Goal: Task Accomplishment & Management: Manage account settings

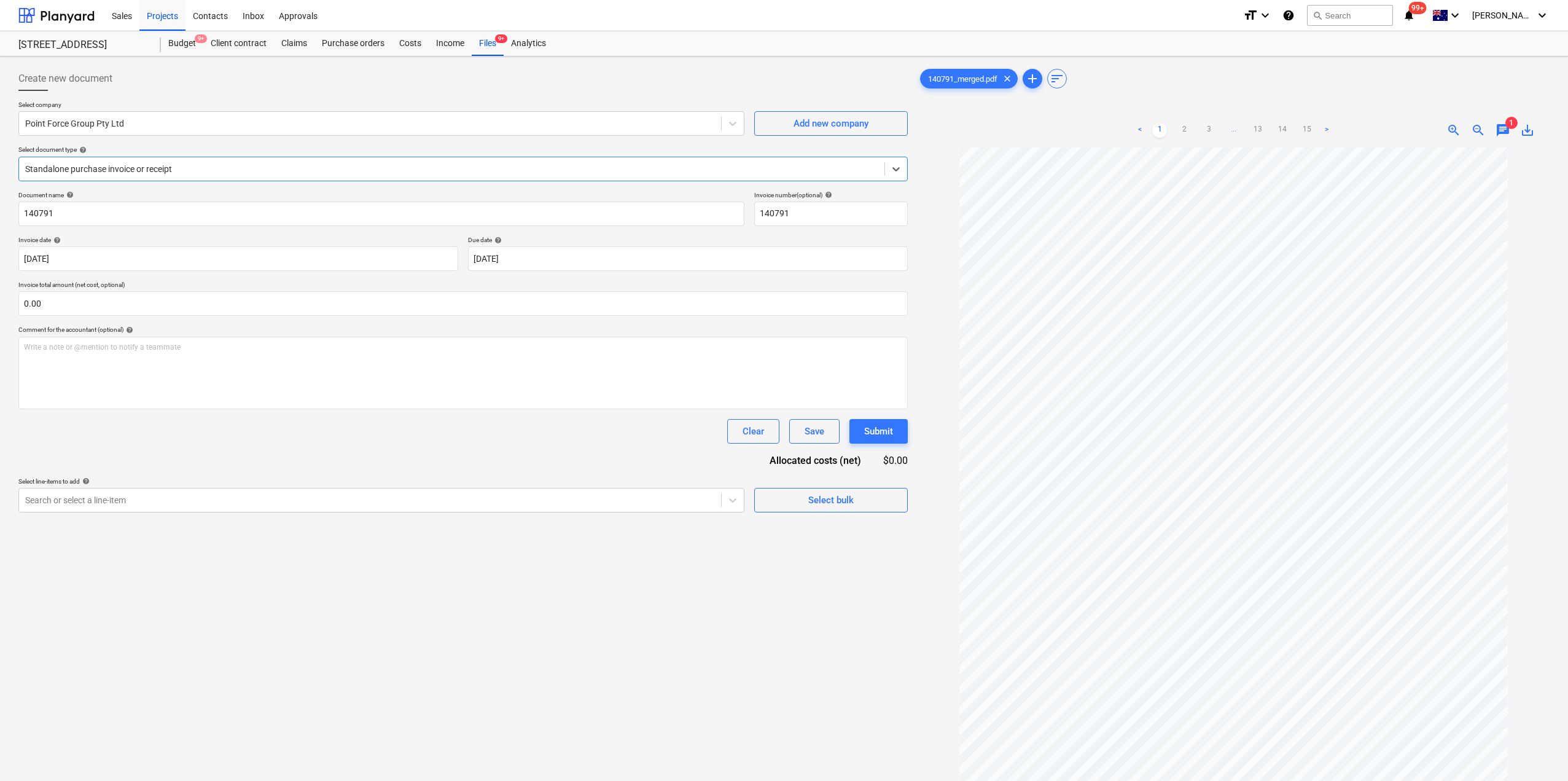
scroll to position [32, 0]
click at [481, 45] on div "Files 9+" at bounding box center [488, 44] width 32 height 25
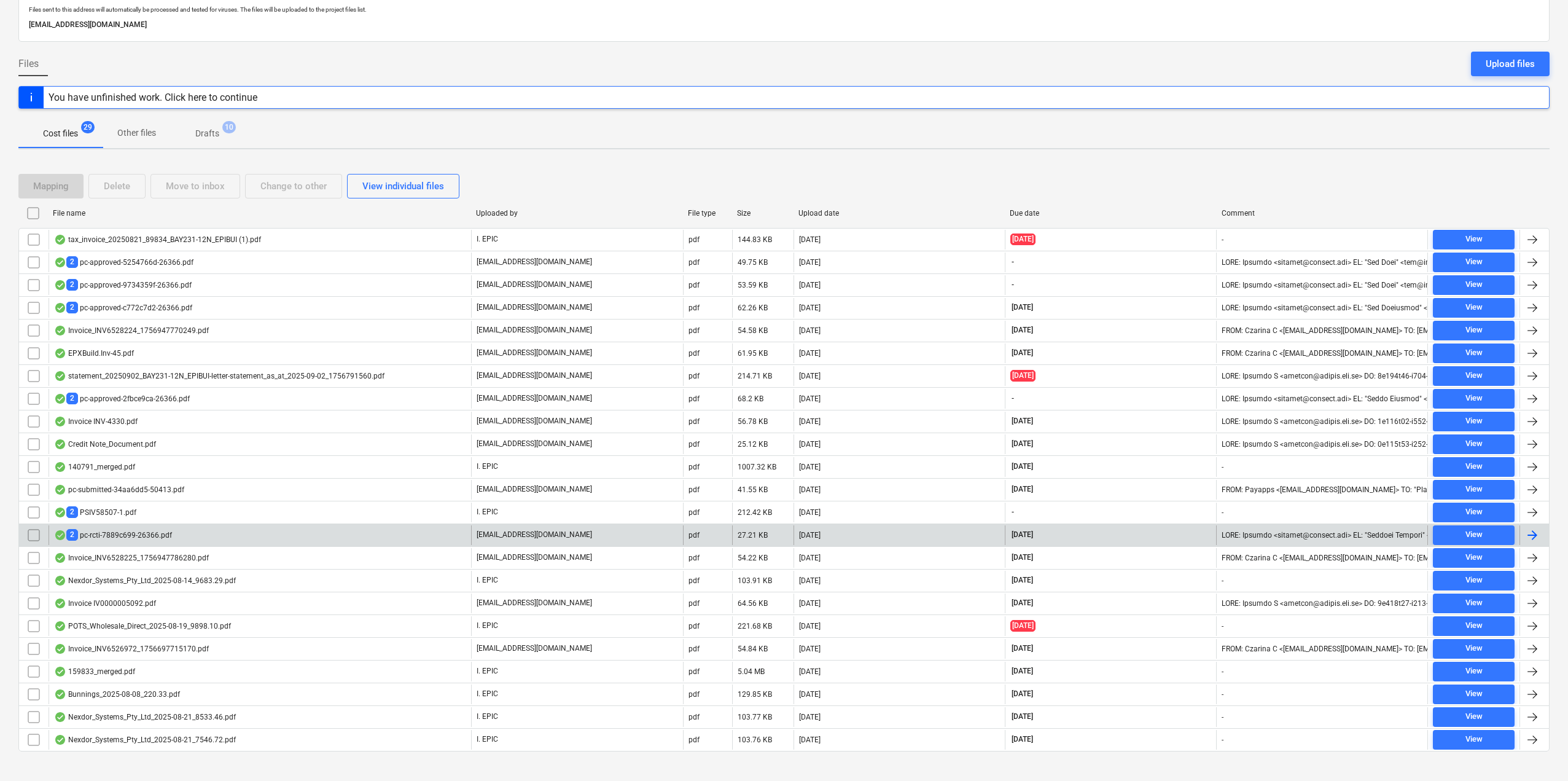
scroll to position [86, 0]
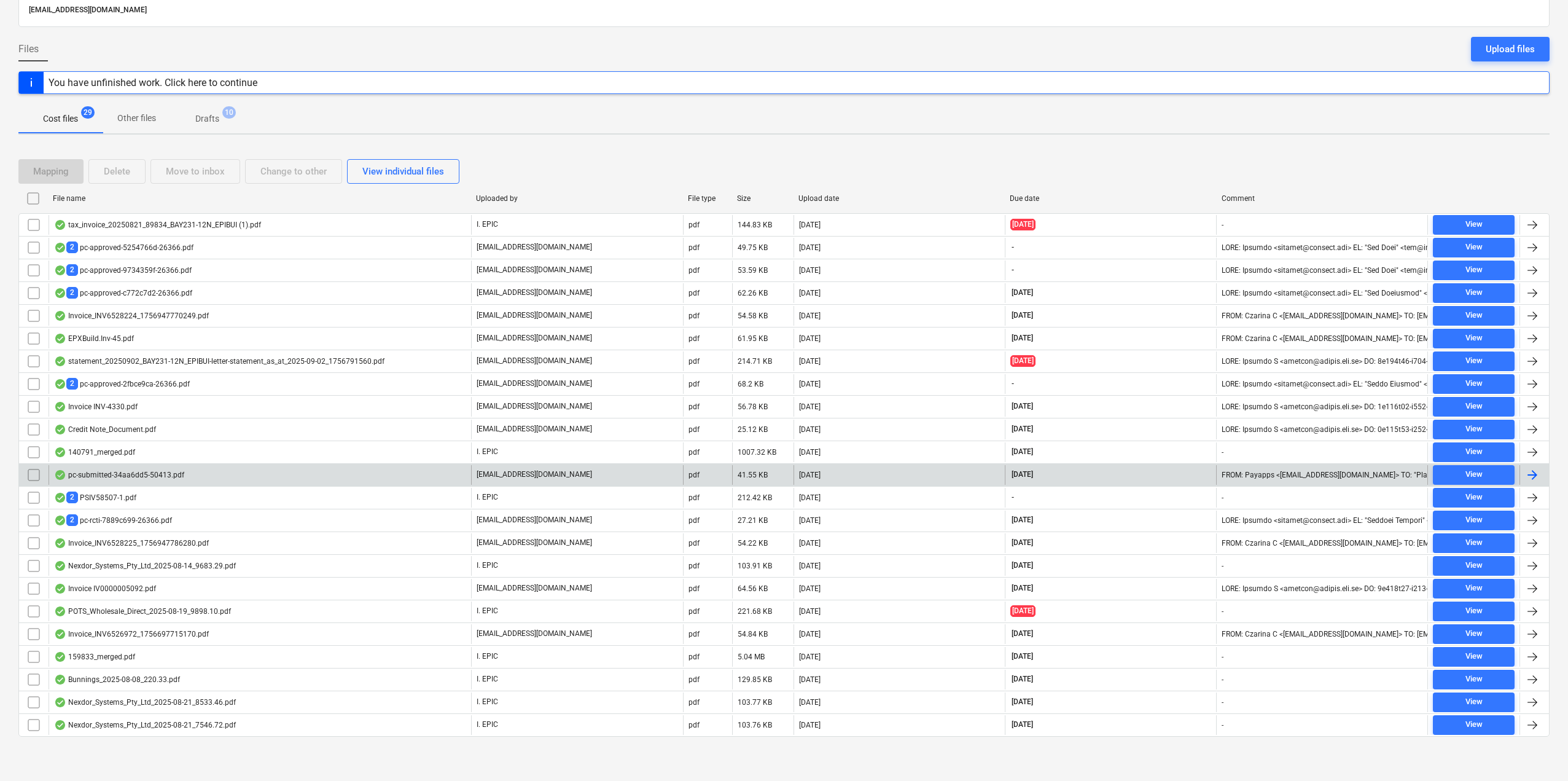
click at [159, 475] on div "pc-submitted-34aa6dd5-50413.pdf" at bounding box center [119, 474] width 130 height 10
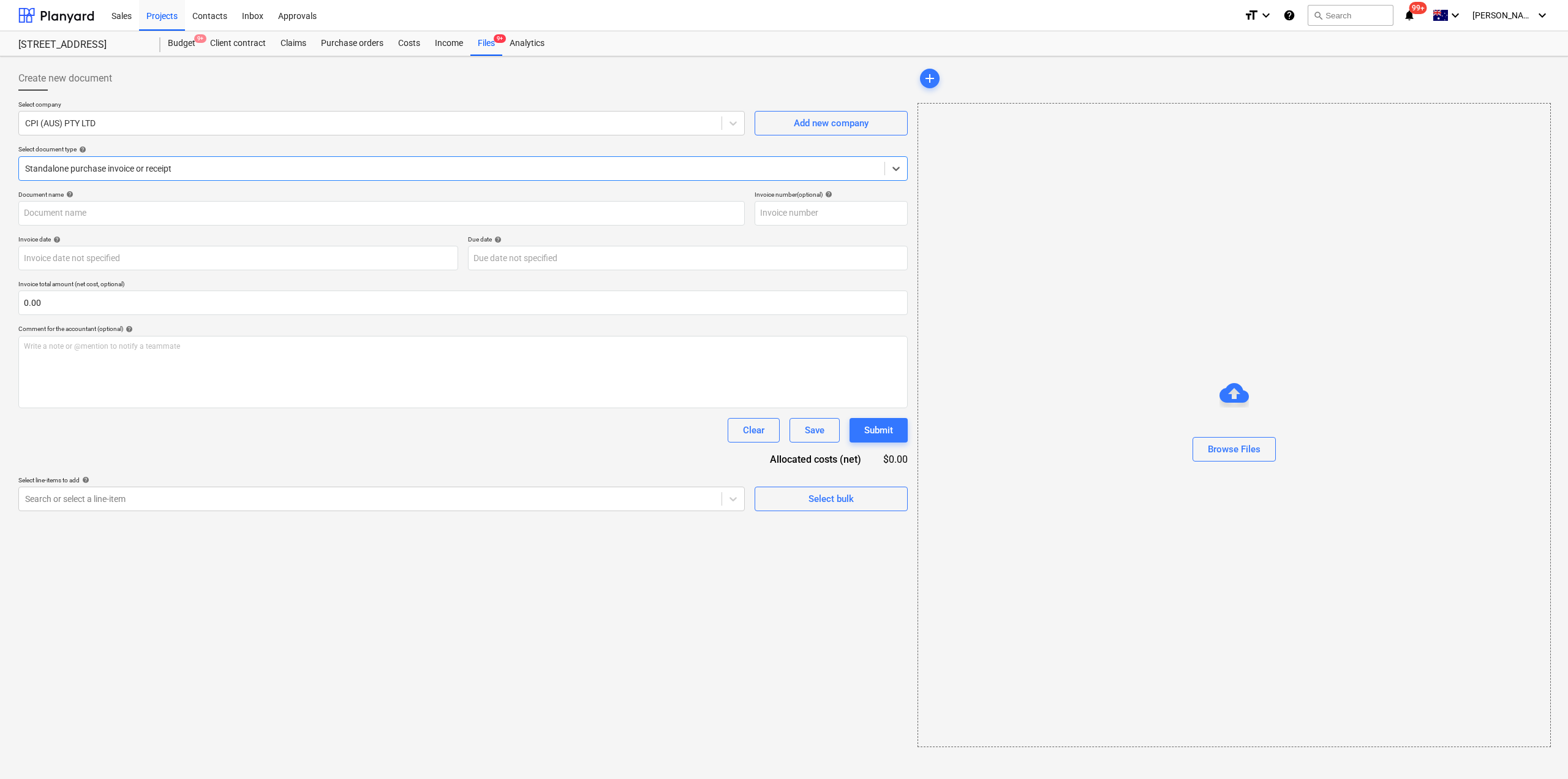
type input "S1 CPI PC#6"
type input "[DATE]"
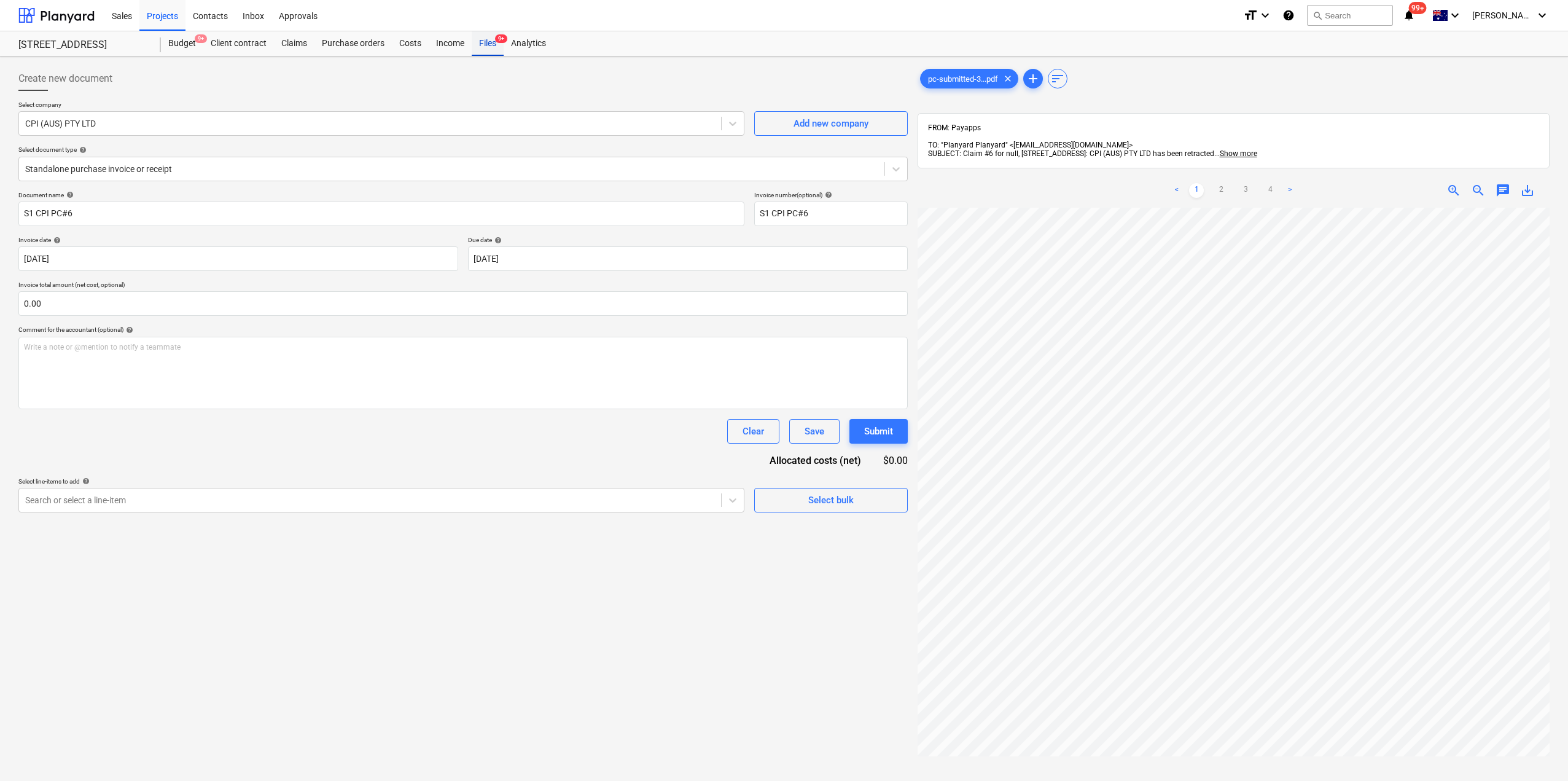
click at [493, 48] on div "Files 9+" at bounding box center [488, 44] width 32 height 25
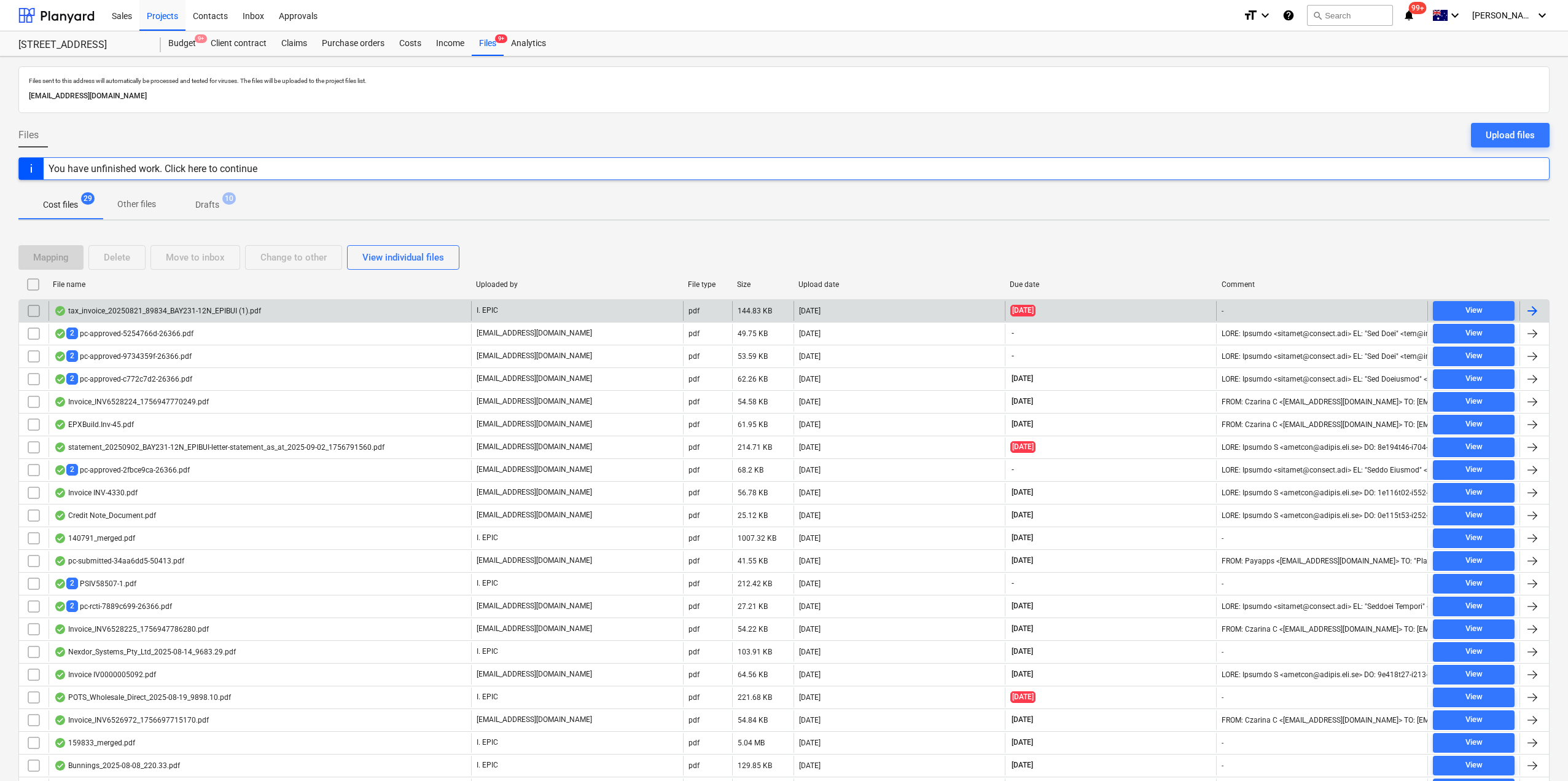
click at [152, 312] on div "tax_invoice_20250821_89834_BAY231-12N_EPIBUI (1).pdf" at bounding box center [158, 310] width 207 height 10
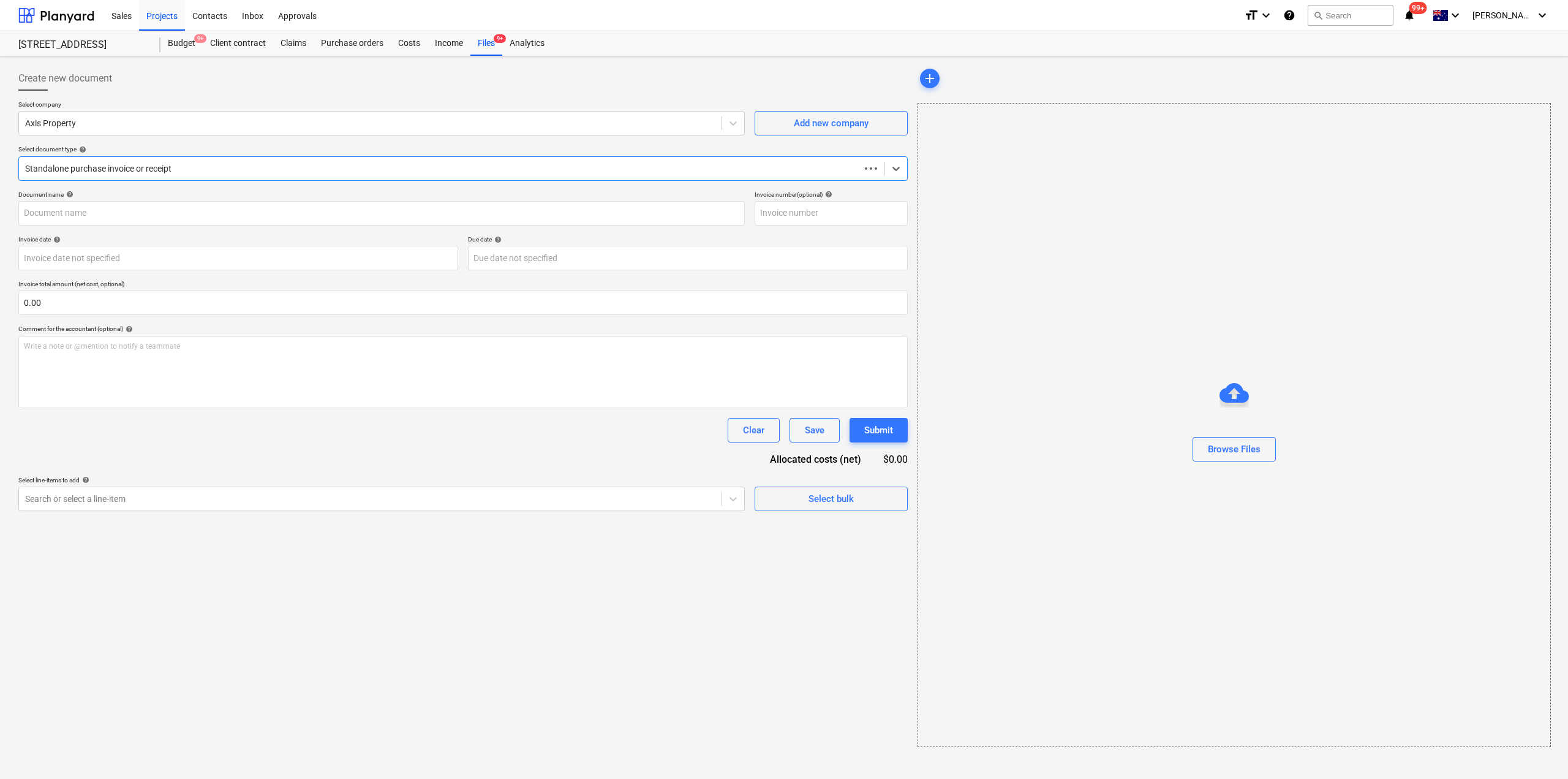
type input "89834"
type input "[DATE]"
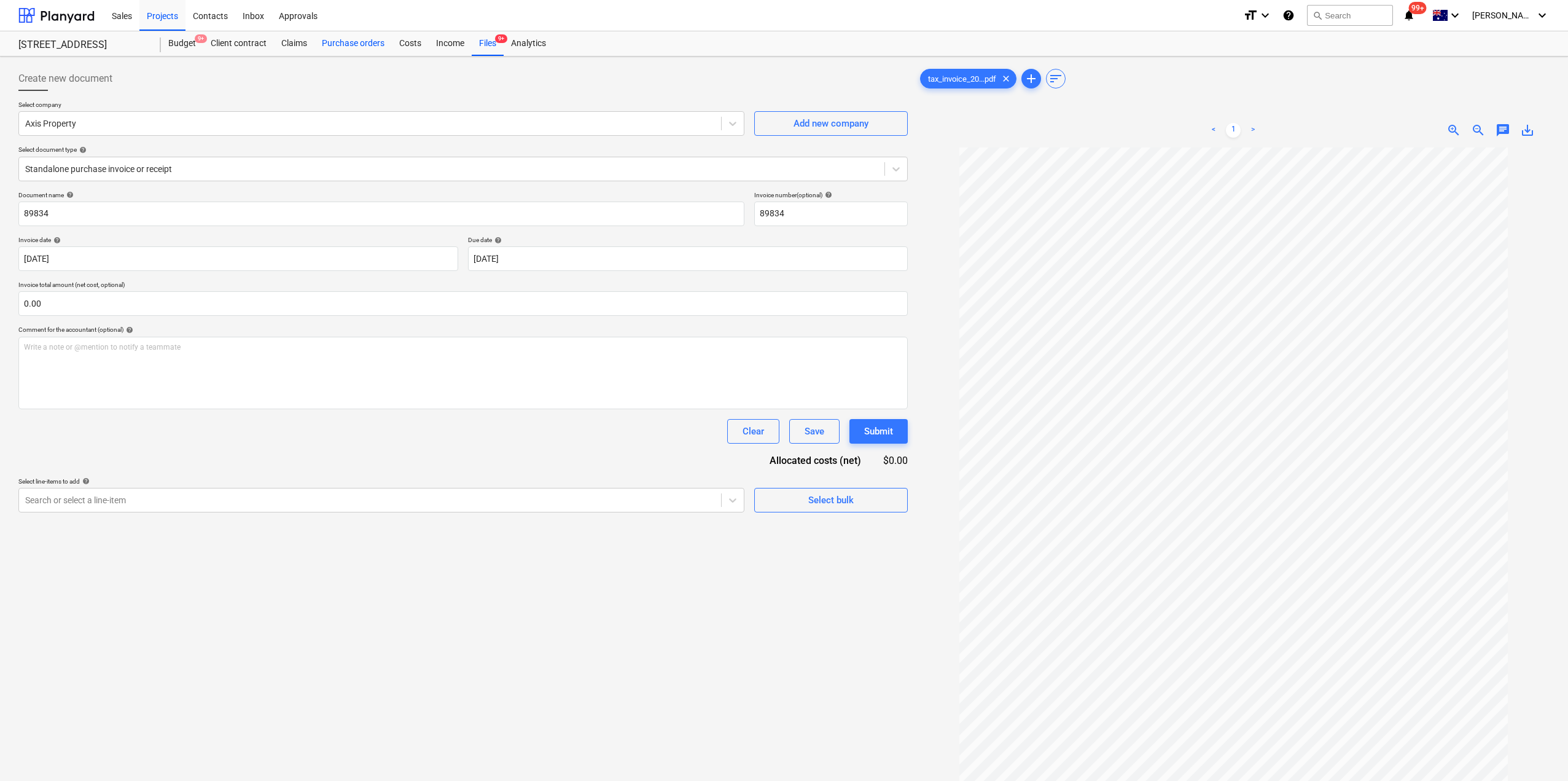
click at [366, 37] on div "Purchase orders" at bounding box center [353, 44] width 78 height 25
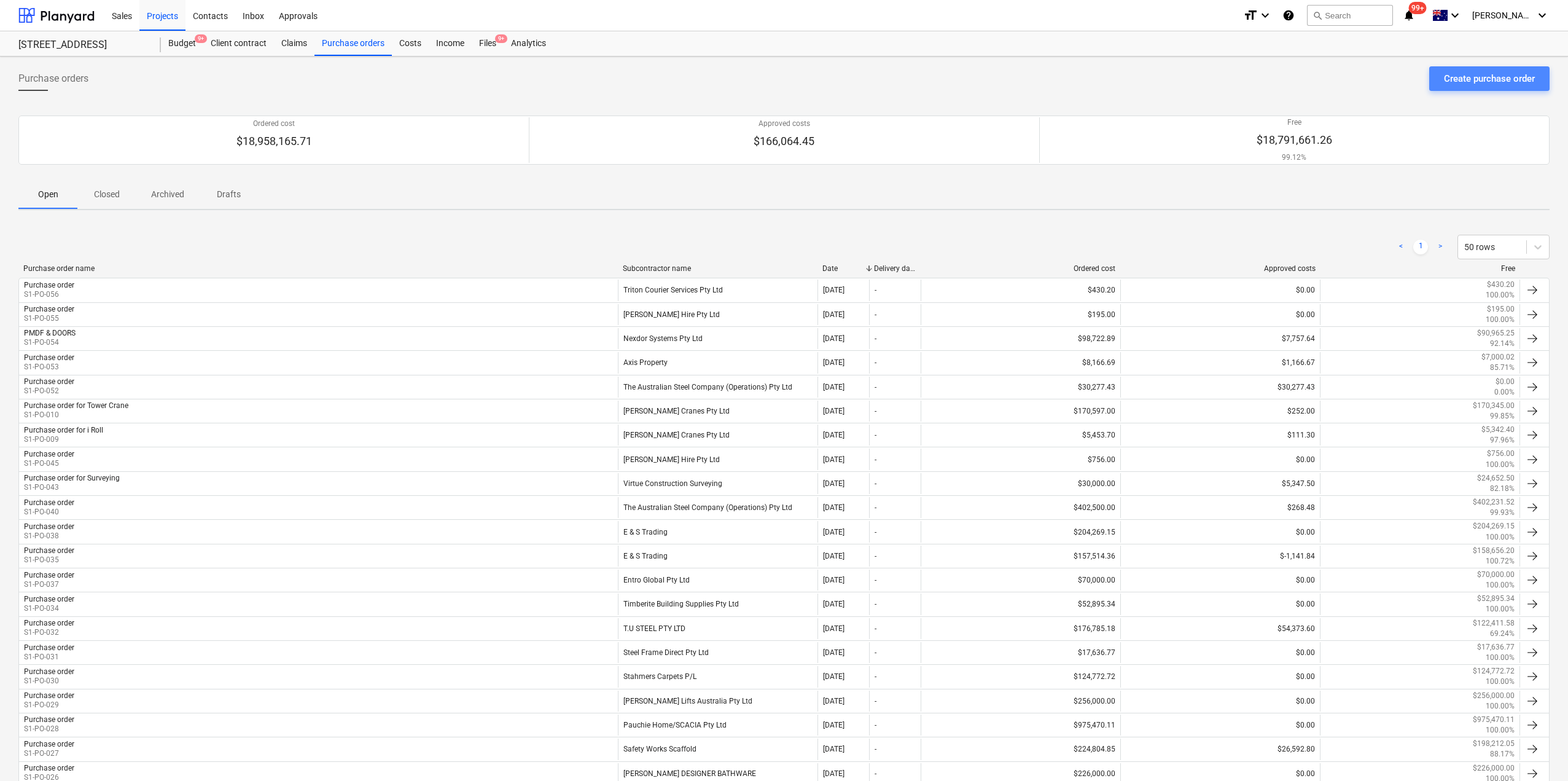
click at [1490, 82] on div "Create purchase order" at bounding box center [1490, 78] width 91 height 16
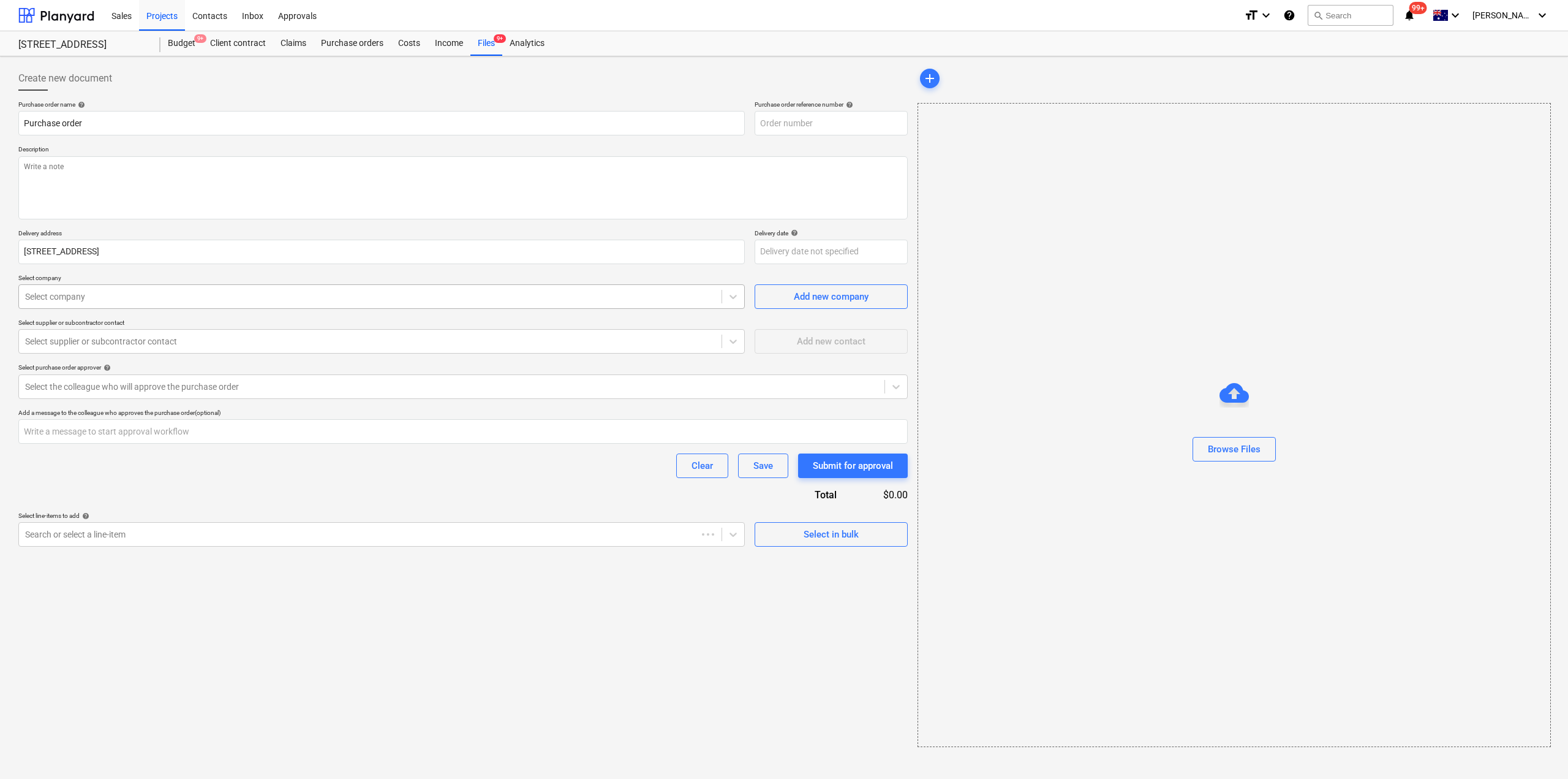
type textarea "x"
type input "S1-PO-057"
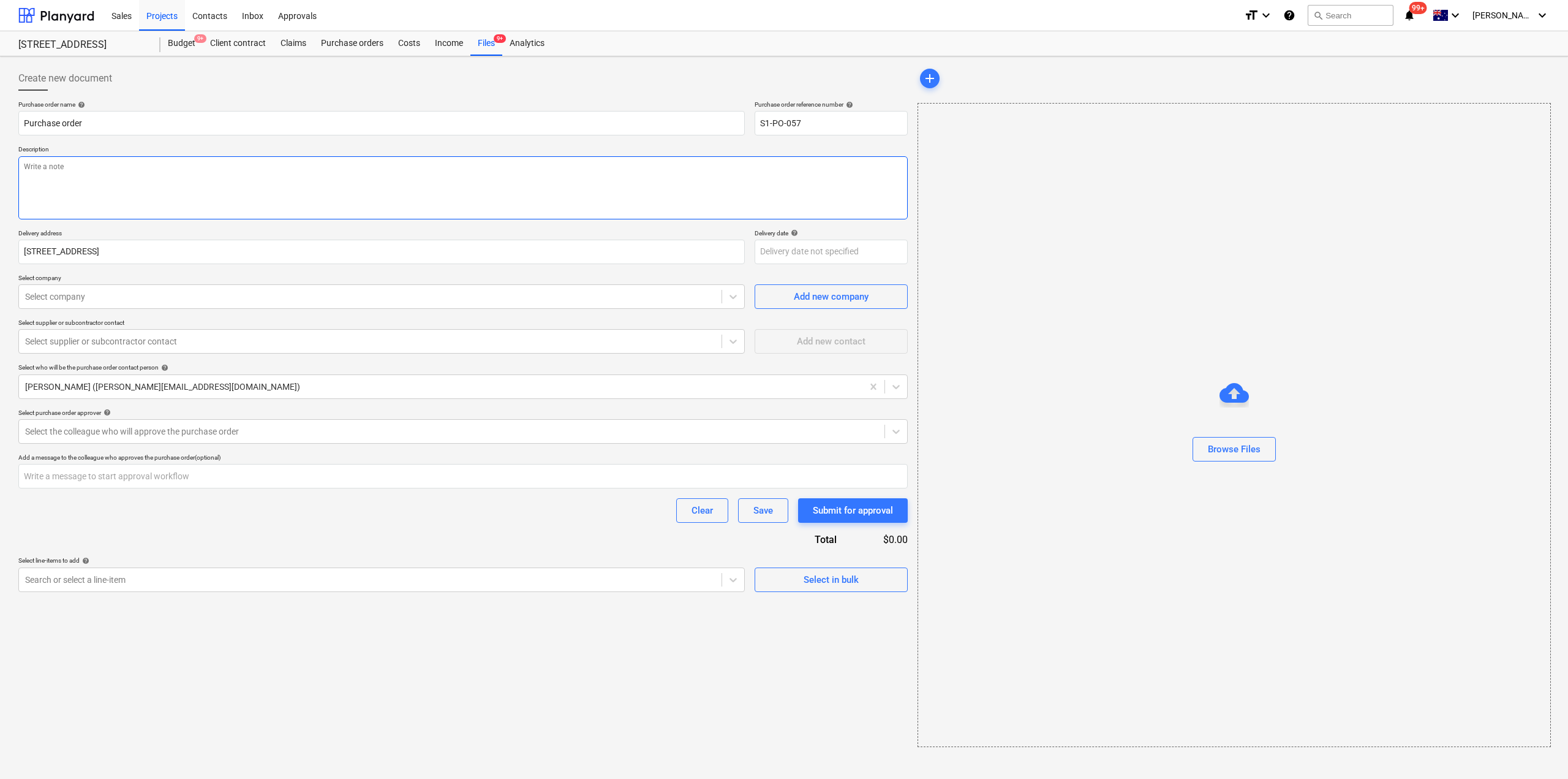
click at [173, 186] on textarea at bounding box center [463, 188] width 889 height 63
type textarea "x"
type textarea "S"
type textarea "x"
type textarea "Siy"
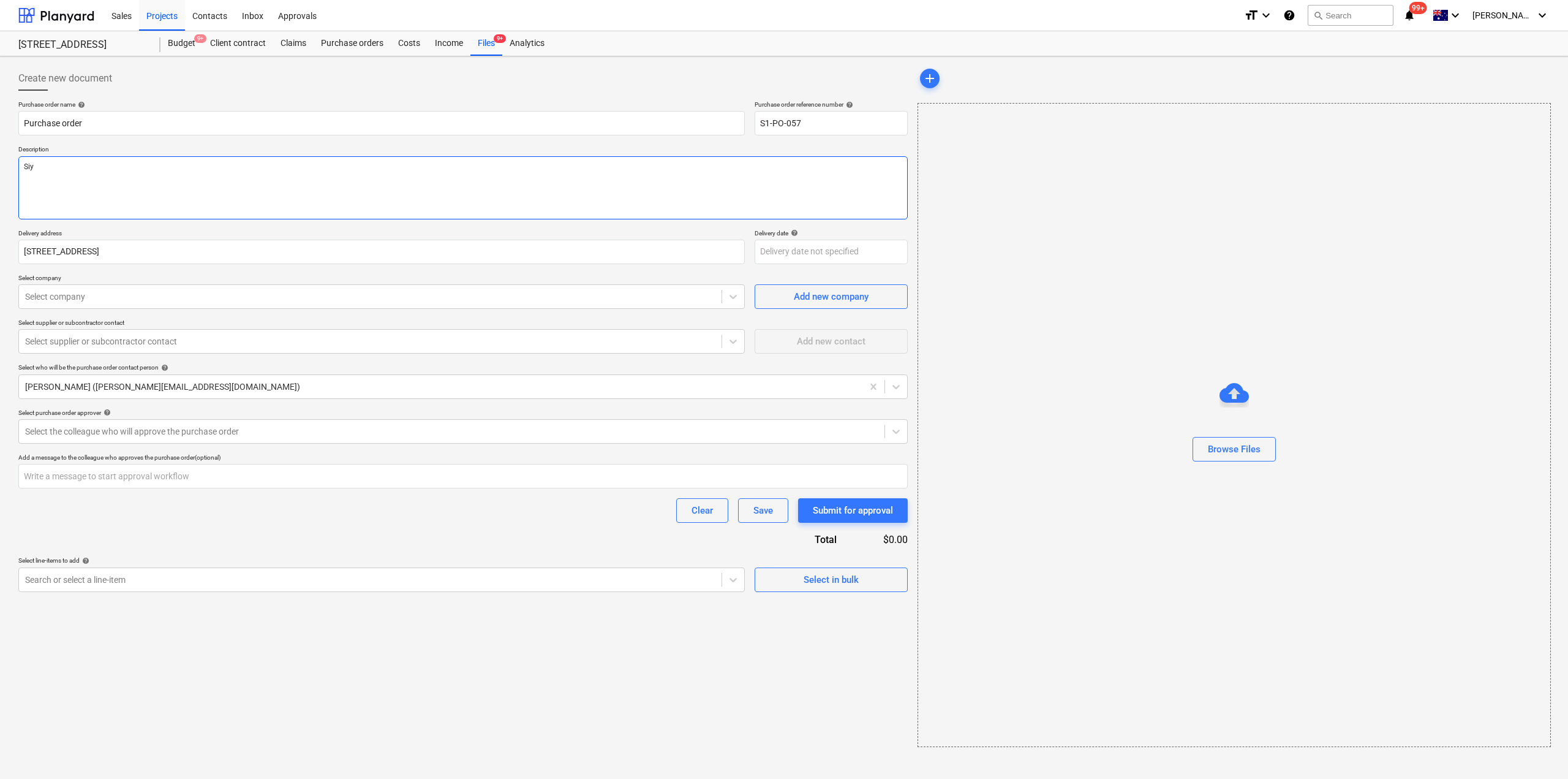
type textarea "x"
type textarea "Siyt"
type textarea "x"
type textarea "Siytr"
type textarea "x"
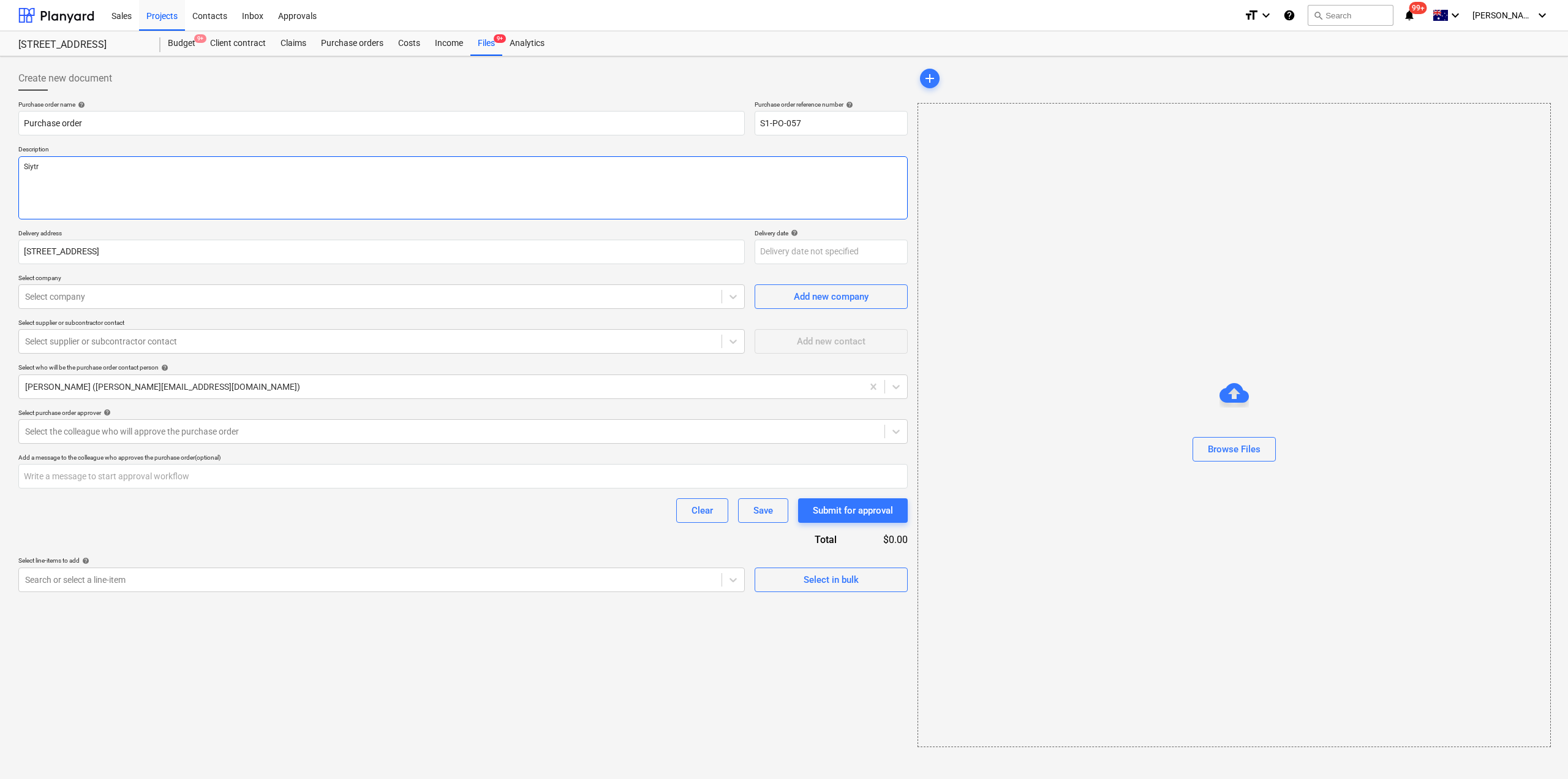
type textarea "Siytr"
type textarea "x"
type textarea "Siytr"
type textarea "x"
type textarea "Siyt"
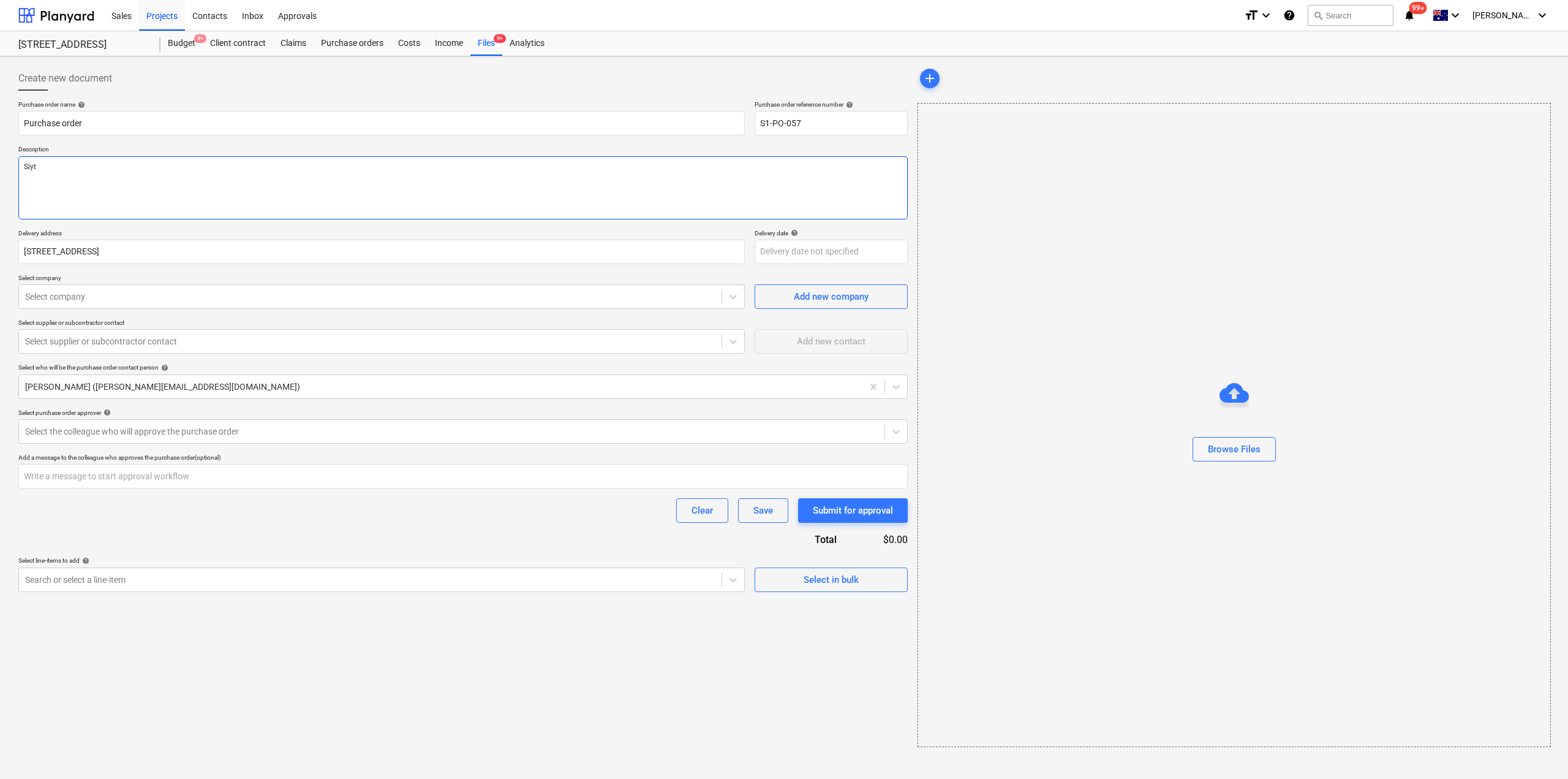
type textarea "x"
type textarea "Siy"
type textarea "x"
type textarea "Si"
type textarea "x"
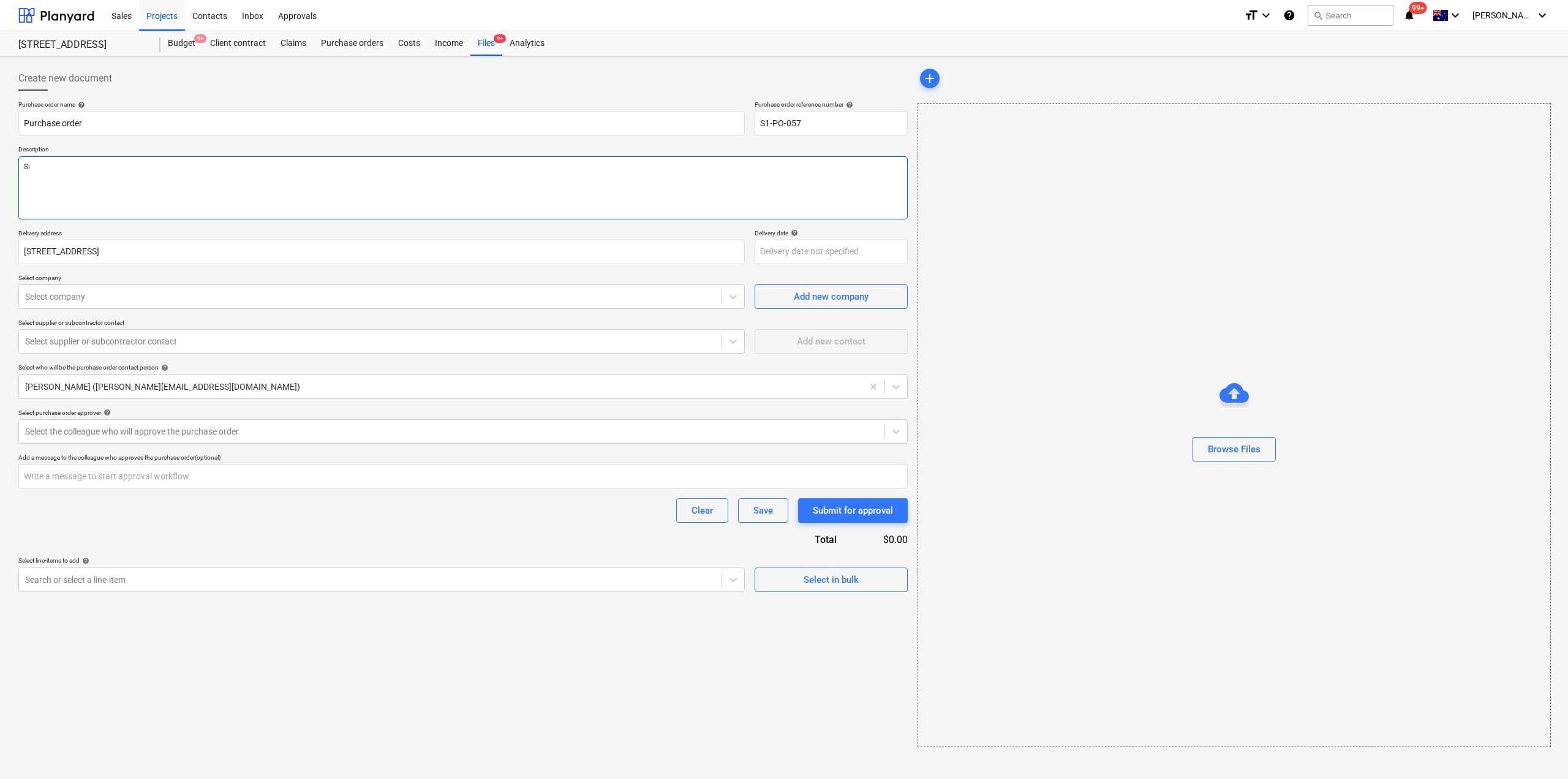
type textarea "Sit"
type textarea "x"
type textarea "Site"
type textarea "x"
type textarea "Site"
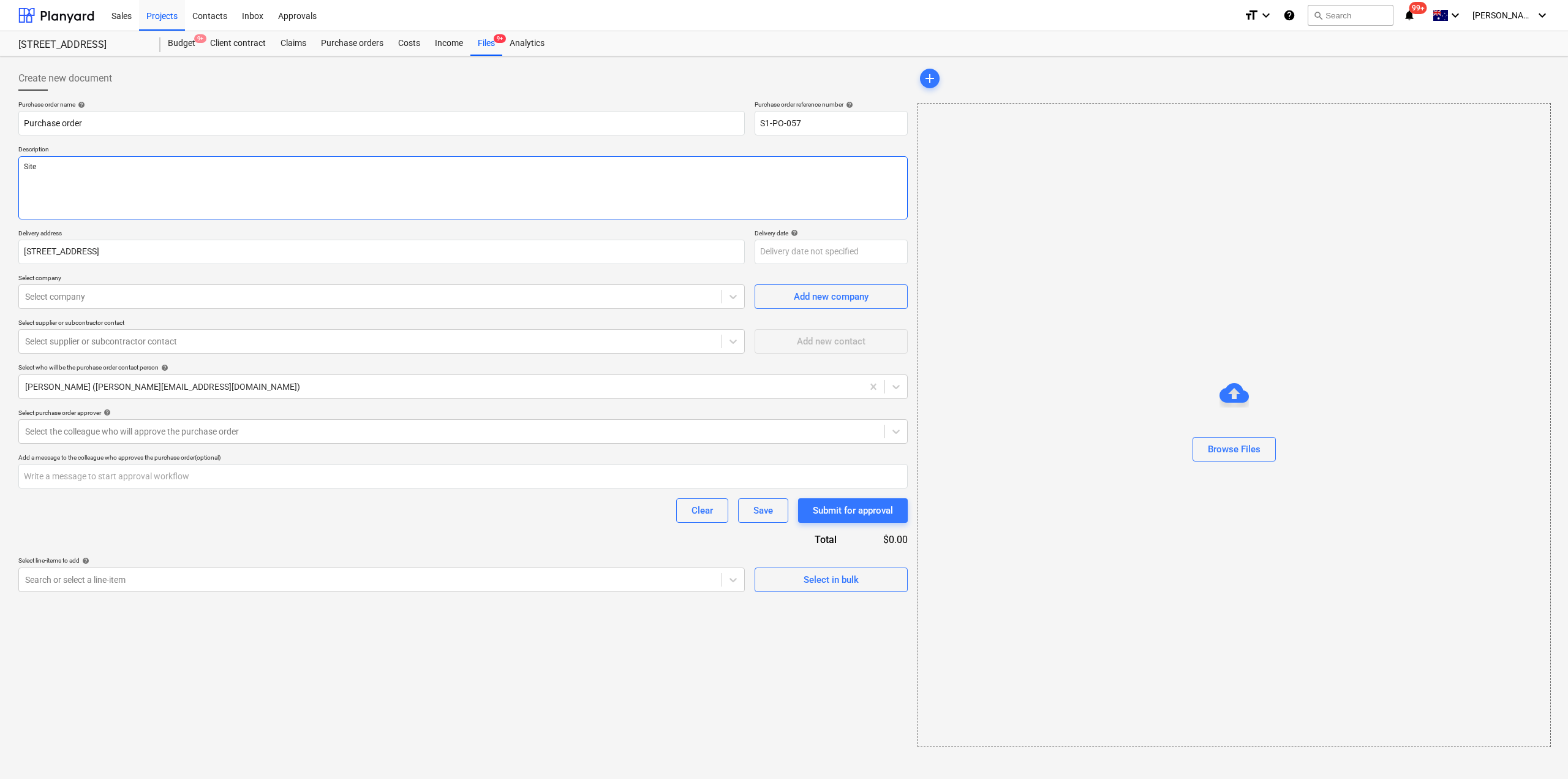
type textarea "x"
type textarea "Site of"
type textarea "x"
type textarea "Site offi"
type textarea "x"
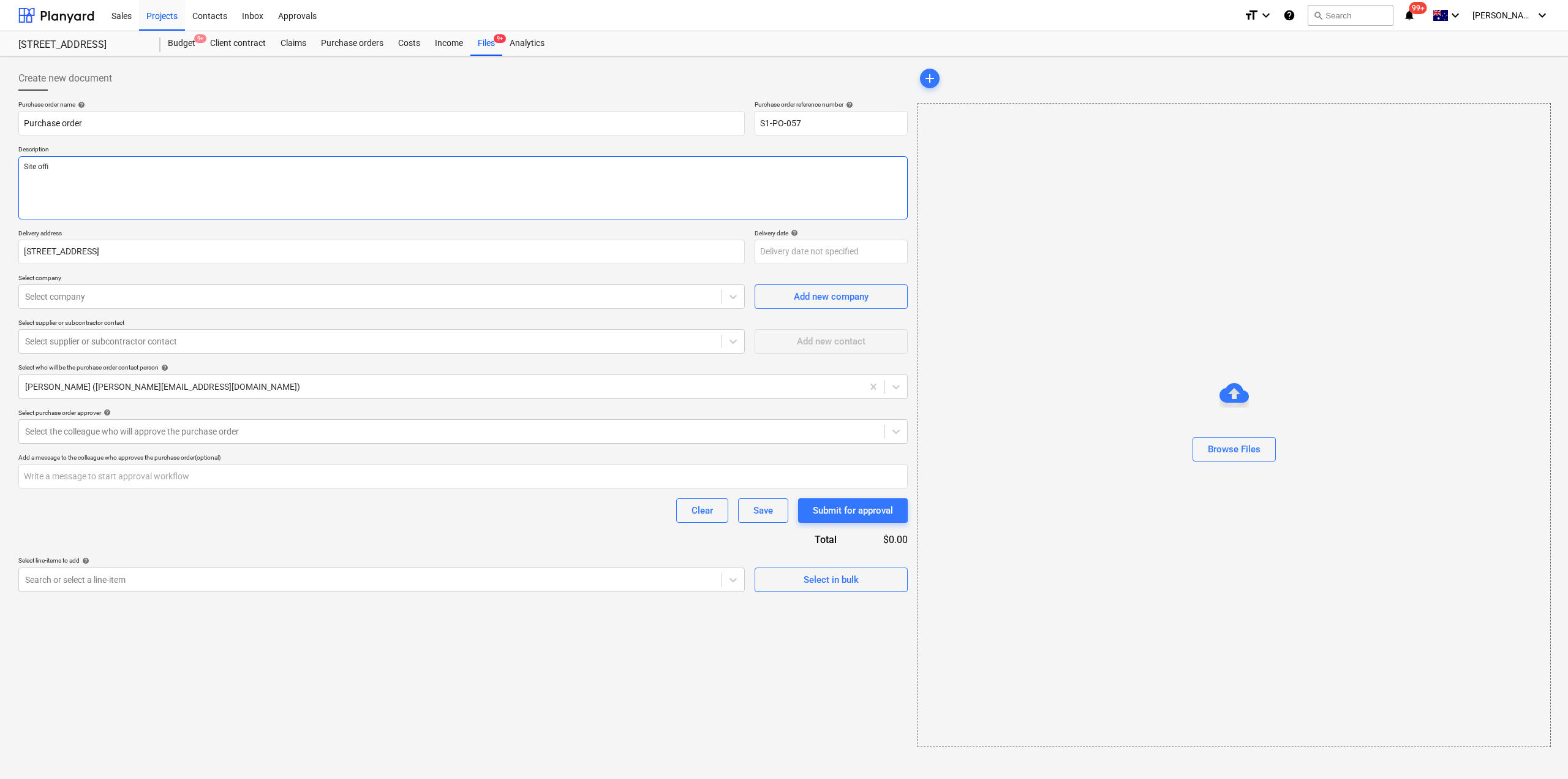
type textarea "Site offic"
type textarea "x"
type textarea "Site office"
type textarea "x"
type textarea "Site office"
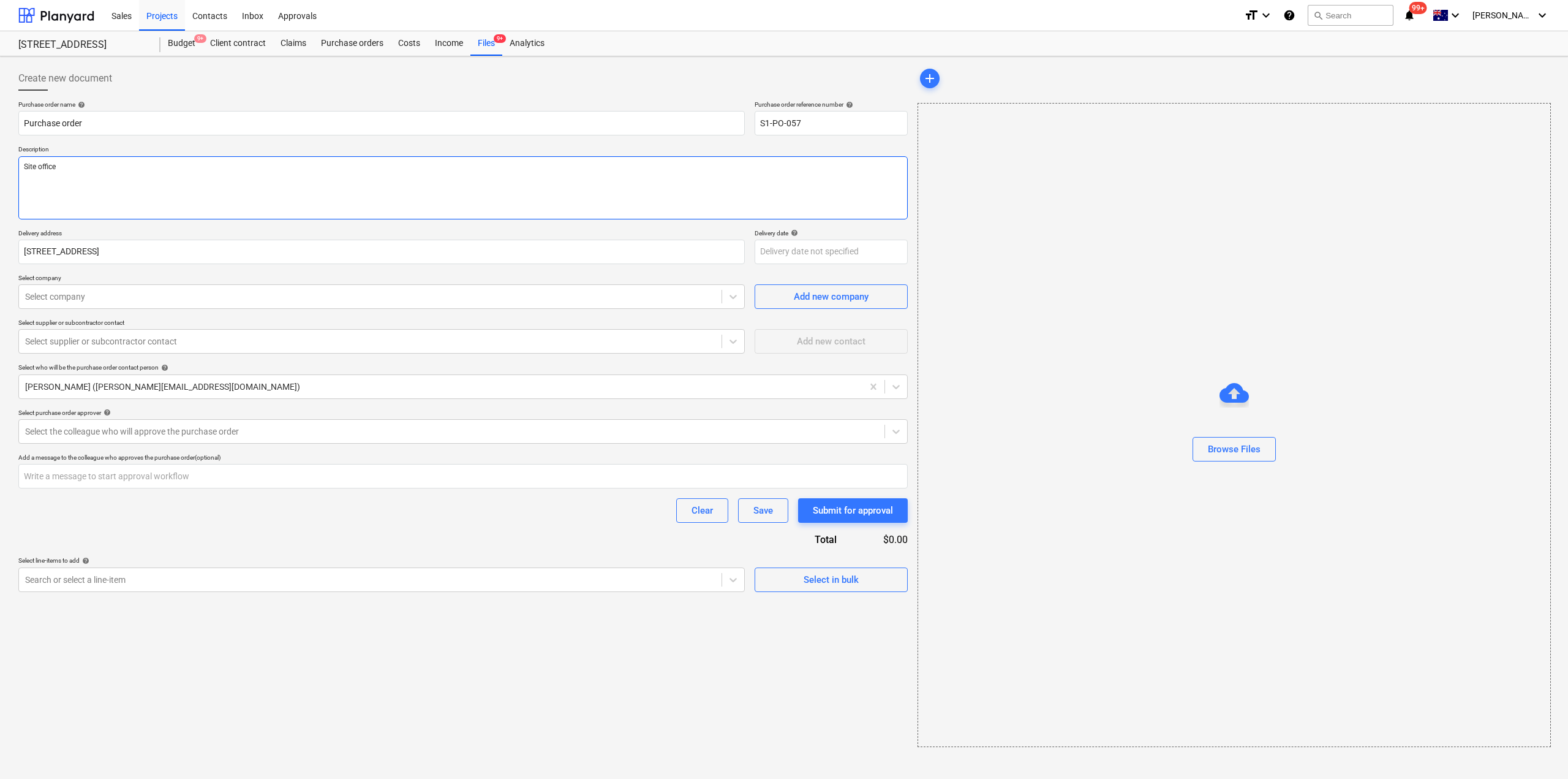
type textarea "x"
type textarea "Site office w"
type textarea "x"
type textarea "Site office wa"
type textarea "x"
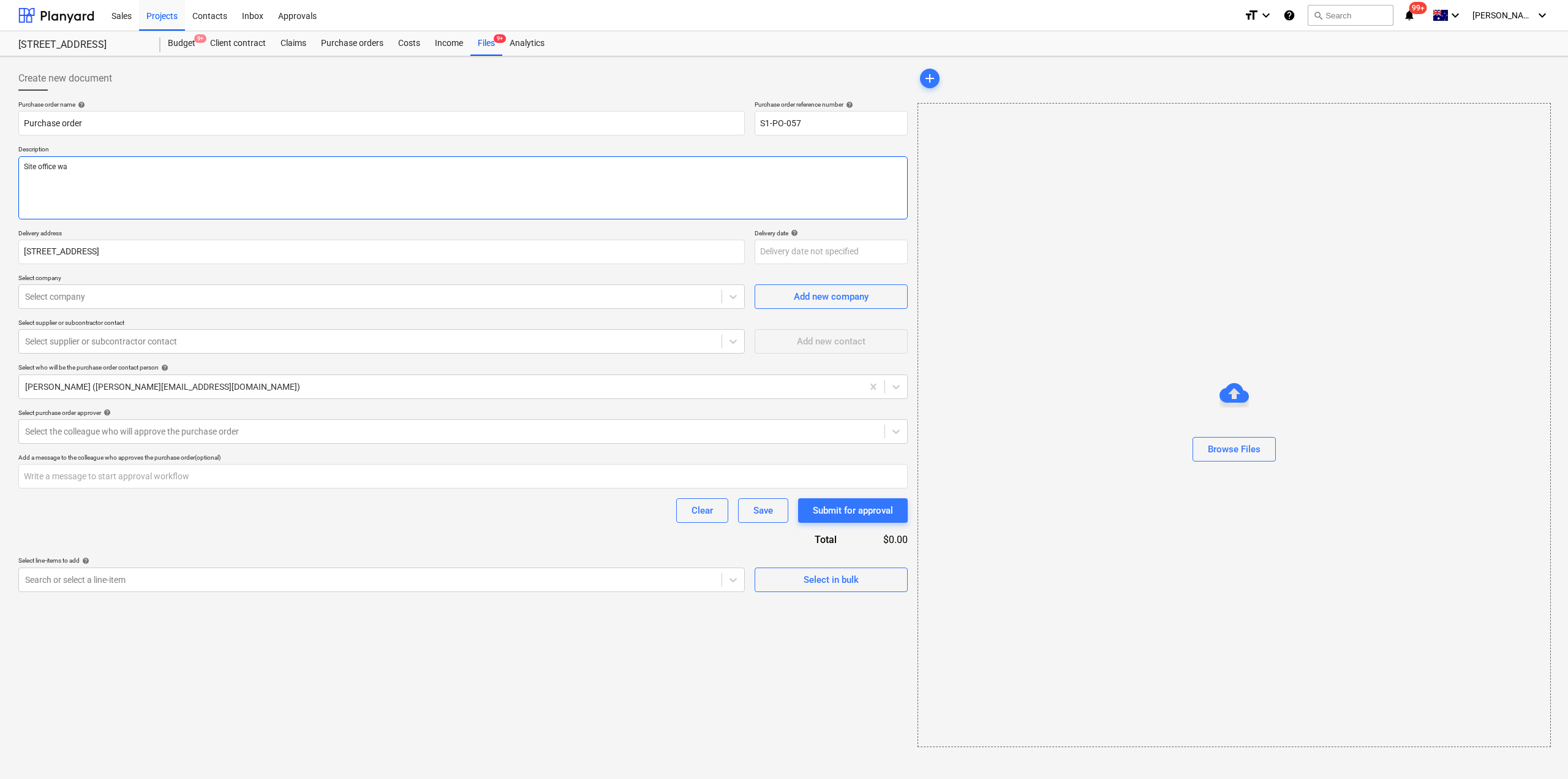
type textarea "Site office wat"
type textarea "x"
type textarea "Site office wate"
type textarea "x"
type textarea "Site office water"
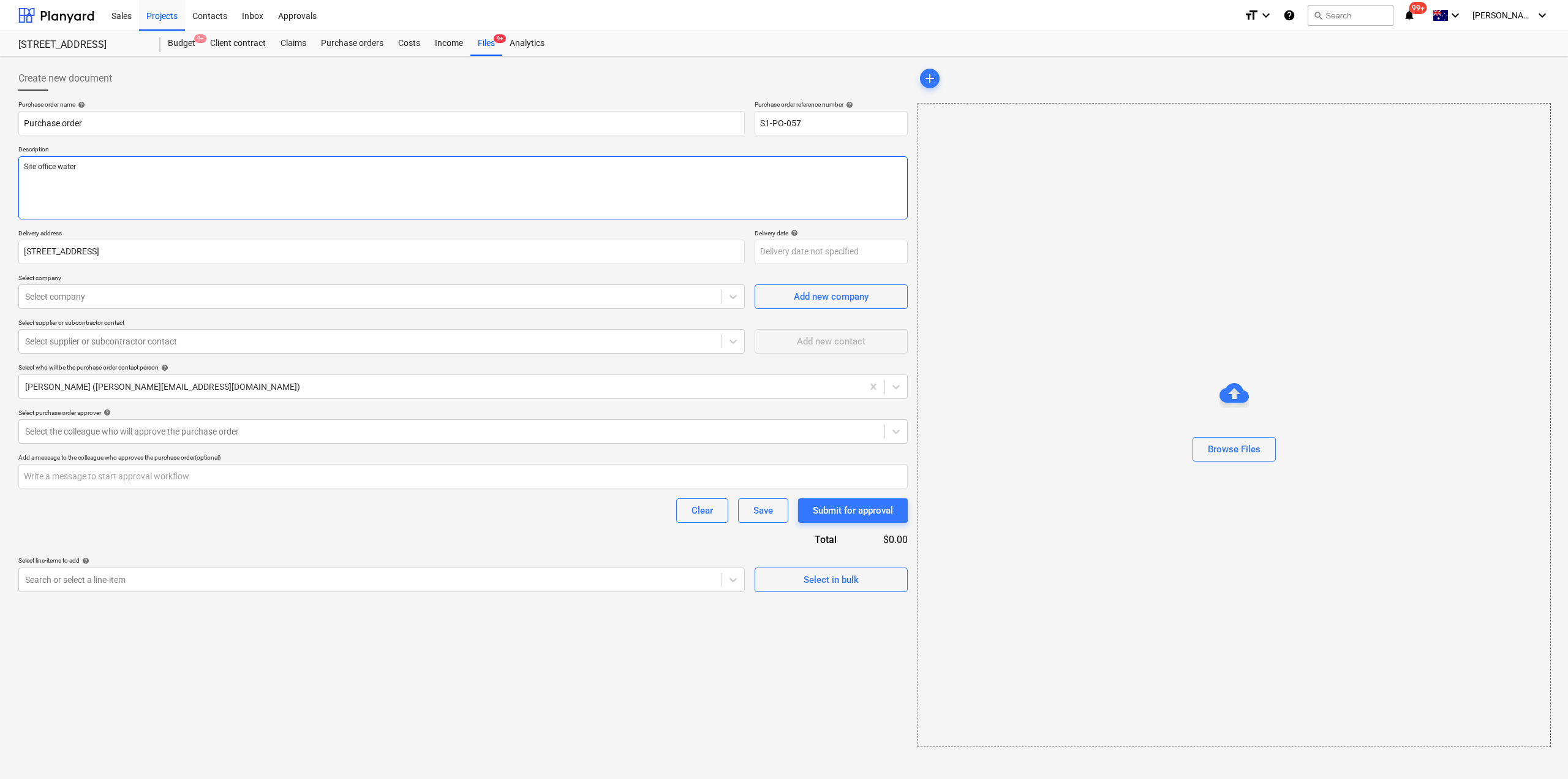
type textarea "x"
type textarea "Site office water r"
type textarea "x"
type textarea "Site office water ra"
type textarea "x"
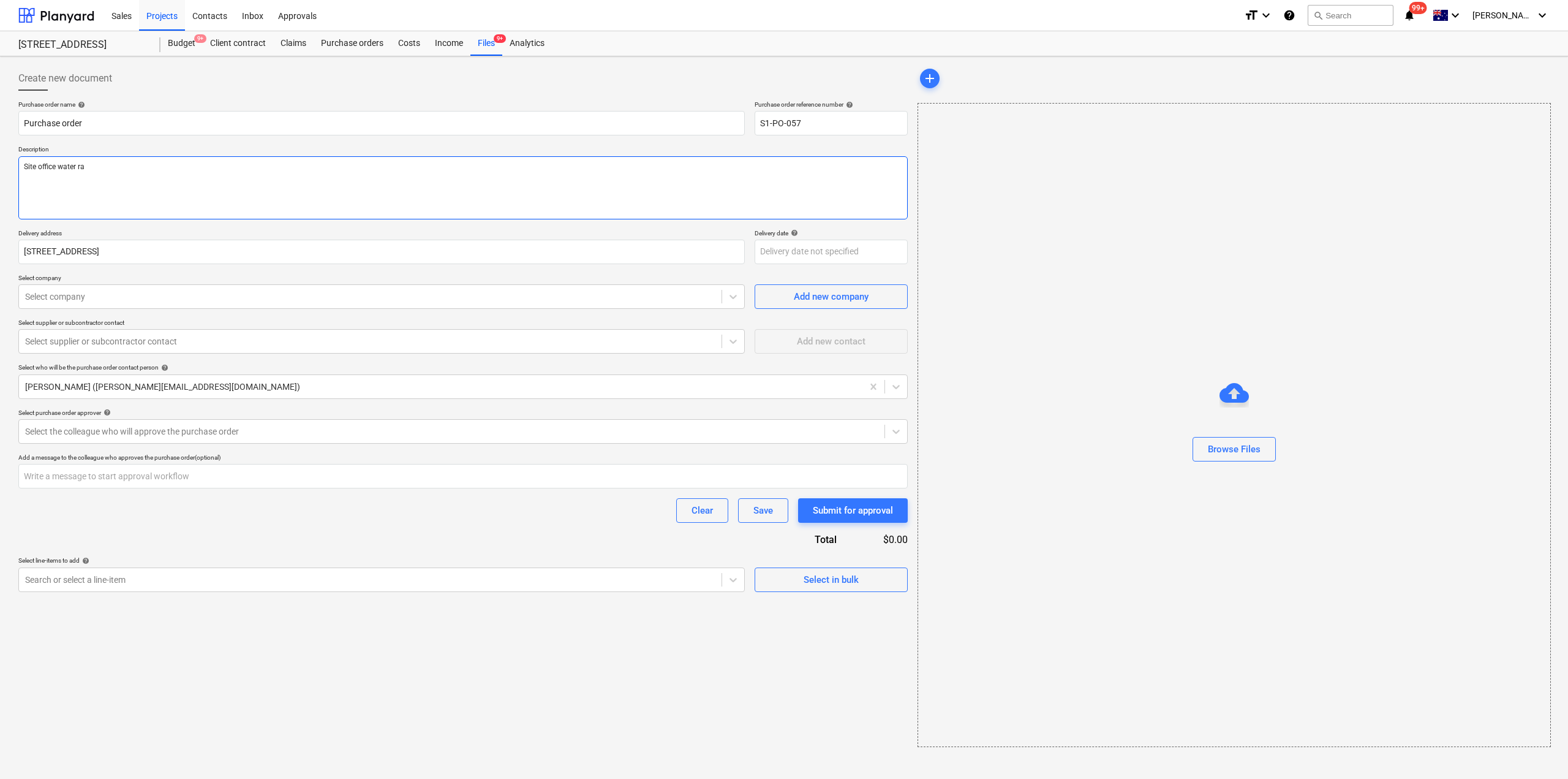
type textarea "Site office water rat"
type textarea "x"
type textarea "Site office water rates"
type textarea "x"
type textarea "Site office water rates"
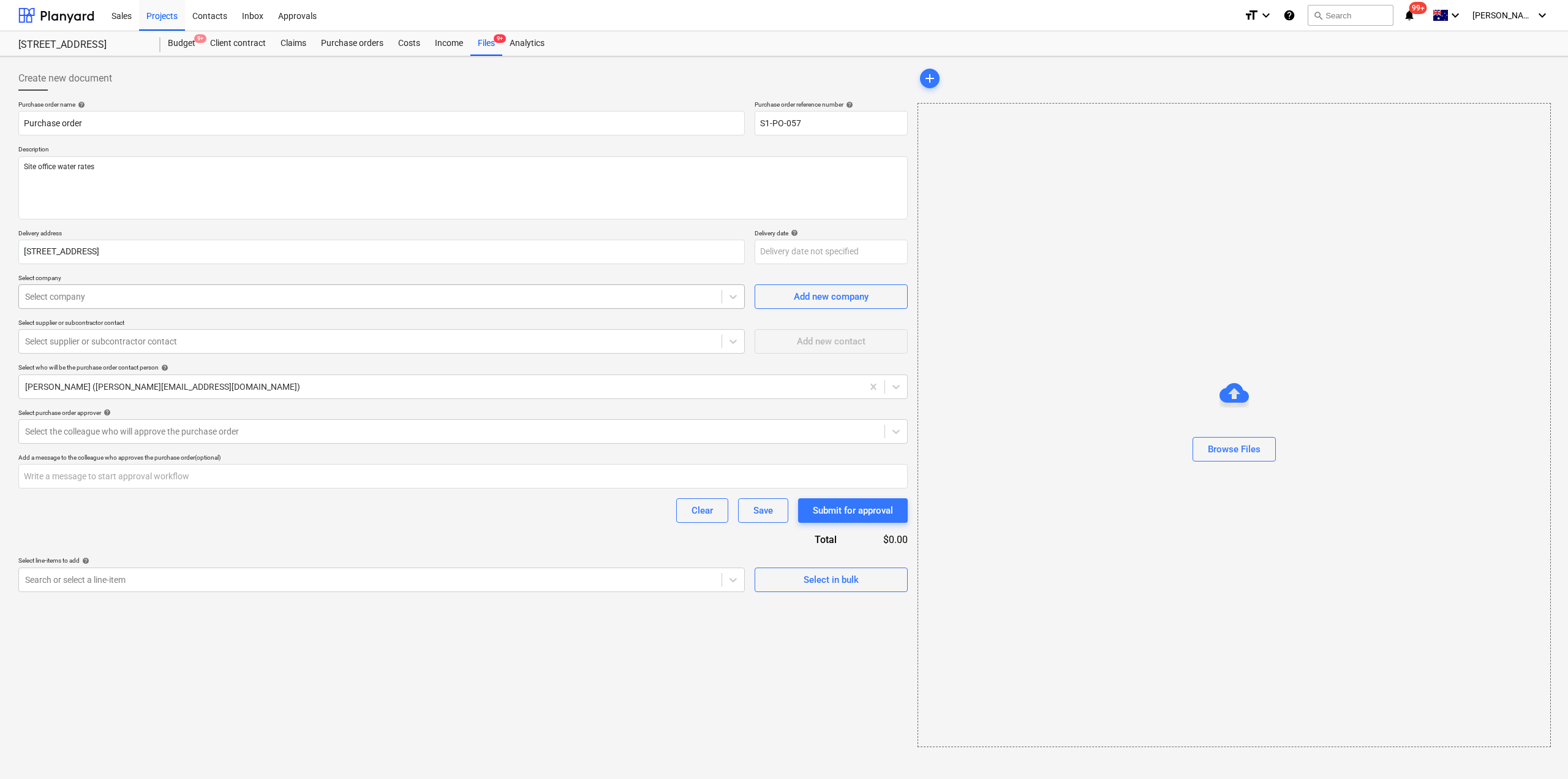
type textarea "x"
click at [92, 298] on div at bounding box center [370, 297] width 691 height 12
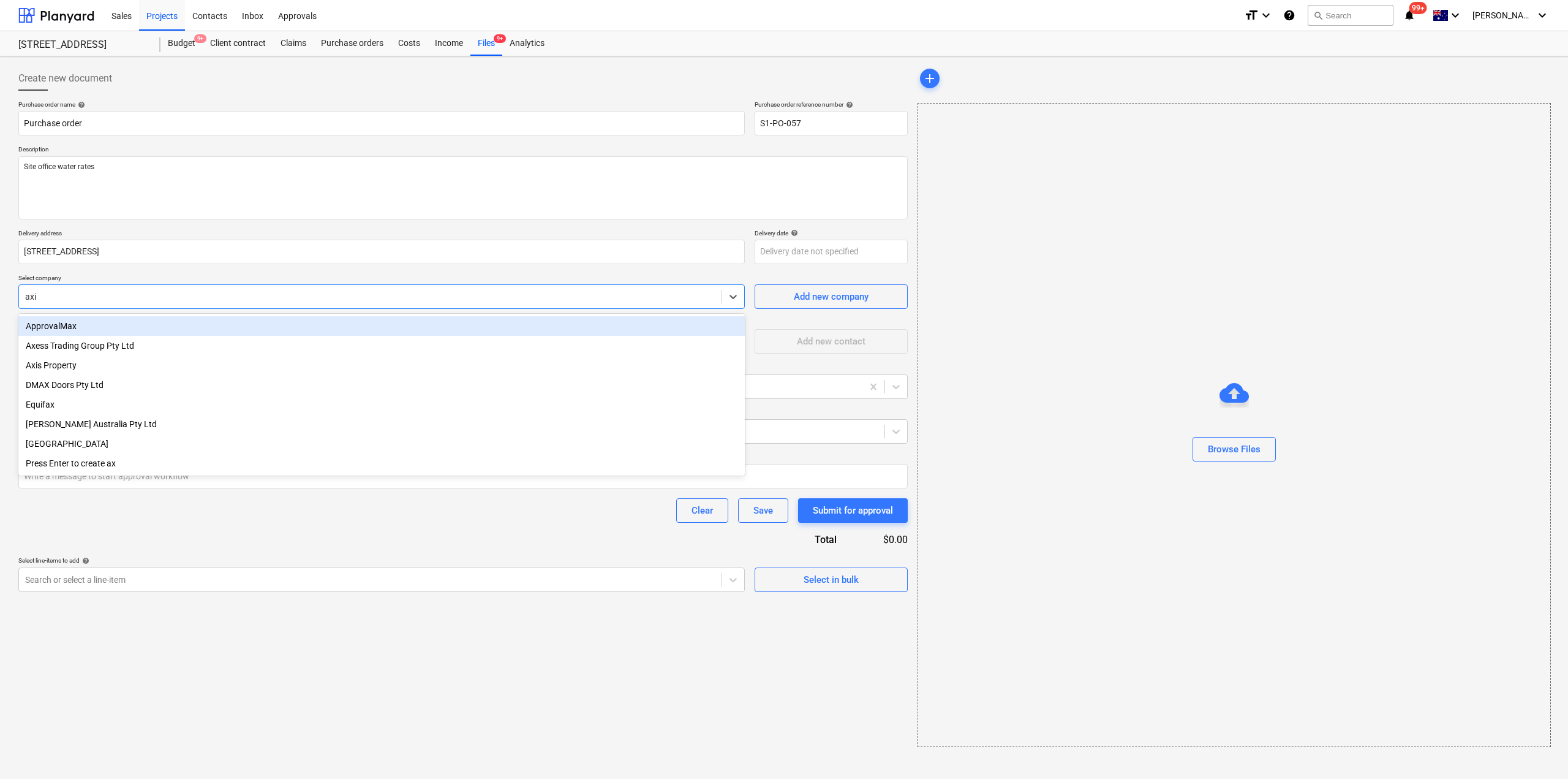
type input "axis"
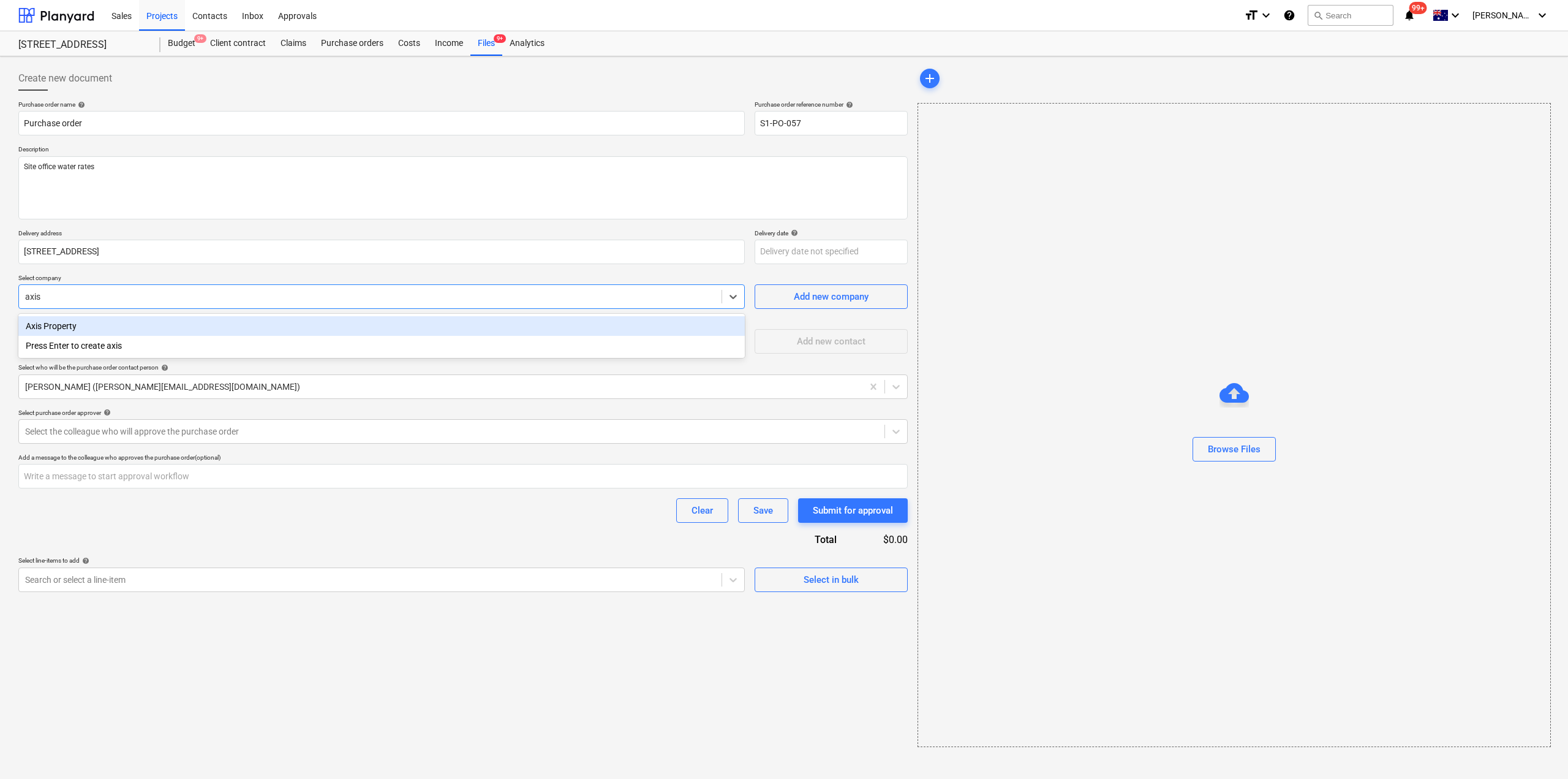
click at [166, 330] on div "Axis Property" at bounding box center [381, 326] width 726 height 20
type textarea "x"
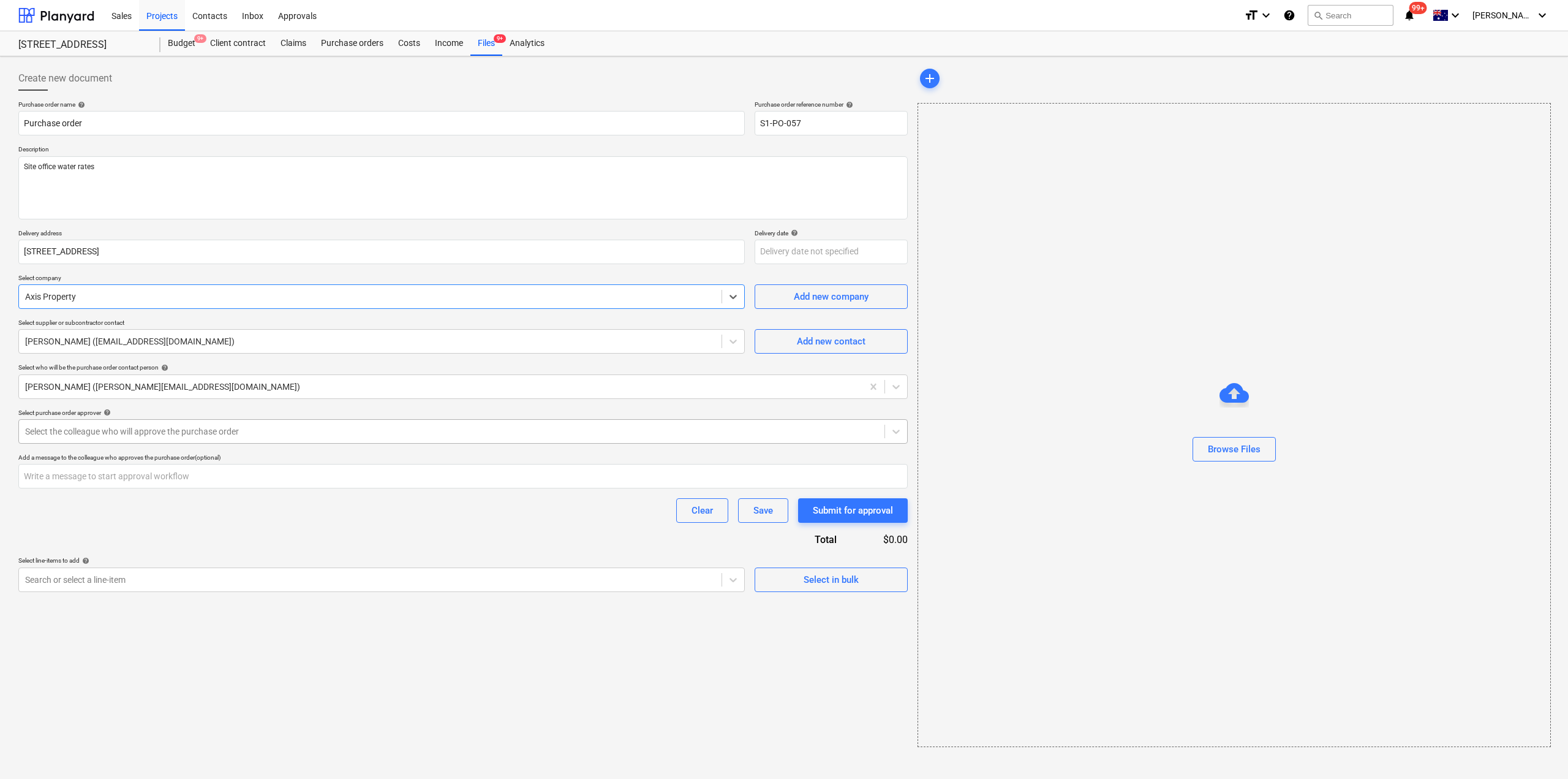
click at [103, 428] on div at bounding box center [452, 431] width 853 height 12
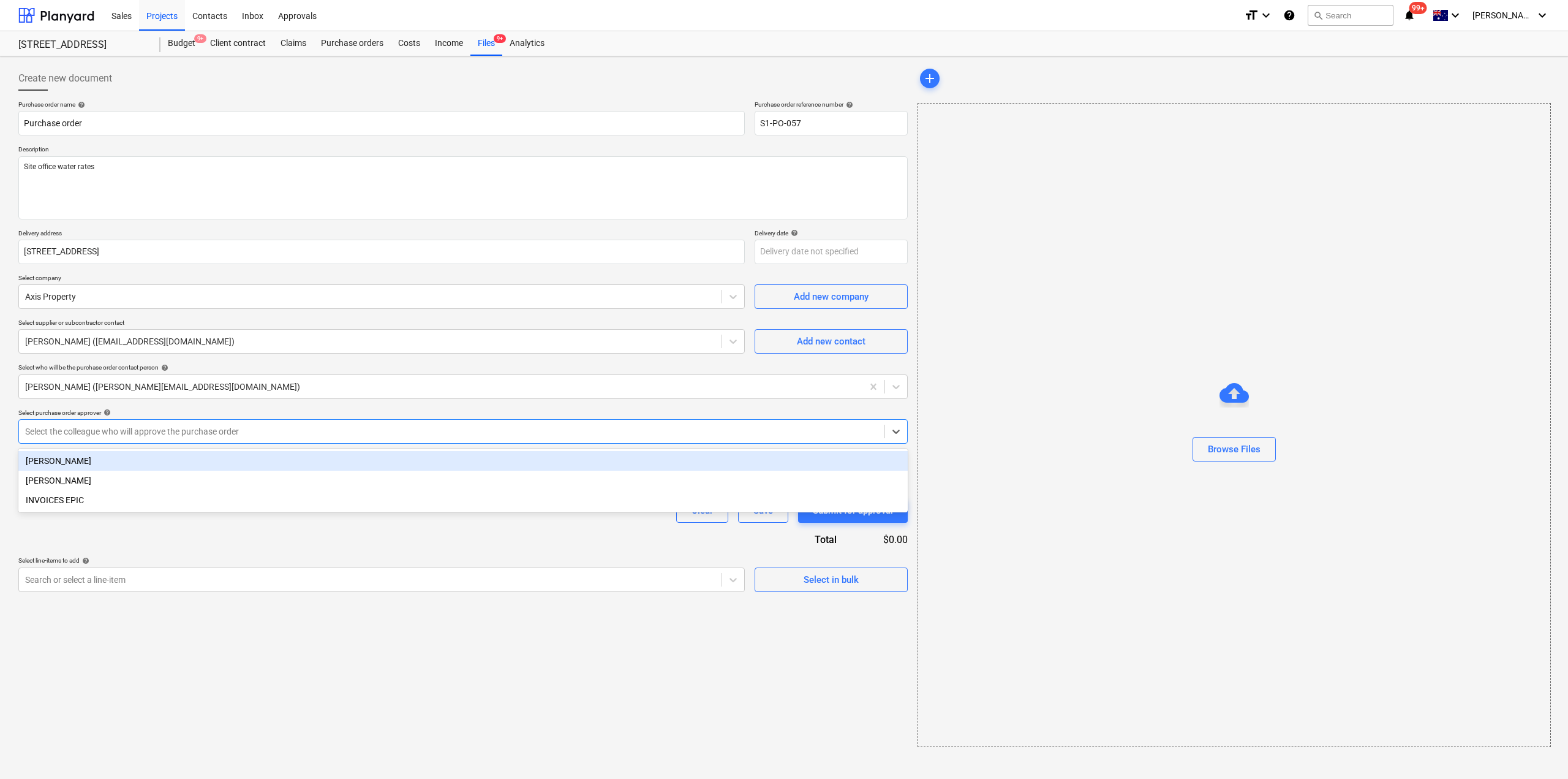
click at [70, 462] on div "[PERSON_NAME]" at bounding box center [463, 461] width 889 height 20
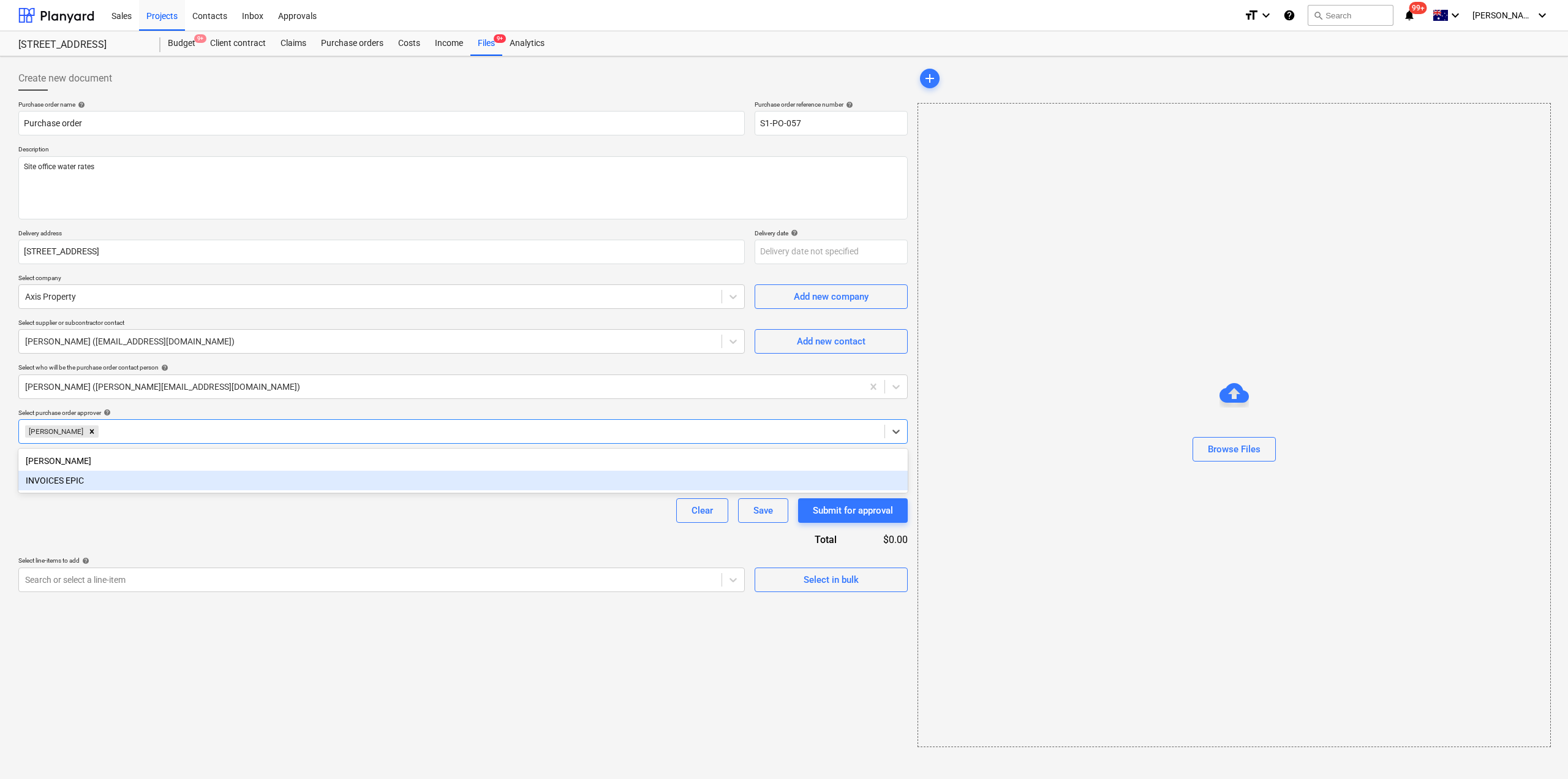
click at [66, 526] on div "Purchase order name help Purchase order Purchase order reference number help S1…" at bounding box center [463, 346] width 889 height 492
click at [99, 475] on input "text" at bounding box center [463, 477] width 889 height 25
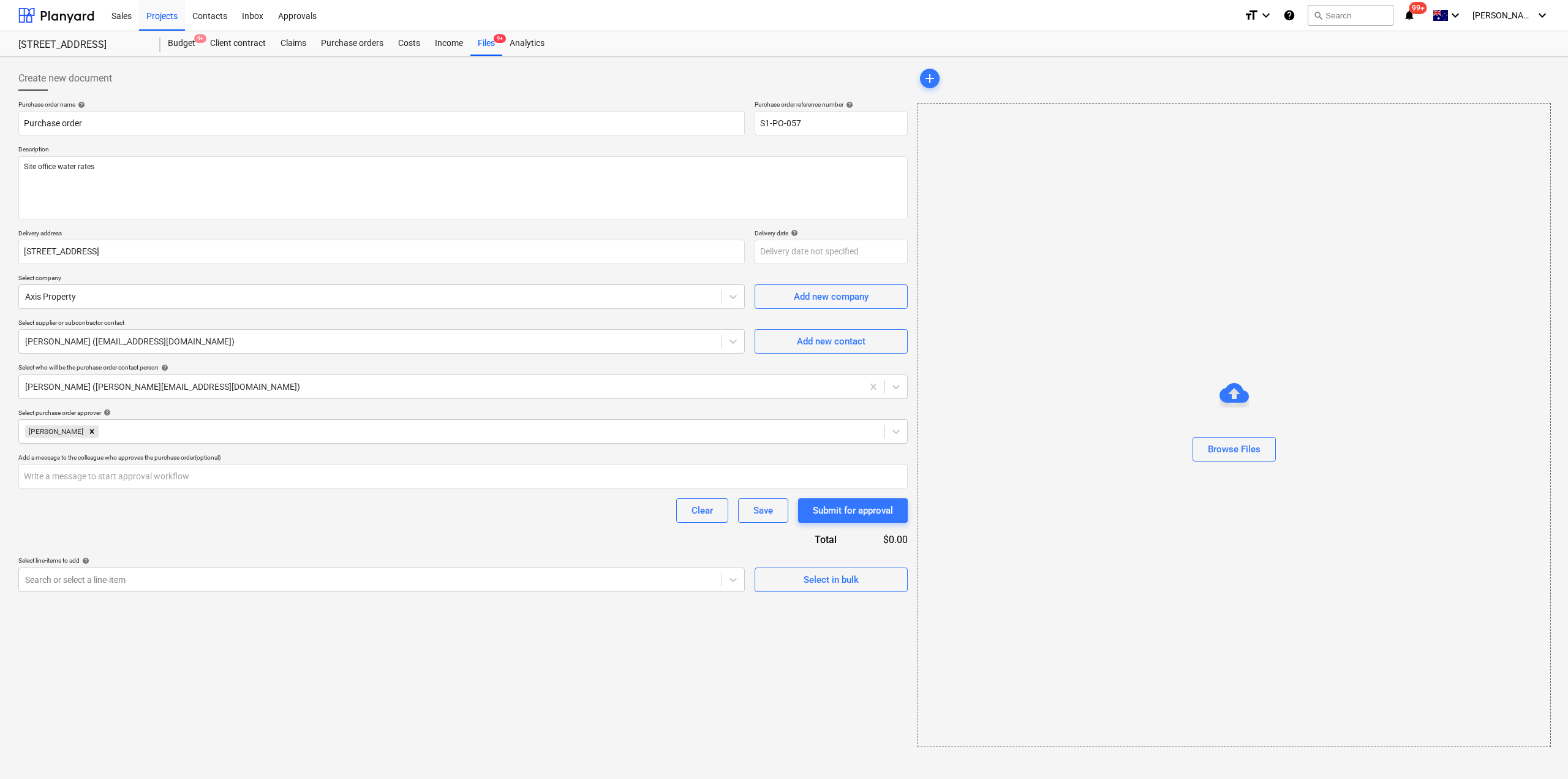
type textarea "x"
click at [111, 507] on div "Clear Save Submit for approval" at bounding box center [463, 510] width 889 height 25
click at [340, 582] on div at bounding box center [370, 580] width 691 height 12
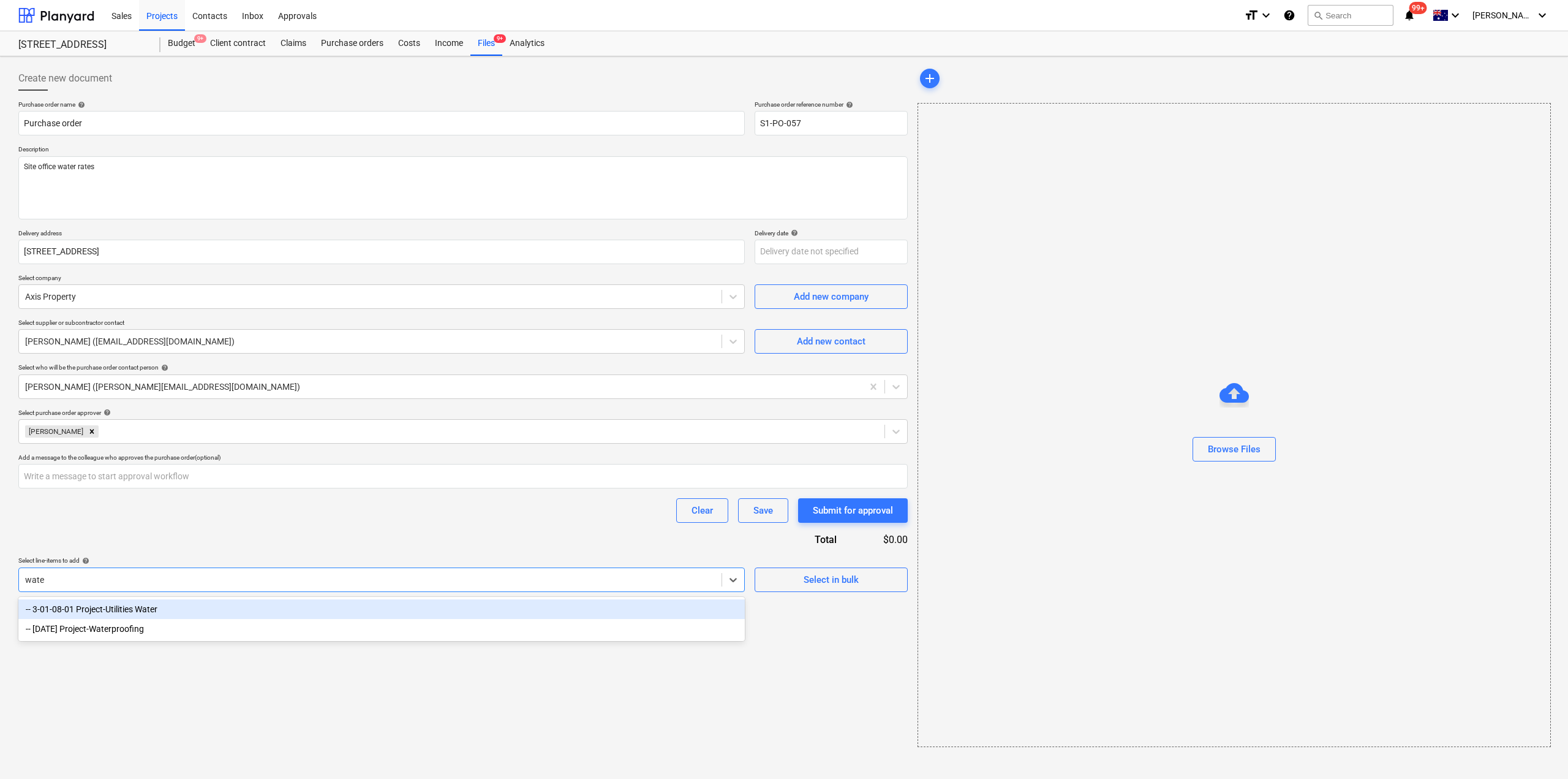
type input "water"
click at [208, 614] on div "-- 3-01-08-01 Project-Utilities Water" at bounding box center [381, 609] width 726 height 20
type textarea "x"
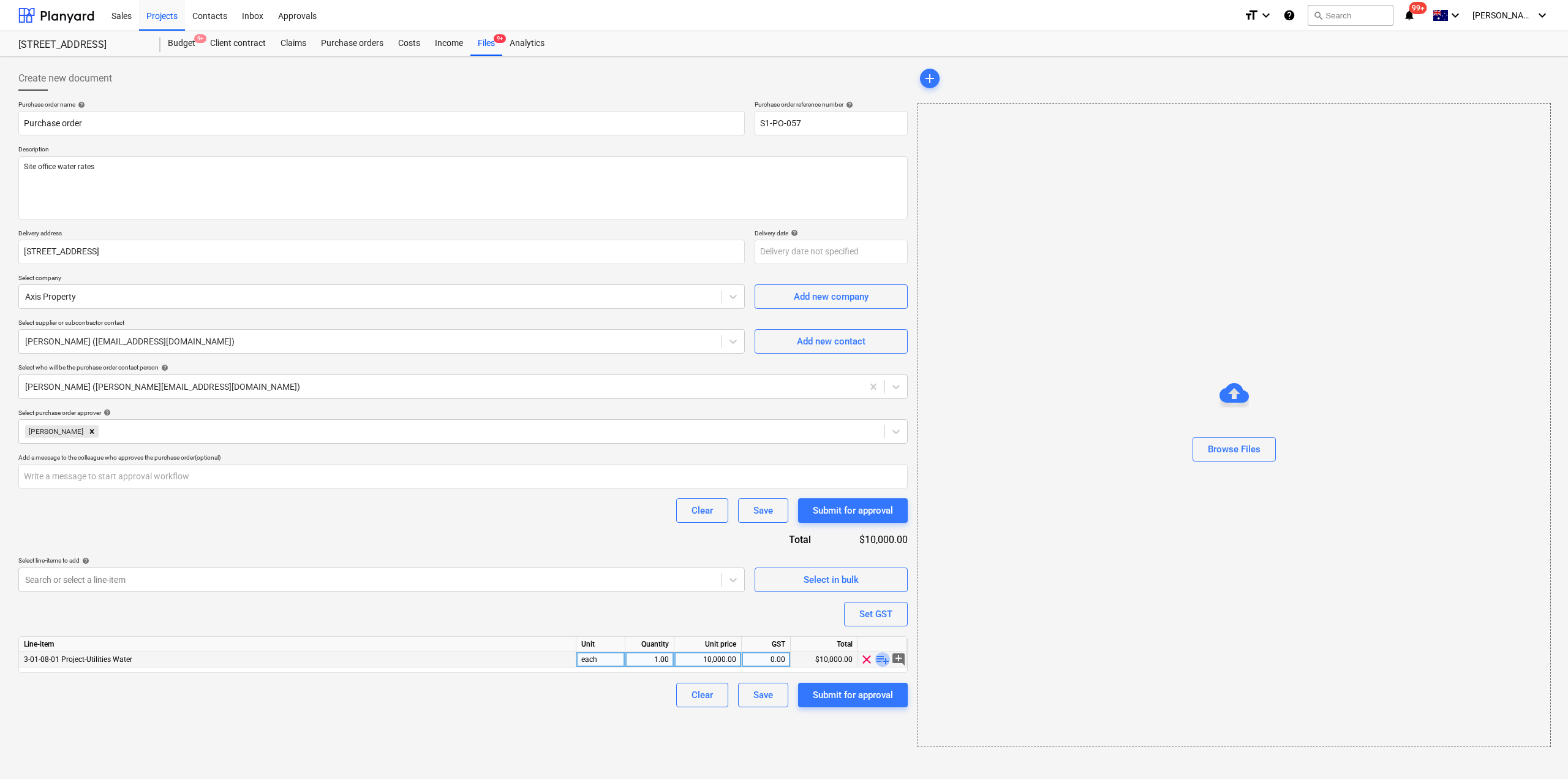
click at [880, 663] on span "playlist_add" at bounding box center [883, 659] width 15 height 15
type textarea "x"
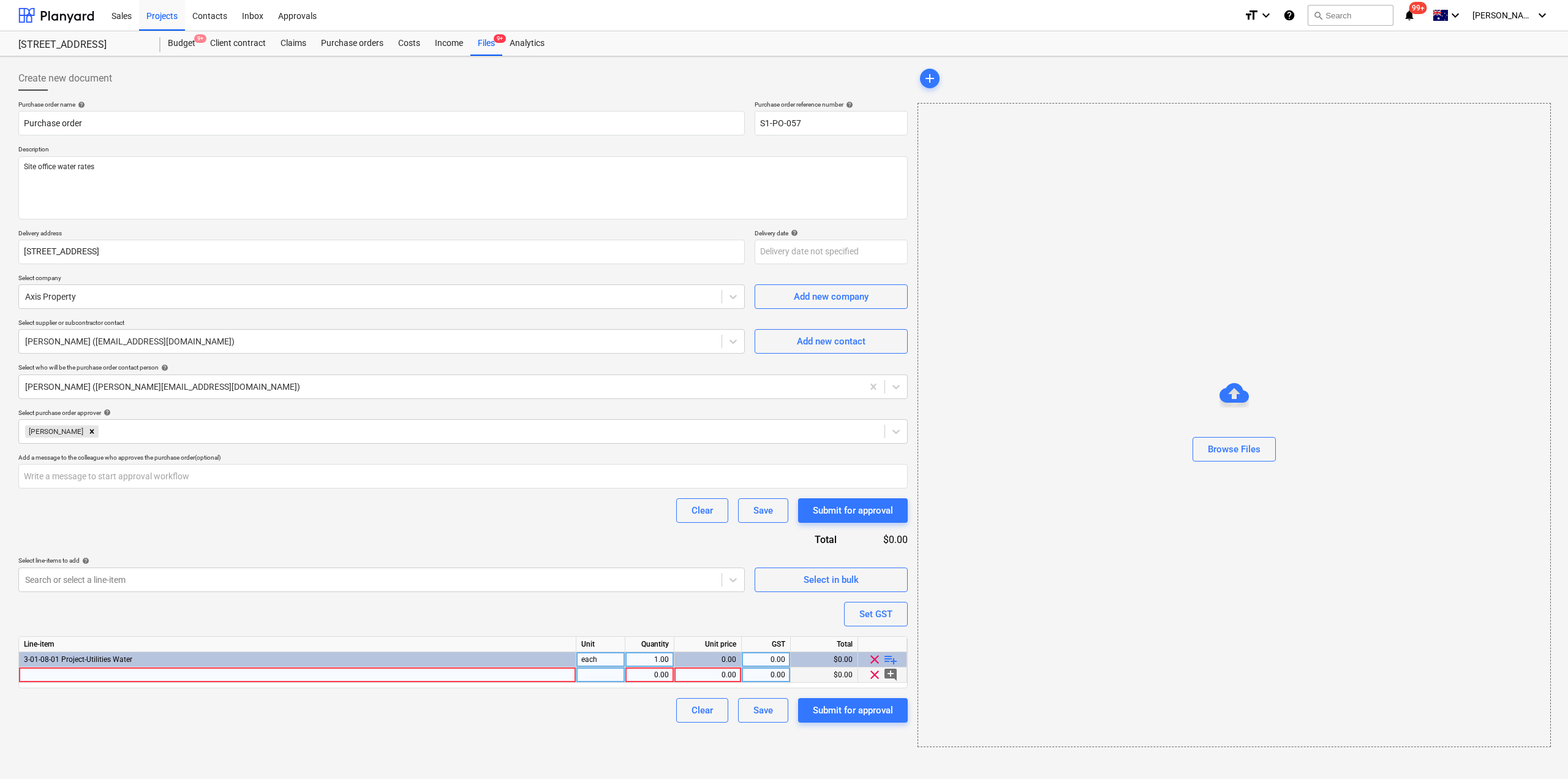
click at [389, 679] on div at bounding box center [297, 674] width 557 height 15
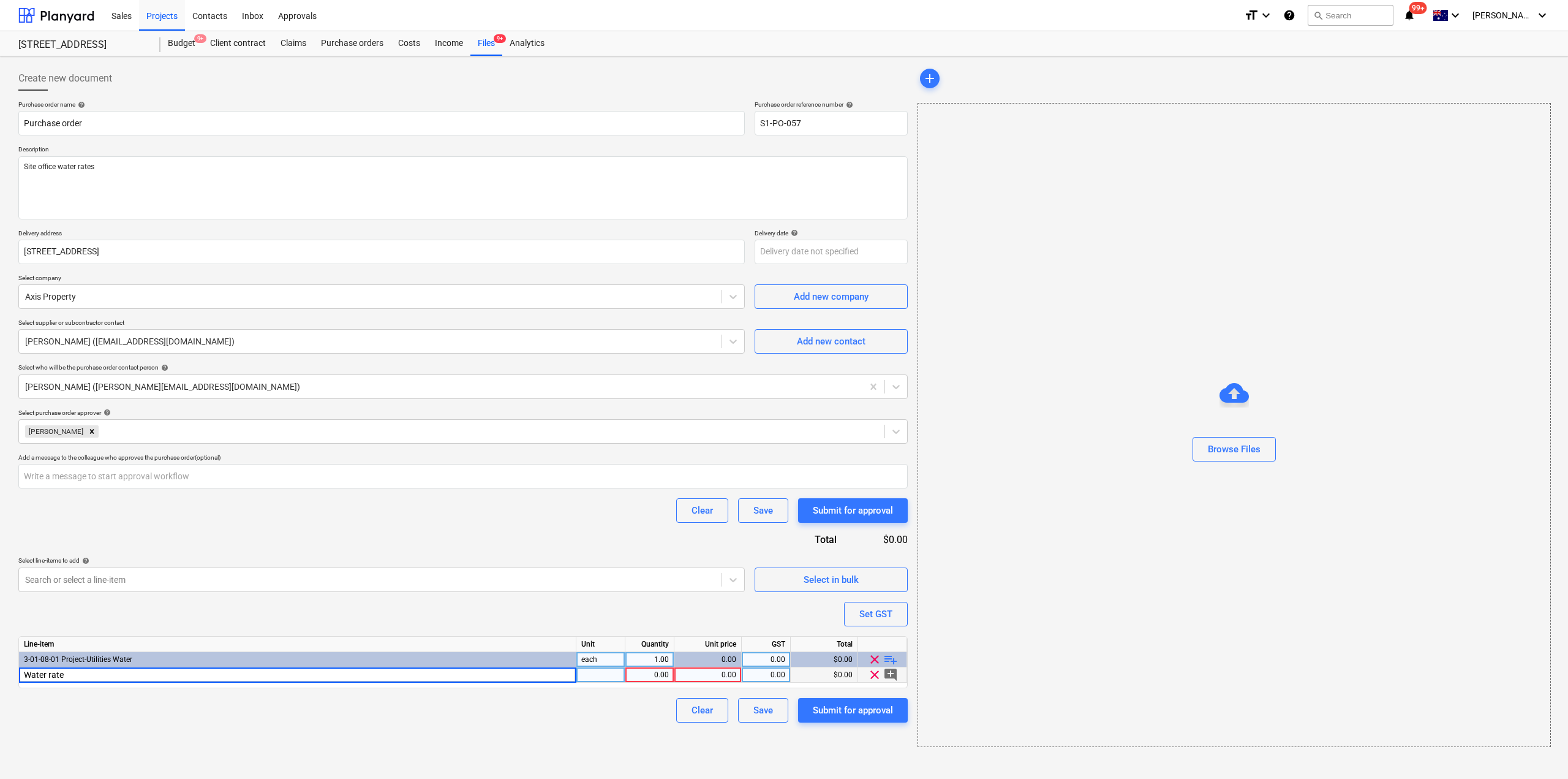
type input "Water rate"
type textarea "x"
click at [708, 678] on div "0.00" at bounding box center [708, 674] width 57 height 15
click at [343, 674] on div "Water rate" at bounding box center [297, 674] width 557 height 15
click at [348, 678] on input "Water rate" at bounding box center [297, 674] width 556 height 15
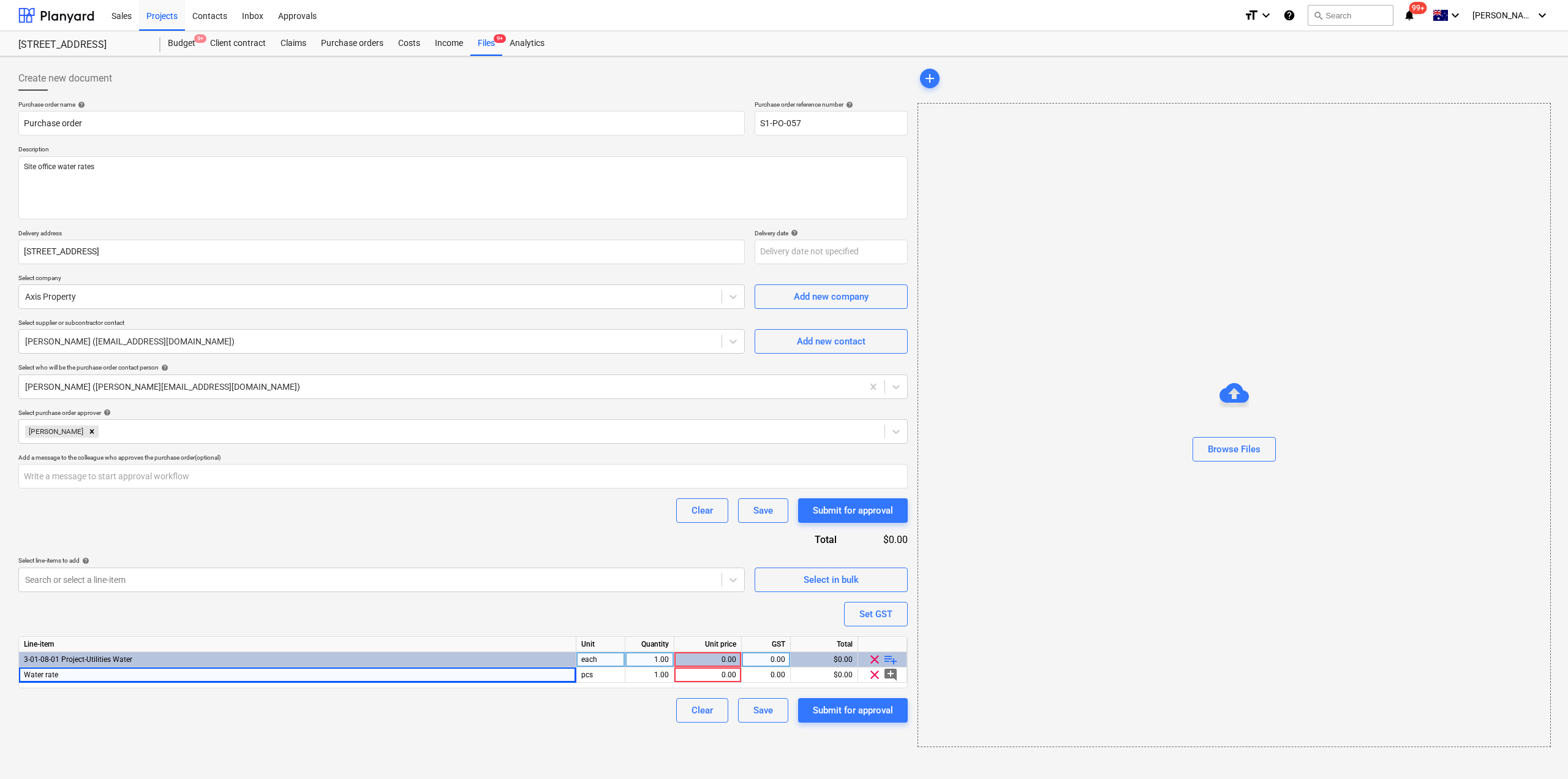
click at [360, 687] on div "Line-item Unit Quantity Unit price GST Total 3-01-08-01 Project-Utilities Water…" at bounding box center [463, 662] width 889 height 52
click at [684, 668] on div "0.00" at bounding box center [708, 674] width 57 height 15
type input "210.6"
type textarea "x"
click at [543, 676] on div "Water rate" at bounding box center [297, 674] width 557 height 15
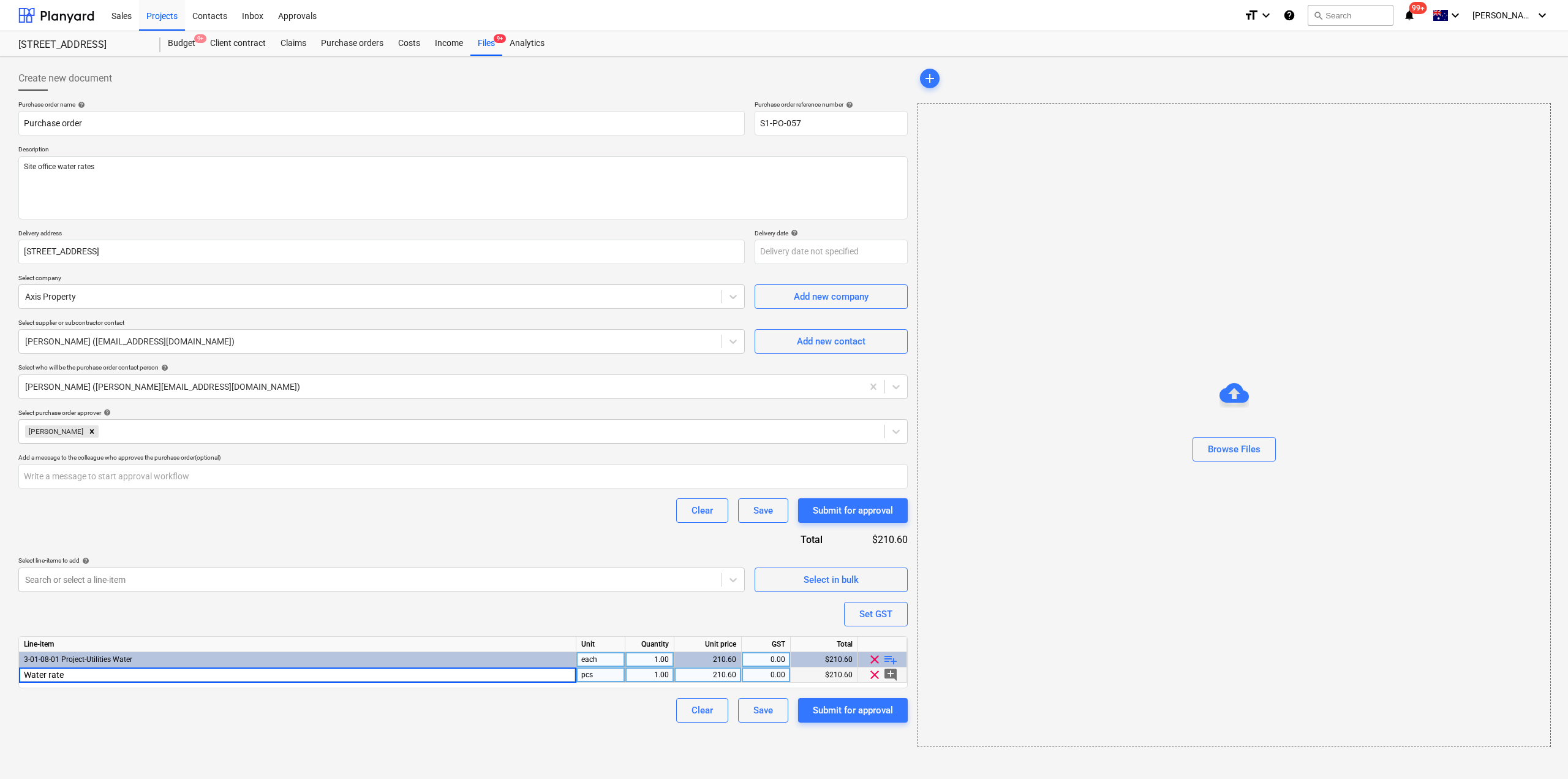
click at [544, 676] on input "Water rate" at bounding box center [297, 674] width 556 height 15
type input "Water rate - [DATE] to [DATE]"
click at [865, 718] on div "Submit for approval" at bounding box center [852, 711] width 80 height 16
type textarea "x"
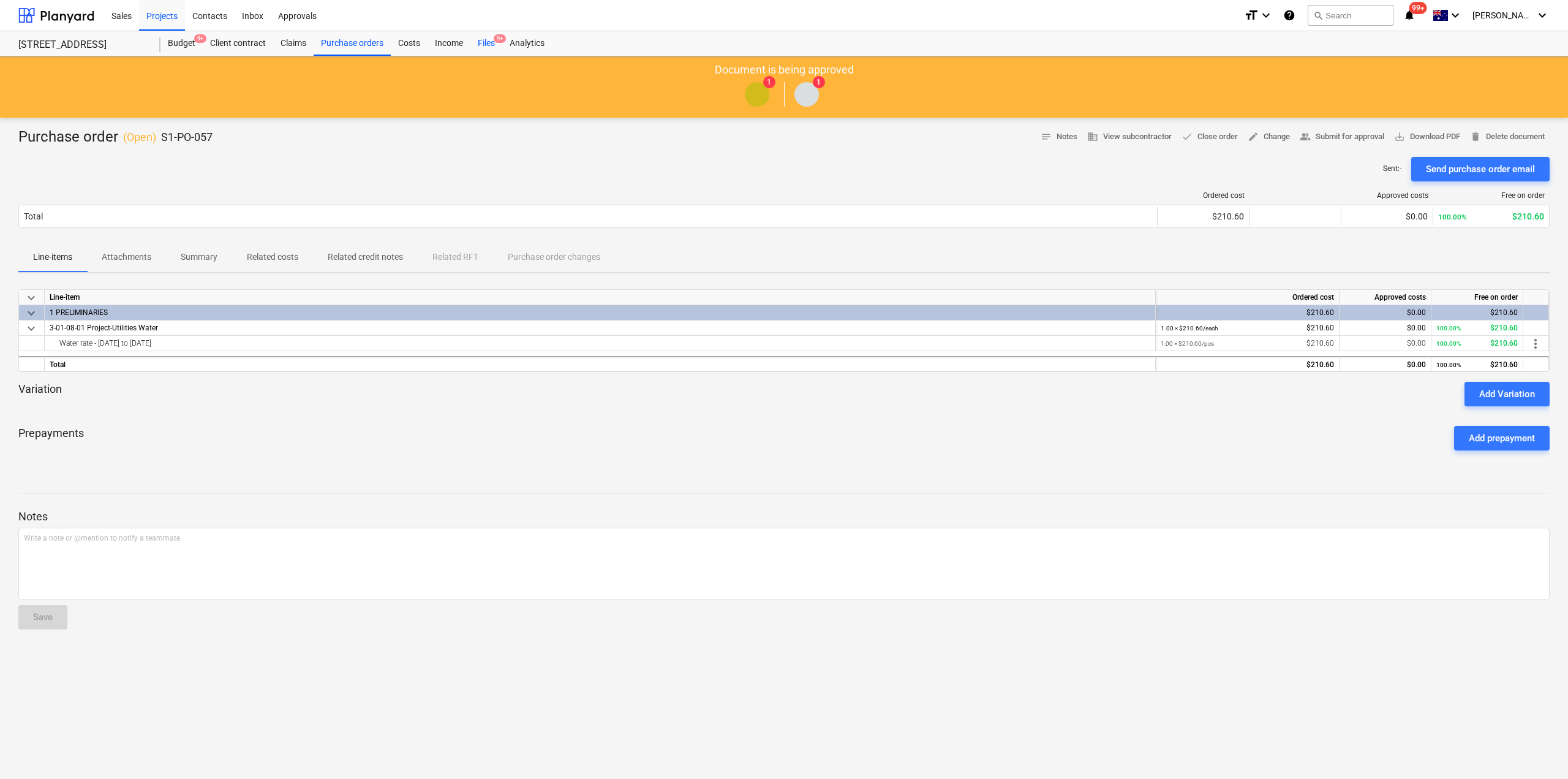
click at [488, 48] on div "Files 9+" at bounding box center [486, 44] width 32 height 25
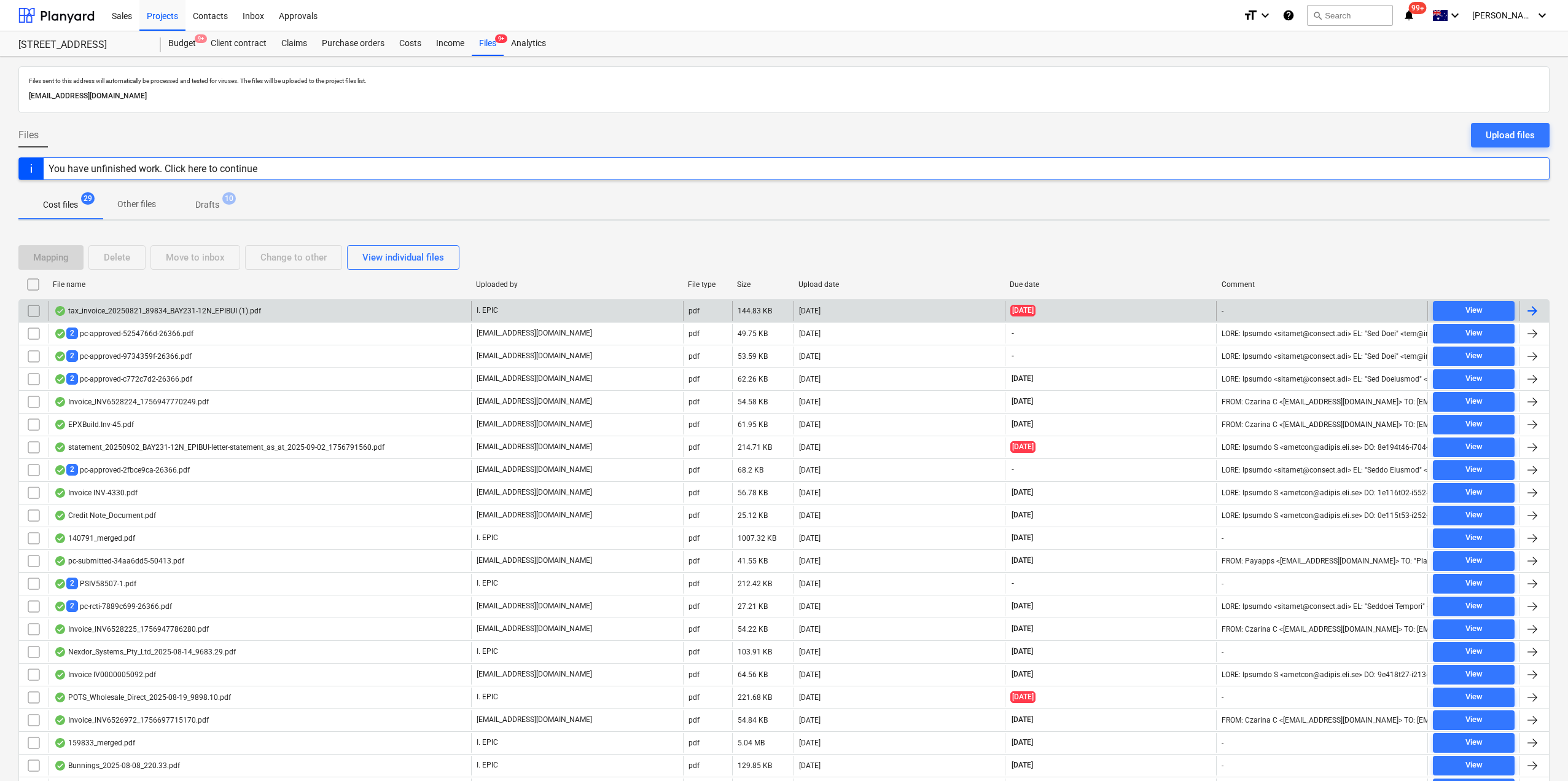
click at [141, 307] on div "tax_invoice_20250821_89834_BAY231-12N_EPIBUI (1).pdf" at bounding box center [158, 310] width 207 height 10
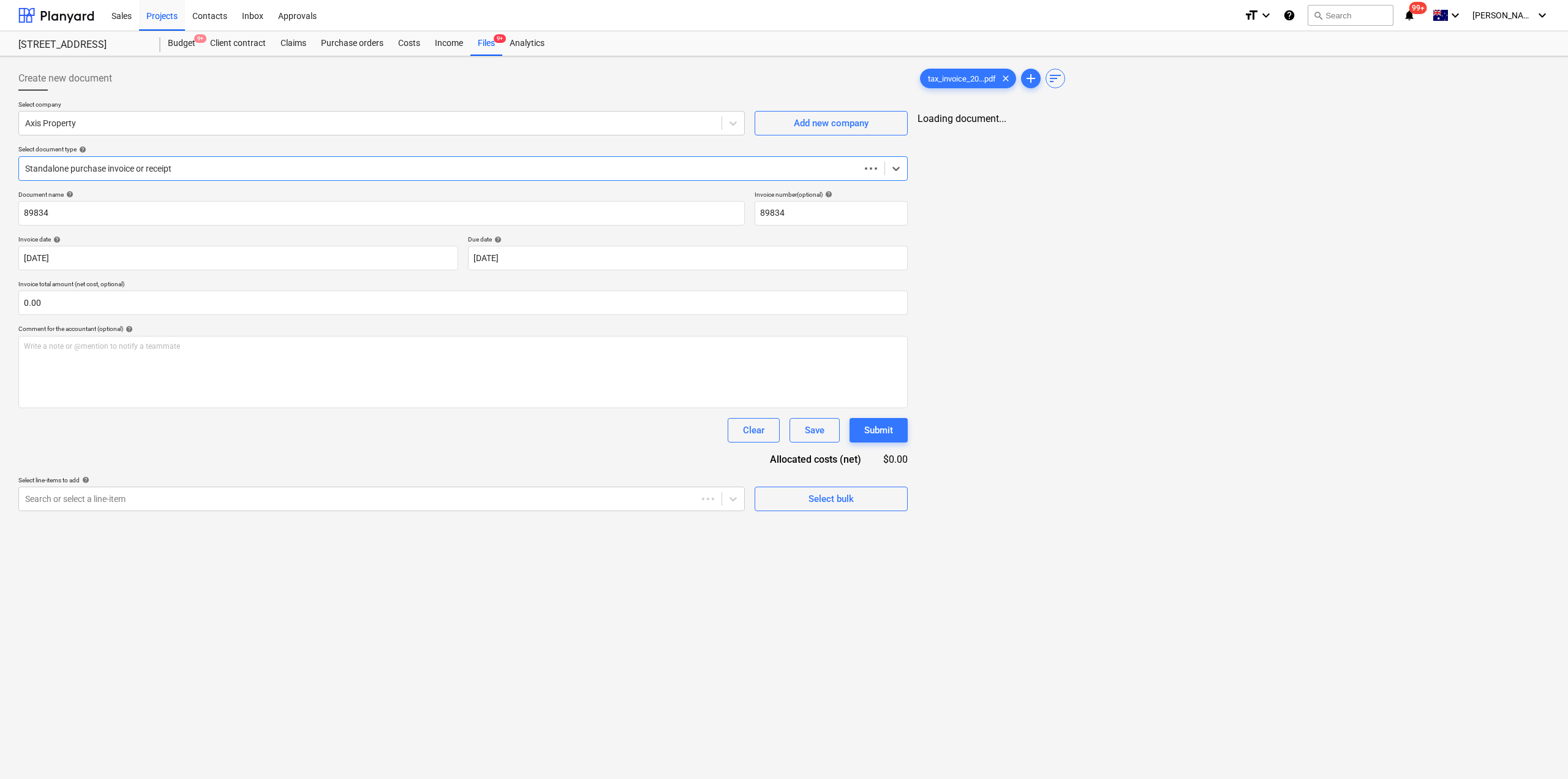
type input "89834"
type input "[DATE]"
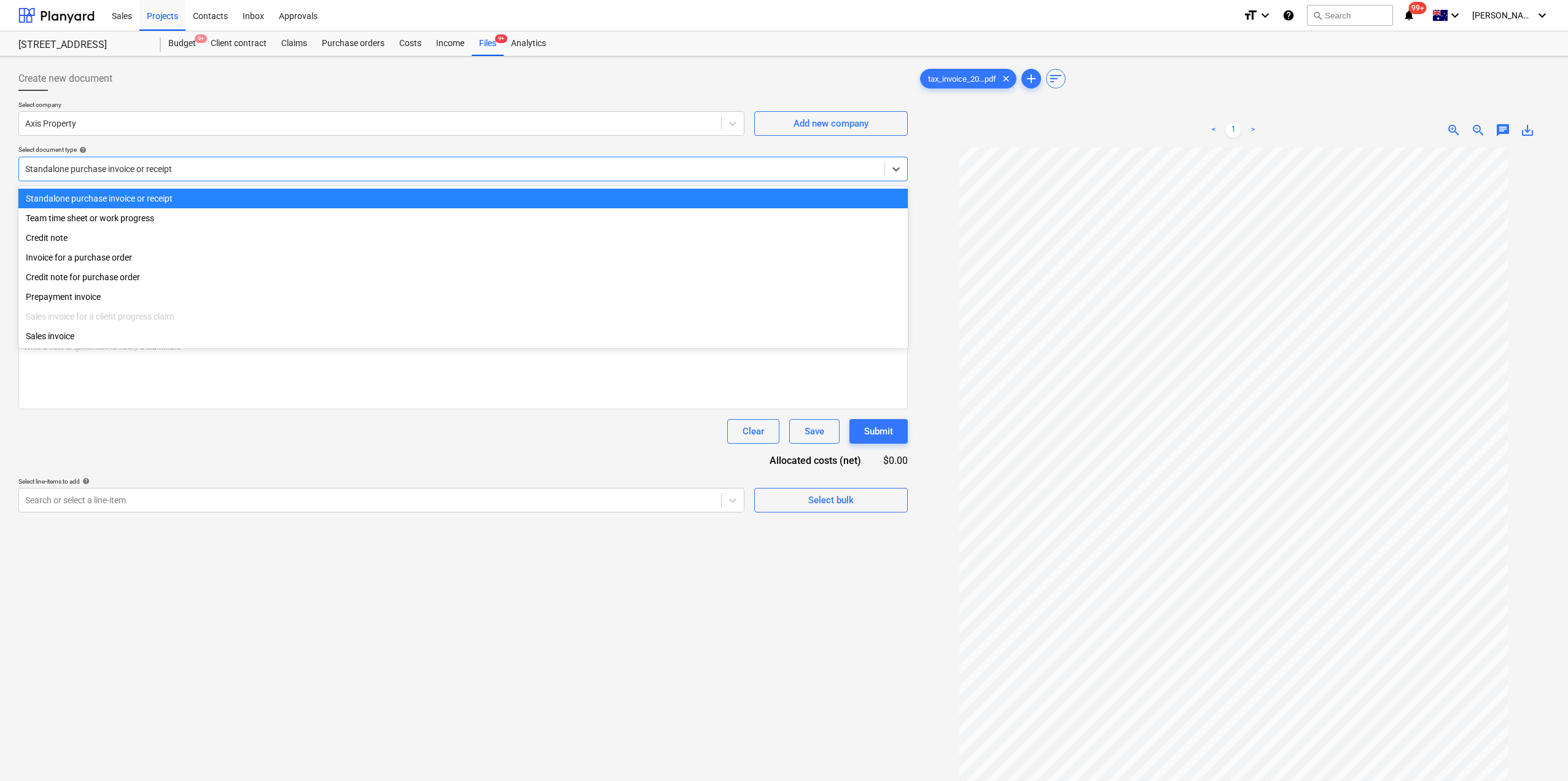
click at [86, 165] on div at bounding box center [451, 169] width 853 height 12
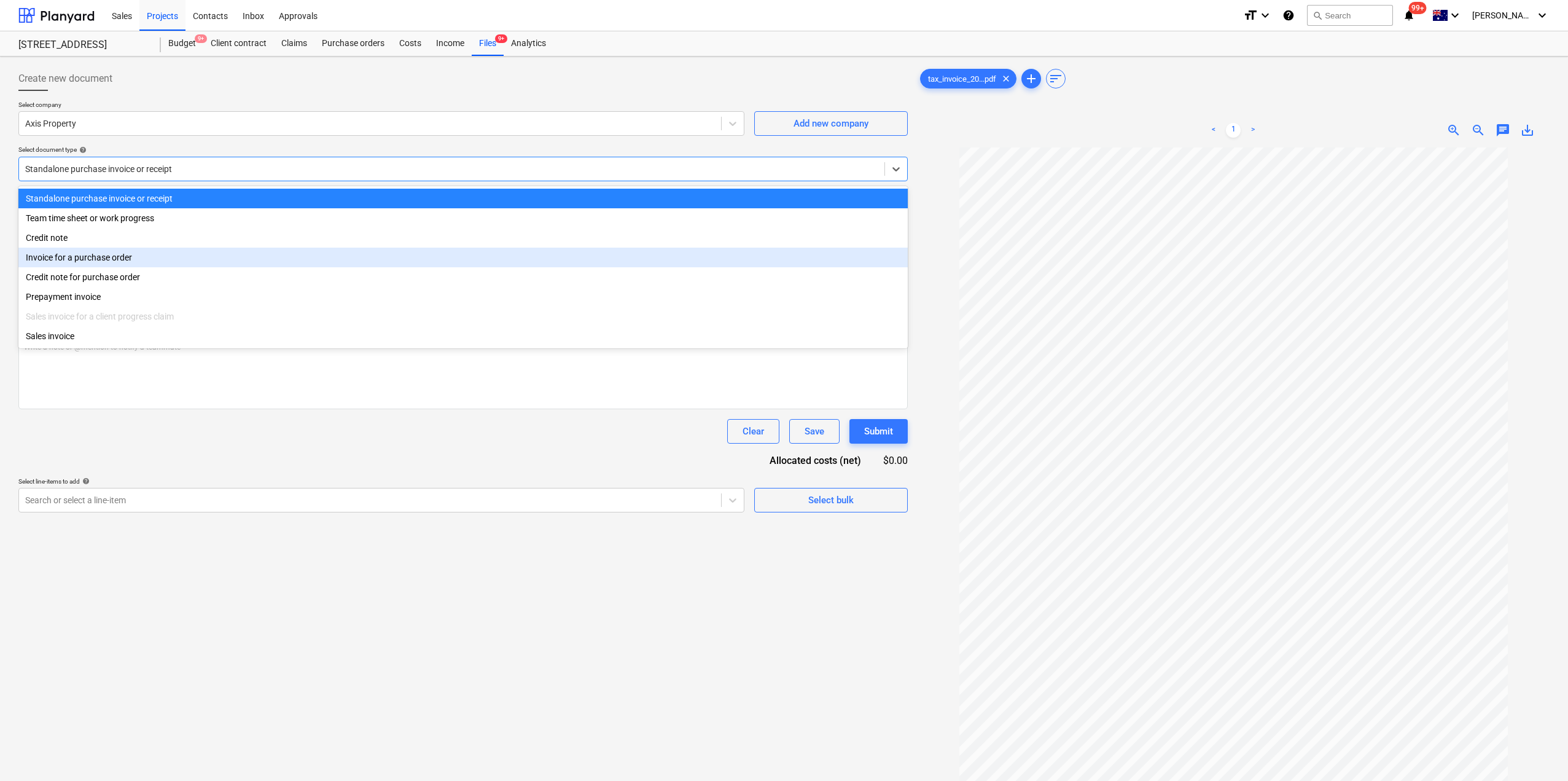
click at [86, 262] on div "Invoice for a purchase order" at bounding box center [464, 258] width 890 height 20
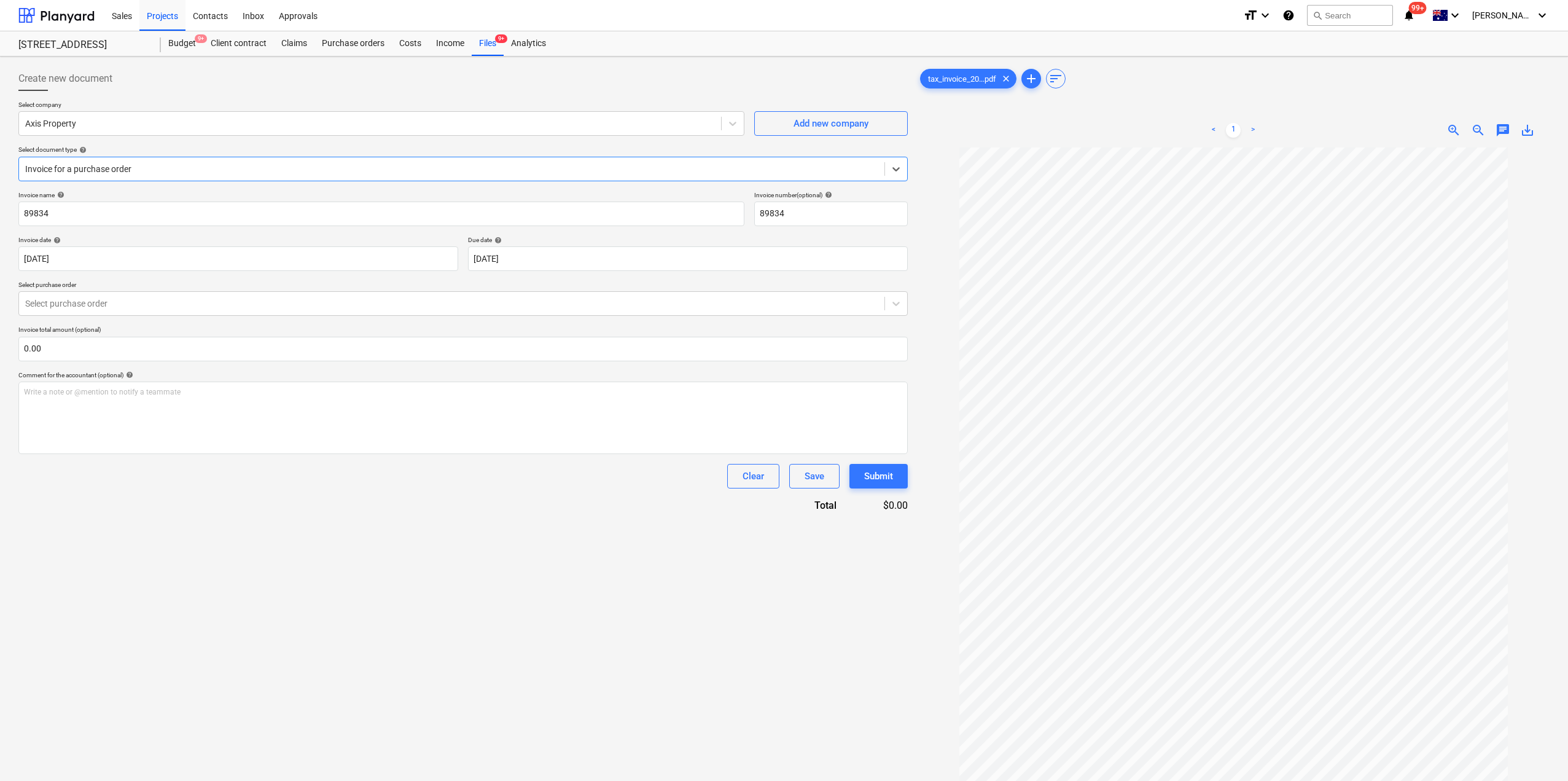
click at [88, 287] on p "Select purchase order" at bounding box center [464, 286] width 890 height 11
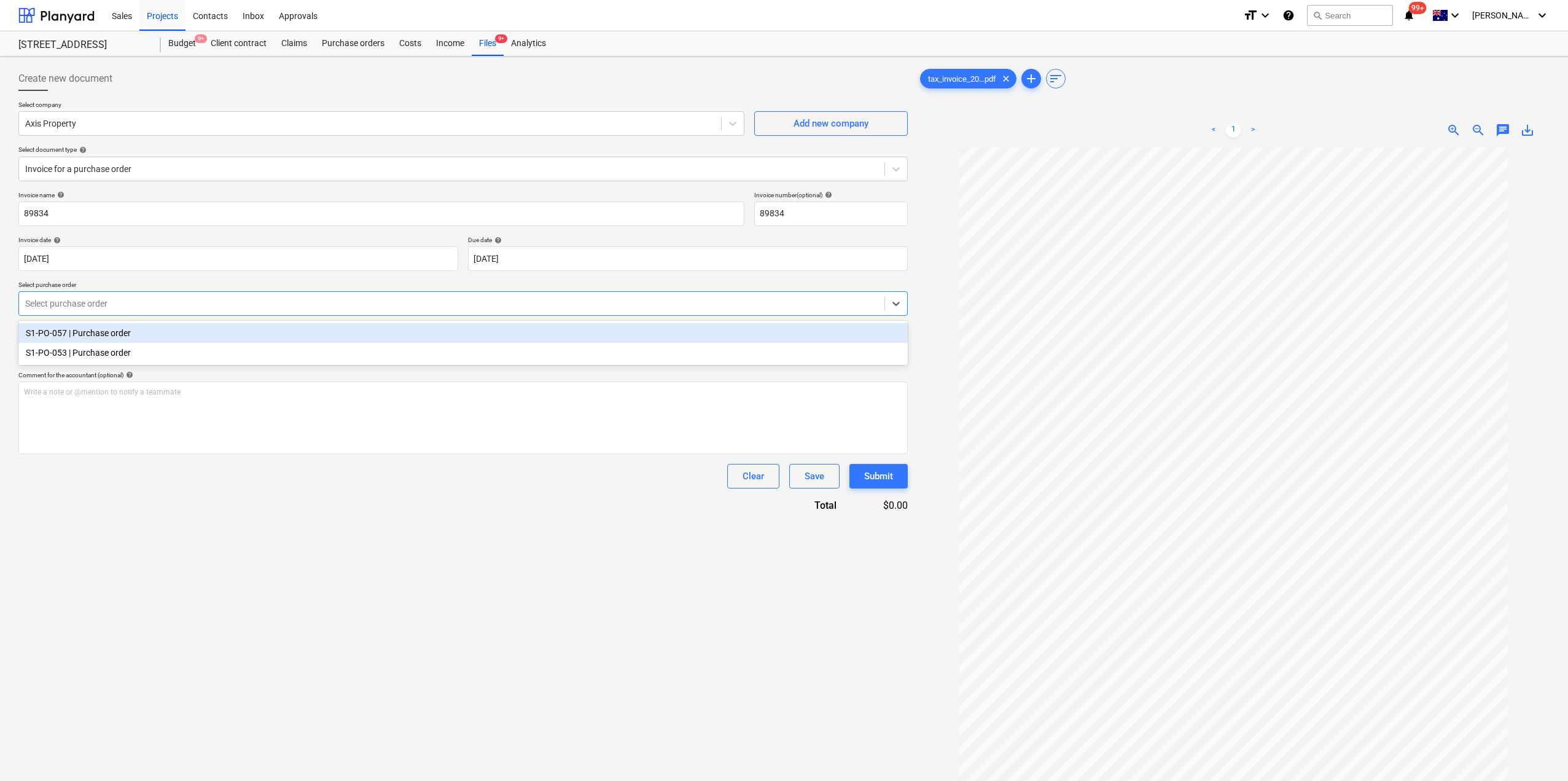
click at [96, 300] on div at bounding box center [451, 303] width 853 height 12
click at [102, 338] on div "S1-PO-057 | Purchase order" at bounding box center [464, 333] width 890 height 20
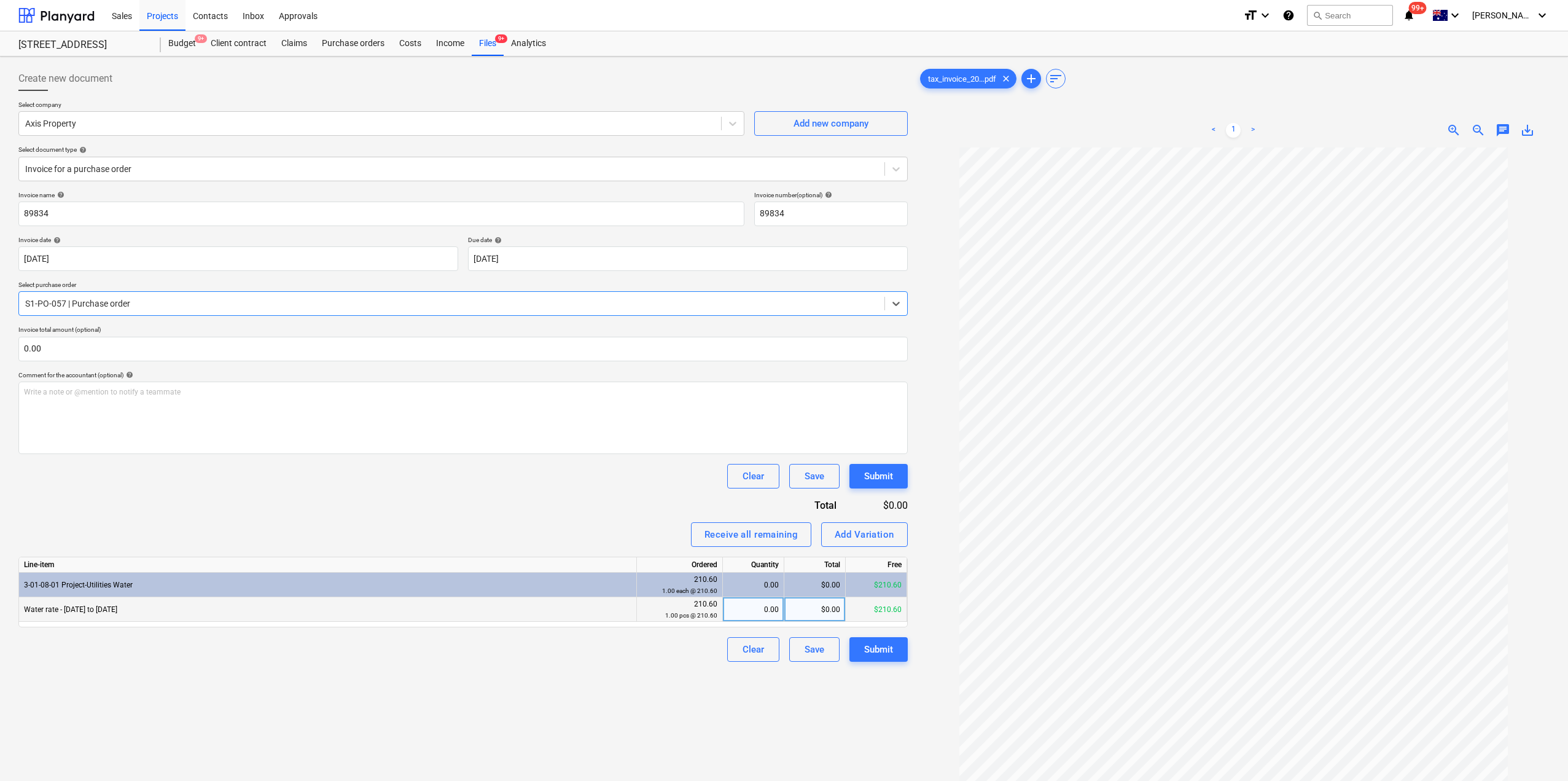
click at [777, 607] on div "0.00" at bounding box center [752, 610] width 51 height 25
type input "1"
click at [758, 726] on div "Create new document Select company Axis Property Add new company Select documen…" at bounding box center [463, 480] width 899 height 837
click at [876, 654] on div "Submit" at bounding box center [878, 649] width 29 height 16
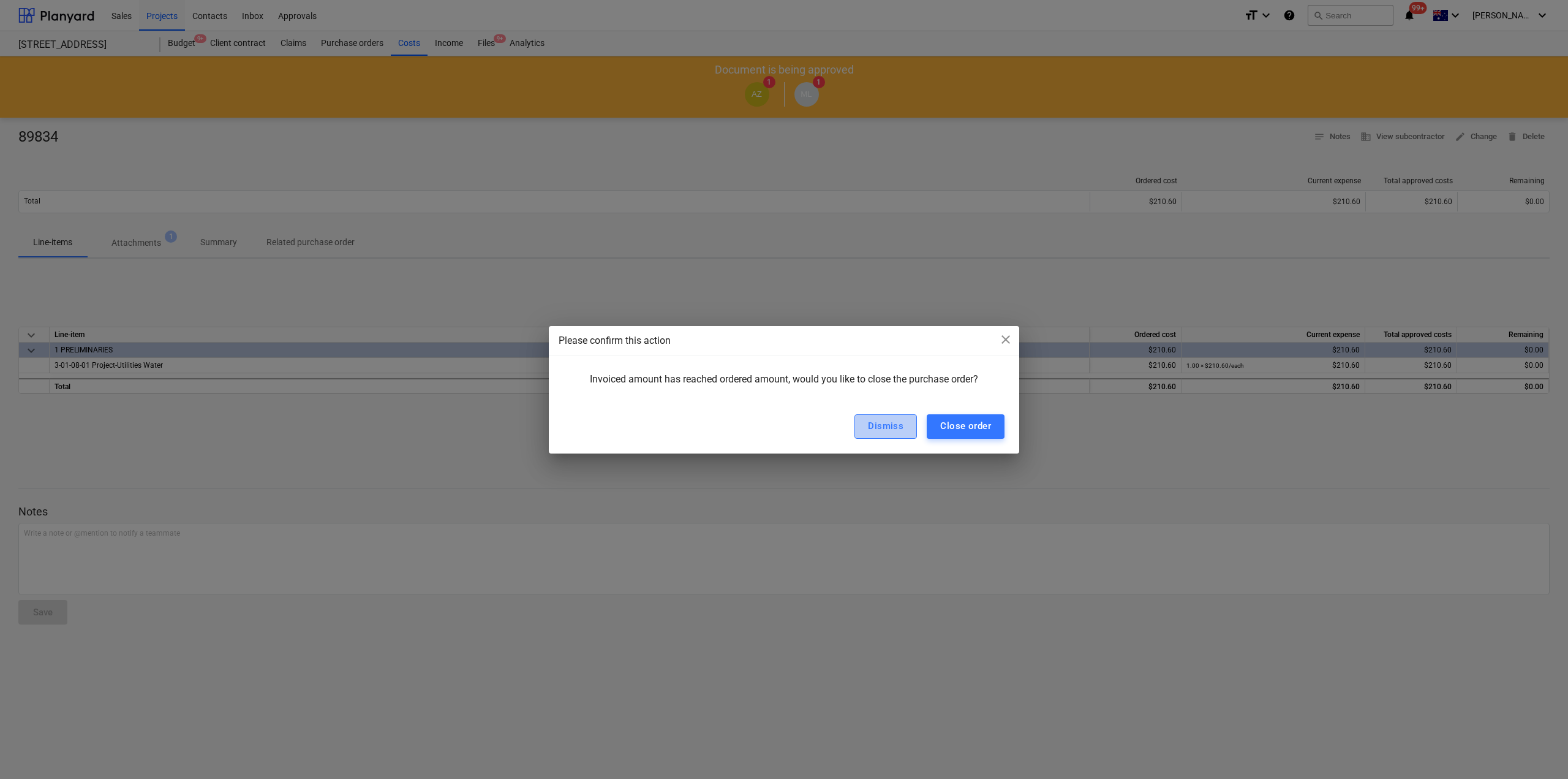
click at [890, 427] on div "Dismiss" at bounding box center [885, 426] width 36 height 16
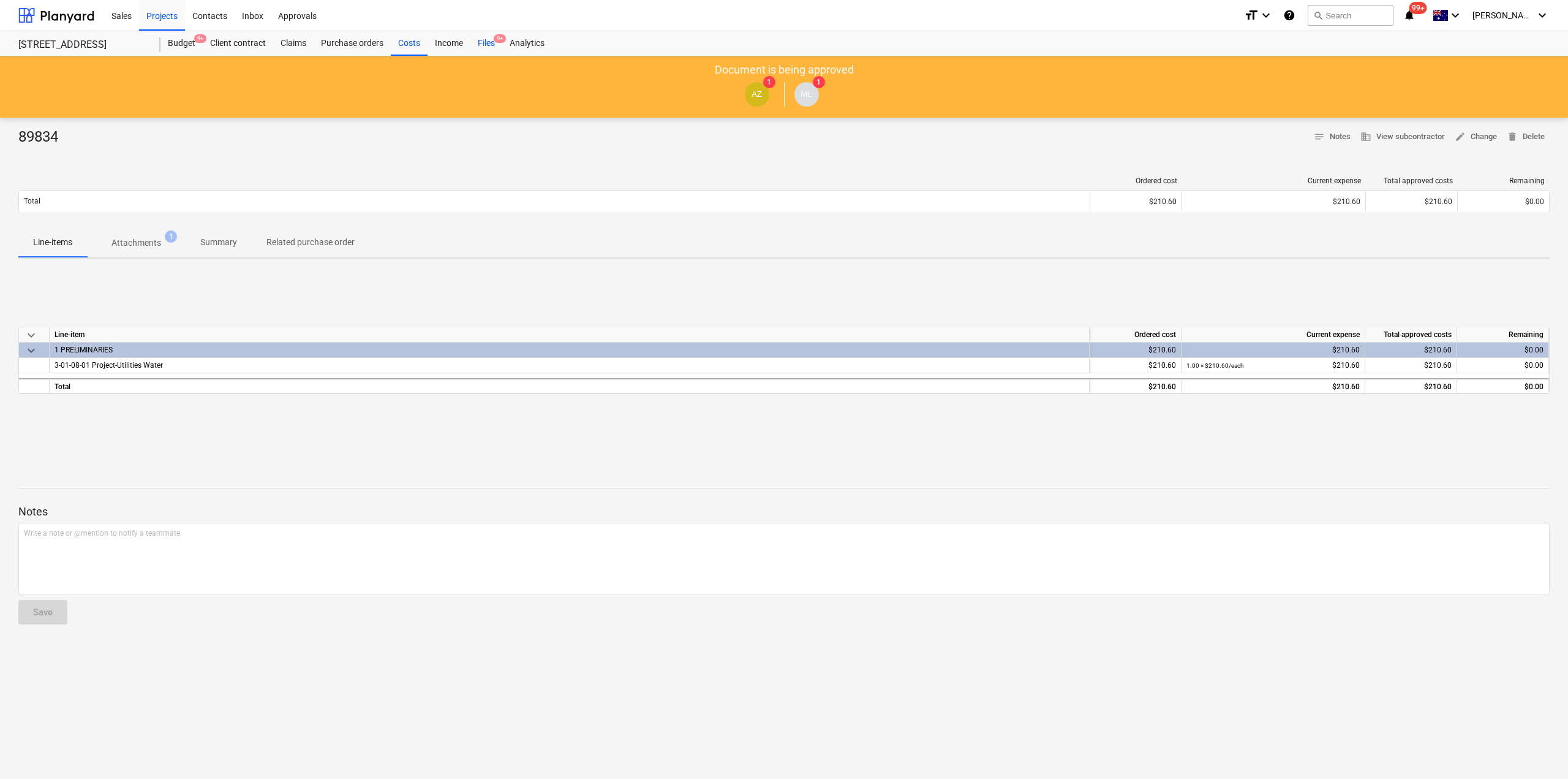
click at [484, 40] on div "Files 9+" at bounding box center [486, 44] width 32 height 25
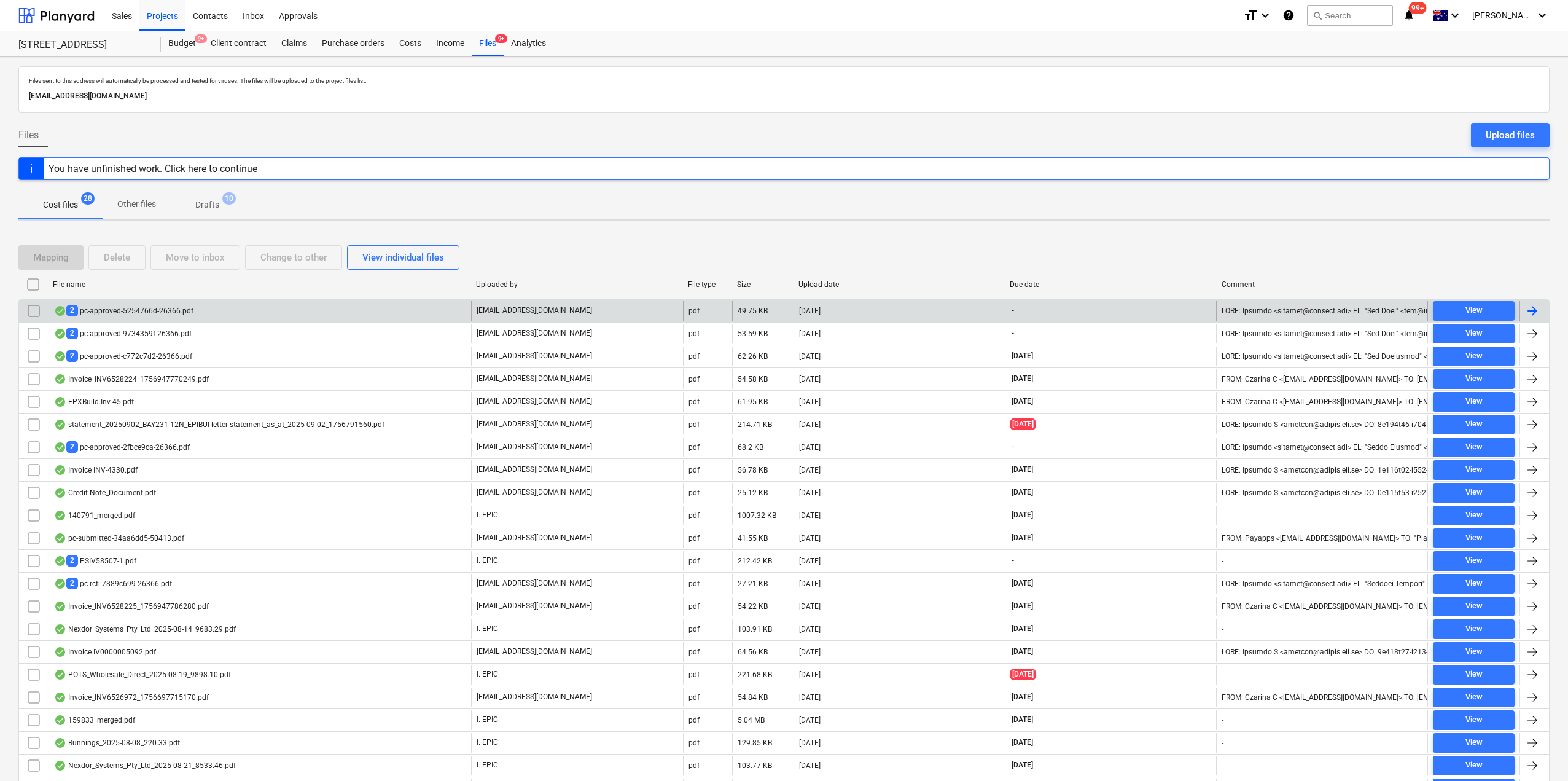
click at [182, 317] on div "2 pc-approved-5254766d-26366.pdf" at bounding box center [259, 311] width 423 height 20
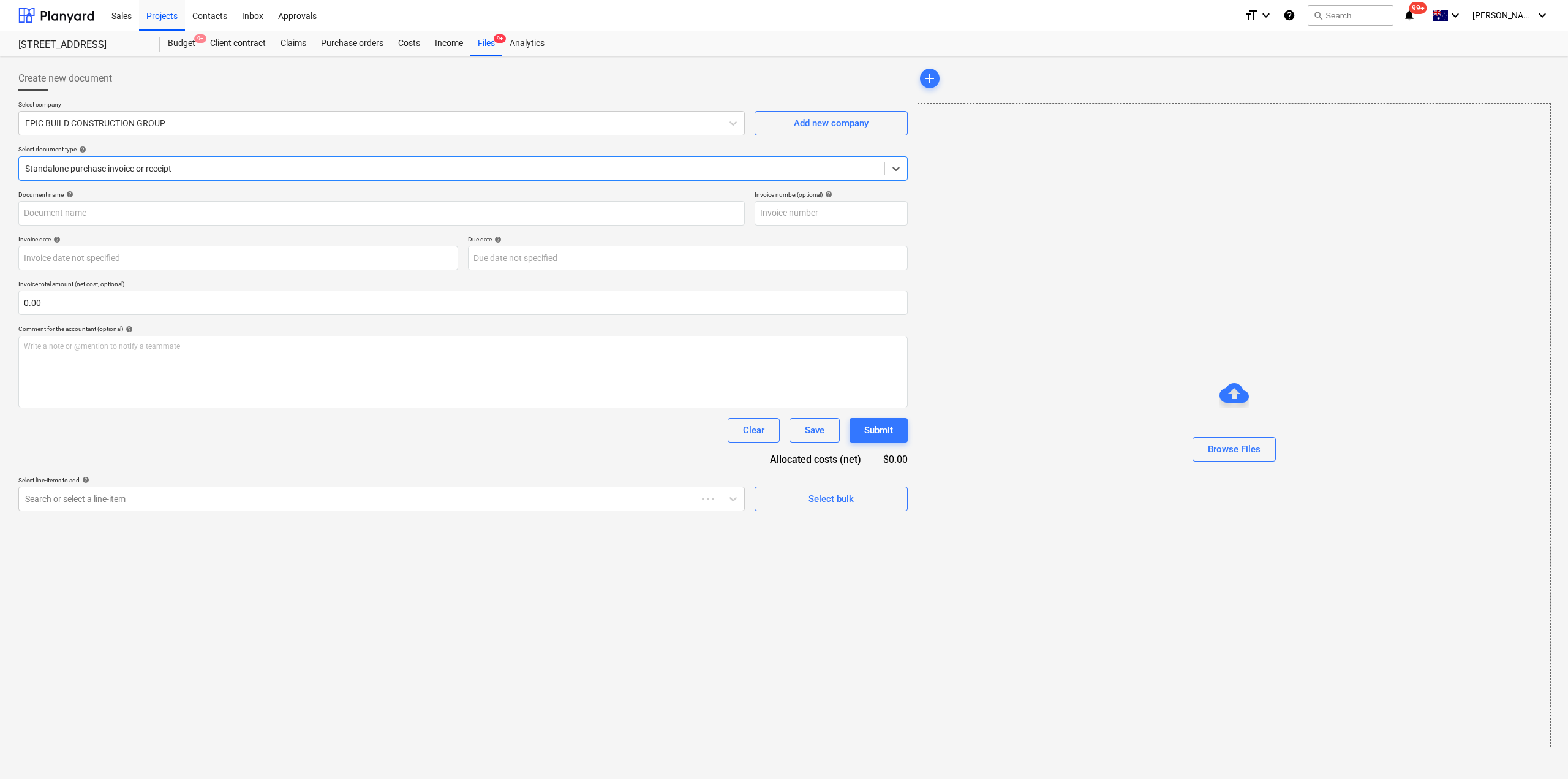
type input "S1 PC#1"
type input "[DATE]"
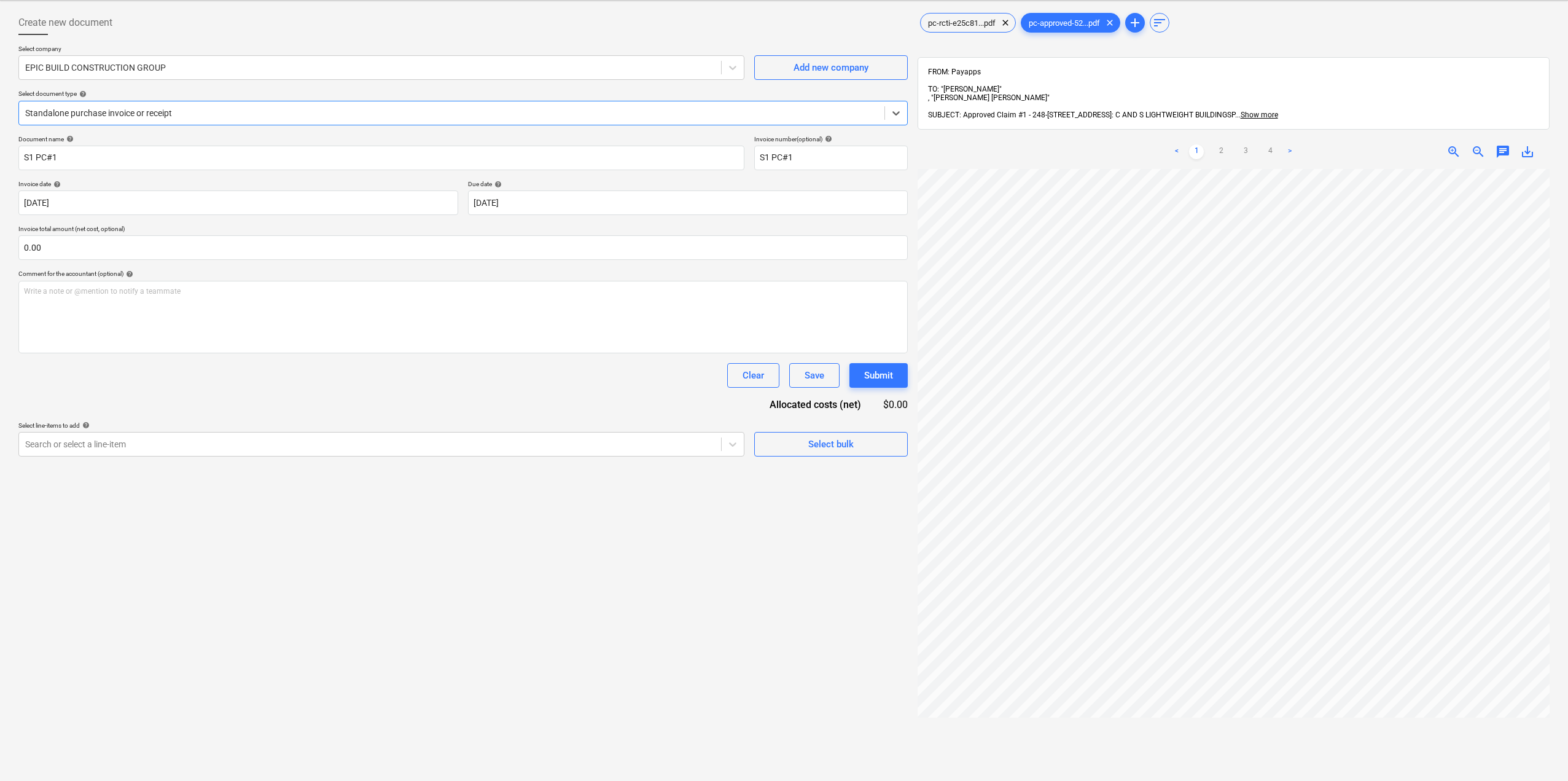
scroll to position [52, 0]
click at [1227, 149] on link "2" at bounding box center [1220, 156] width 15 height 15
click at [1250, 149] on link "3" at bounding box center [1245, 156] width 15 height 15
click at [1268, 149] on link "4" at bounding box center [1270, 156] width 15 height 15
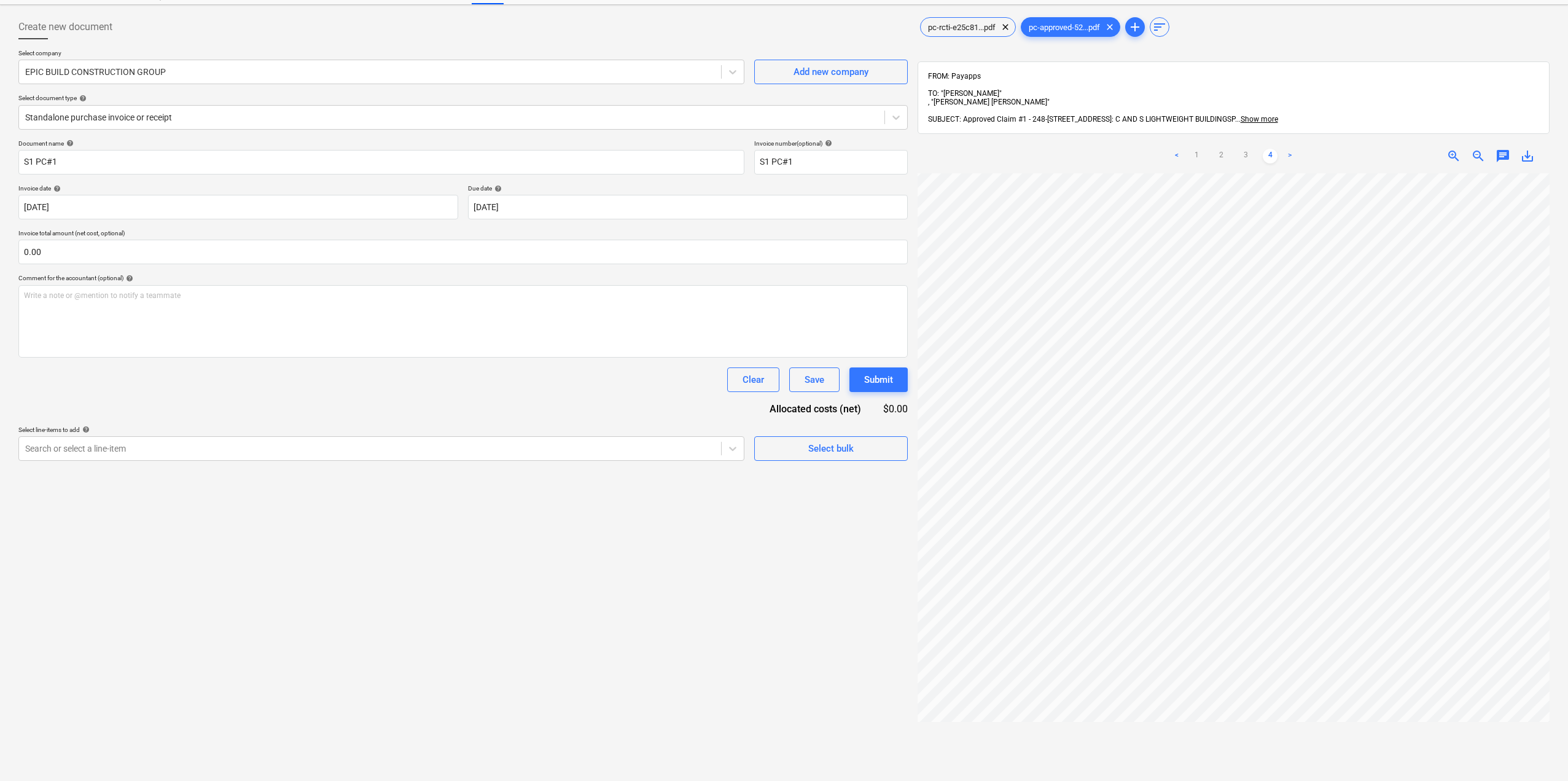
scroll to position [0, 0]
click at [1196, 149] on link "1" at bounding box center [1196, 156] width 15 height 15
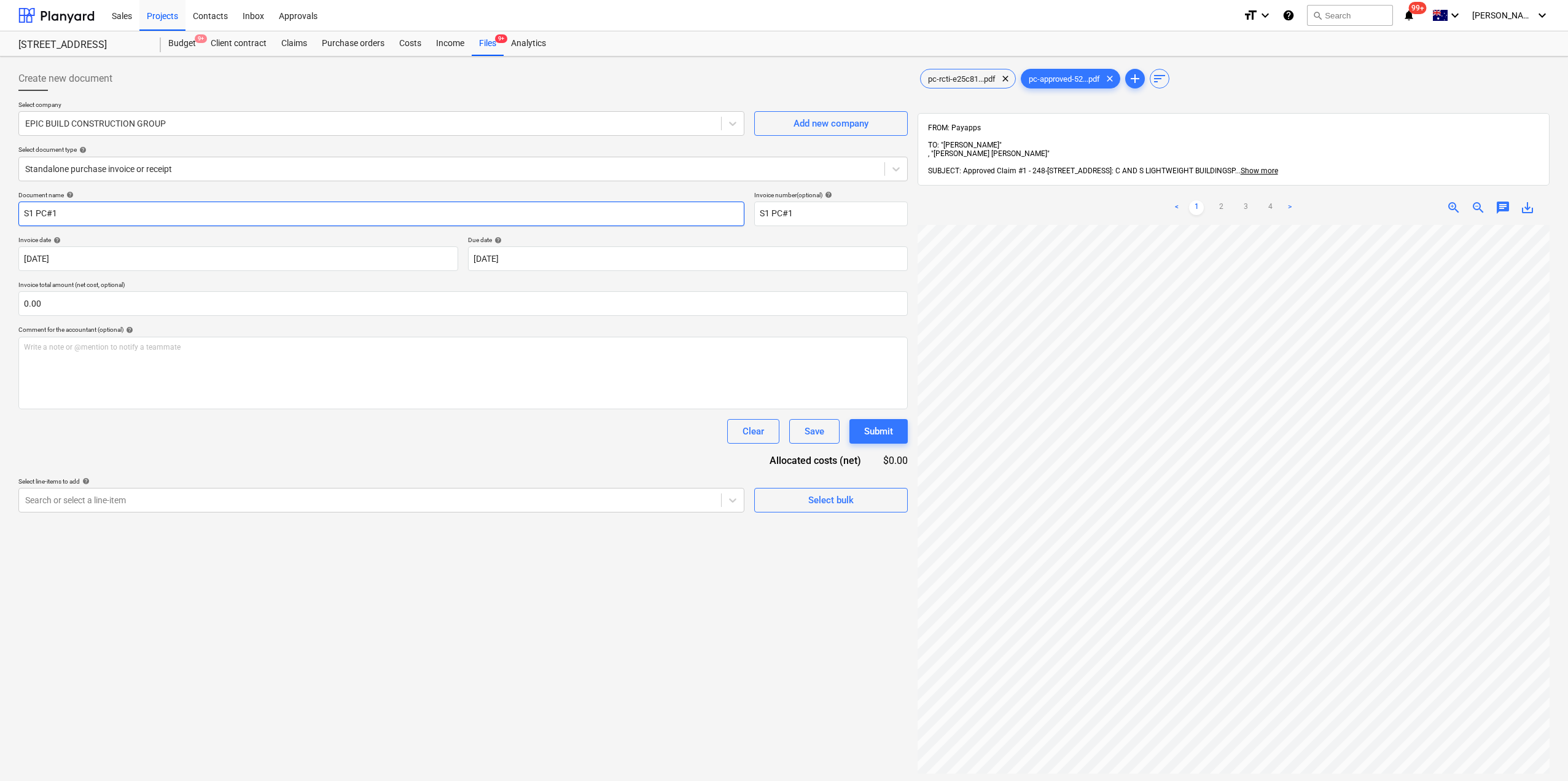
click at [149, 210] on input "S1 PC#1" at bounding box center [382, 214] width 726 height 25
click at [148, 311] on input "text" at bounding box center [464, 304] width 890 height 25
type input "0.00"
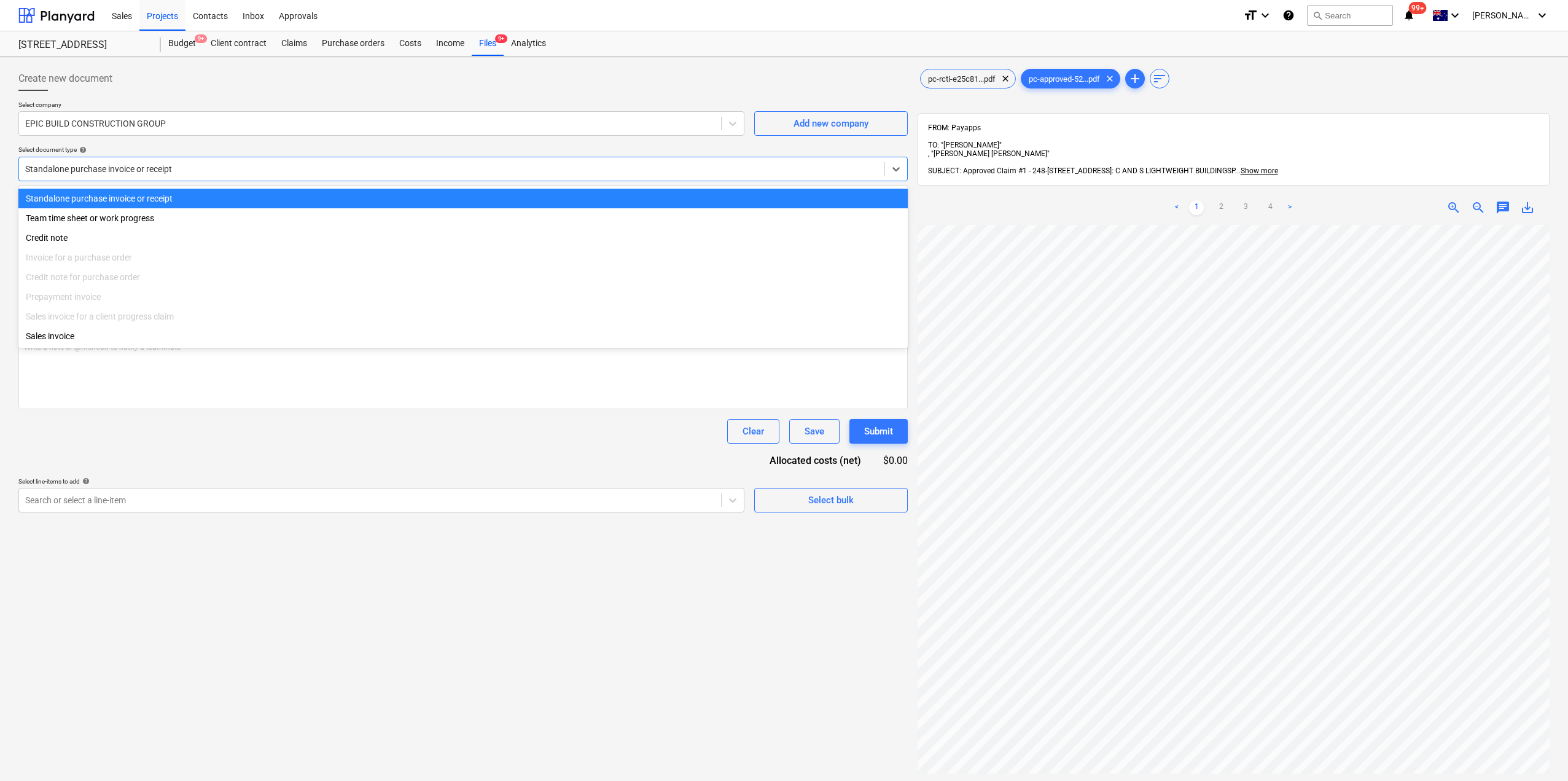
click at [161, 165] on div at bounding box center [451, 169] width 853 height 12
click at [143, 196] on div "Standalone purchase invoice or receipt" at bounding box center [464, 199] width 890 height 20
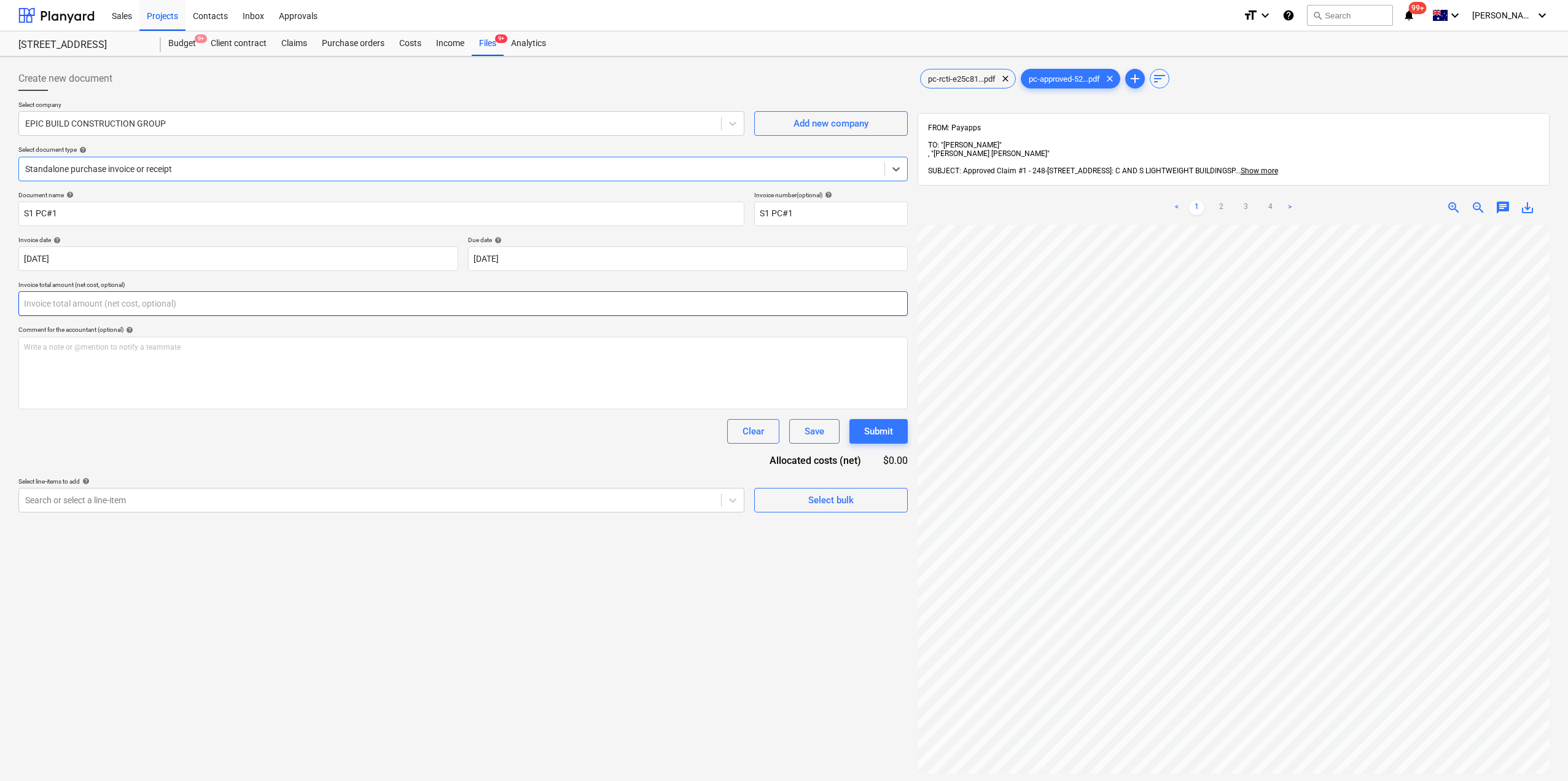
click at [167, 295] on input "text" at bounding box center [464, 304] width 890 height 25
type input "0.00"
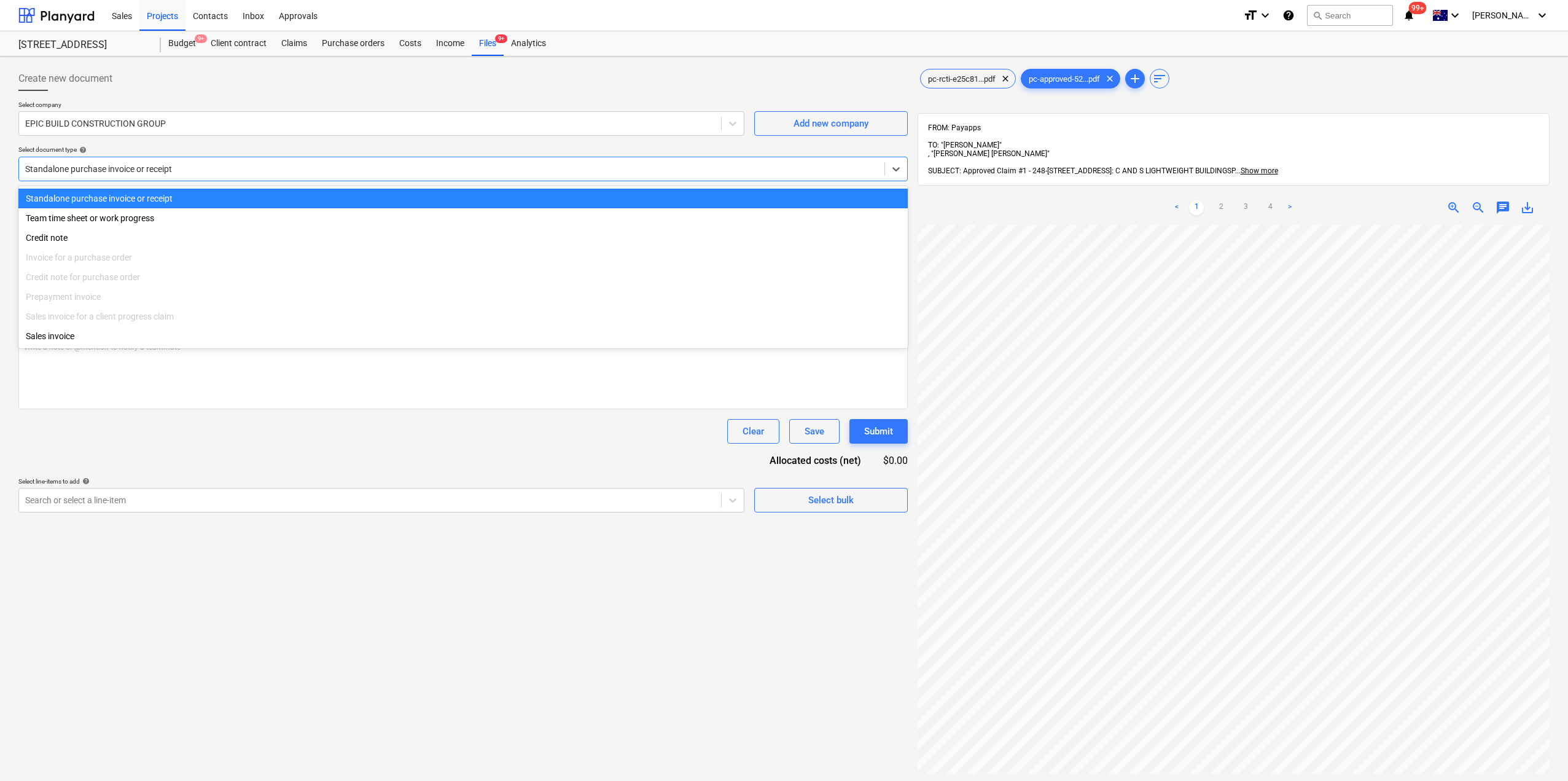
click at [171, 170] on div at bounding box center [451, 169] width 853 height 12
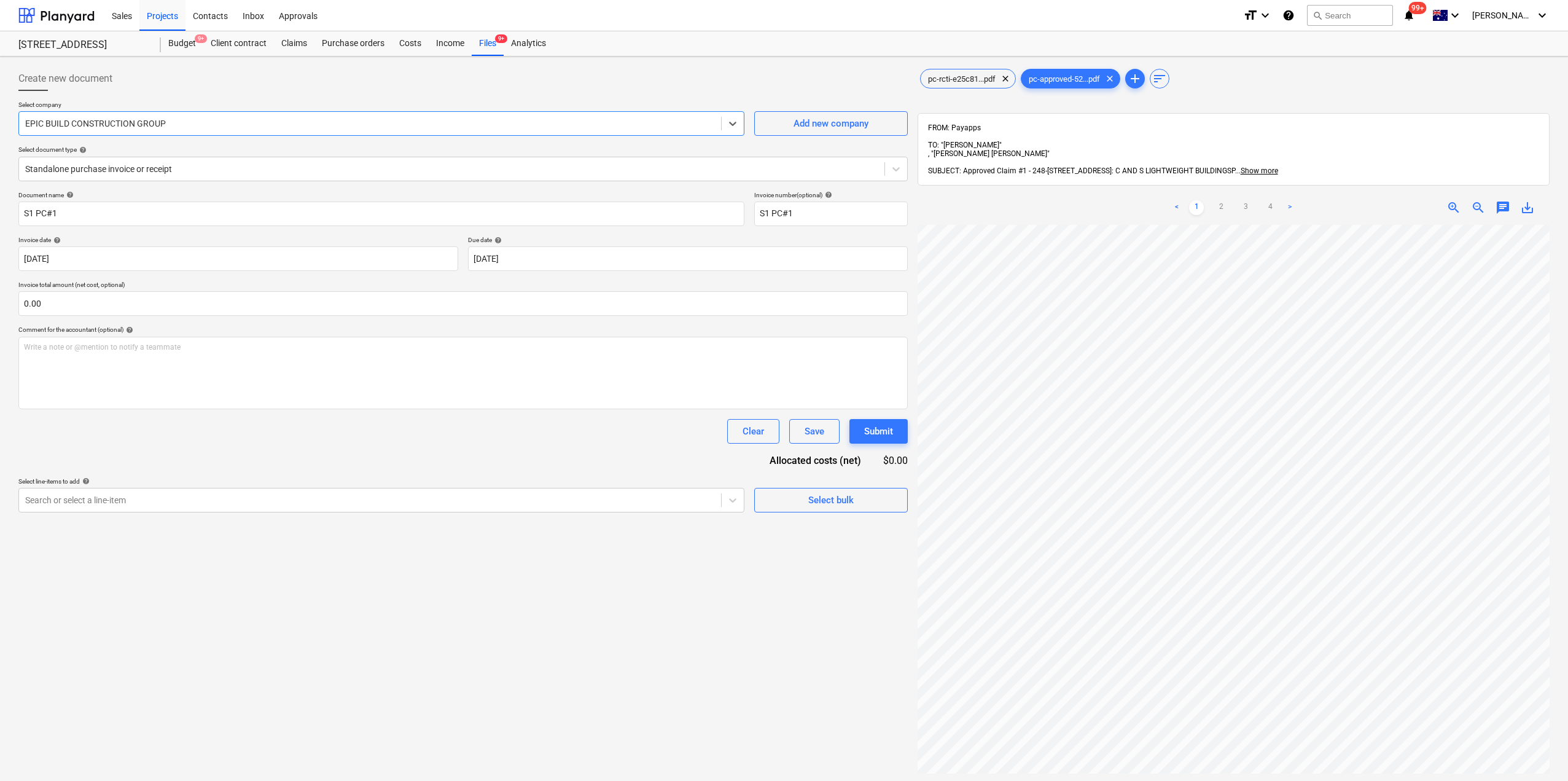
click at [195, 113] on div "EPIC BUILD CONSTRUCTION GROUP" at bounding box center [382, 124] width 726 height 25
click at [209, 115] on div "EPIC BUILD CONSTRUCTION GROUP" at bounding box center [370, 123] width 702 height 17
click at [232, 123] on div at bounding box center [370, 124] width 690 height 12
drag, startPoint x: 232, startPoint y: 123, endPoint x: 225, endPoint y: 119, distance: 8.1
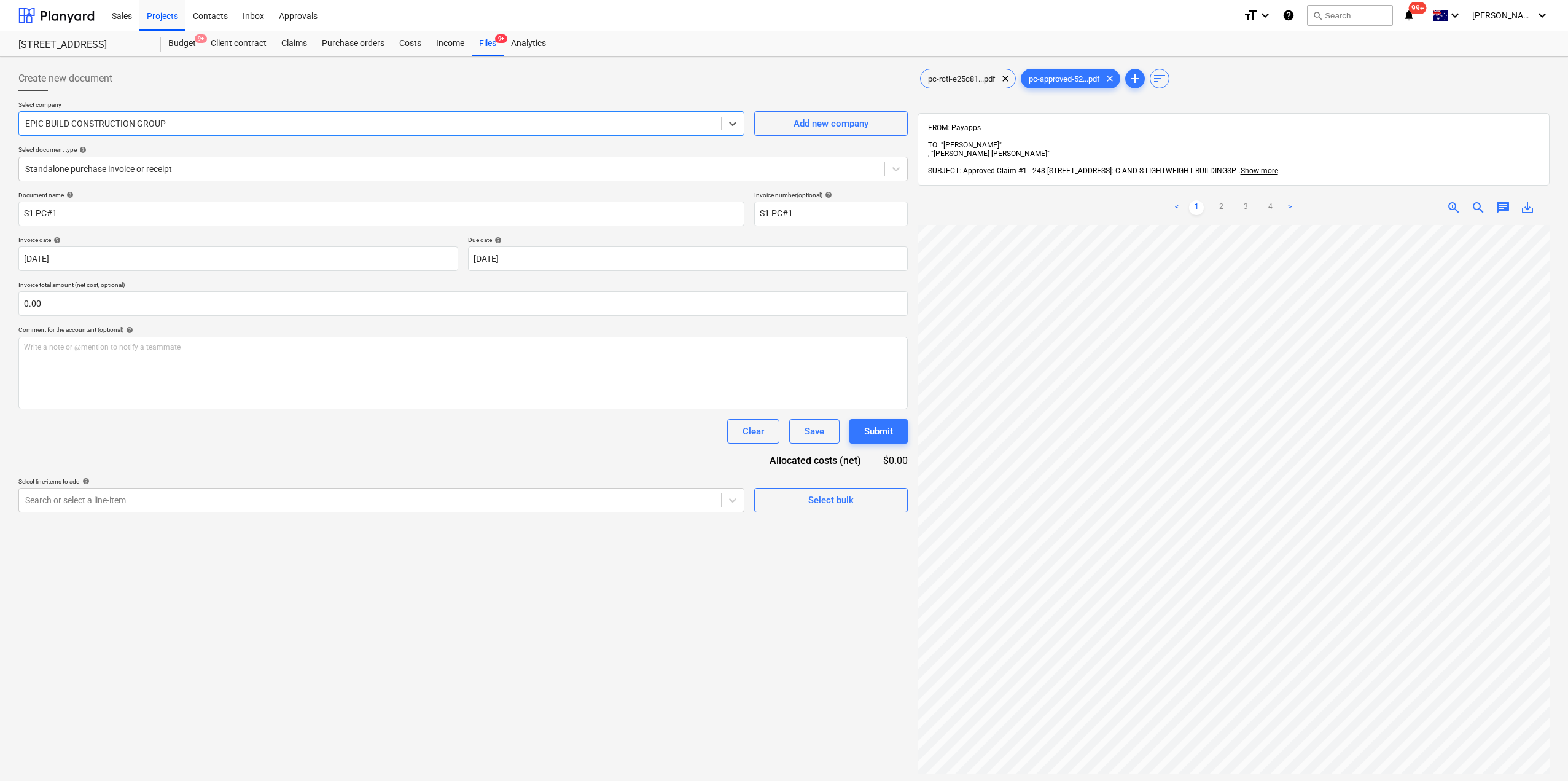
click at [227, 121] on div at bounding box center [370, 124] width 690 height 12
type input "c & S"
drag, startPoint x: 66, startPoint y: 113, endPoint x: 0, endPoint y: 129, distance: 67.9
click at [0, 129] on div "Create new document Select company option EPIC BUILD CONSTRUCTION GROUP , selec…" at bounding box center [784, 518] width 1568 height 925
type input "C&S"
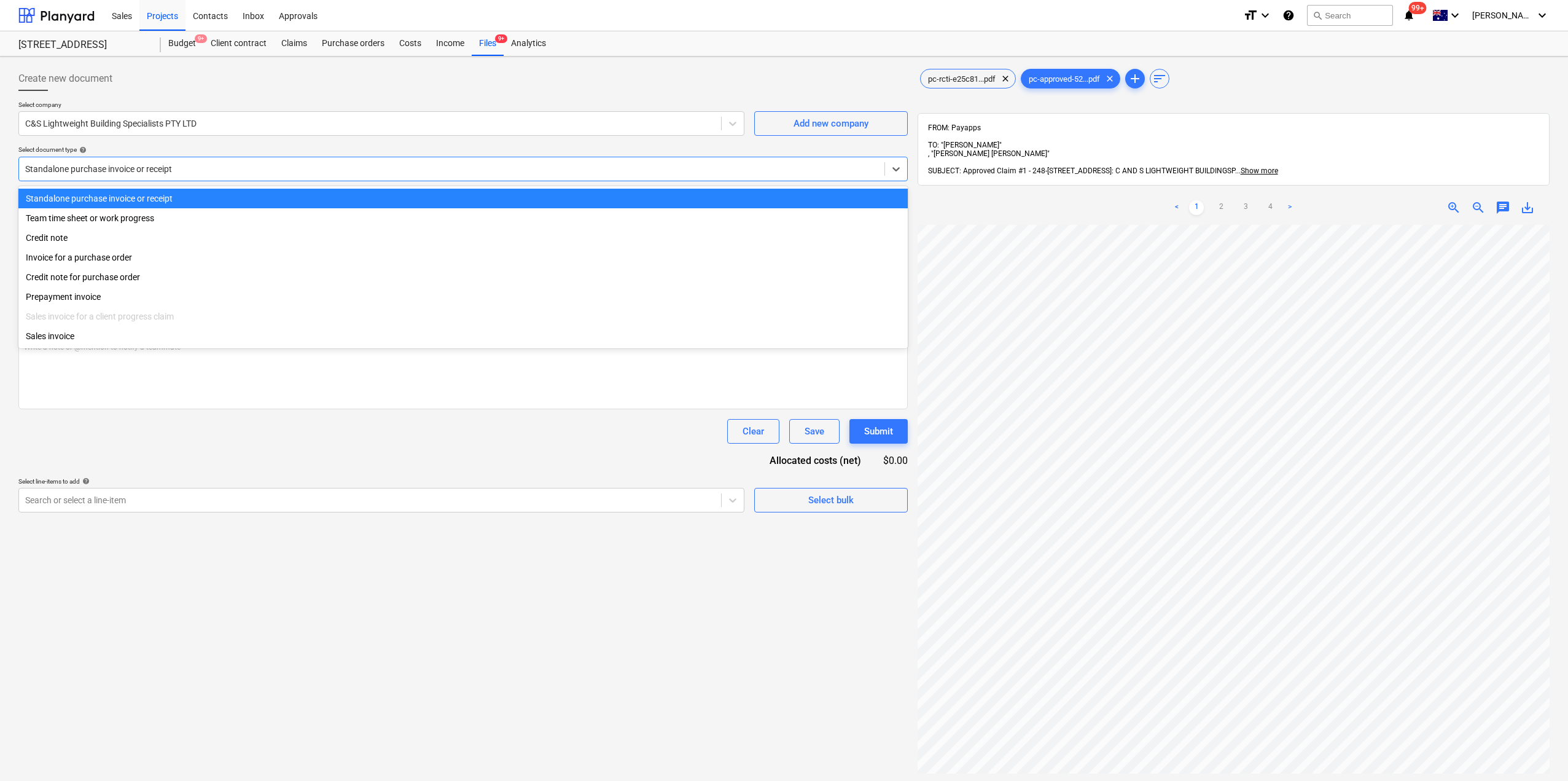
click at [113, 173] on div at bounding box center [451, 169] width 853 height 12
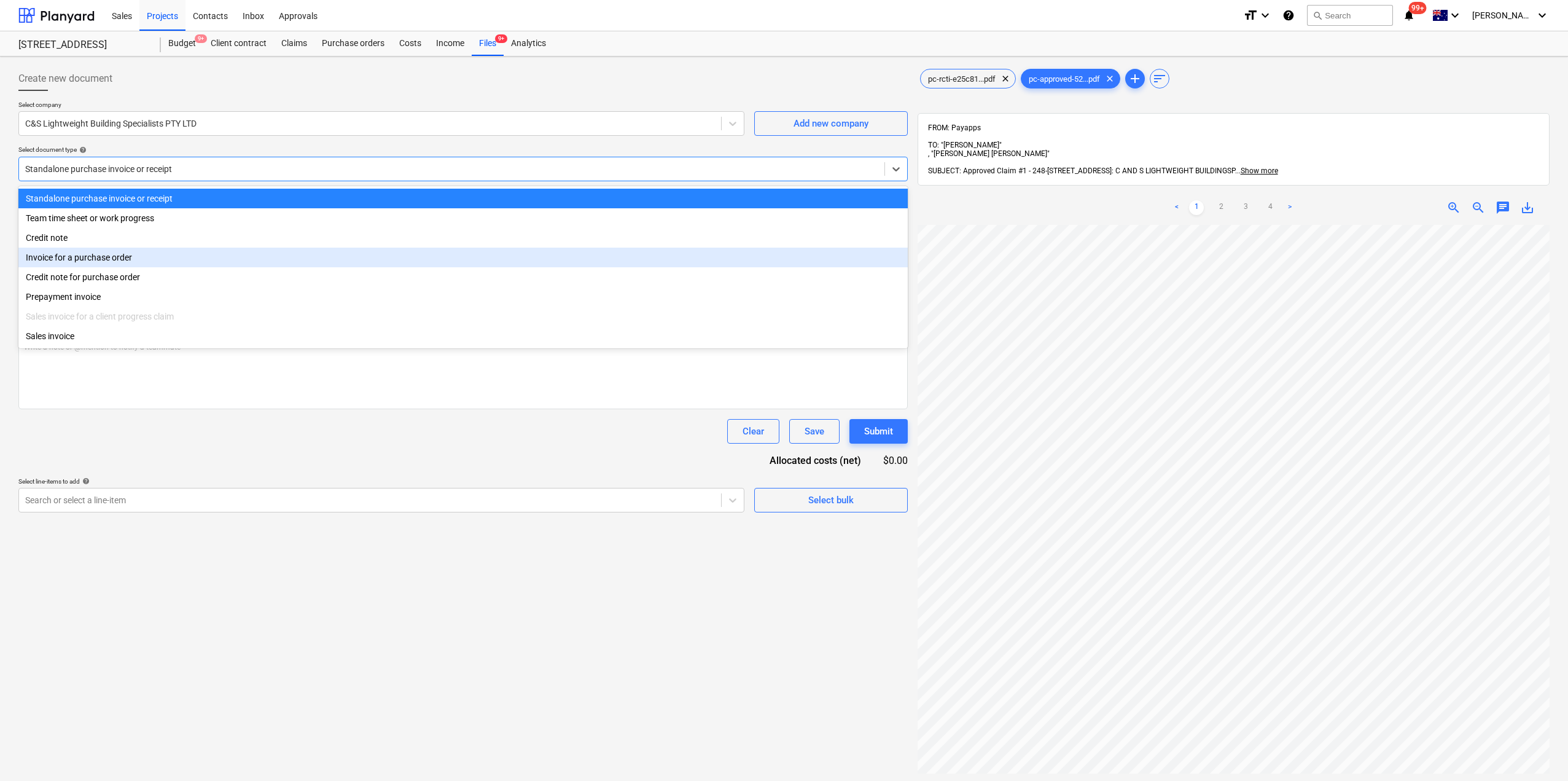
click at [113, 264] on div "Invoice for a purchase order" at bounding box center [464, 258] width 890 height 20
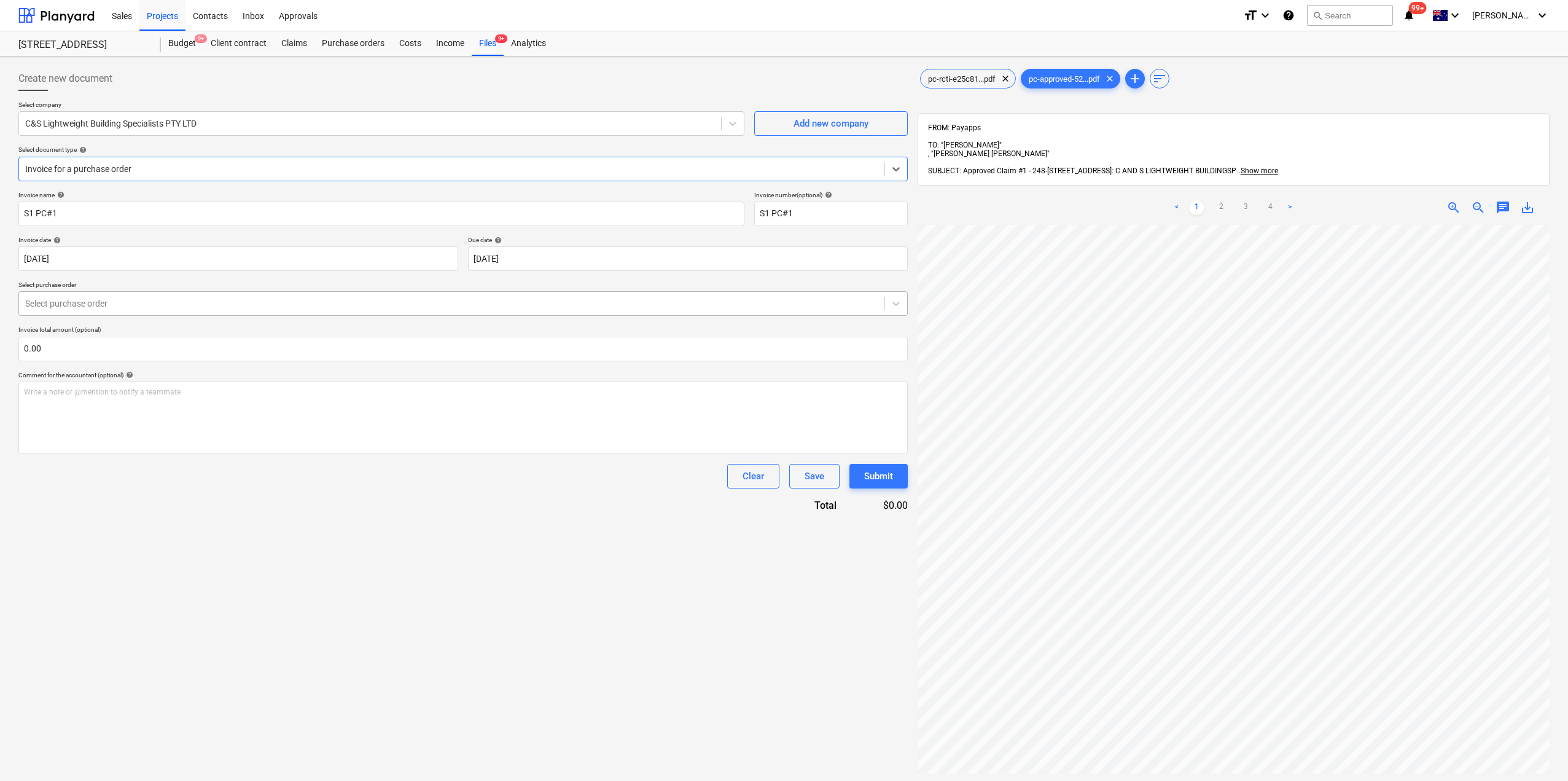
click at [111, 302] on div at bounding box center [451, 303] width 853 height 12
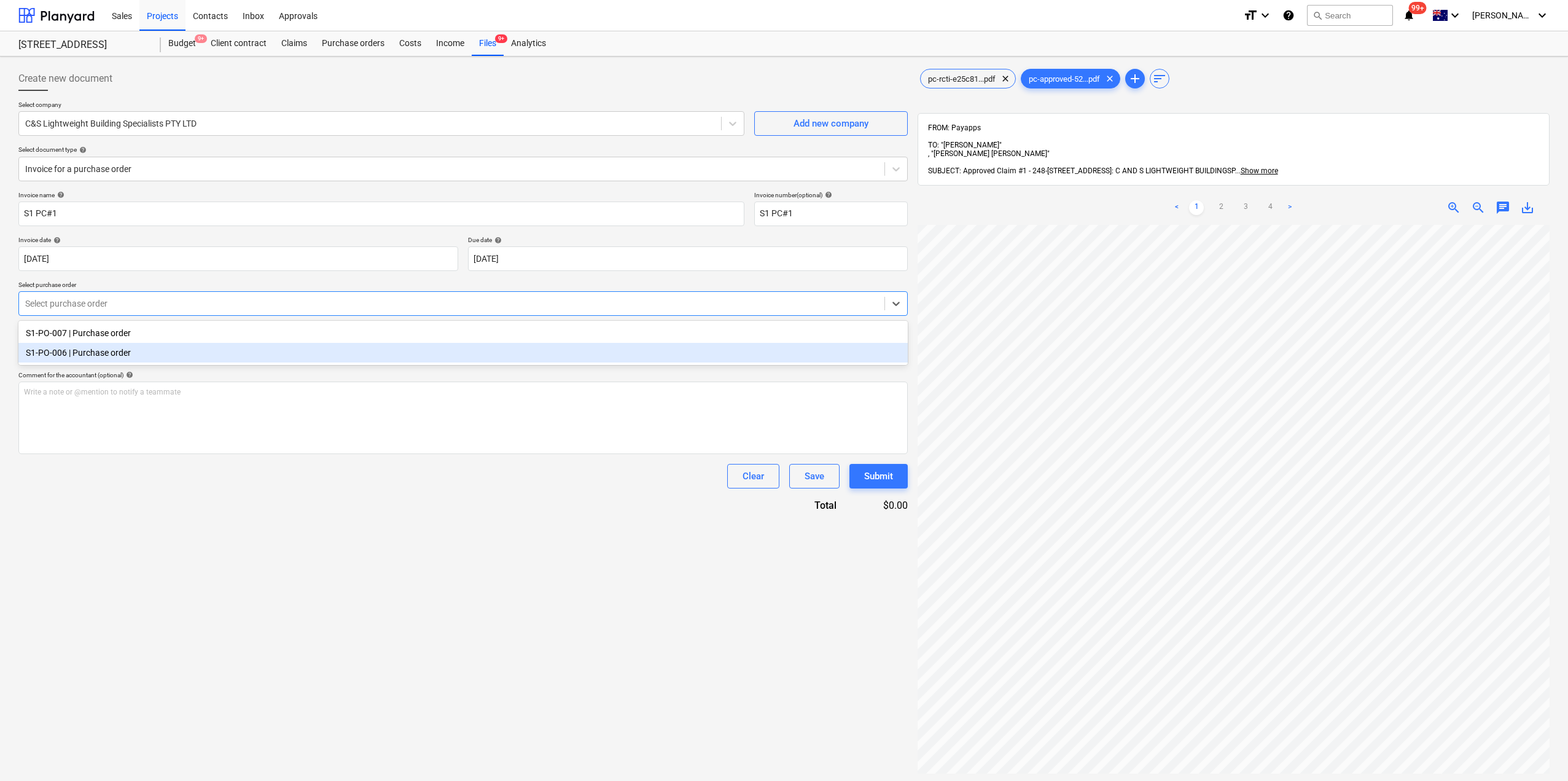
click at [116, 358] on div "S1-PO-006 | Purchase order" at bounding box center [464, 352] width 890 height 20
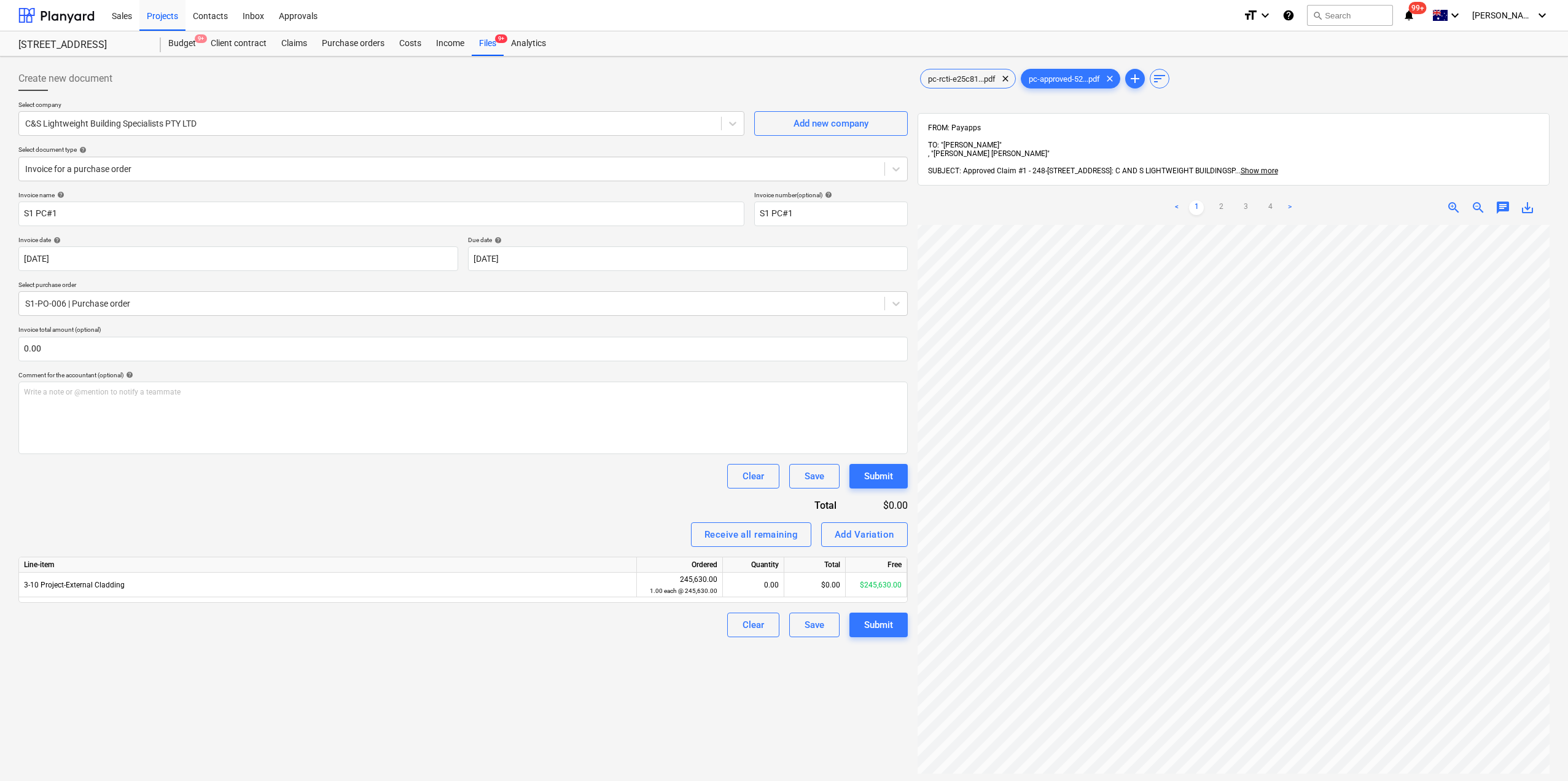
scroll to position [0, 151]
click at [1227, 201] on link "2" at bounding box center [1220, 208] width 15 height 15
click at [1200, 201] on link "1" at bounding box center [1196, 208] width 15 height 15
click at [741, 588] on div "0.00" at bounding box center [752, 585] width 51 height 25
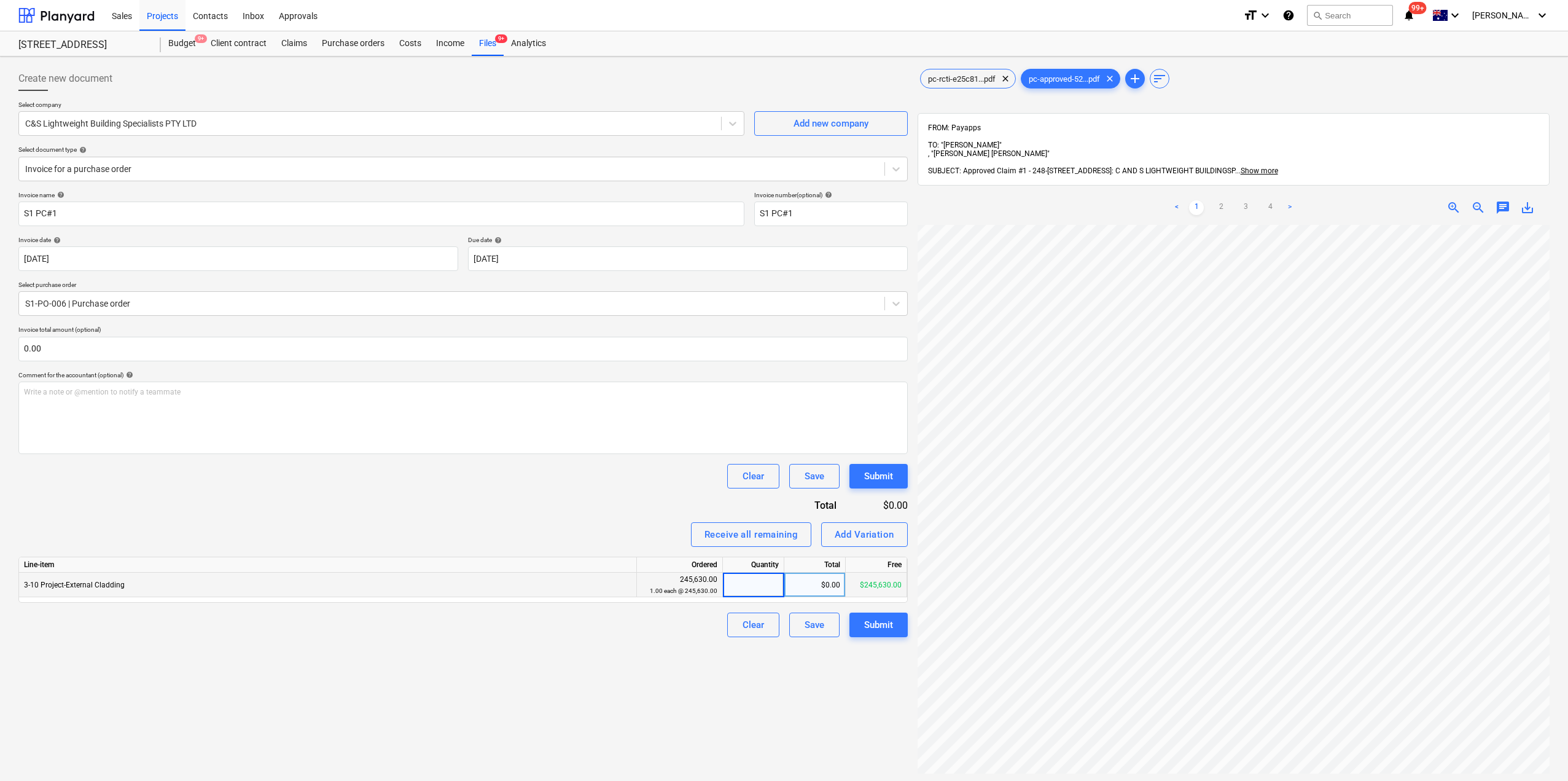
click at [823, 585] on div "$0.00" at bounding box center [815, 585] width 62 height 25
click at [833, 584] on div "$0.00" at bounding box center [815, 585] width 62 height 25
type input "65655.5"
click at [871, 659] on div "Create new document Select company C&S Lightweight Building Specialists PTY LTD…" at bounding box center [463, 519] width 899 height 915
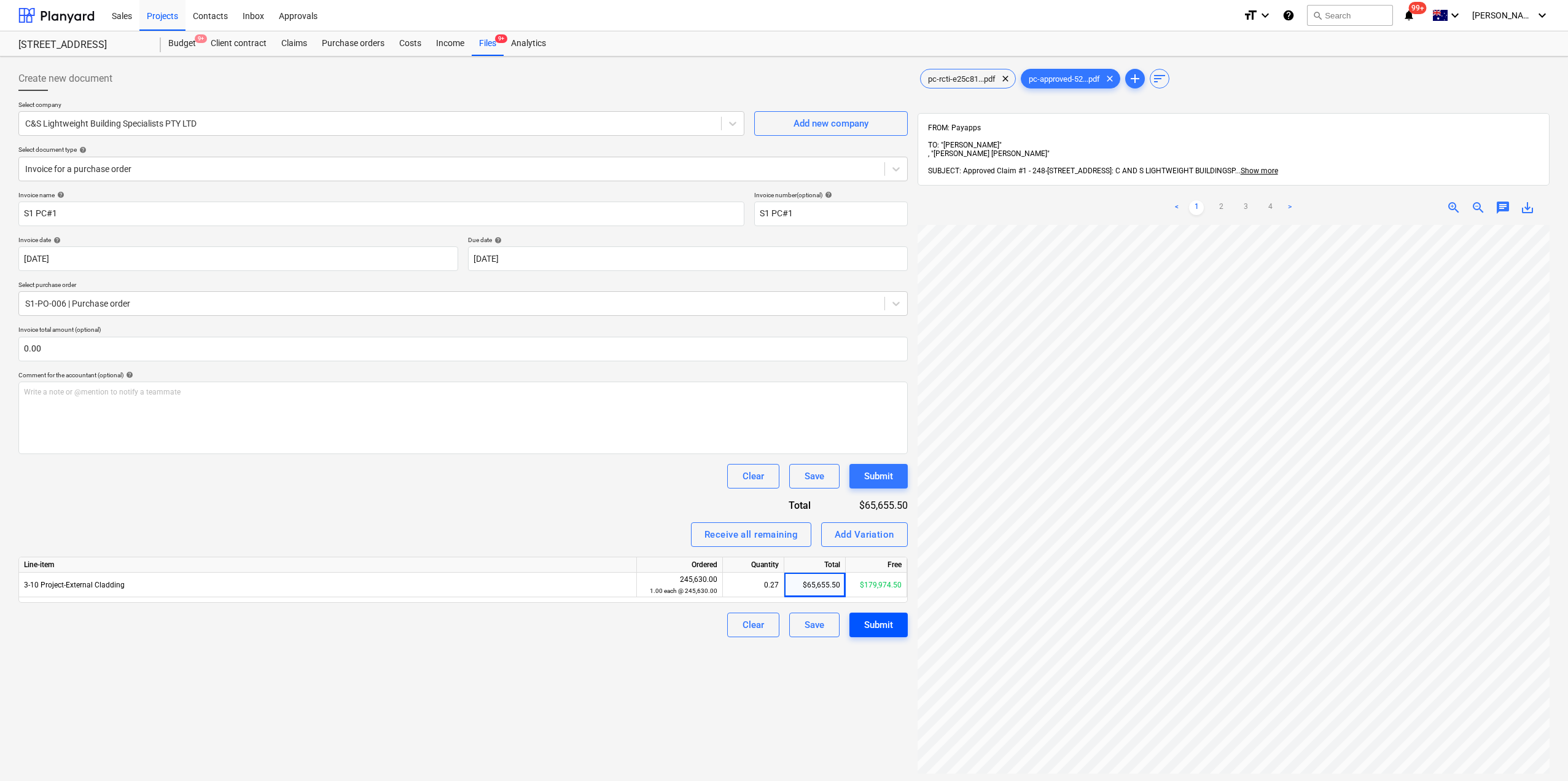
click at [883, 627] on div "Submit" at bounding box center [878, 625] width 29 height 16
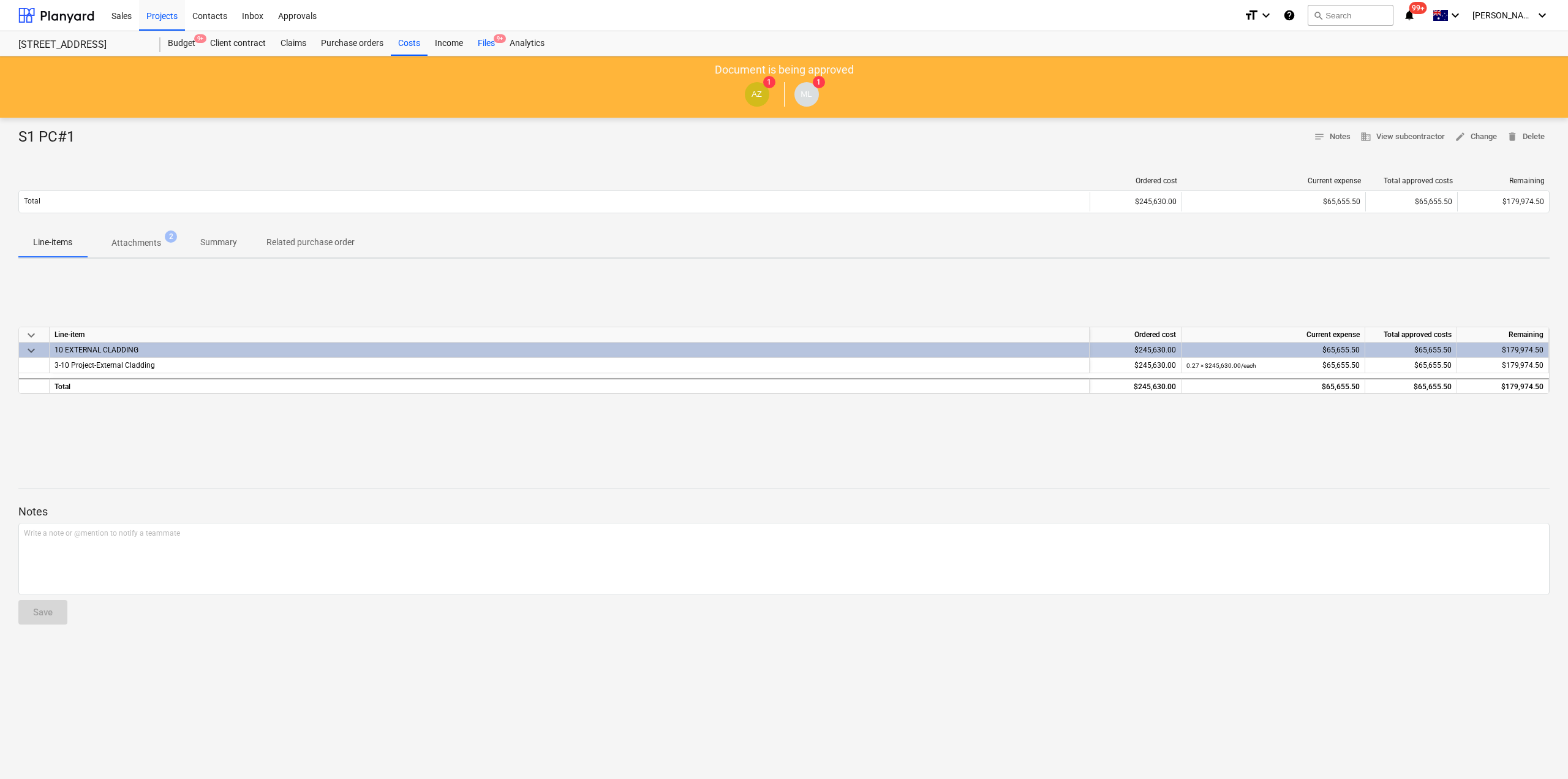
click at [483, 46] on div "Files 9+" at bounding box center [486, 44] width 32 height 25
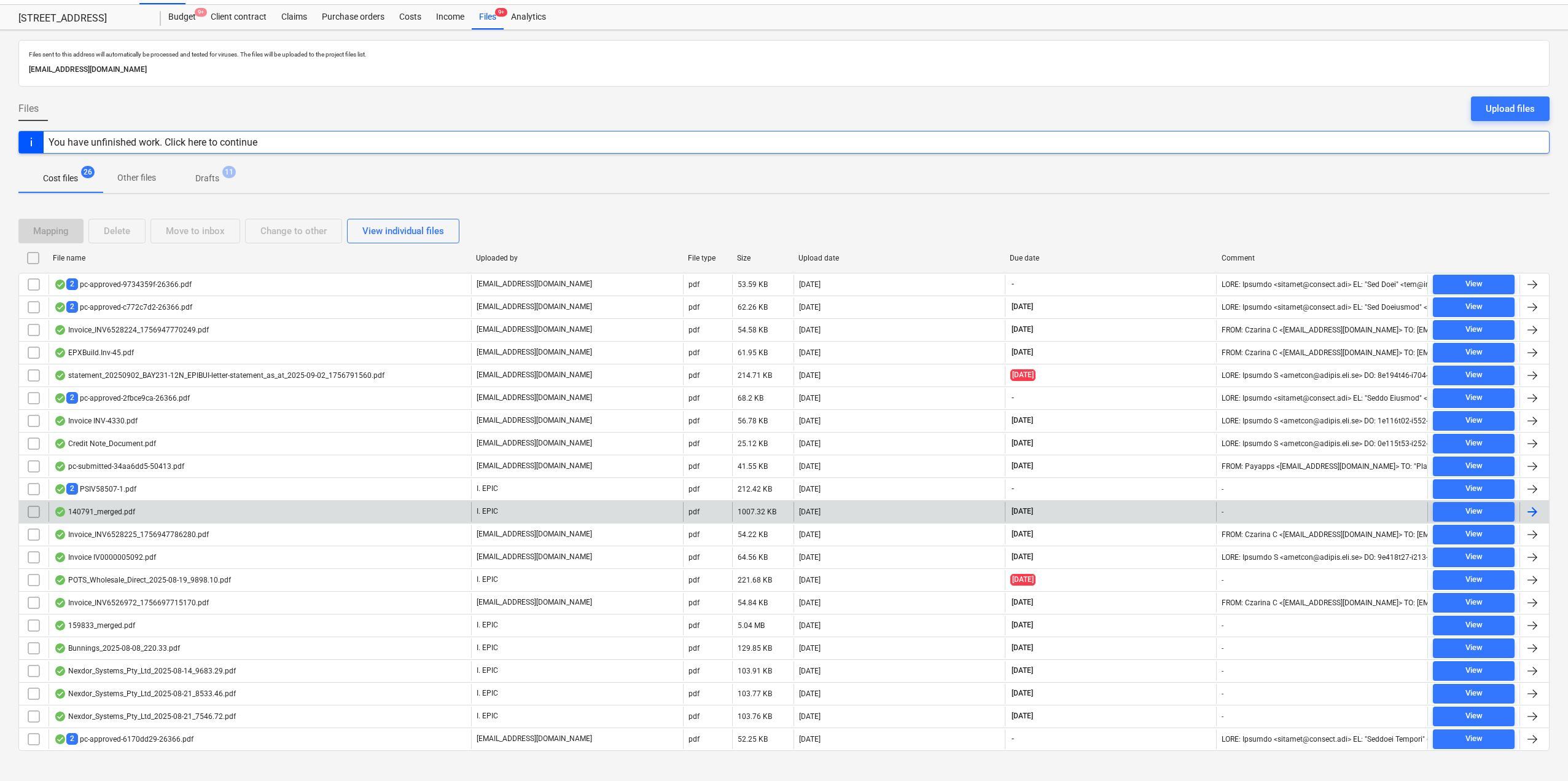
scroll to position [40, 0]
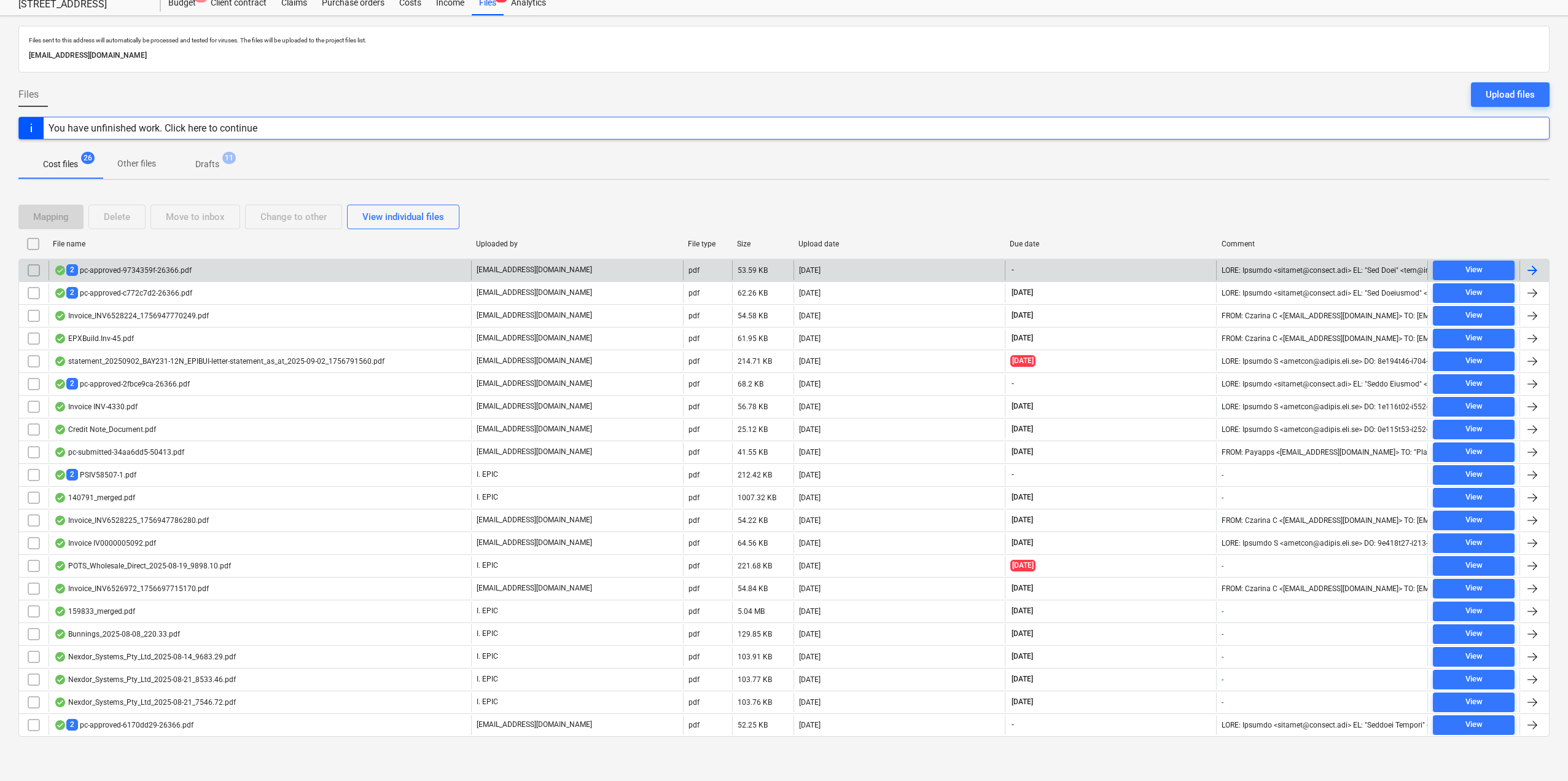
click at [185, 277] on div "2 pc-approved-9734359f-26366.pdf" at bounding box center [259, 270] width 423 height 20
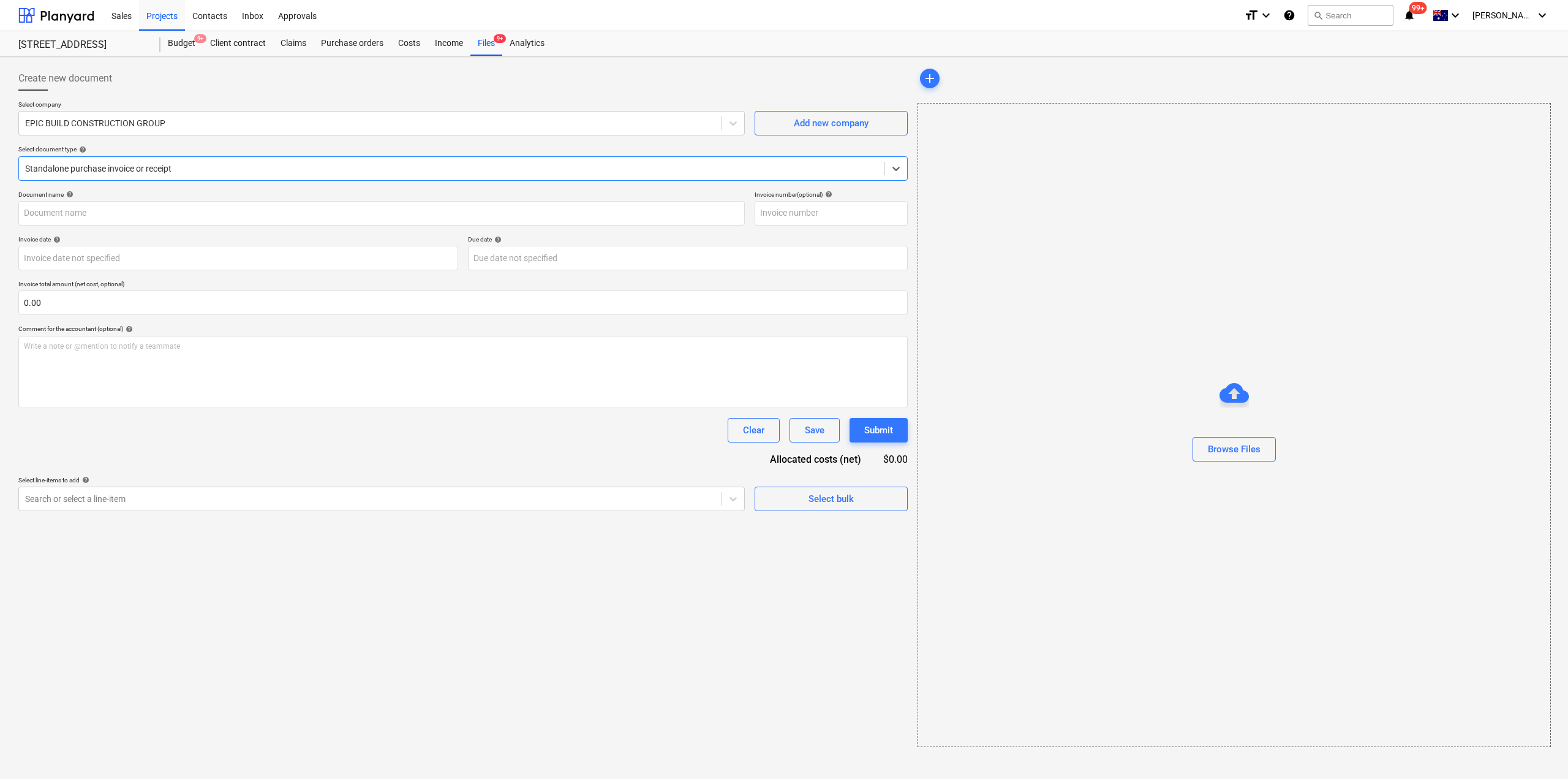
type input "S1 C&S PC#3"
type input "[DATE]"
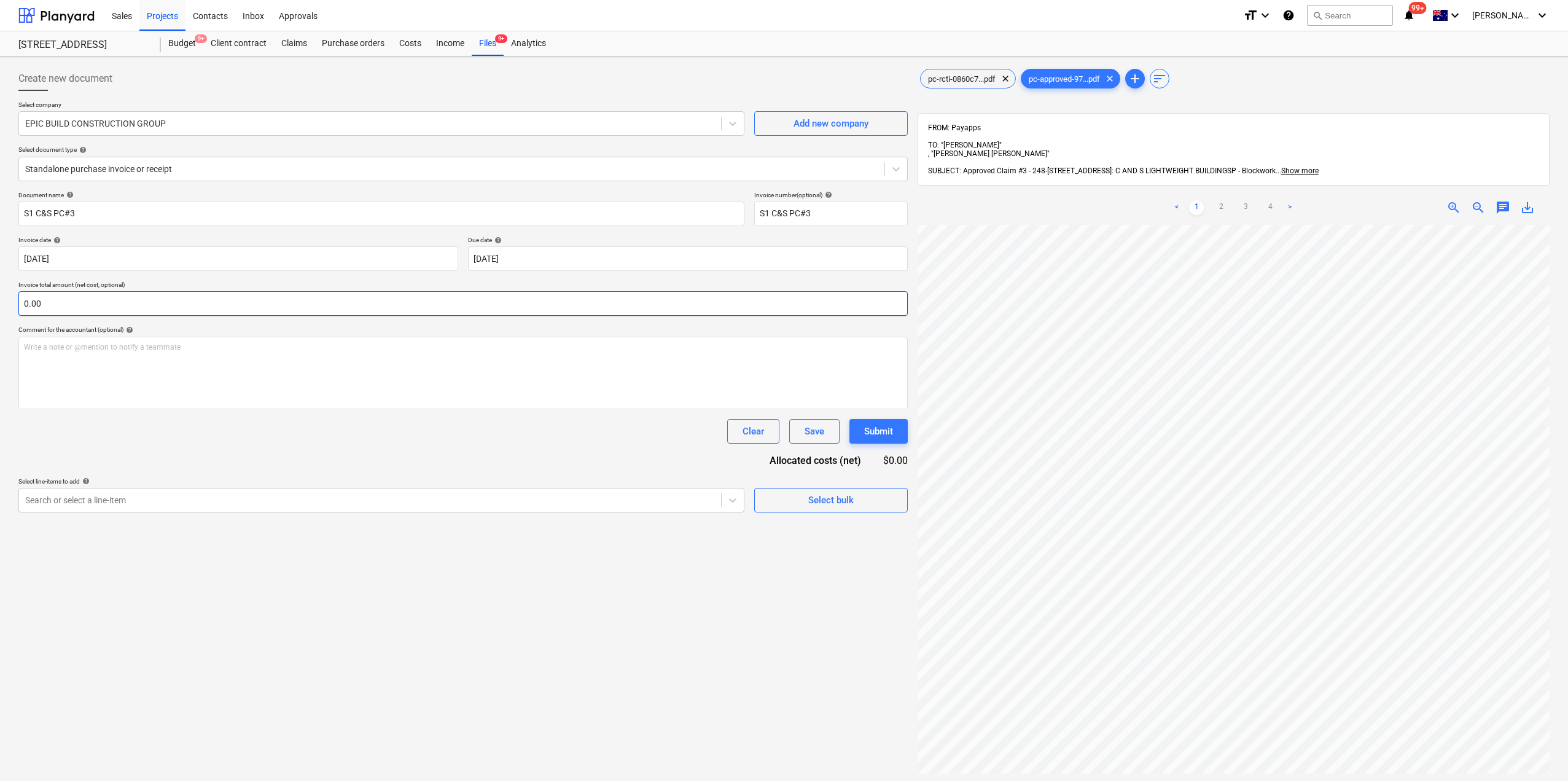
scroll to position [0, 31]
click at [1221, 191] on div "< 1 2 3 4 >" at bounding box center [1233, 208] width 204 height 35
click at [1218, 201] on link "2" at bounding box center [1220, 208] width 15 height 15
click at [1238, 201] on ul "< 1 2 3 4 >" at bounding box center [1233, 208] width 204 height 15
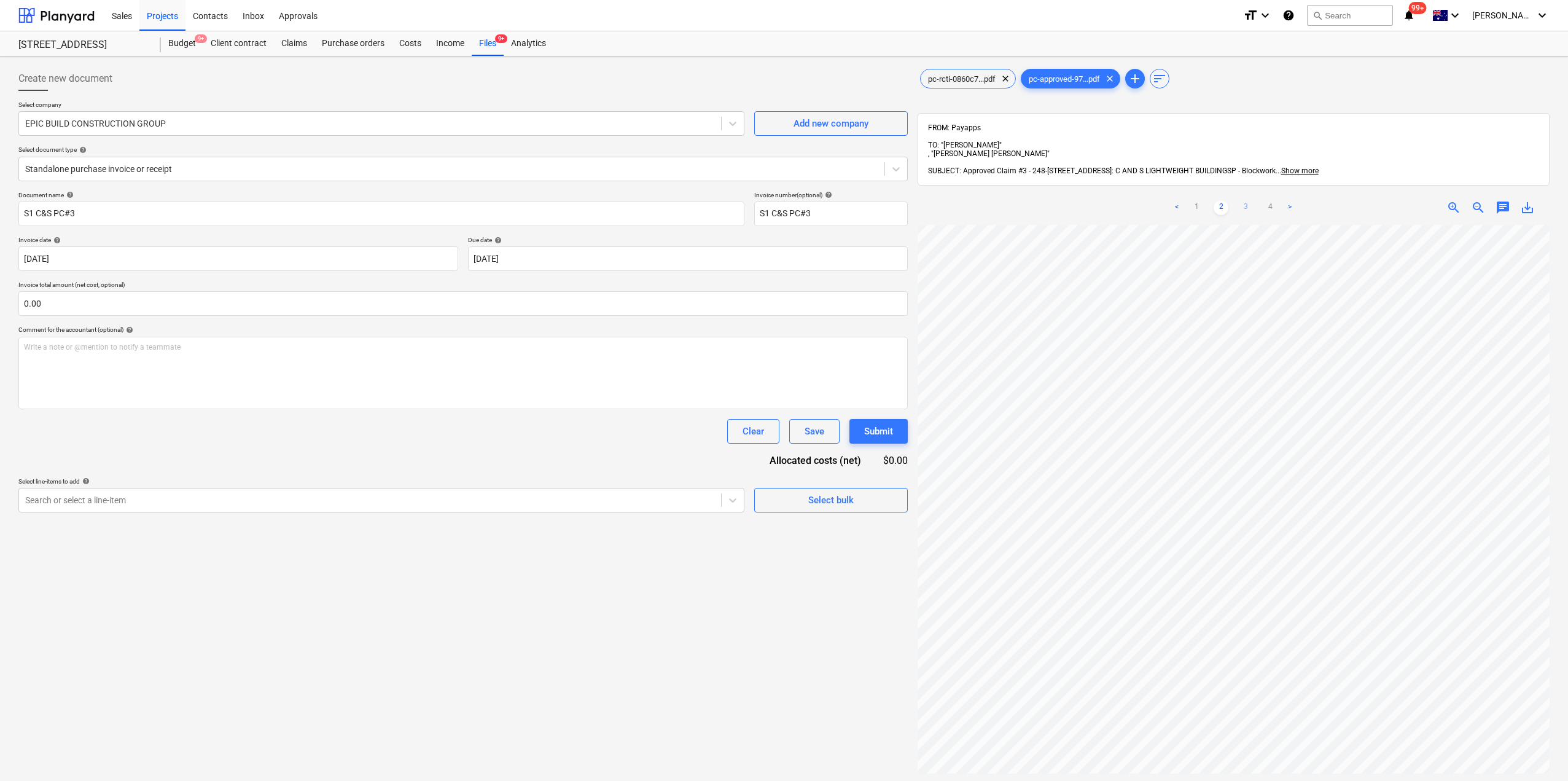
click at [1241, 201] on link "3" at bounding box center [1245, 208] width 15 height 15
click at [237, 214] on input "S1 C&S PC#3" at bounding box center [382, 214] width 726 height 25
click at [244, 113] on div "EPIC BUILD CONSTRUCTION GROUP" at bounding box center [382, 124] width 726 height 25
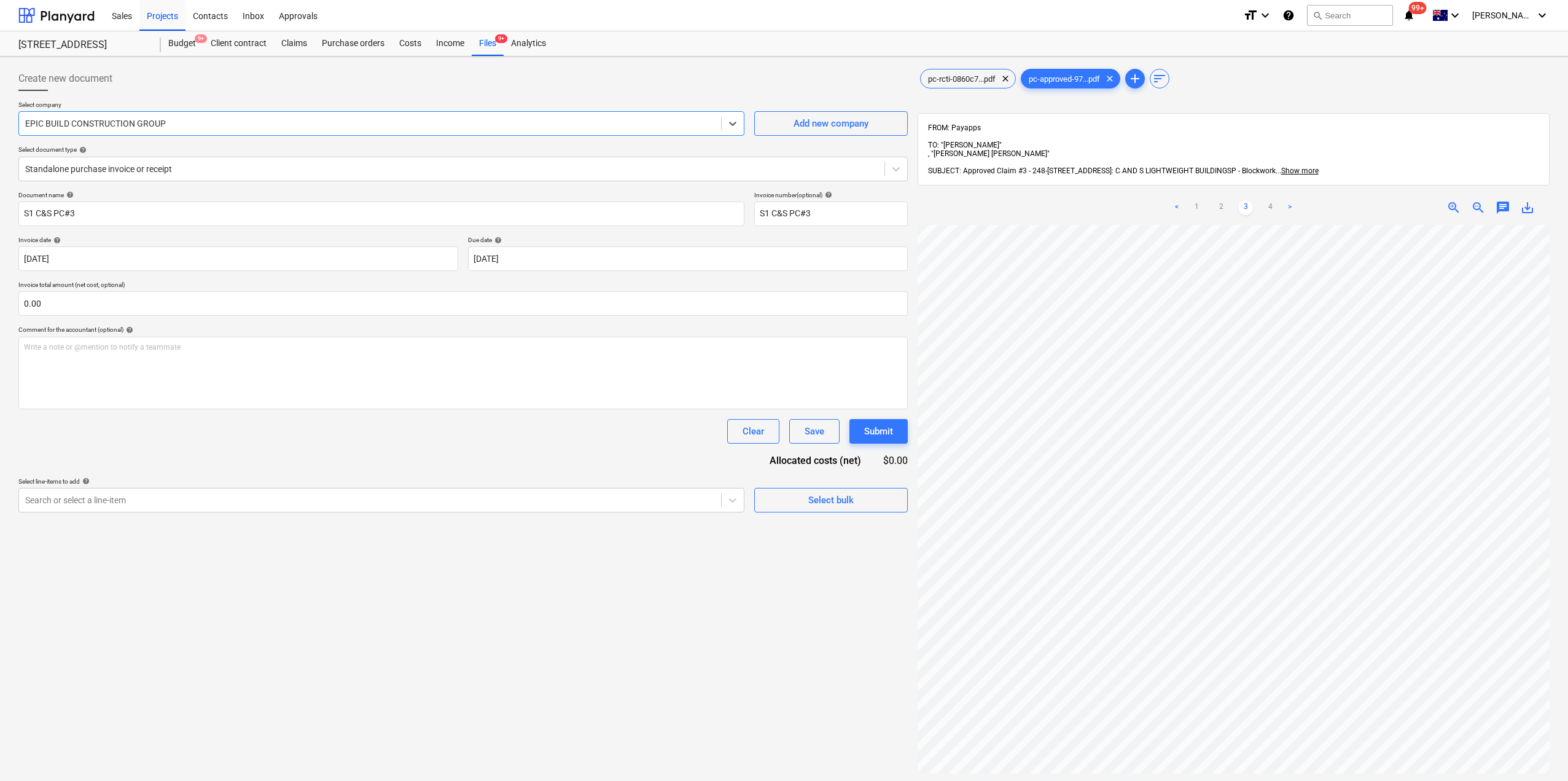
click at [179, 118] on div at bounding box center [370, 124] width 690 height 12
type input "C&S"
click at [110, 300] on input "text" at bounding box center [464, 304] width 890 height 25
type input "0.00"
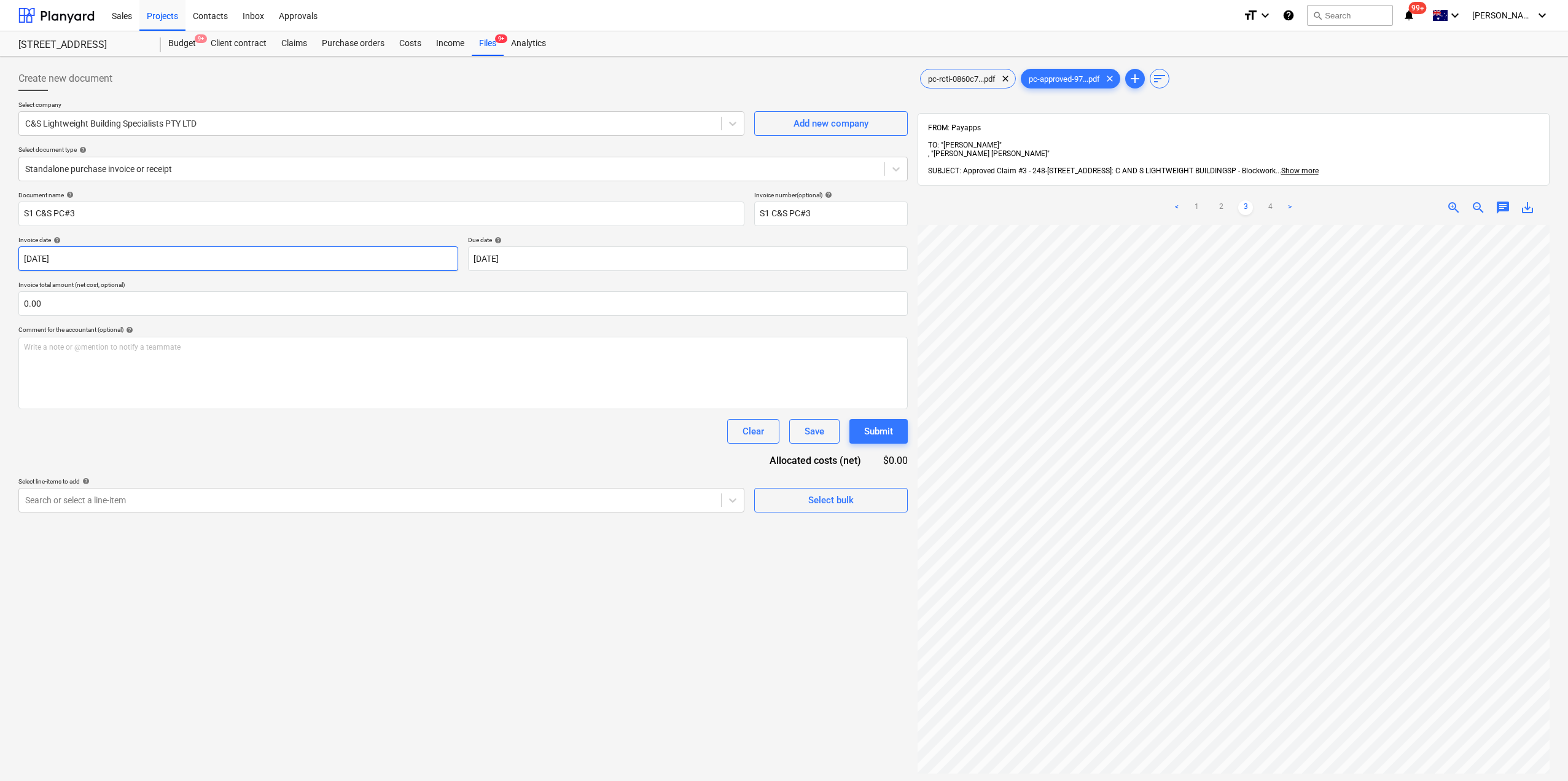
click at [114, 265] on body "Sales Projects Contacts Inbox Approvals format_size keyboard_arrow_down help se…" at bounding box center [784, 390] width 1568 height 781
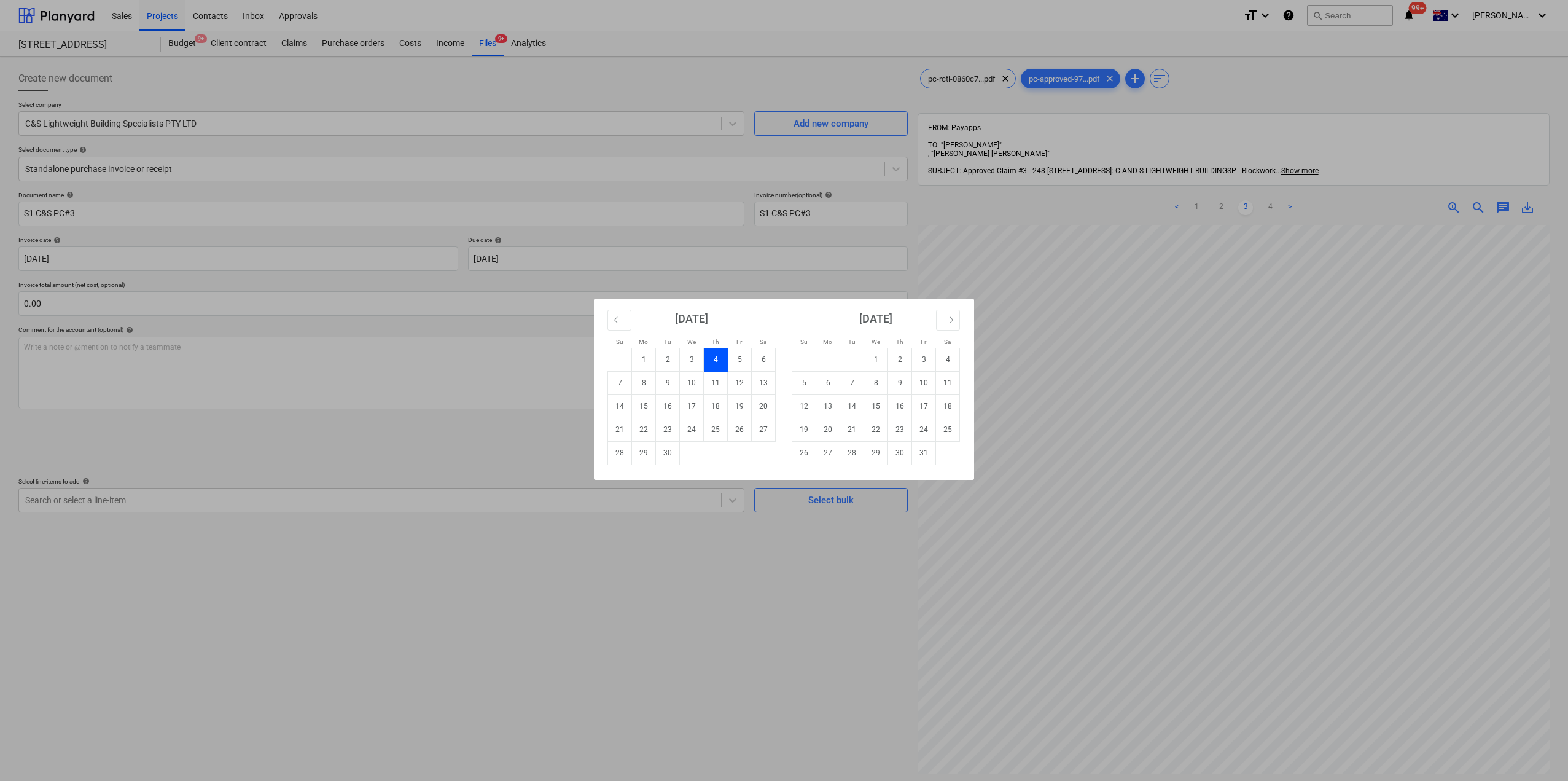
click at [324, 198] on div "Su Mo Tu We Th Fr Sa Su Mo Tu We Th Fr Sa [DATE] 1 2 3 4 5 6 7 8 9 10 11 12 13 …" at bounding box center [784, 390] width 1568 height 781
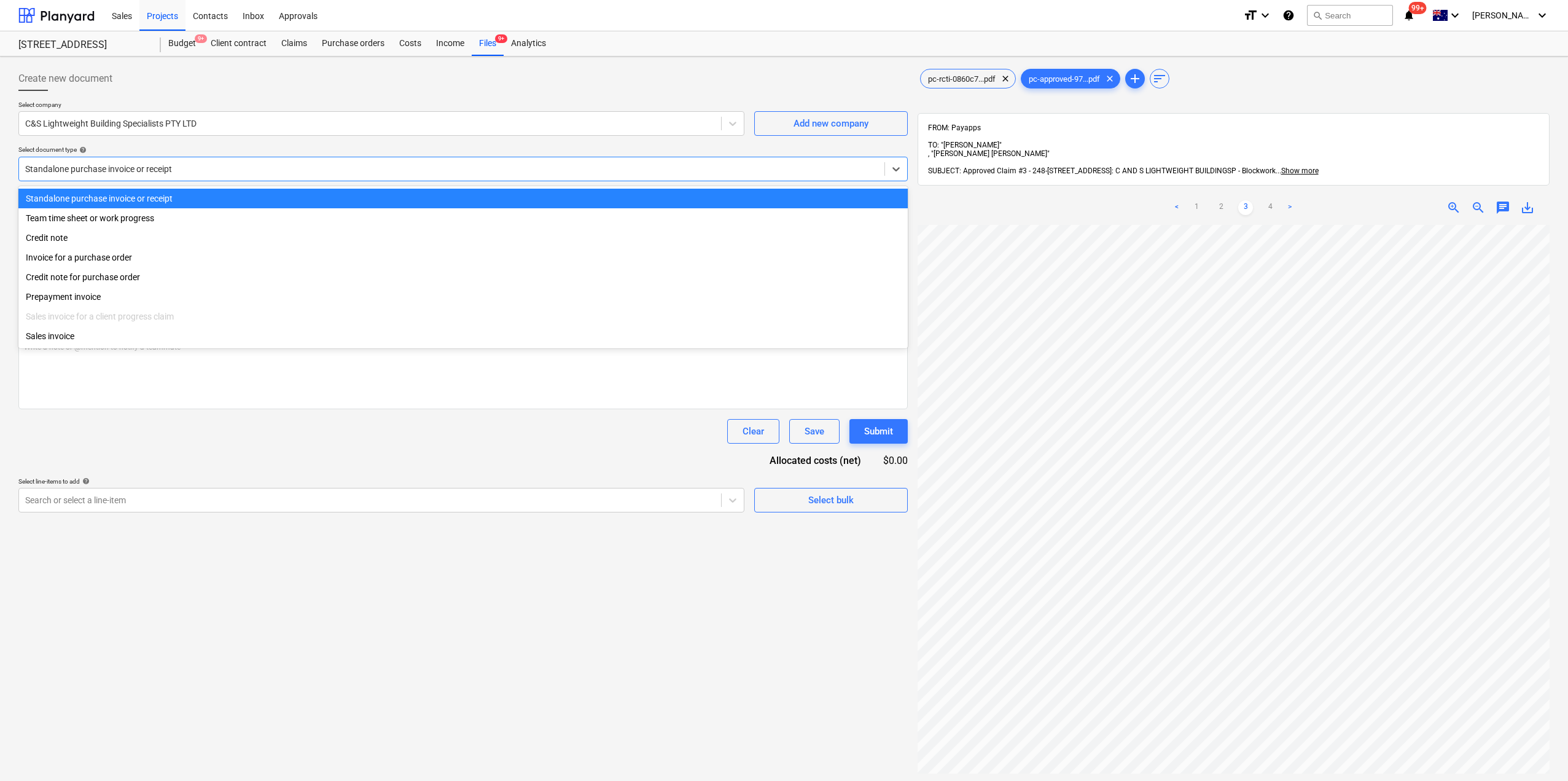
click at [97, 167] on div at bounding box center [451, 169] width 853 height 12
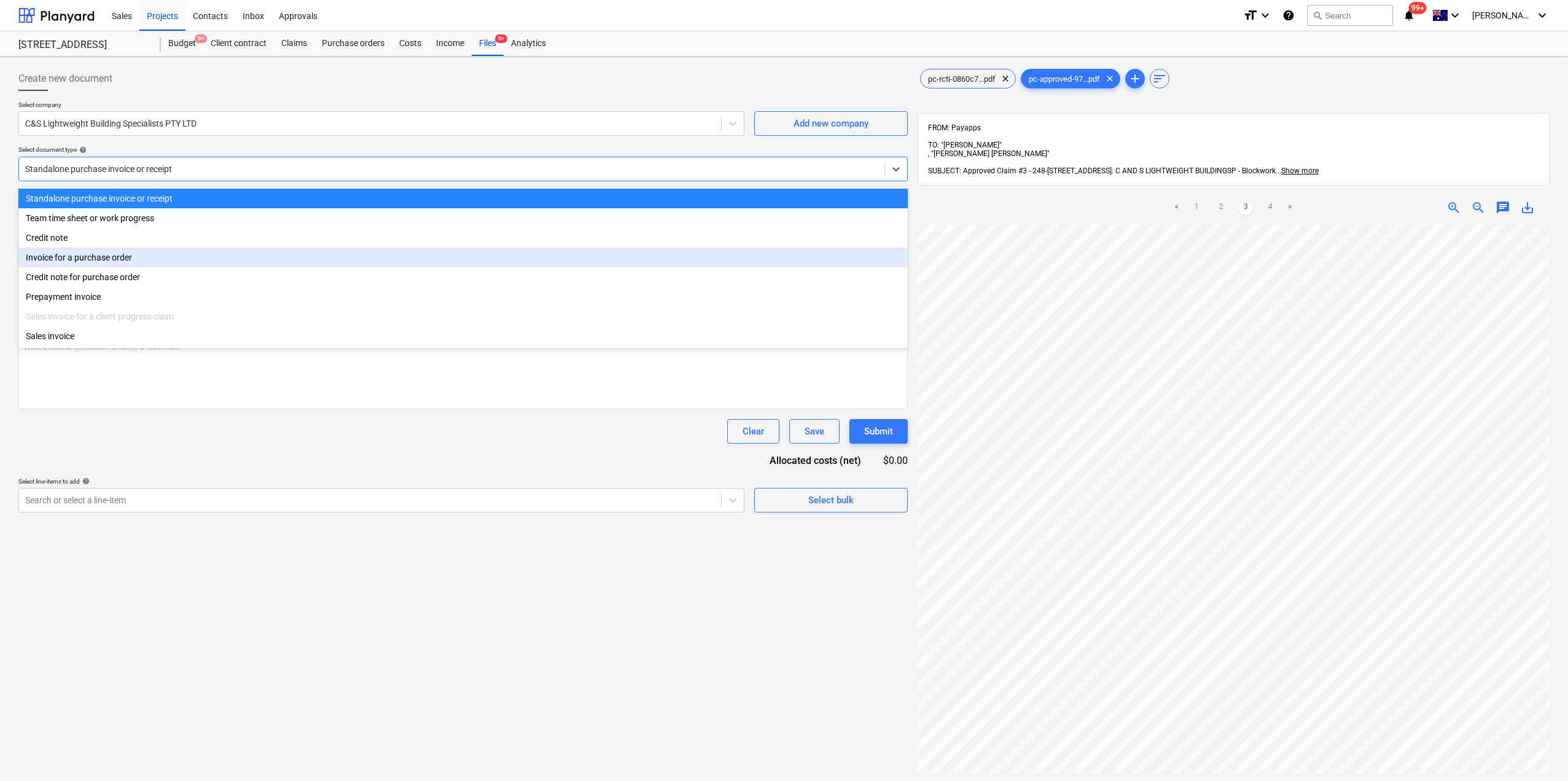
click at [94, 262] on div "Invoice for a purchase order" at bounding box center [464, 258] width 890 height 20
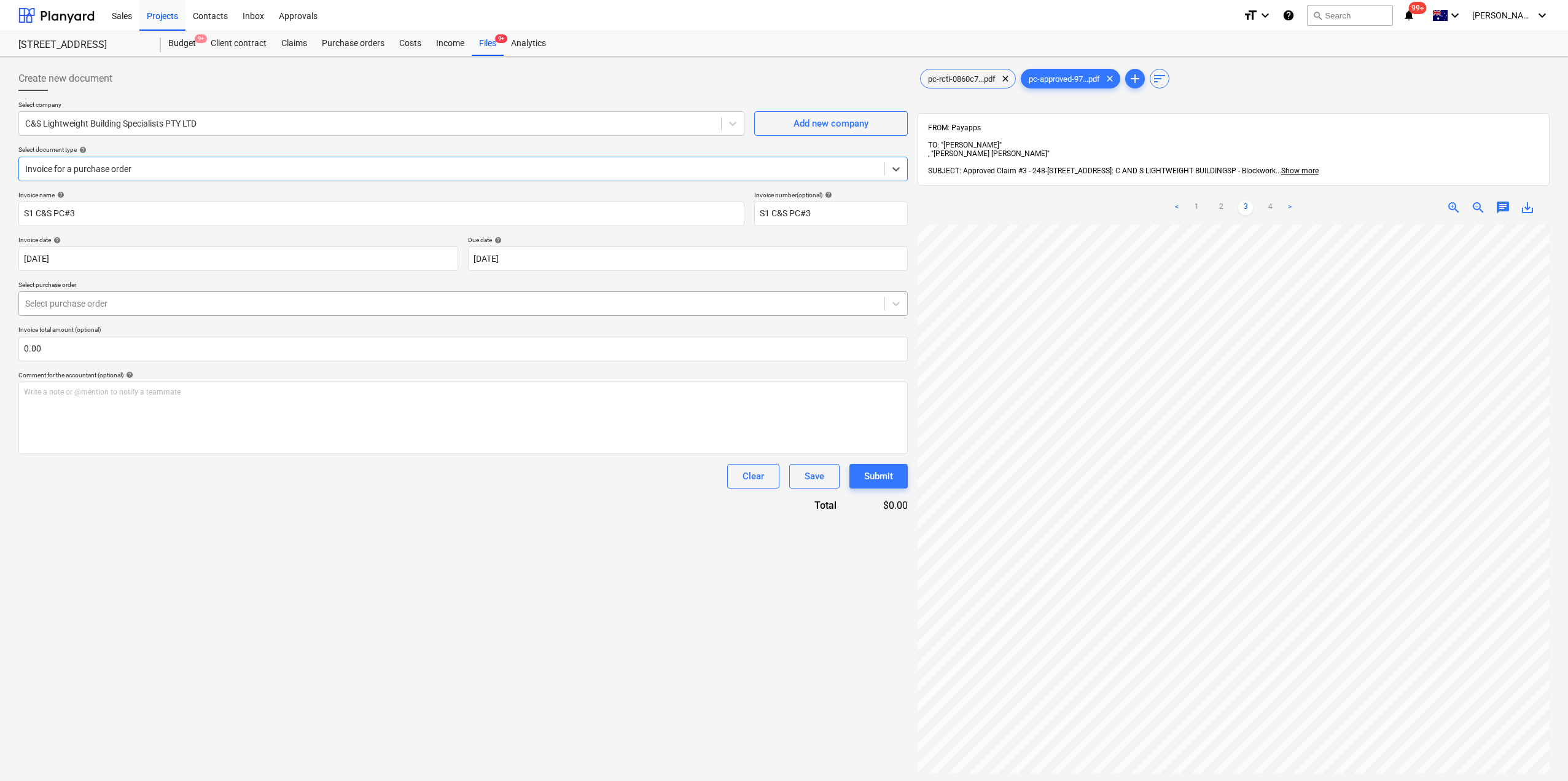
click at [101, 293] on div "Select purchase order" at bounding box center [464, 304] width 890 height 25
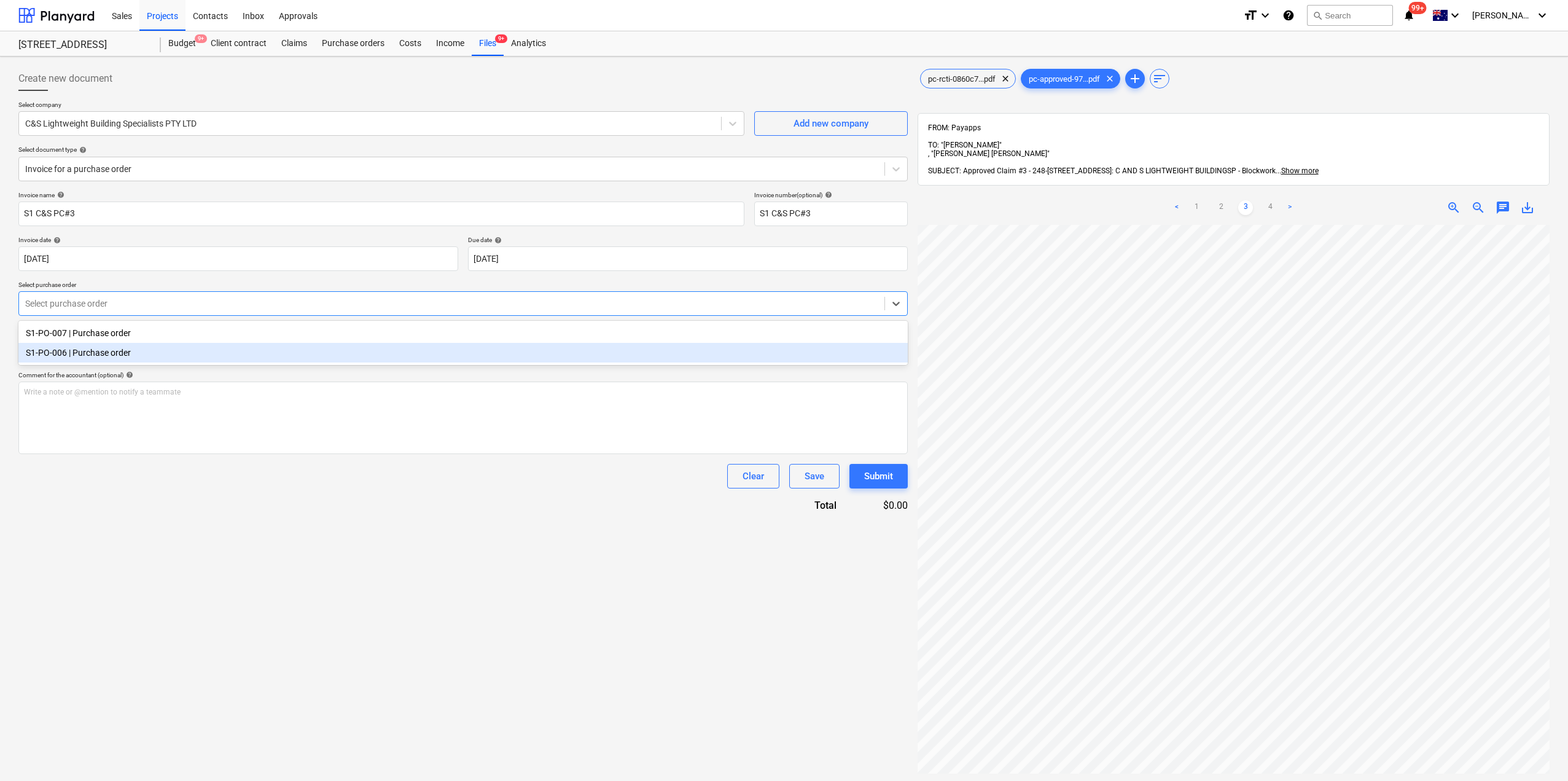
click at [96, 355] on div "S1-PO-006 | Purchase order" at bounding box center [464, 352] width 890 height 20
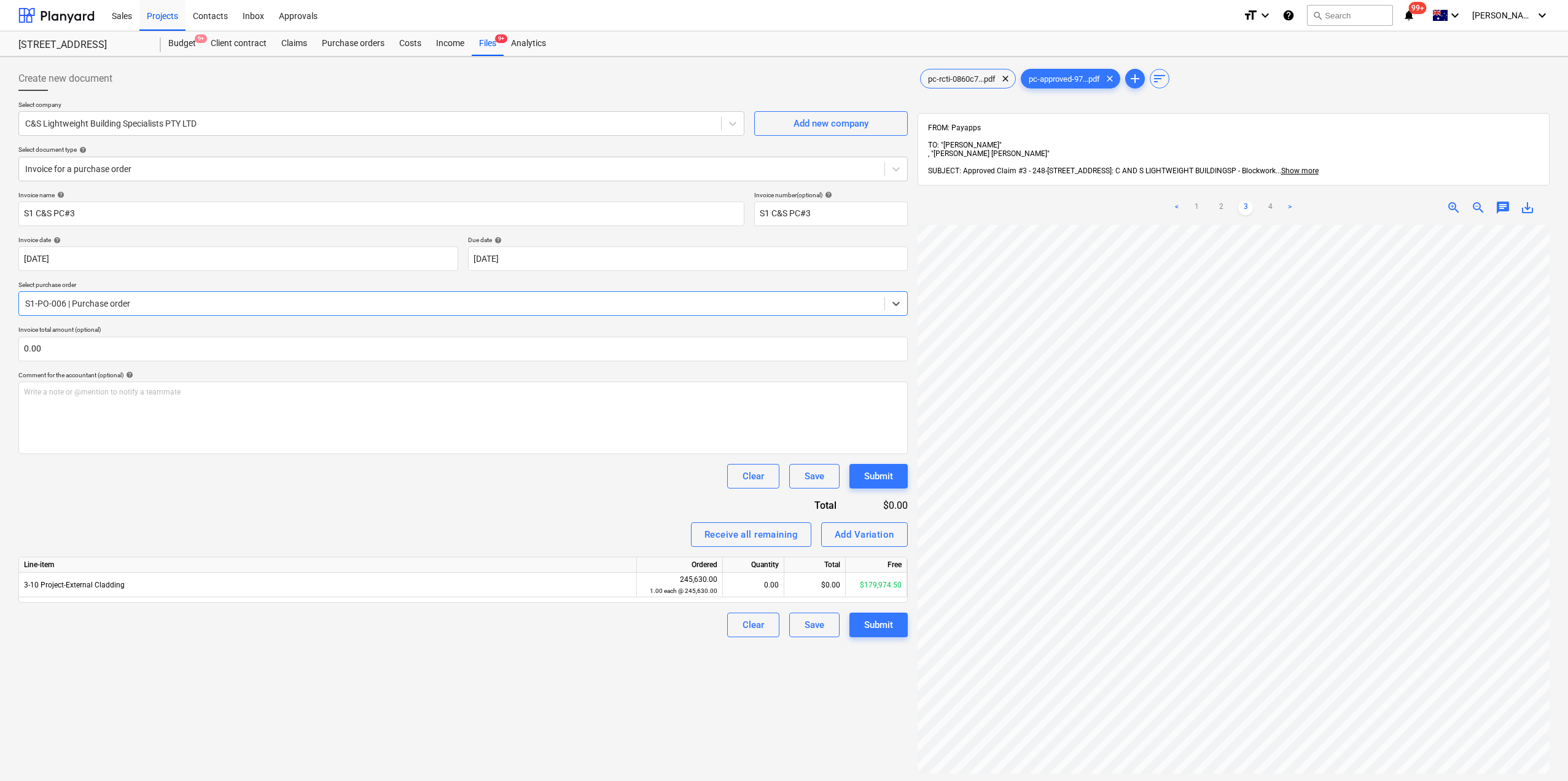
click at [100, 298] on div at bounding box center [451, 303] width 853 height 12
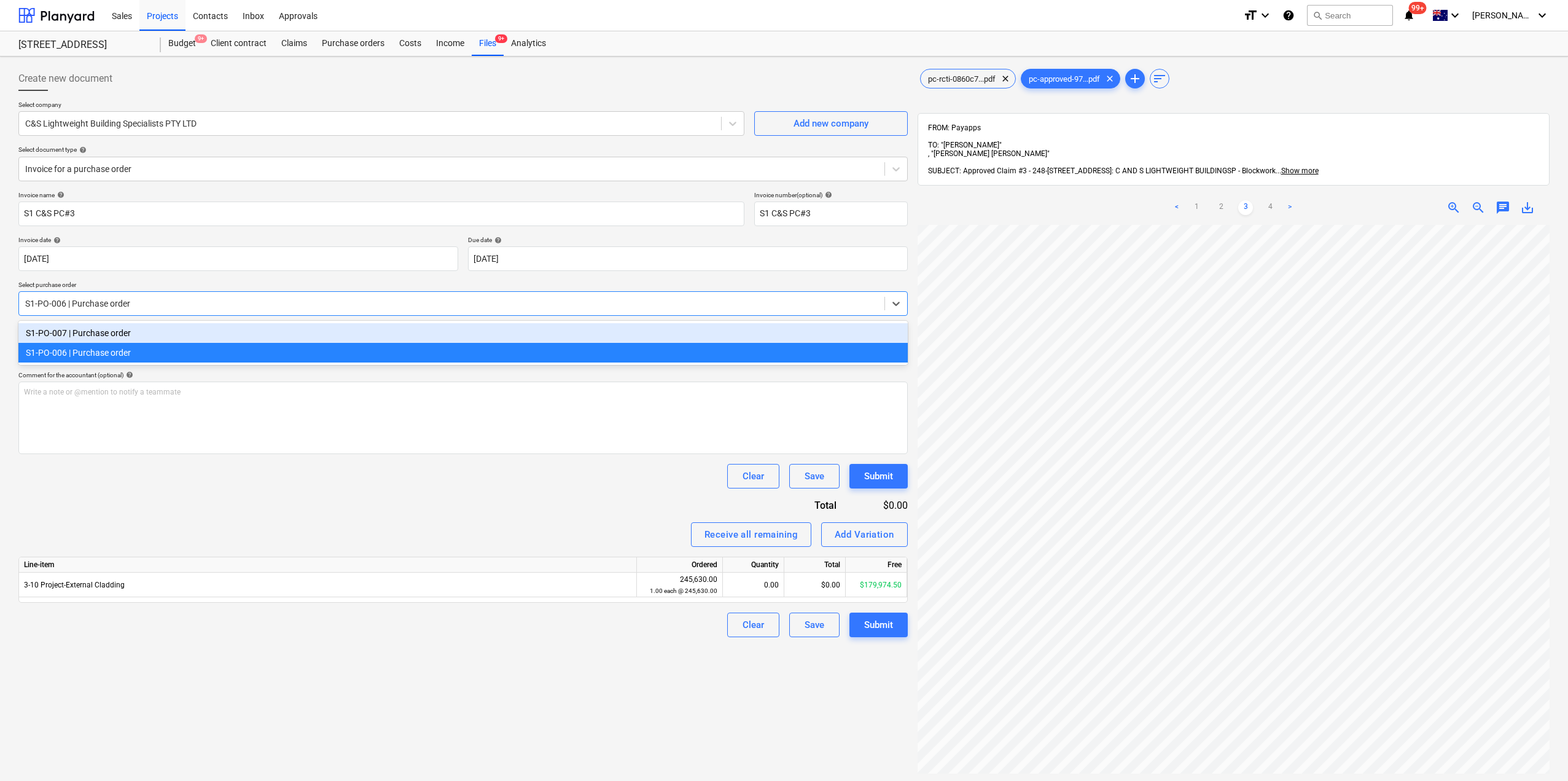
click at [90, 340] on div "S1-PO-007 | Purchase order" at bounding box center [464, 333] width 890 height 20
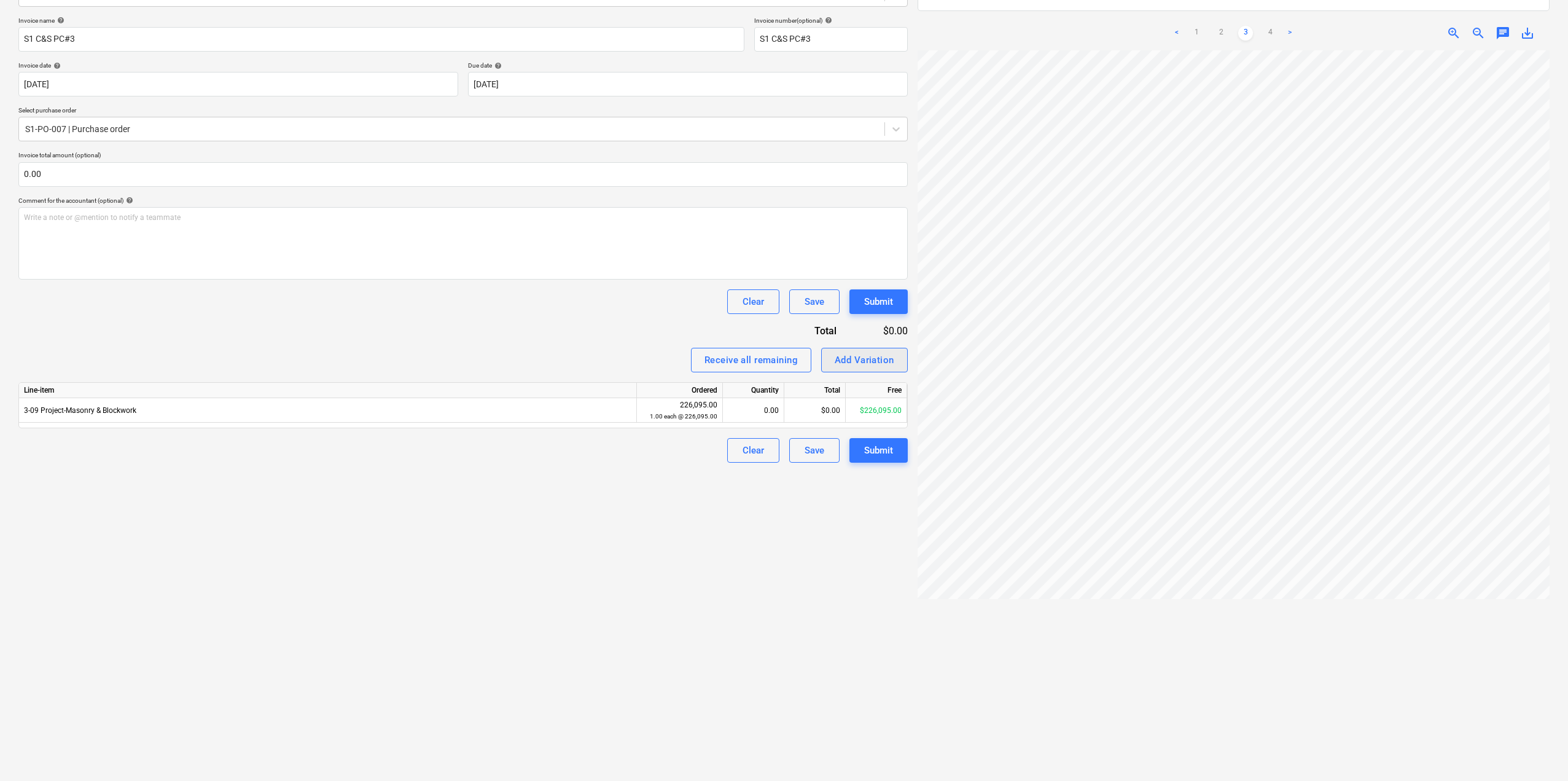
scroll to position [0, 31]
click at [1138, 644] on div at bounding box center [1233, 423] width 632 height 746
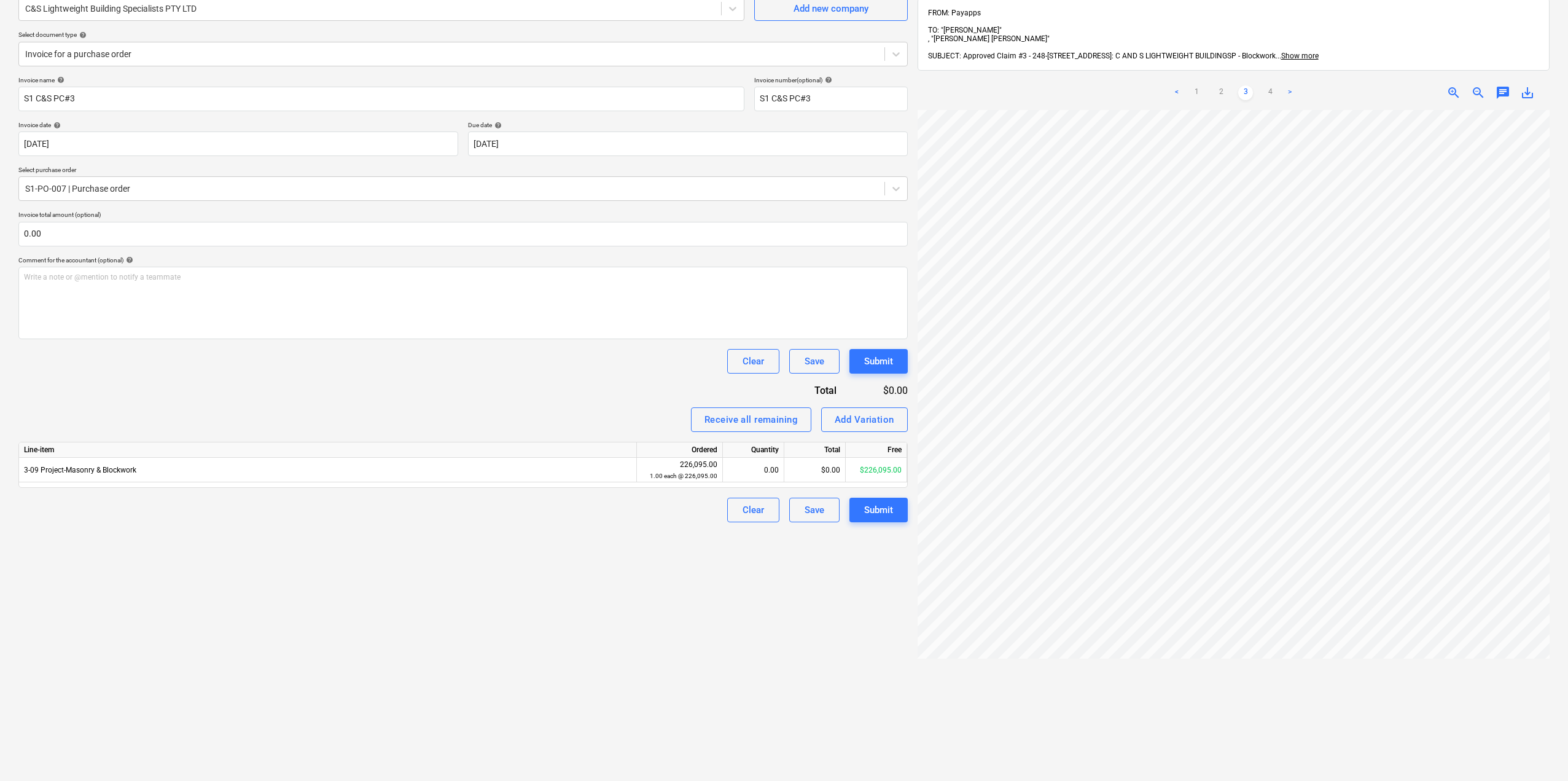
scroll to position [0, 0]
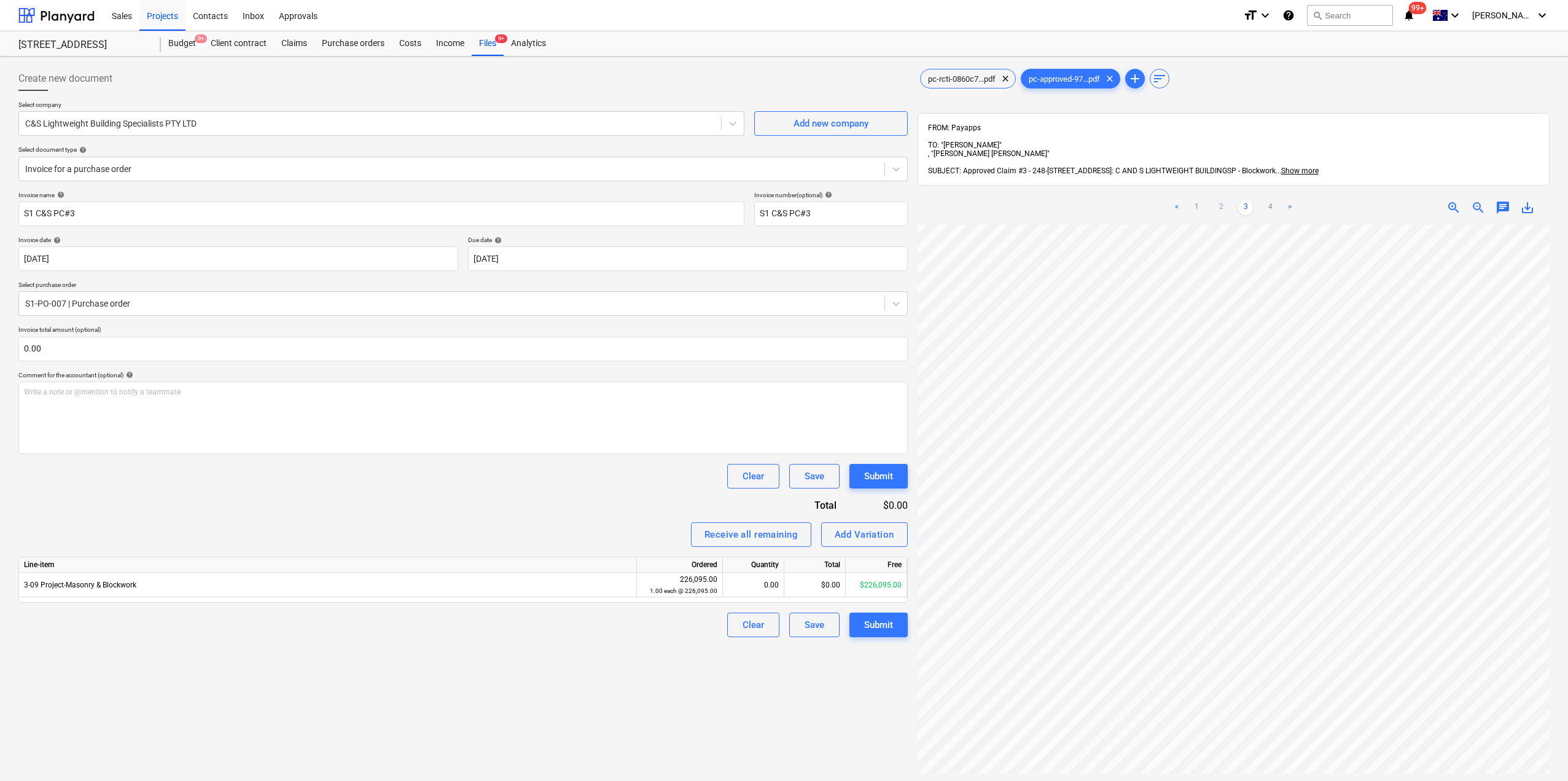
click at [1223, 201] on link "2" at bounding box center [1220, 208] width 15 height 15
click at [1195, 201] on link "1" at bounding box center [1196, 208] width 15 height 15
click at [1245, 201] on link "3" at bounding box center [1245, 208] width 15 height 15
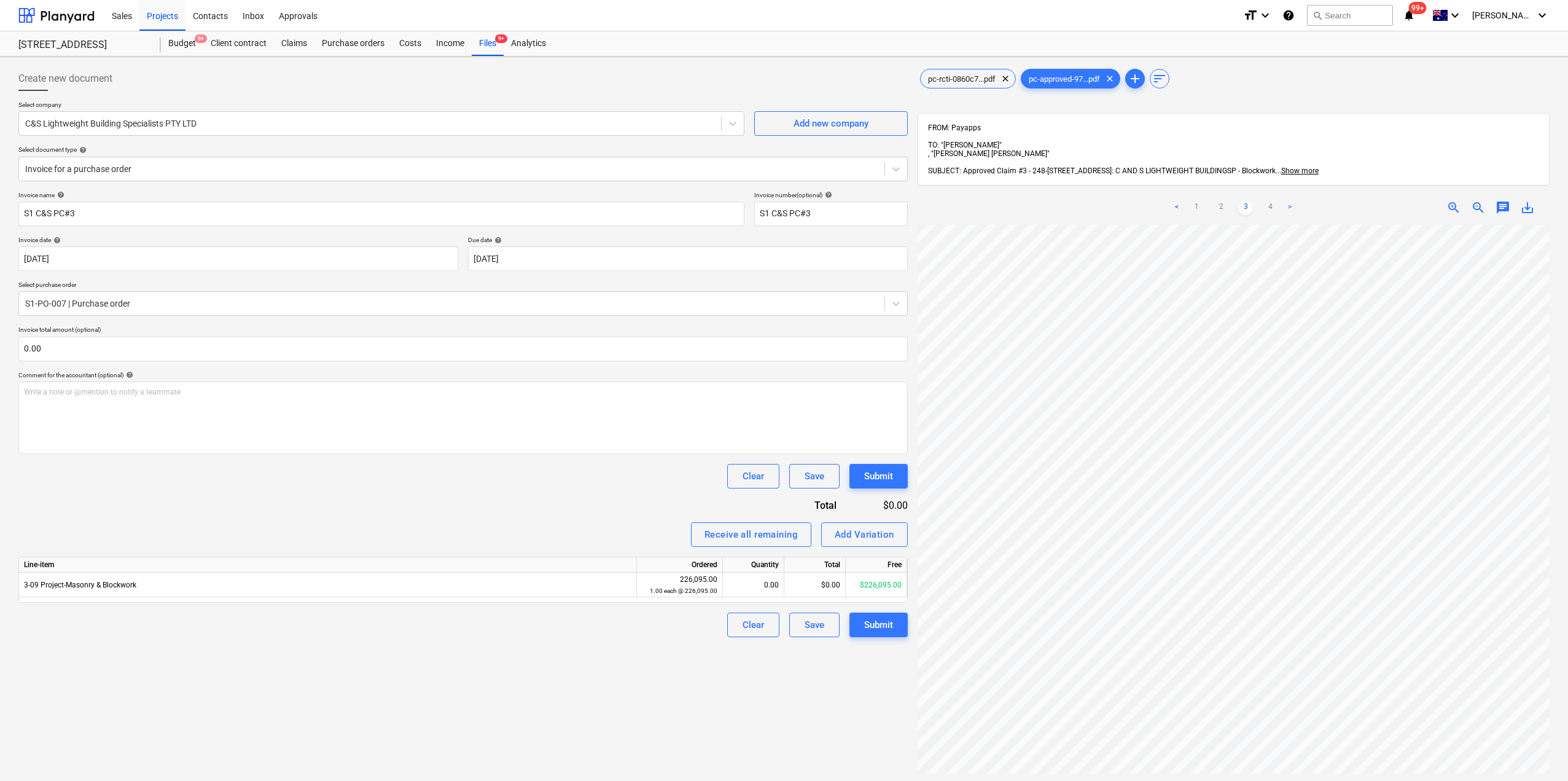
scroll to position [0, 0]
click at [1261, 201] on ul "< 1 2 3 4 >" at bounding box center [1233, 208] width 204 height 15
click at [1267, 201] on link "4" at bounding box center [1270, 208] width 15 height 15
click at [1238, 191] on div "< 1 2 3 4 >" at bounding box center [1233, 208] width 204 height 35
click at [153, 210] on input "S1 C&S PC#3" at bounding box center [382, 214] width 726 height 25
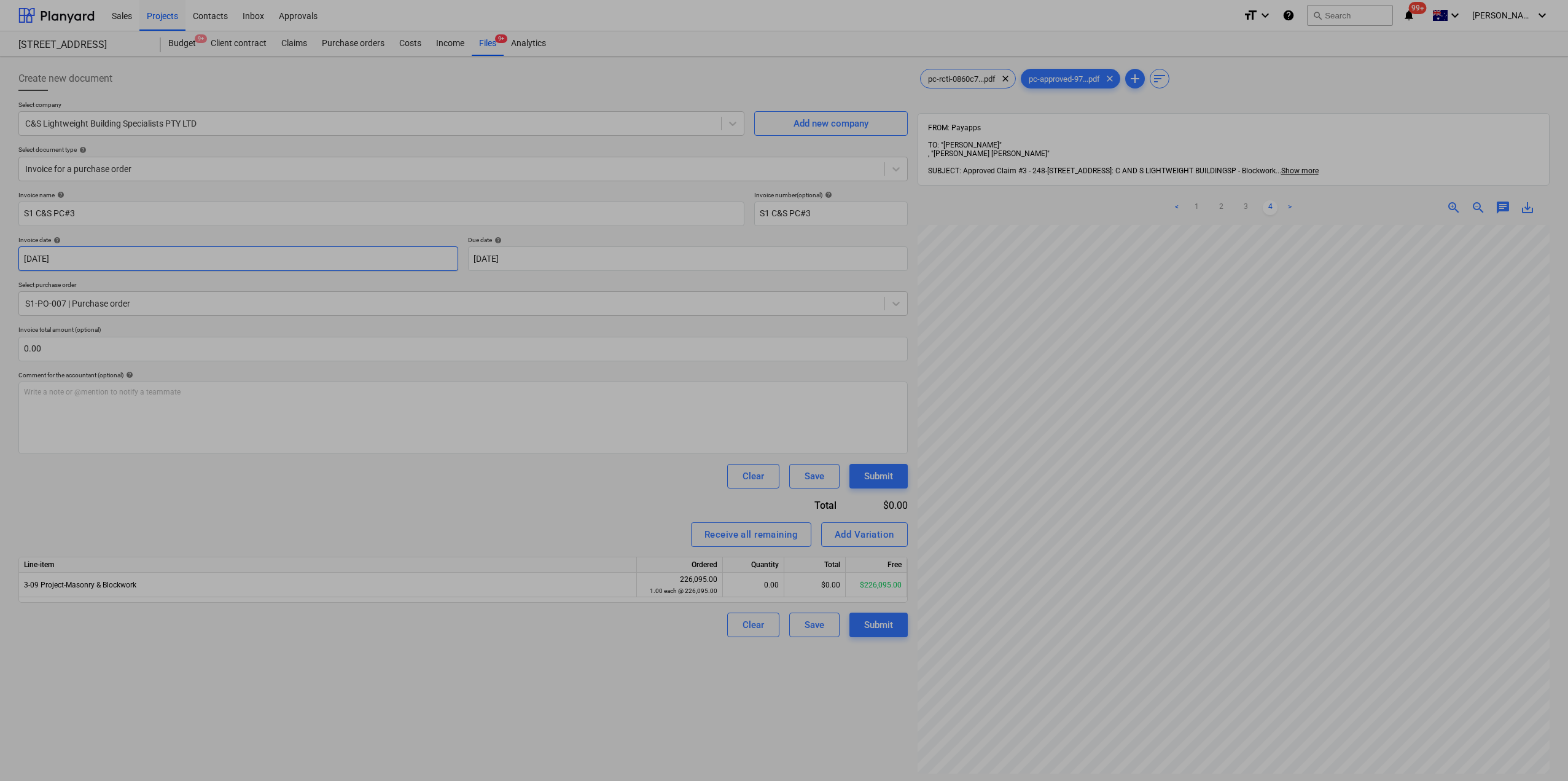
click at [137, 258] on body "Sales Projects Contacts Inbox Approvals format_size keyboard_arrow_down help se…" at bounding box center [784, 390] width 1568 height 781
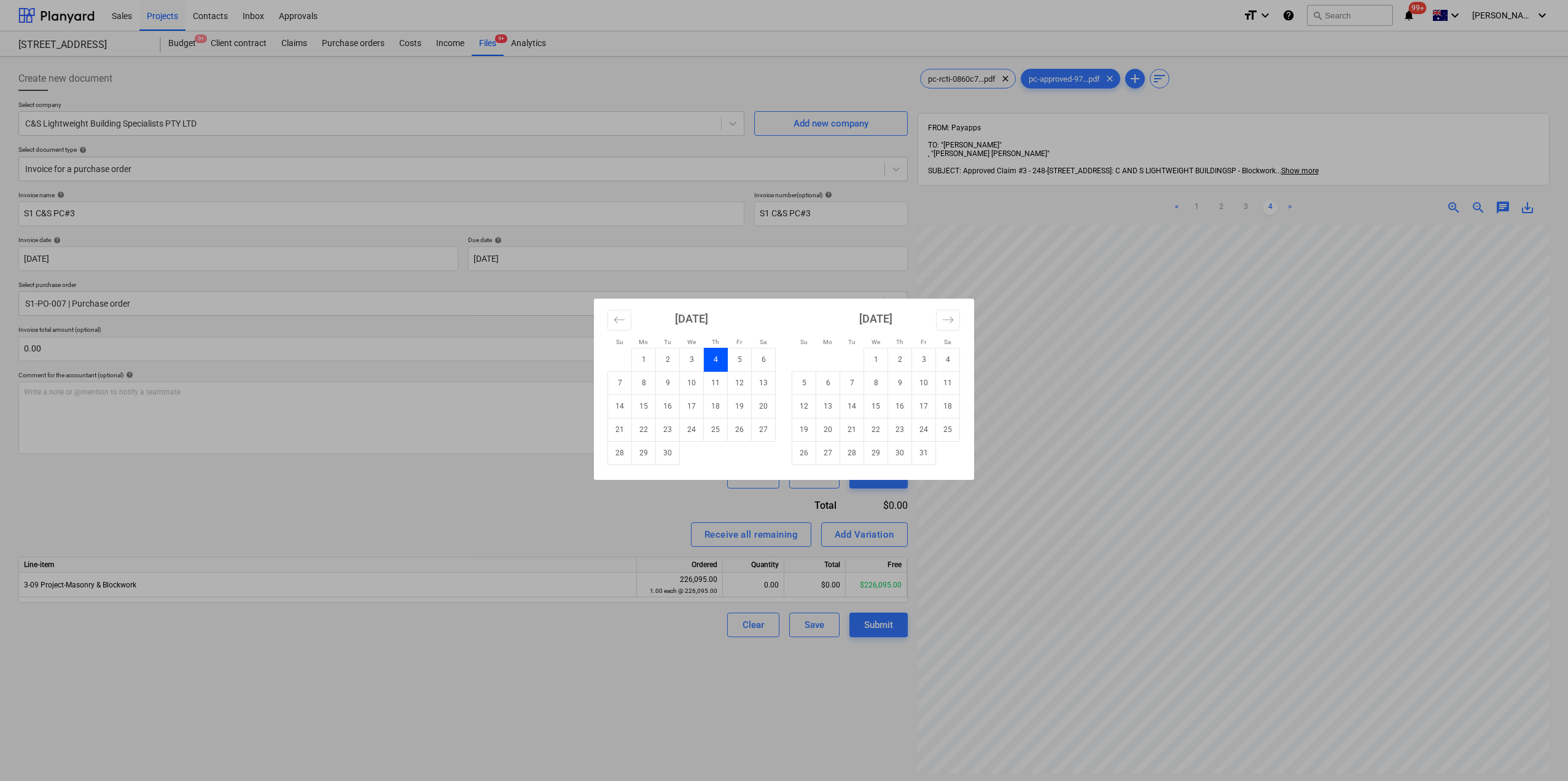
click at [282, 416] on div "Su Mo Tu We Th Fr Sa Su Mo Tu We Th Fr Sa [DATE] 1 2 3 4 5 6 7 8 9 10 11 12 13 …" at bounding box center [784, 390] width 1568 height 781
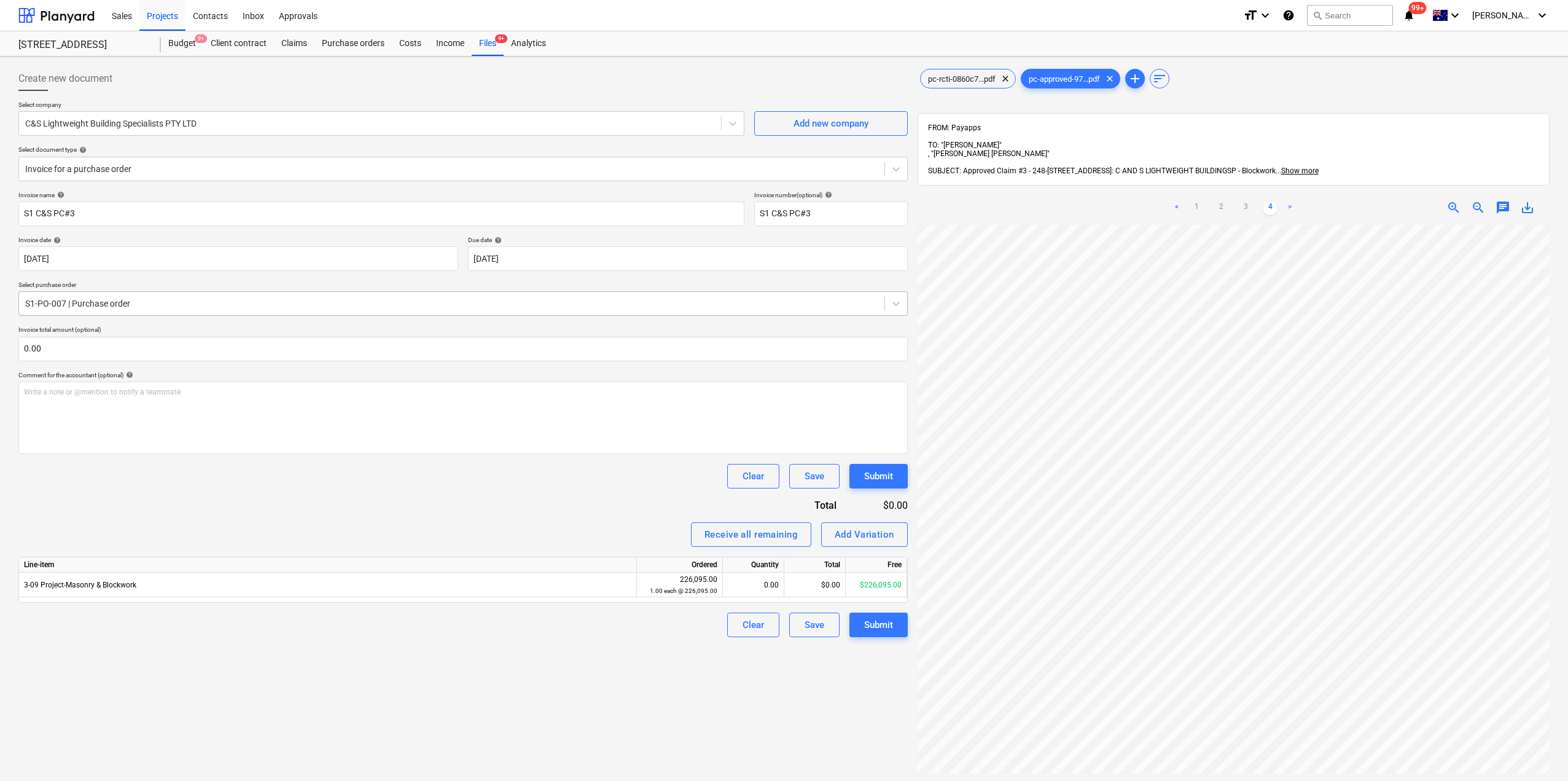
click at [227, 308] on div at bounding box center [451, 303] width 853 height 12
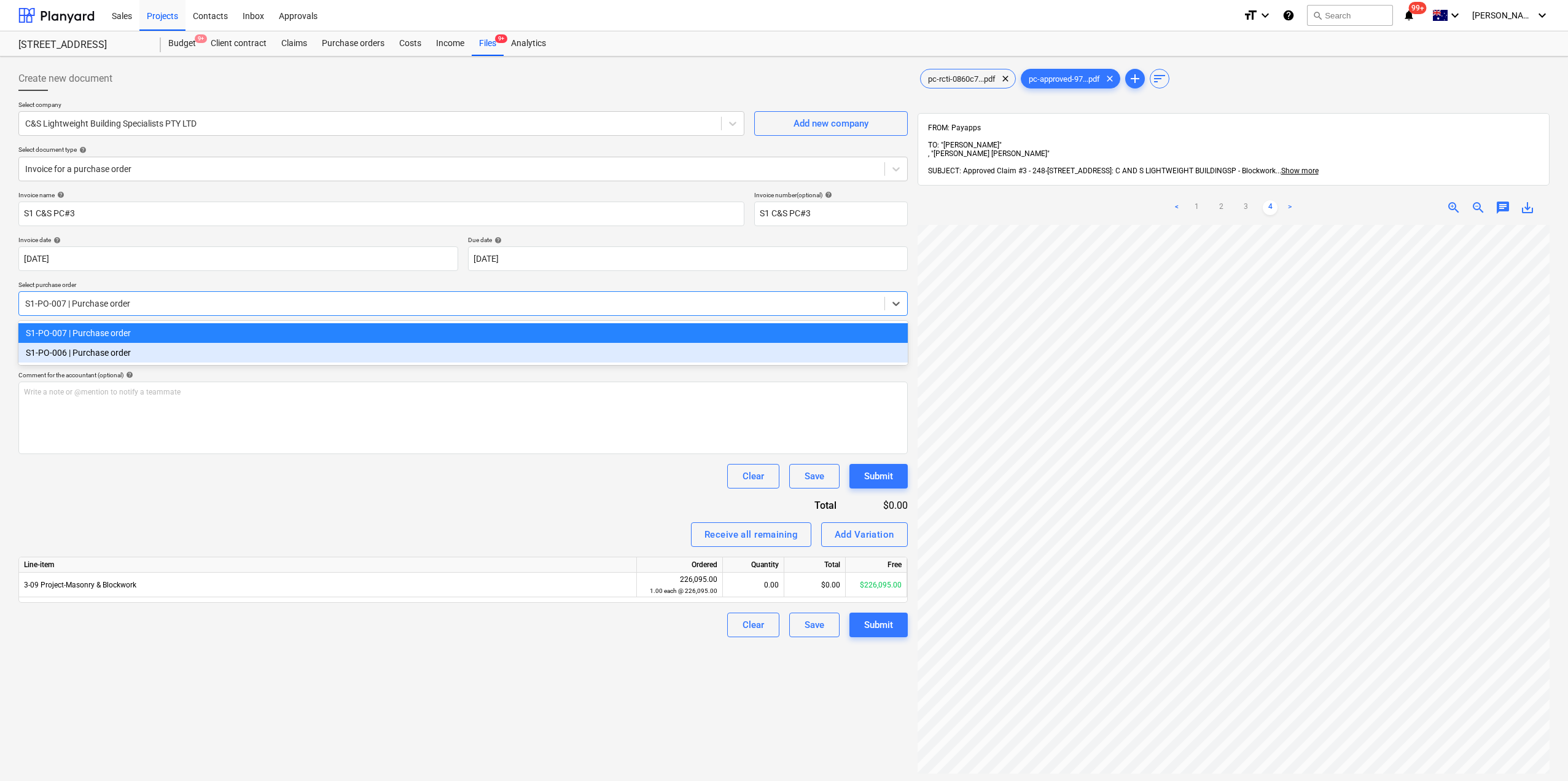
click at [176, 350] on div "S1-PO-006 | Purchase order" at bounding box center [464, 352] width 890 height 20
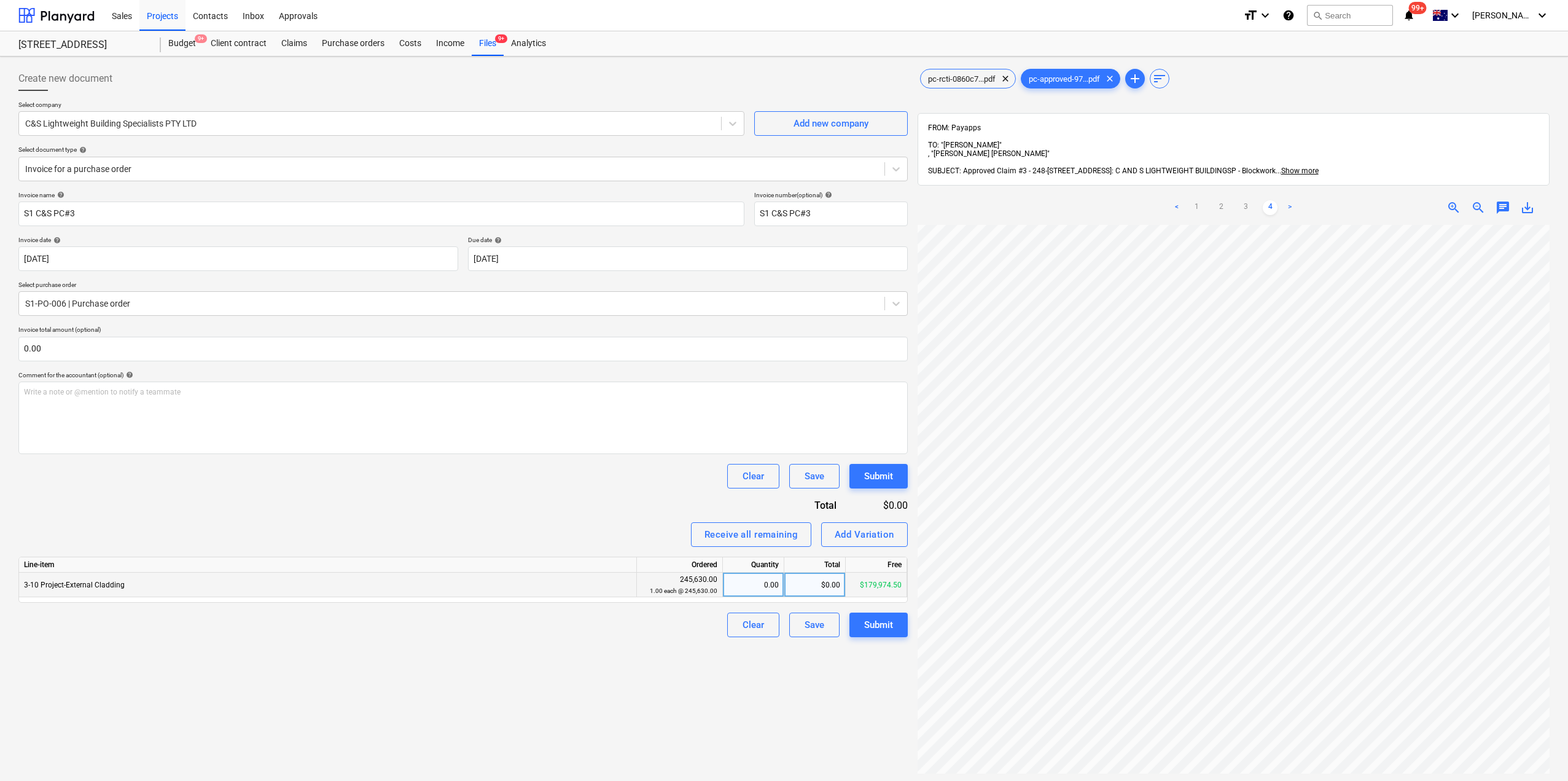
scroll to position [0, 18]
click at [1249, 201] on link "3" at bounding box center [1245, 208] width 15 height 15
click at [209, 297] on div at bounding box center [451, 303] width 853 height 12
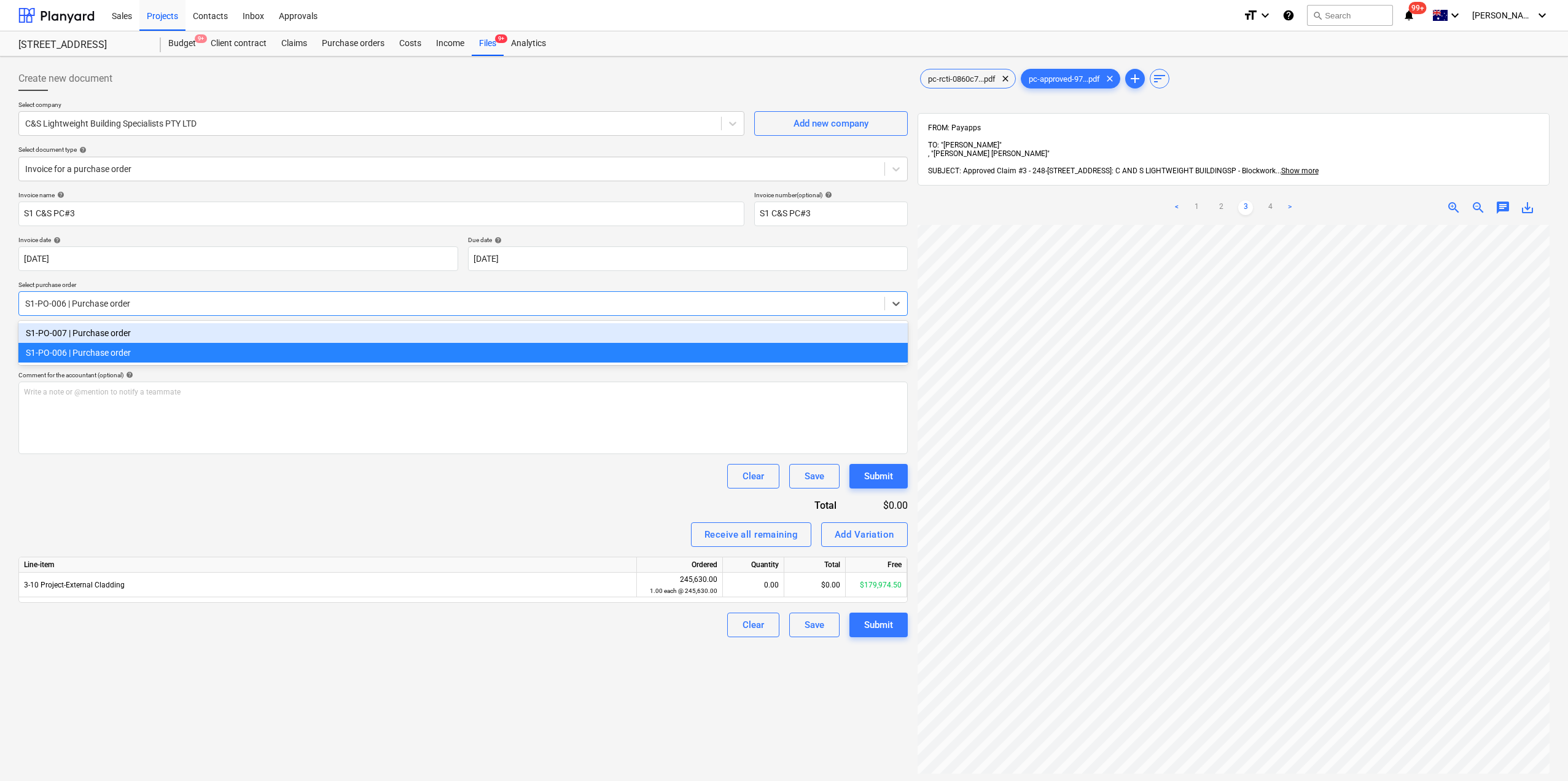
click at [171, 328] on div "S1-PO-007 | Purchase order" at bounding box center [464, 333] width 890 height 20
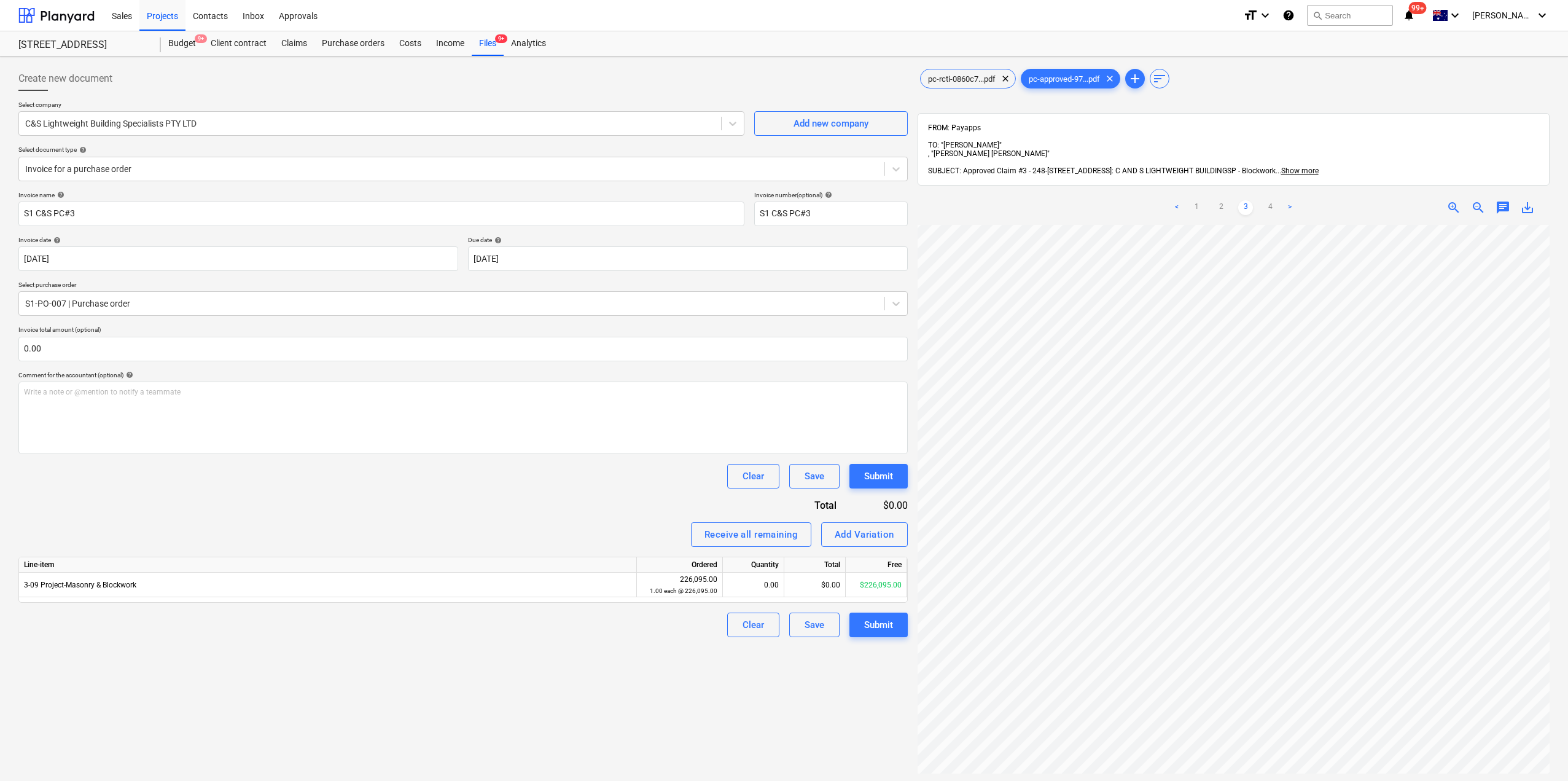
click at [366, 524] on div "Receive all remaining Add Variation" at bounding box center [464, 535] width 890 height 25
click at [1222, 201] on link "2" at bounding box center [1220, 208] width 15 height 15
click at [1194, 201] on link "1" at bounding box center [1196, 208] width 15 height 15
click at [1263, 201] on ul "< 1 2 3 4 >" at bounding box center [1233, 208] width 204 height 15
click at [1267, 201] on link "4" at bounding box center [1270, 208] width 15 height 15
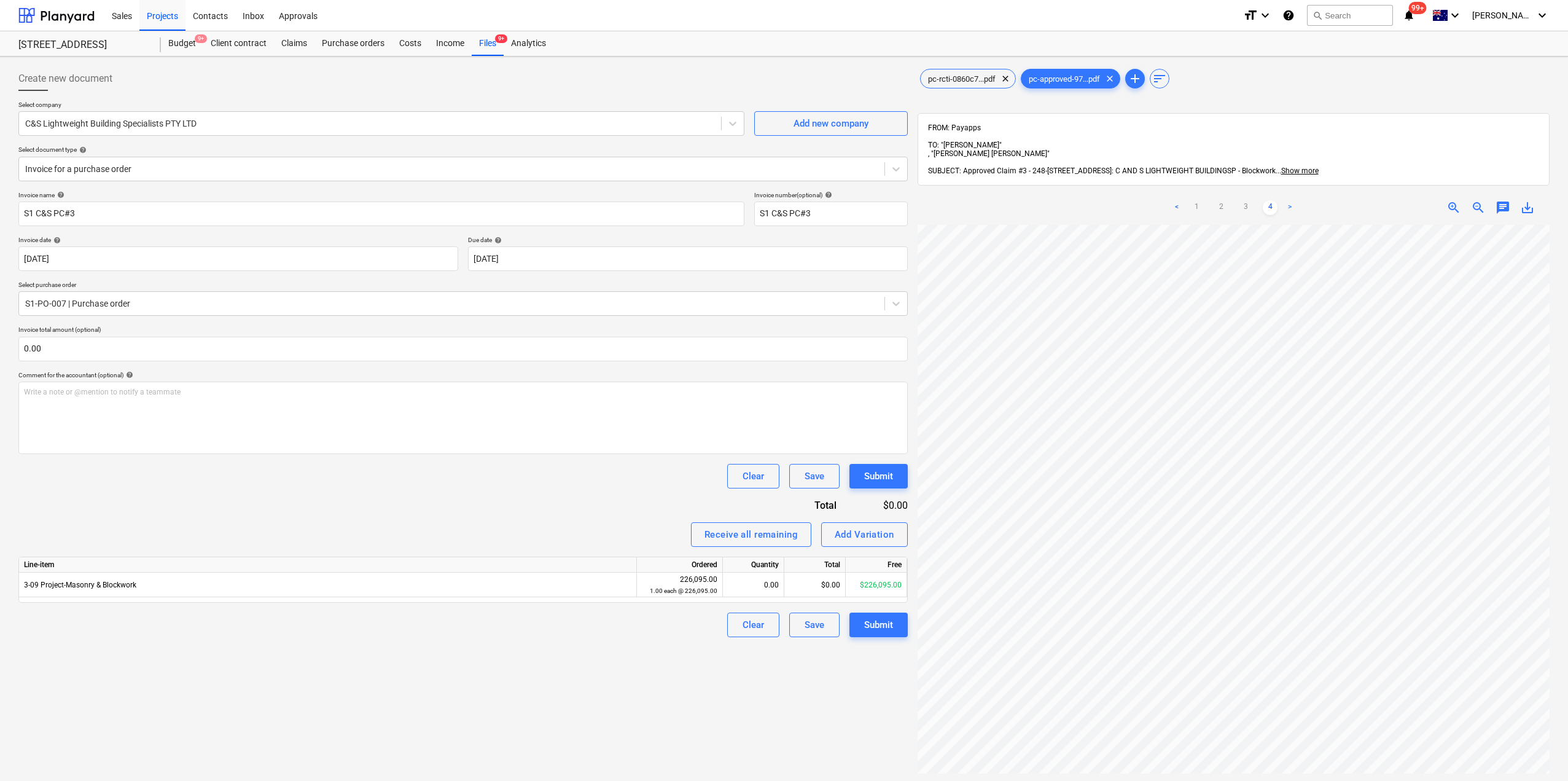
scroll to position [0, 151]
click at [1245, 201] on link "3" at bounding box center [1245, 208] width 15 height 15
click at [809, 591] on div "$0.00" at bounding box center [815, 585] width 62 height 25
click at [1198, 201] on link "1" at bounding box center [1196, 208] width 15 height 15
click at [817, 580] on div "$0.00" at bounding box center [815, 585] width 62 height 25
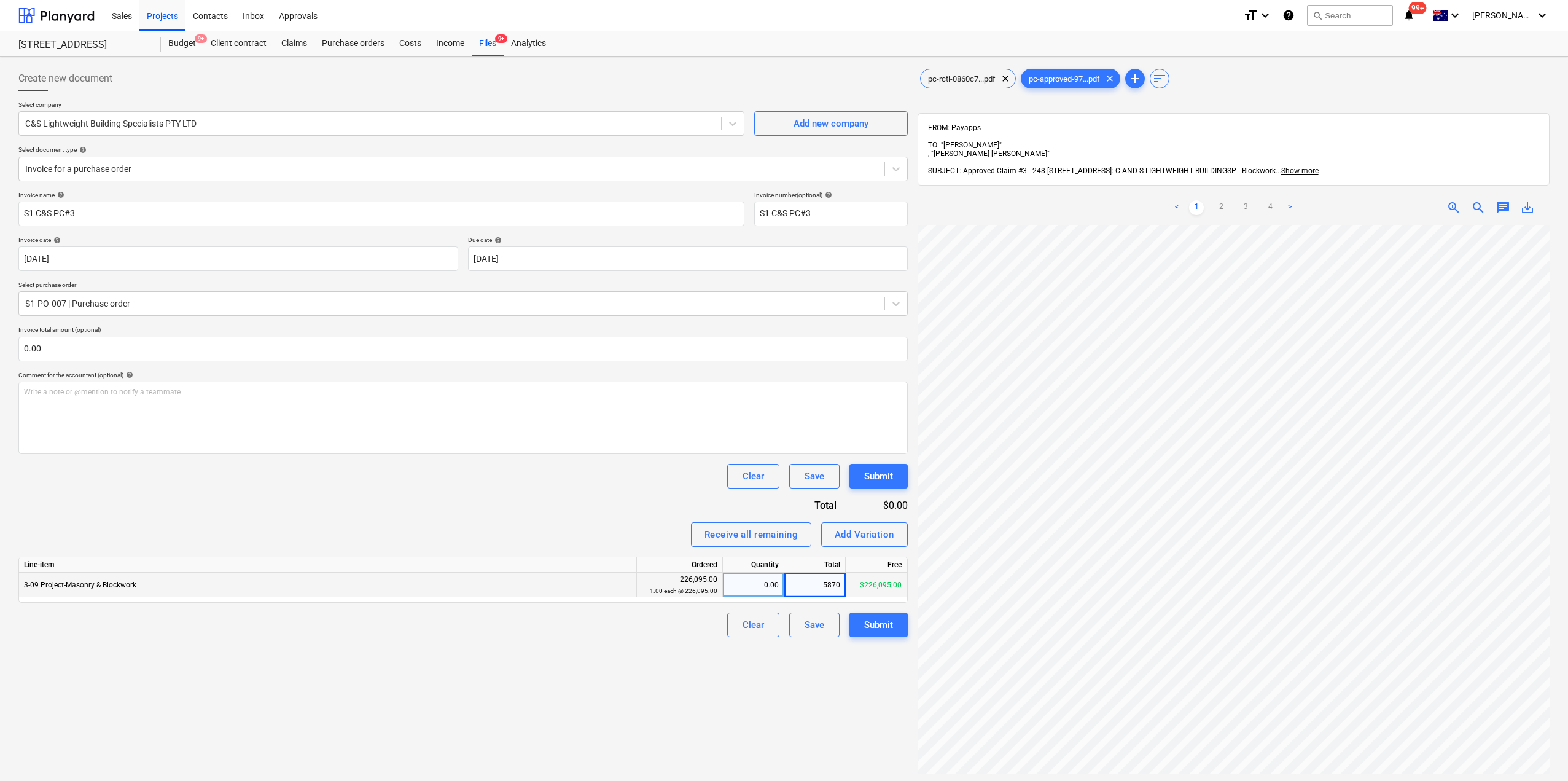
type input "58700"
drag, startPoint x: 809, startPoint y: 675, endPoint x: 835, endPoint y: 665, distance: 27.9
click at [809, 675] on div "Create new document Select company C&S Lightweight Building Specialists PTY LTD…" at bounding box center [463, 519] width 899 height 915
click at [874, 623] on div "Submit" at bounding box center [878, 625] width 29 height 16
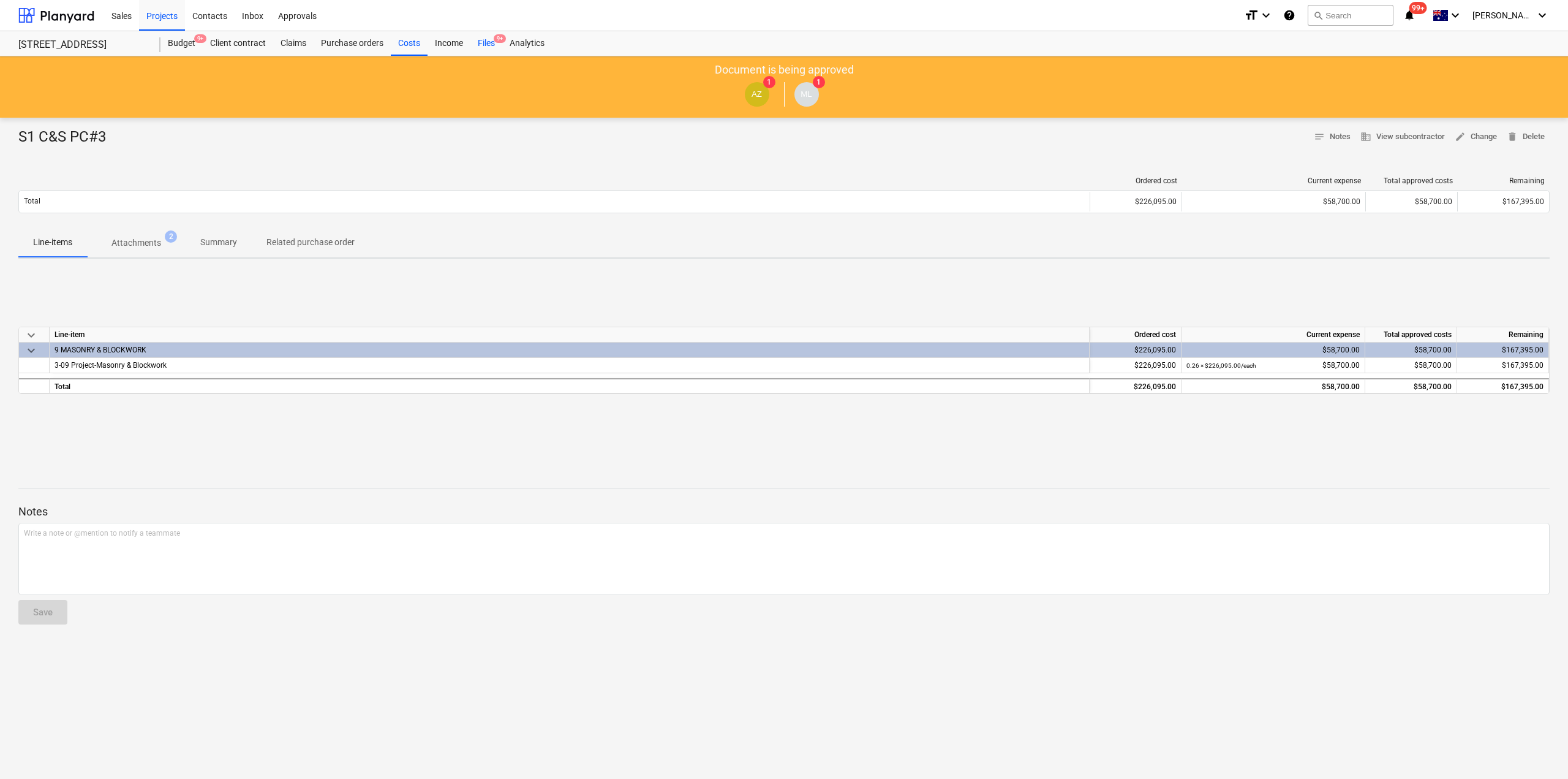
click at [484, 53] on div "Files 9+" at bounding box center [486, 44] width 32 height 25
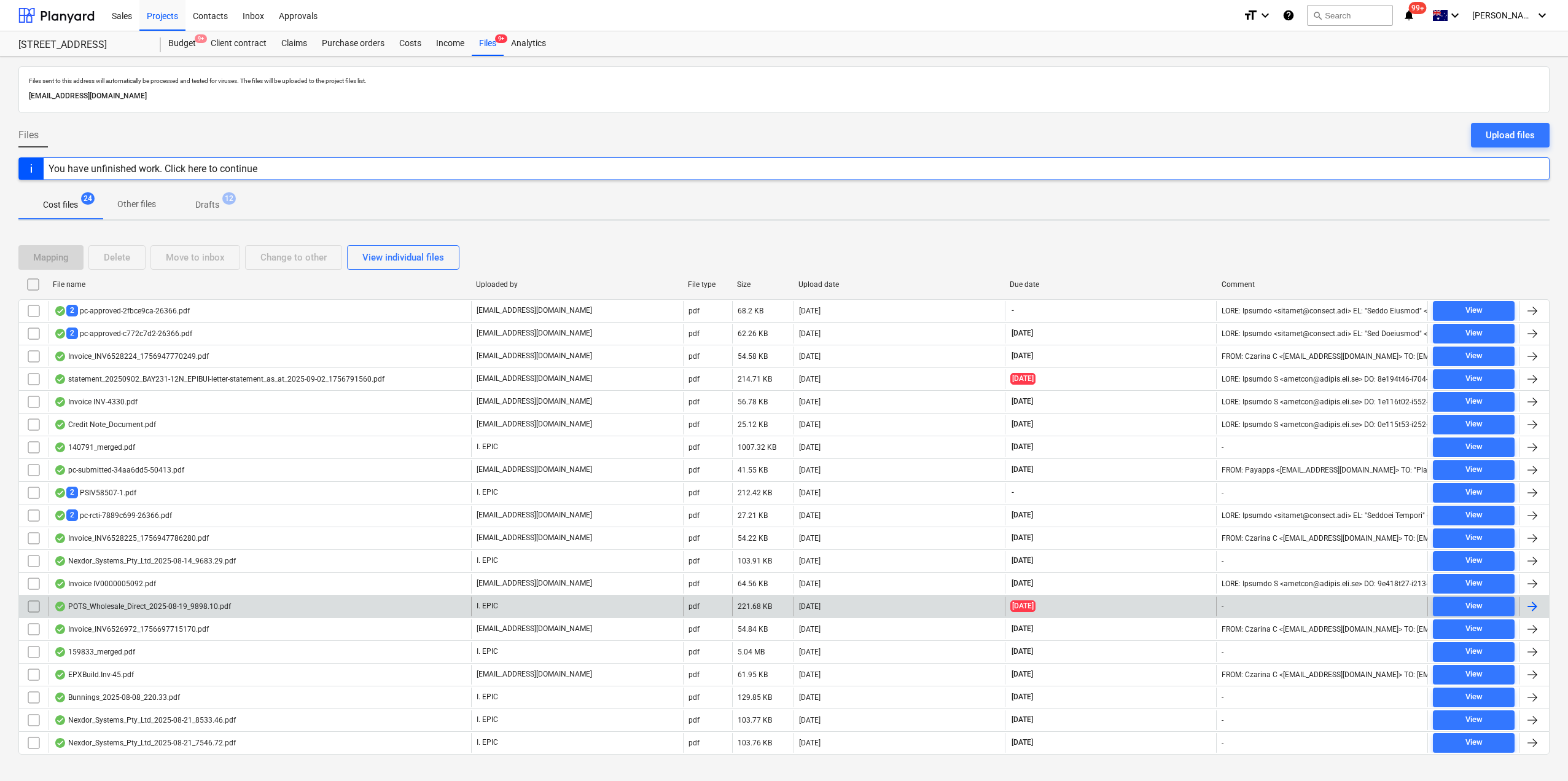
scroll to position [18, 0]
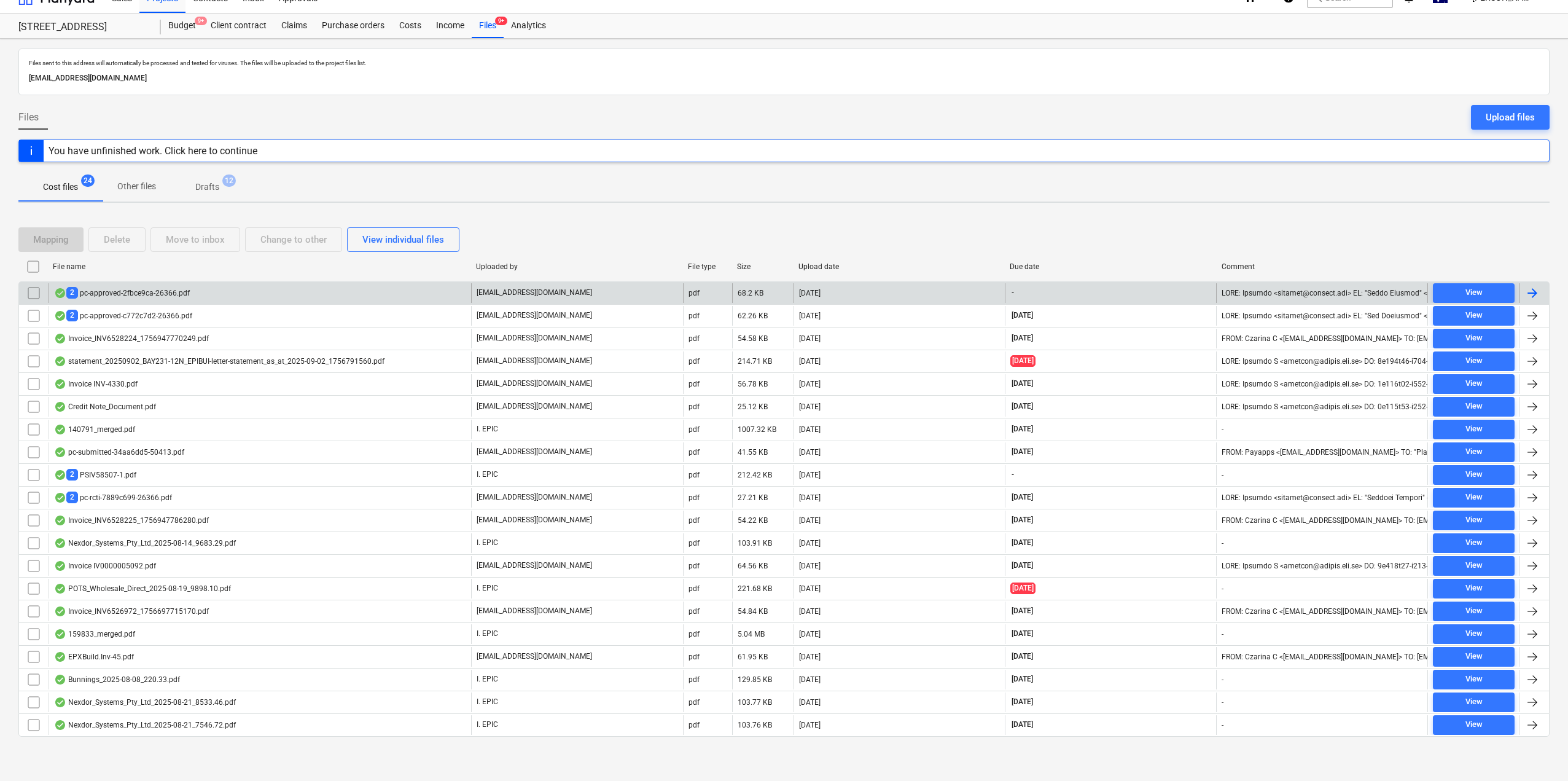
click at [213, 287] on div "2 pc-approved-2fbce9ca-26366.pdf" at bounding box center [259, 293] width 423 height 20
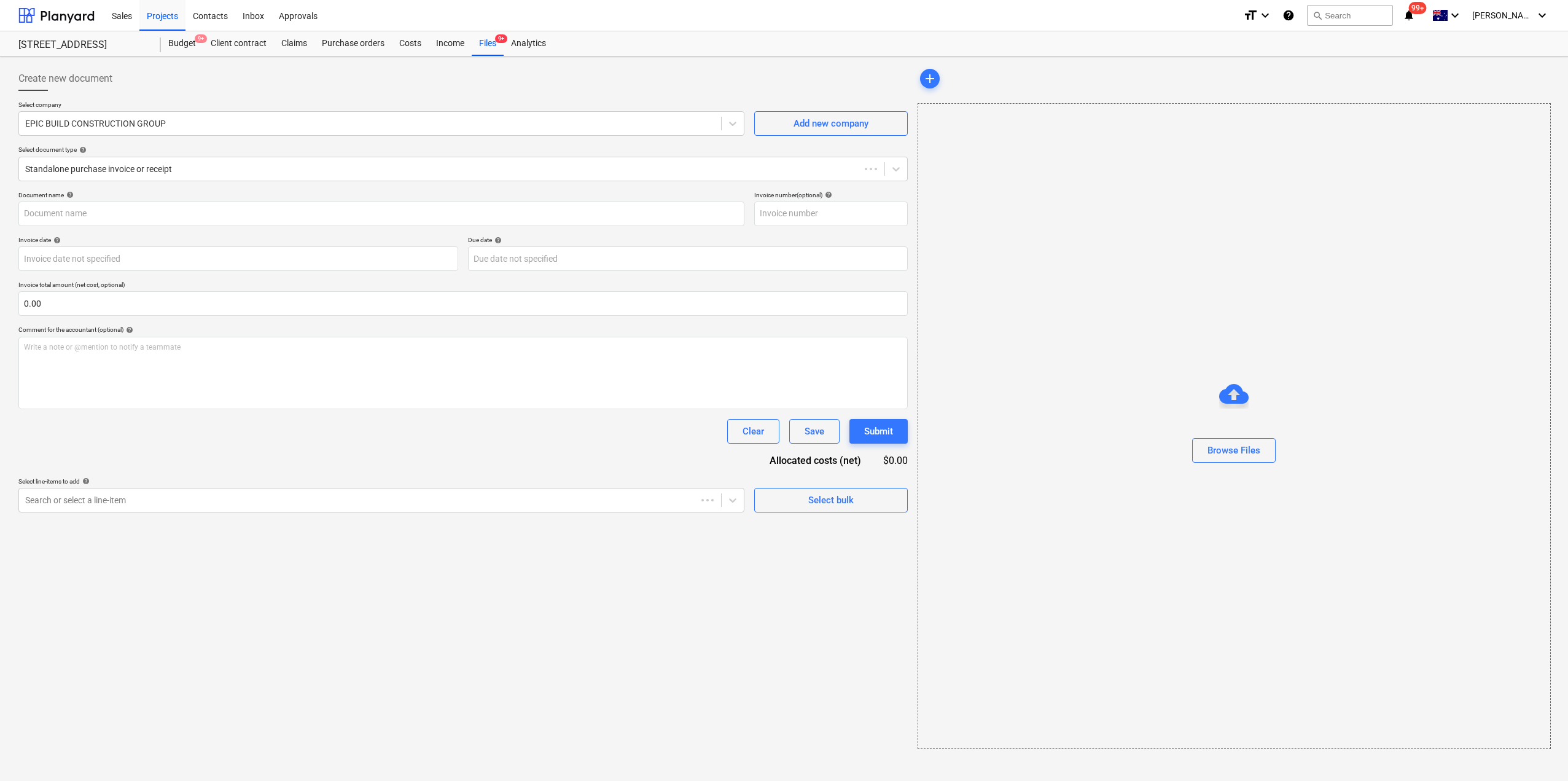
click at [213, 287] on p "Invoice total amount (net cost, optional)" at bounding box center [464, 286] width 890 height 11
type input "S1 Bayside Fire Group PC#10"
type input "[DATE]"
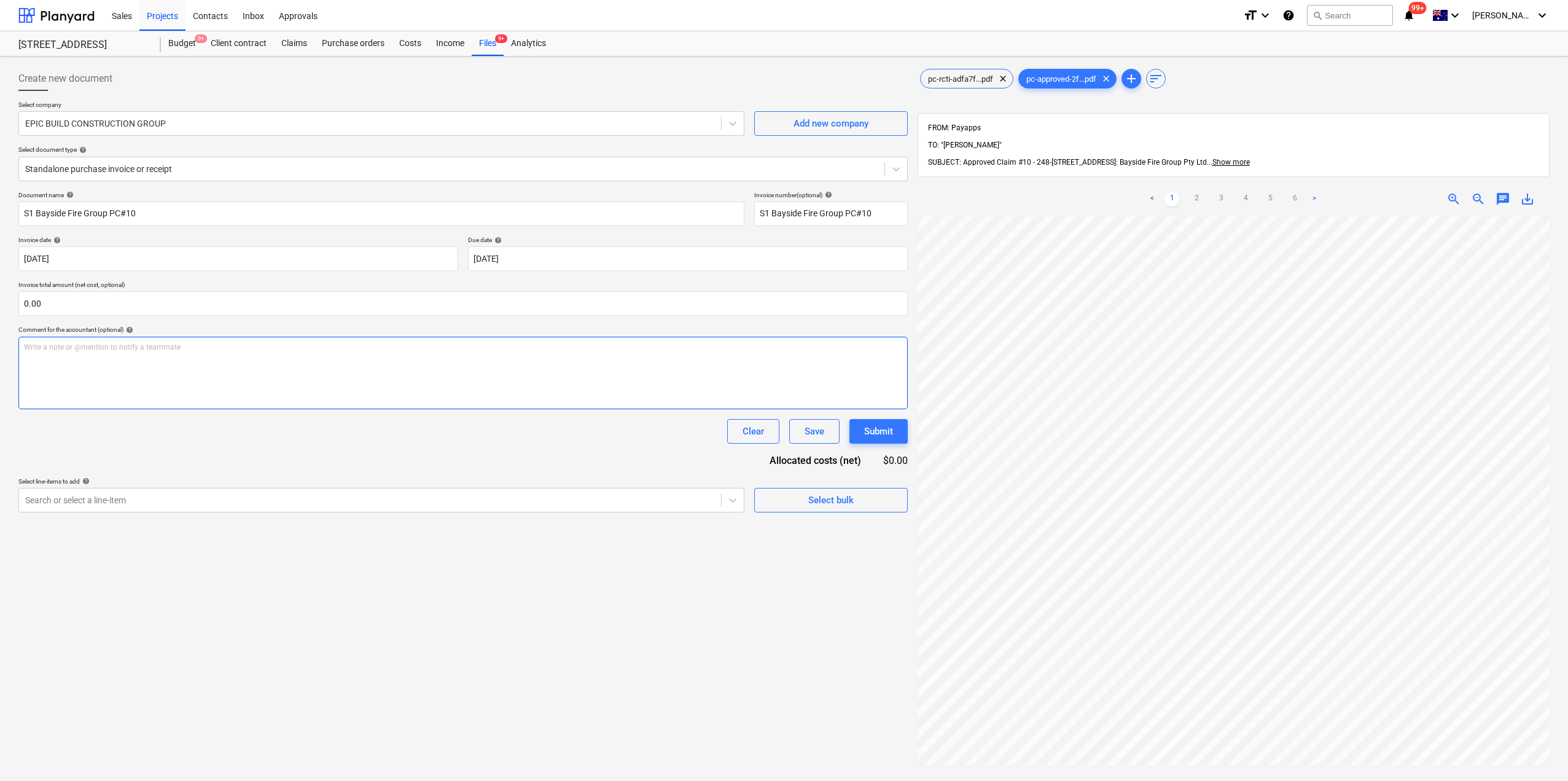
scroll to position [0, 151]
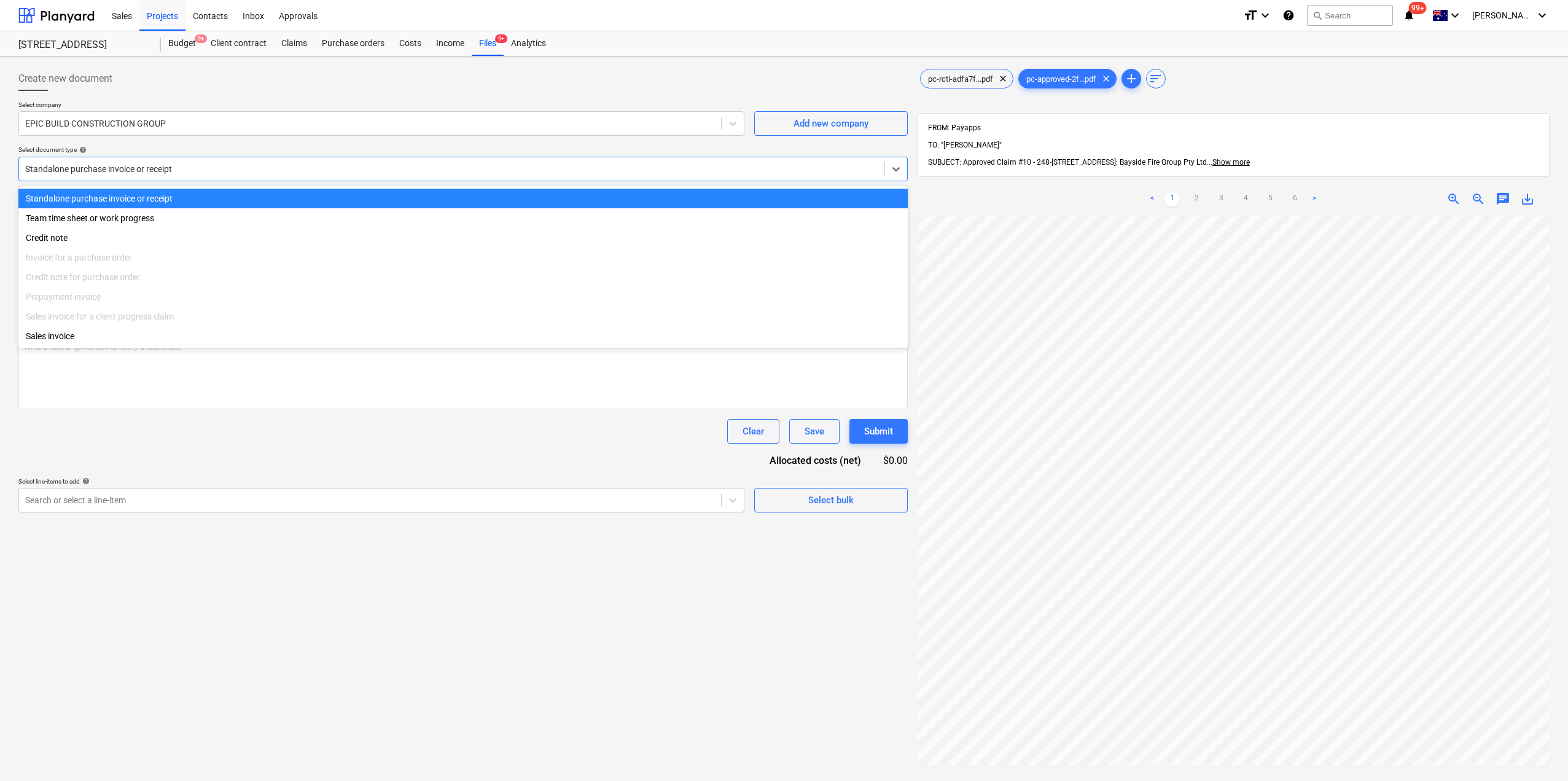
click at [300, 160] on div "Standalone purchase invoice or receipt" at bounding box center [451, 169] width 866 height 17
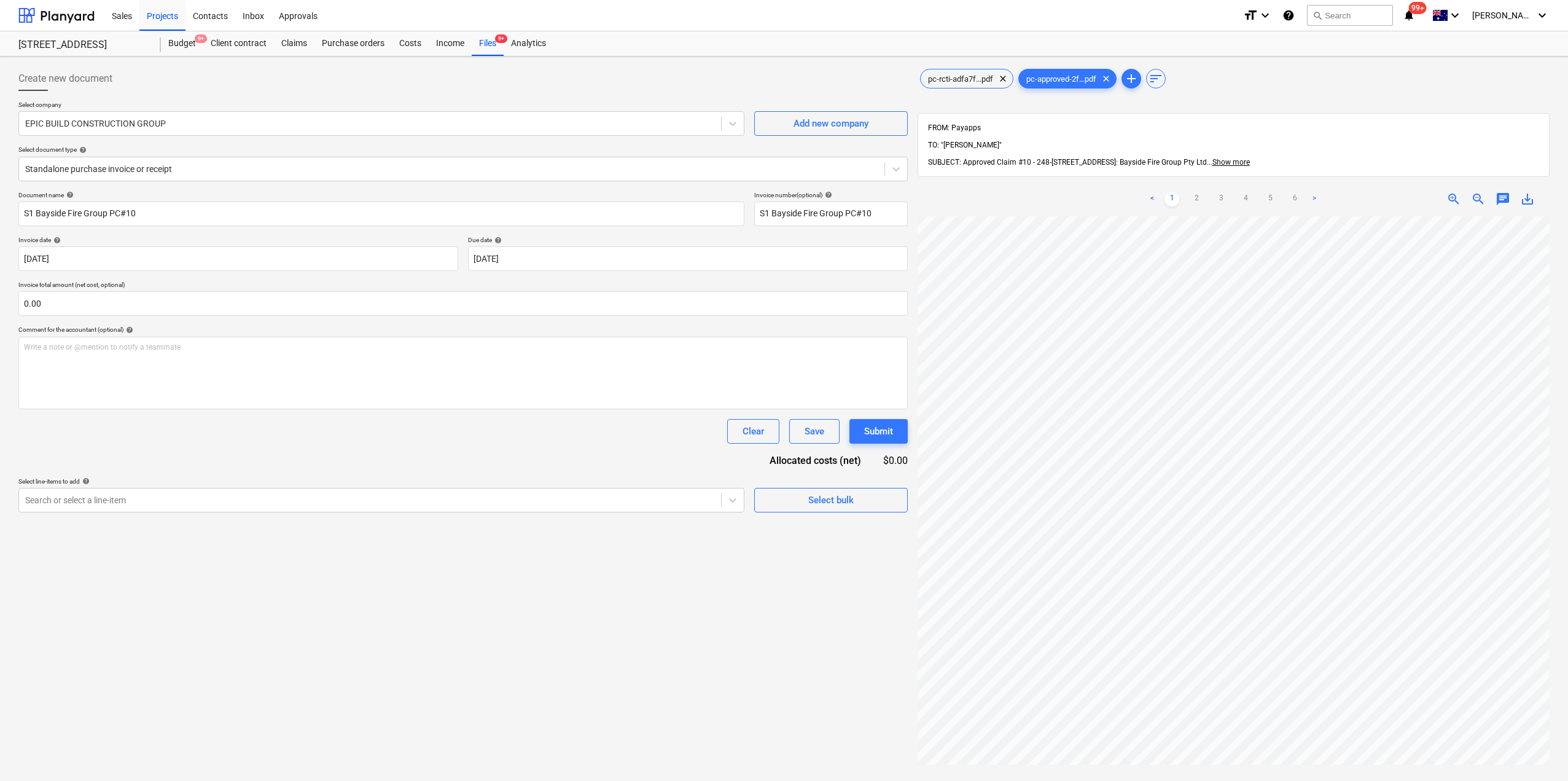
click at [239, 108] on p "Select company" at bounding box center [382, 106] width 726 height 11
click at [246, 121] on div at bounding box center [370, 124] width 690 height 12
type input "baysi"
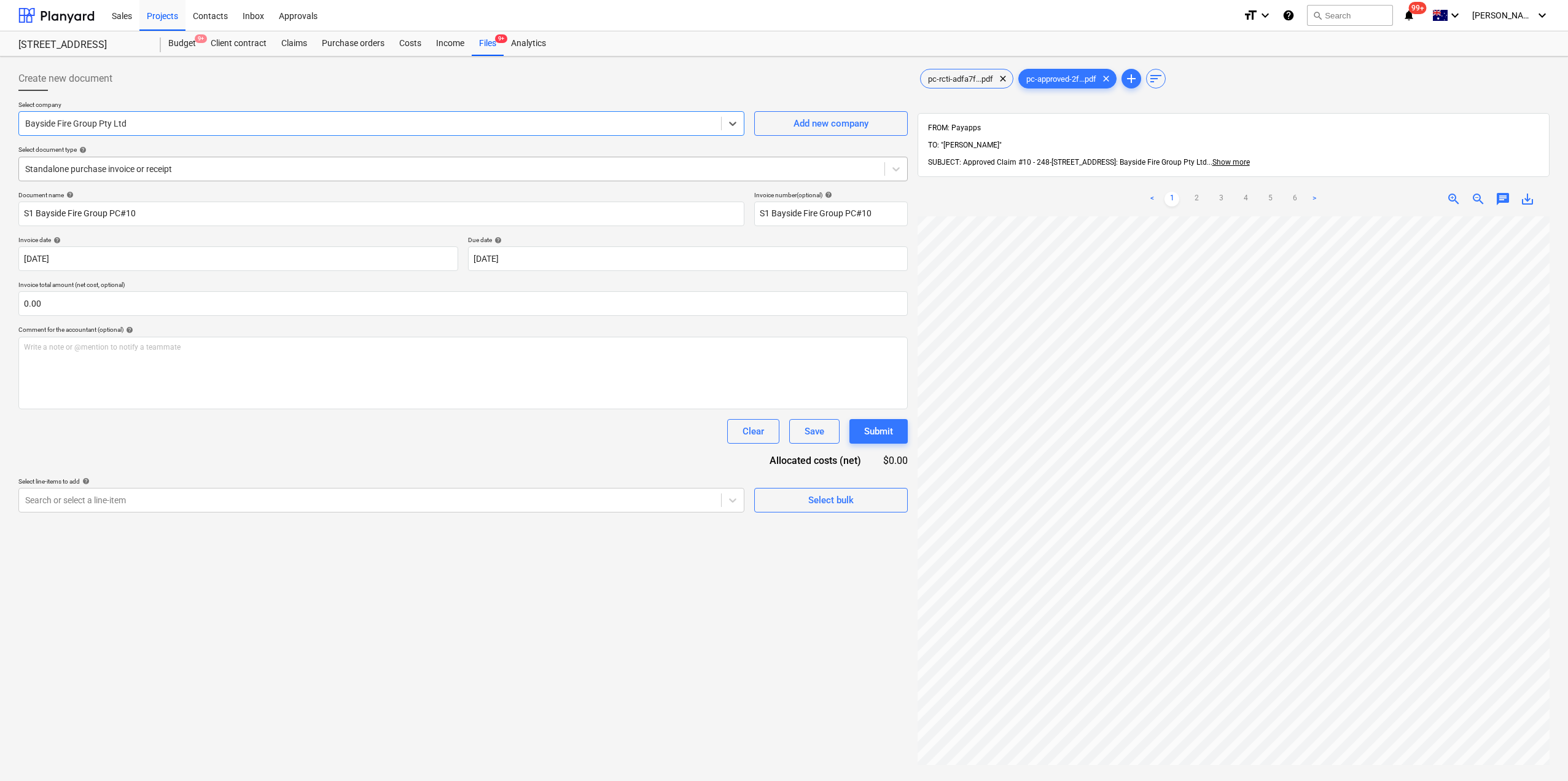
click at [154, 160] on div "Standalone purchase invoice or receipt" at bounding box center [451, 169] width 866 height 17
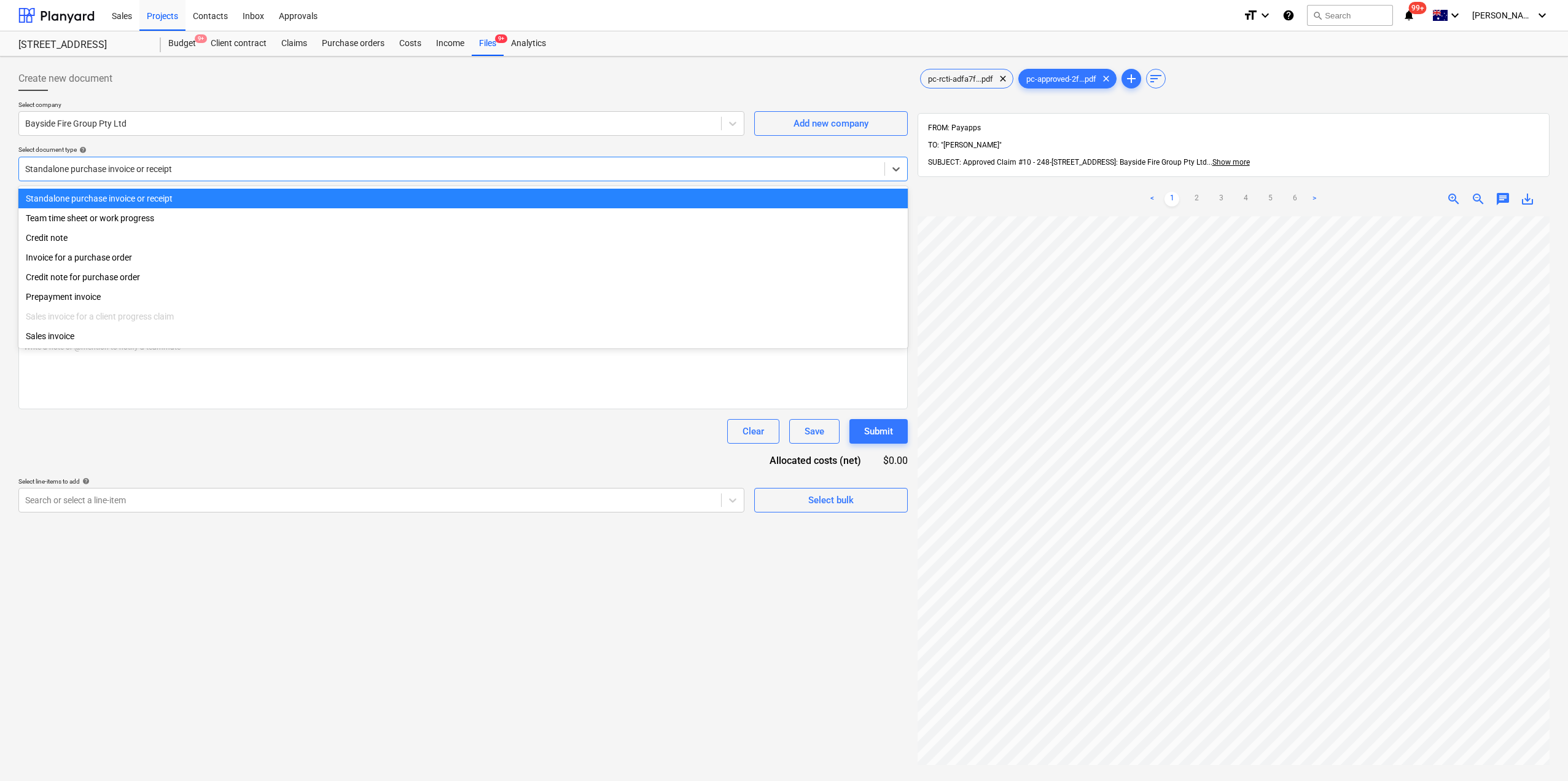
click at [154, 160] on div "Standalone purchase invoice or receipt" at bounding box center [451, 169] width 866 height 17
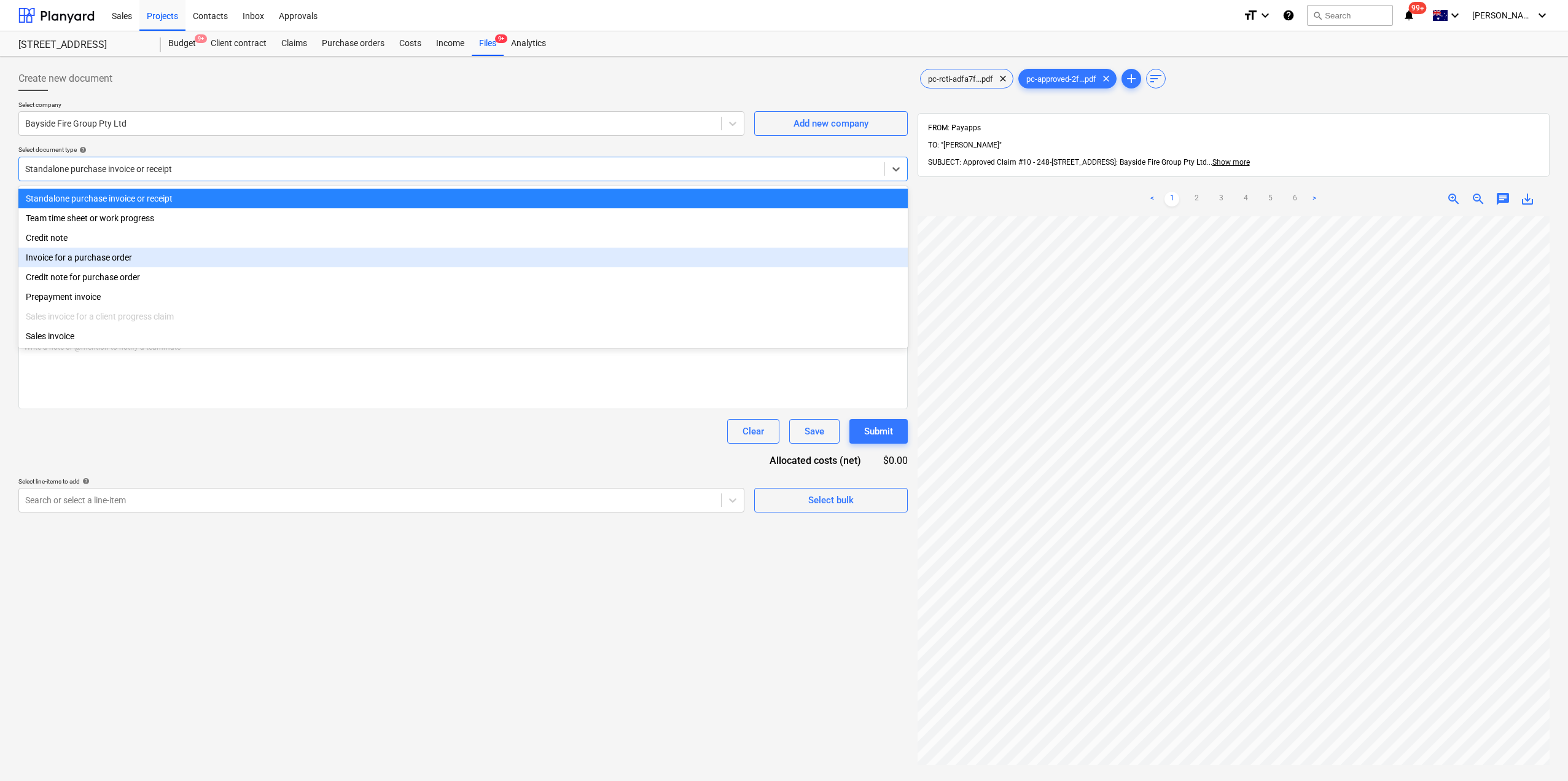
click at [90, 258] on div "Invoice for a purchase order" at bounding box center [464, 258] width 890 height 20
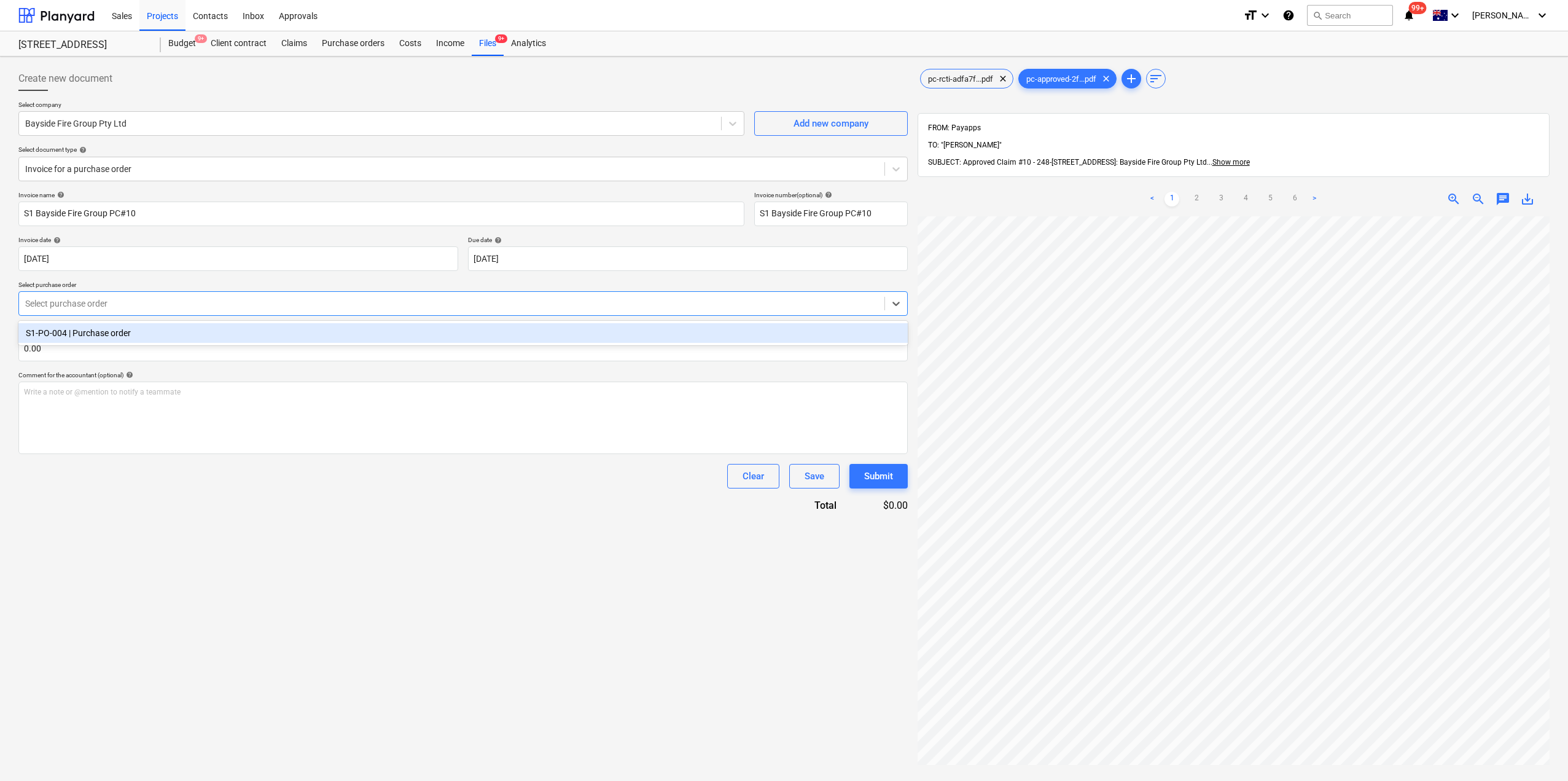
click at [75, 293] on div "Select purchase order" at bounding box center [464, 304] width 890 height 25
click at [79, 330] on div "S1-PO-004 | Purchase order" at bounding box center [464, 333] width 890 height 20
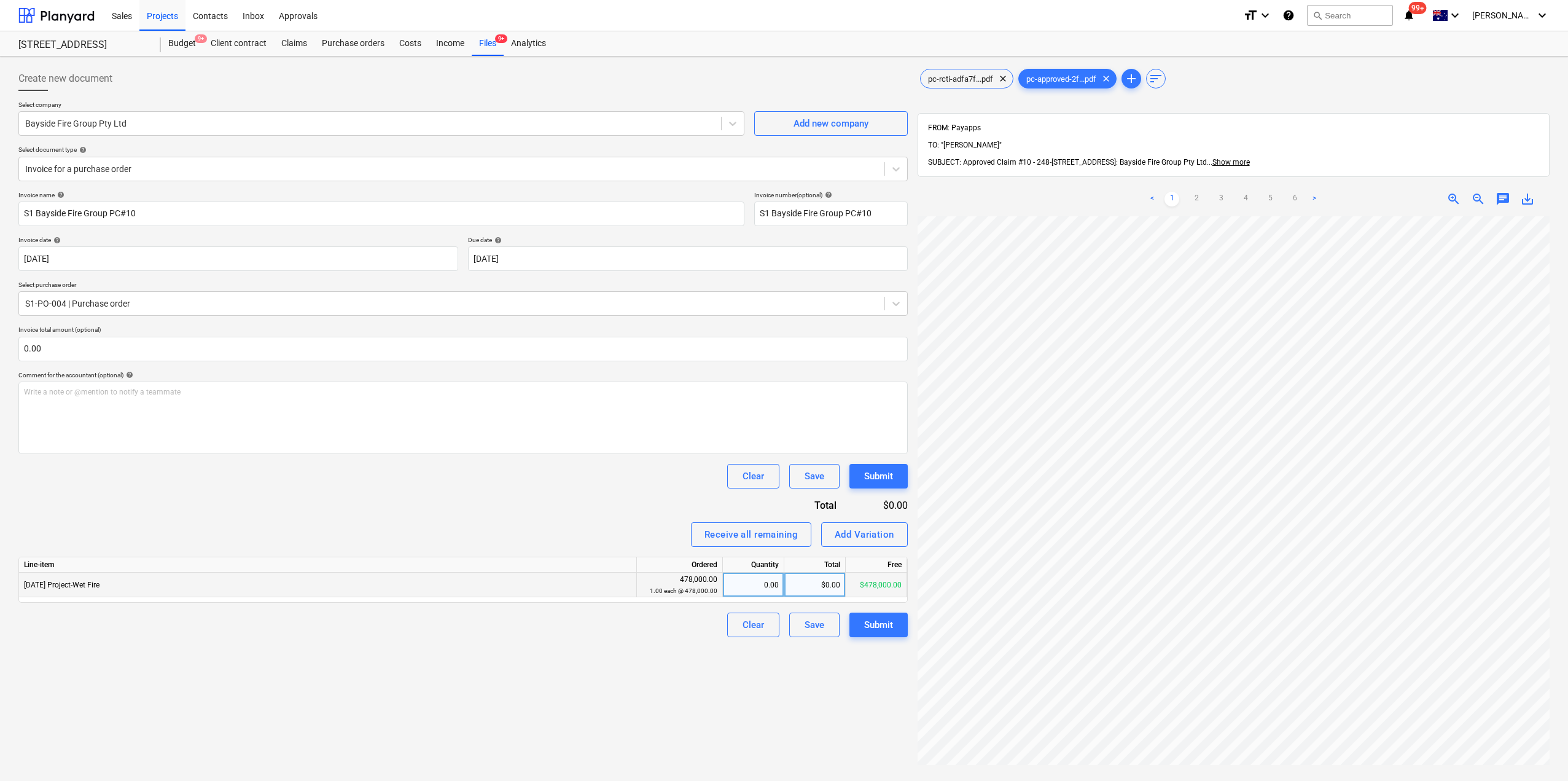
click at [763, 596] on div "0.00" at bounding box center [752, 585] width 51 height 25
click at [823, 592] on div "$0.00" at bounding box center [815, 585] width 62 height 25
type input "138818.04"
click at [817, 666] on div "Create new document Select company Bayside Fire Group Pty Ltd Add new company S…" at bounding box center [463, 514] width 899 height 906
click at [883, 623] on div "Submit" at bounding box center [878, 625] width 29 height 16
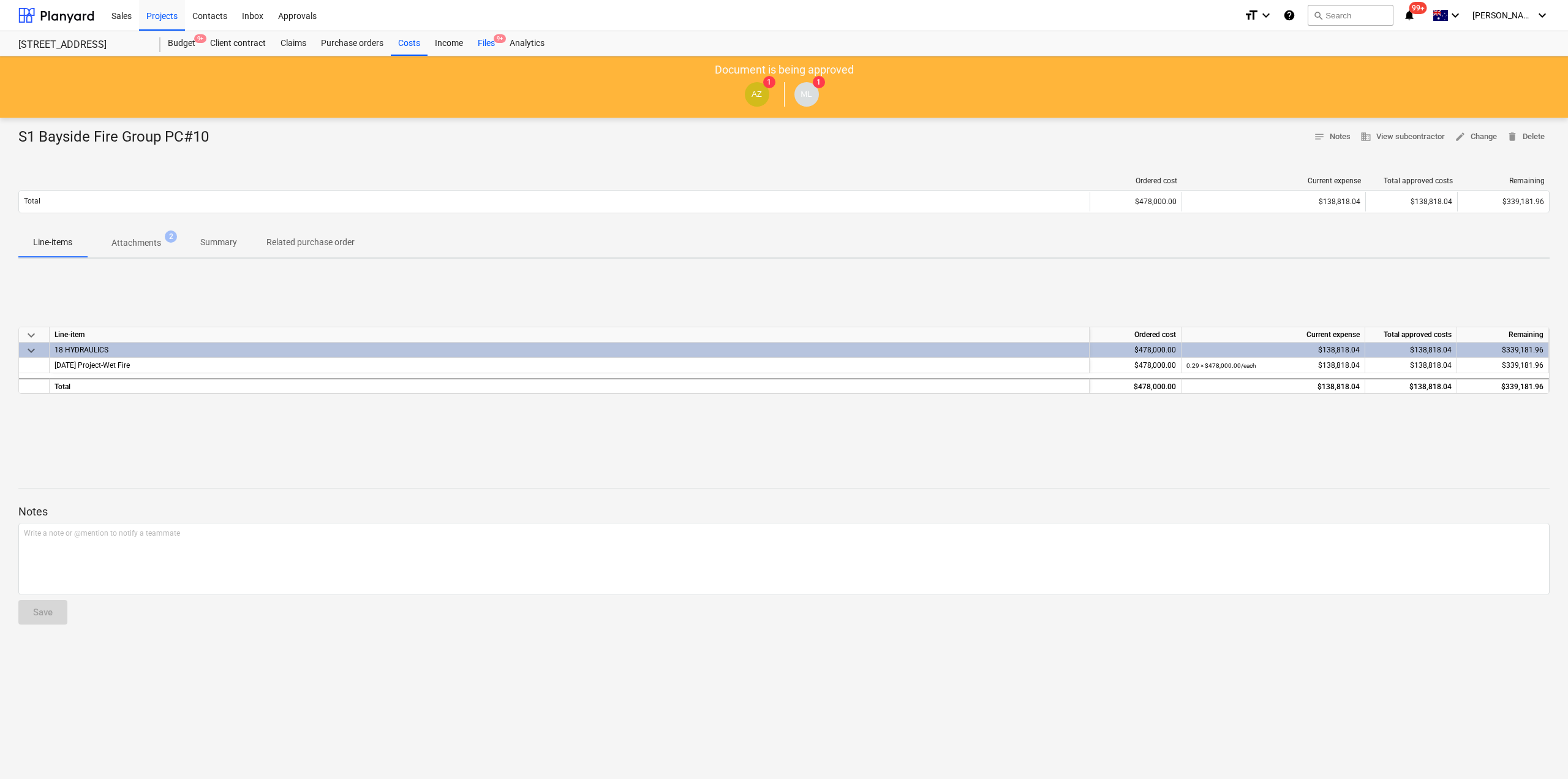
click at [489, 46] on div "Files 9+" at bounding box center [486, 44] width 32 height 25
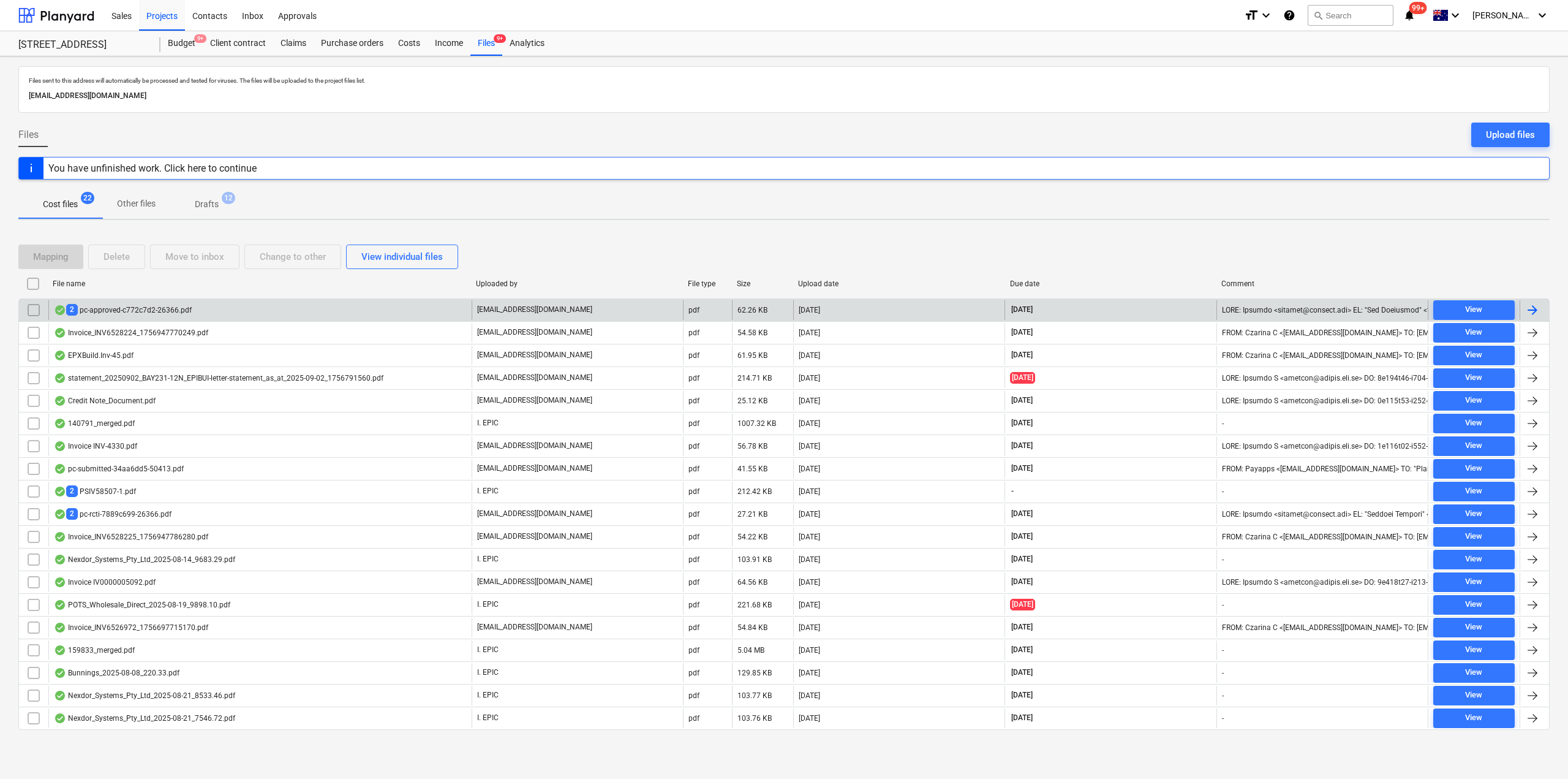
click at [158, 307] on div "2 pc-approved-c772c7d2-26366.pdf" at bounding box center [123, 309] width 138 height 12
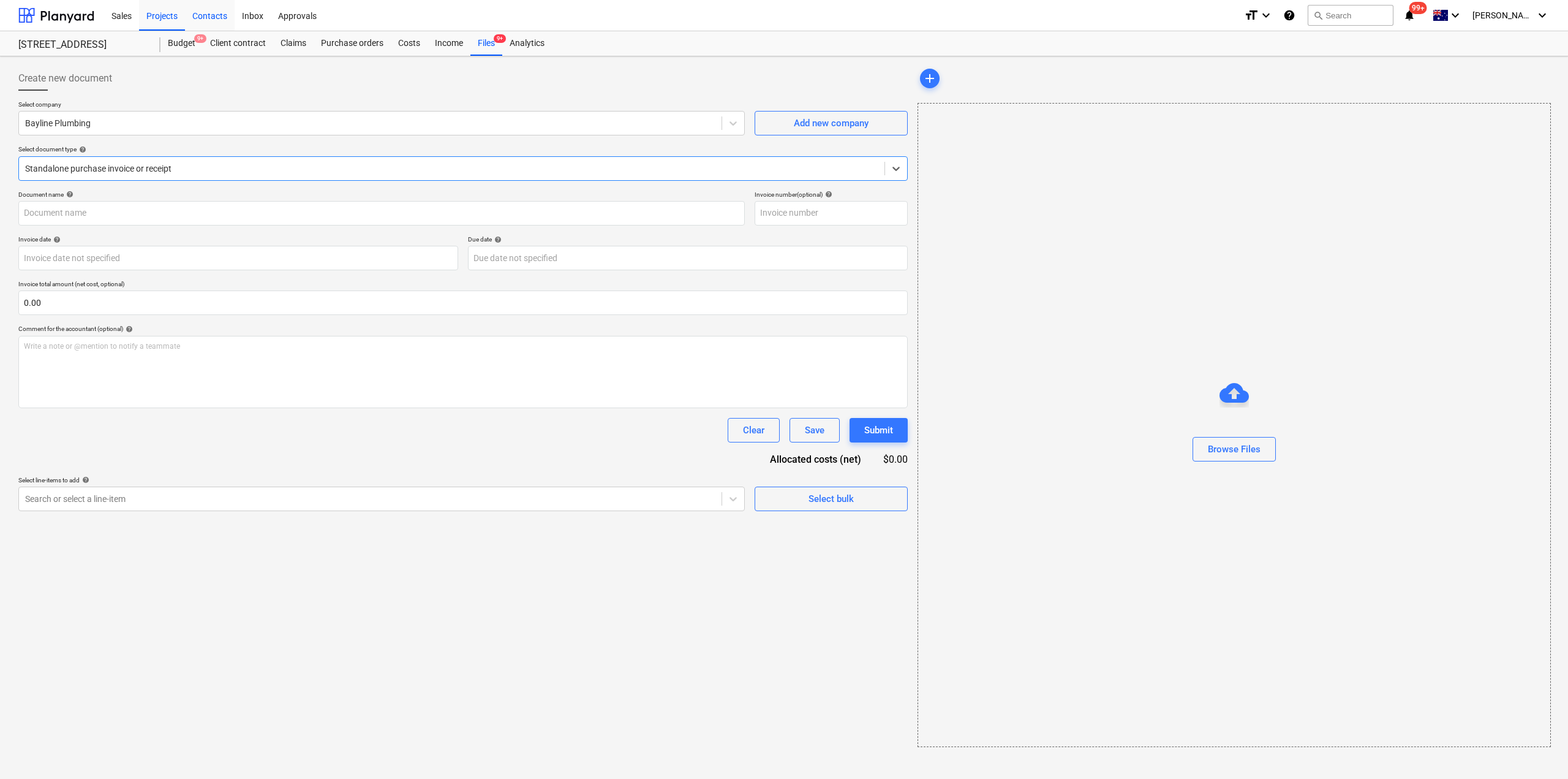
type input "PC-207010-1470463"
type input "[DATE]"
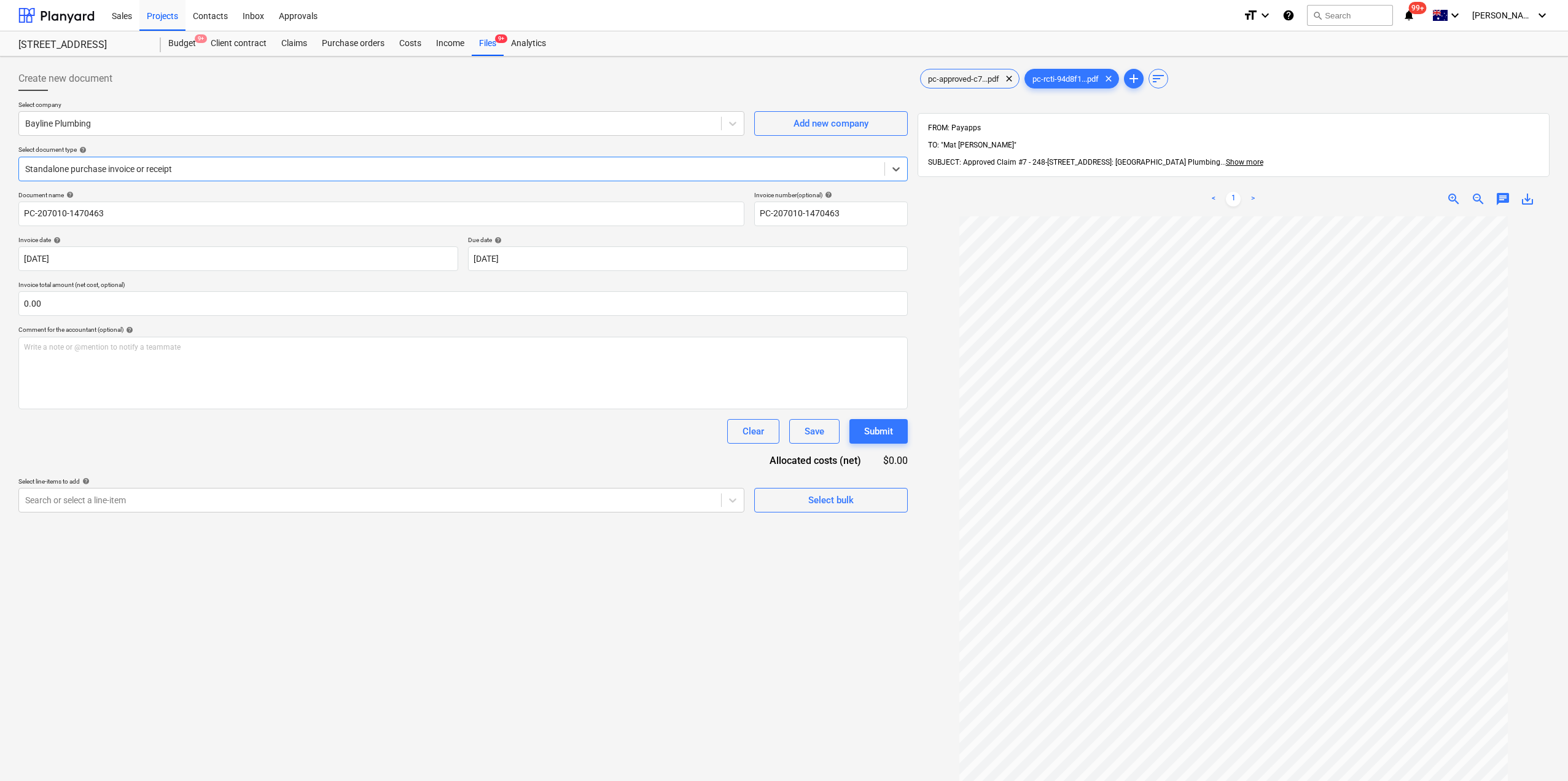
scroll to position [32, 0]
click at [129, 166] on div at bounding box center [451, 169] width 853 height 12
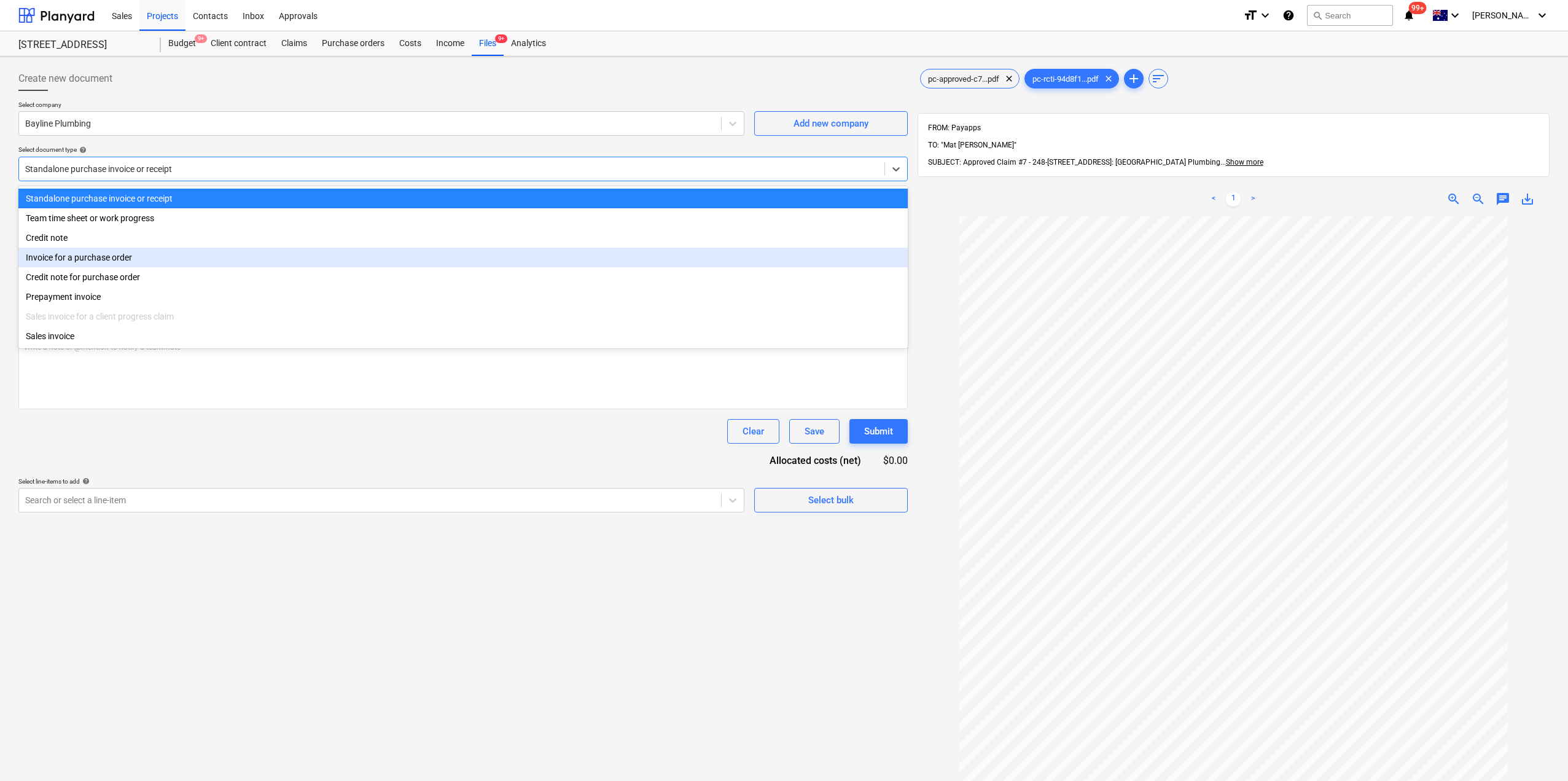
click at [86, 254] on div "Invoice for a purchase order" at bounding box center [464, 258] width 890 height 20
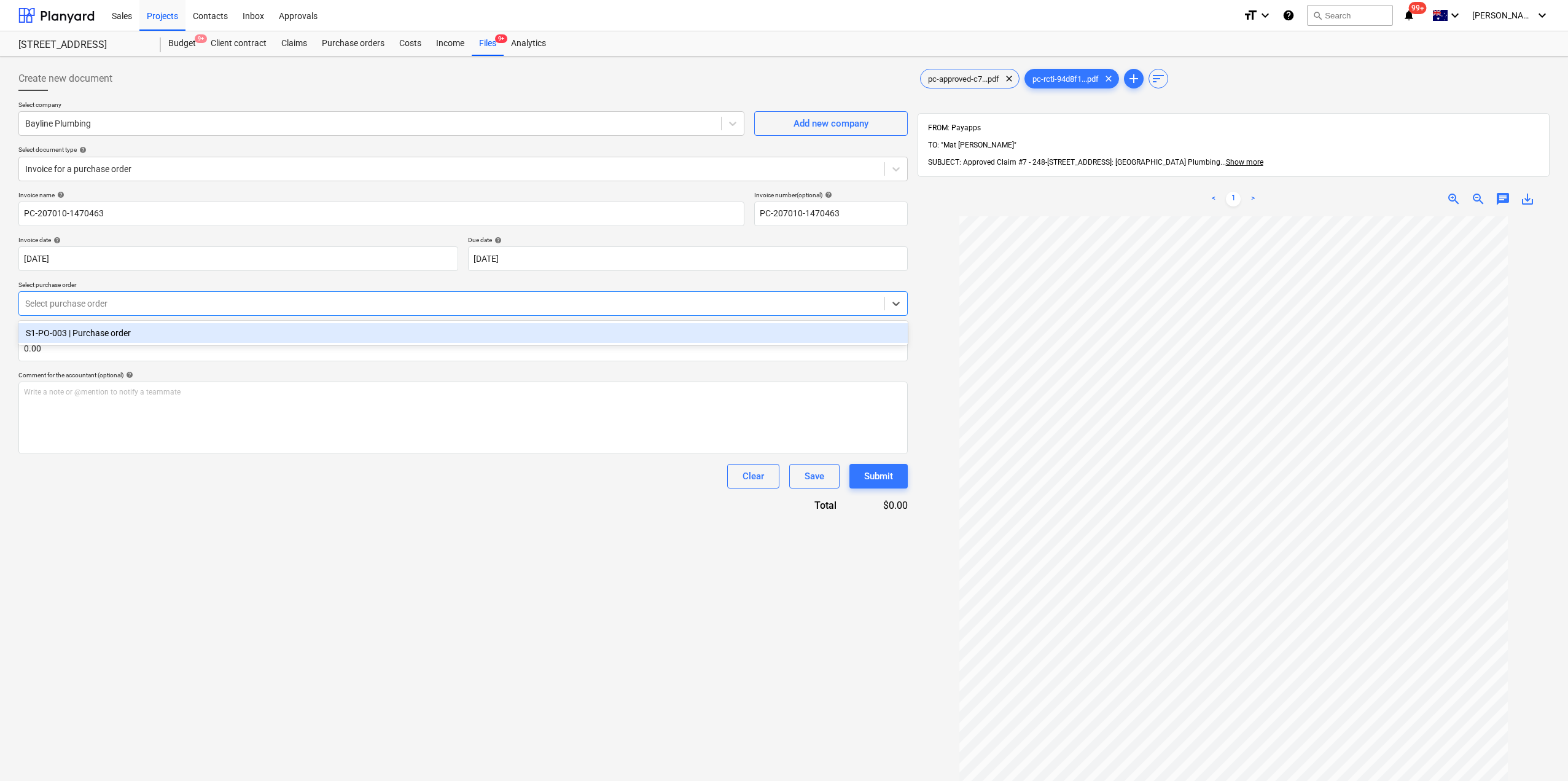
click at [82, 310] on div "Select purchase order" at bounding box center [451, 303] width 866 height 17
click at [86, 339] on div "S1-PO-003 | Purchase order" at bounding box center [464, 333] width 890 height 20
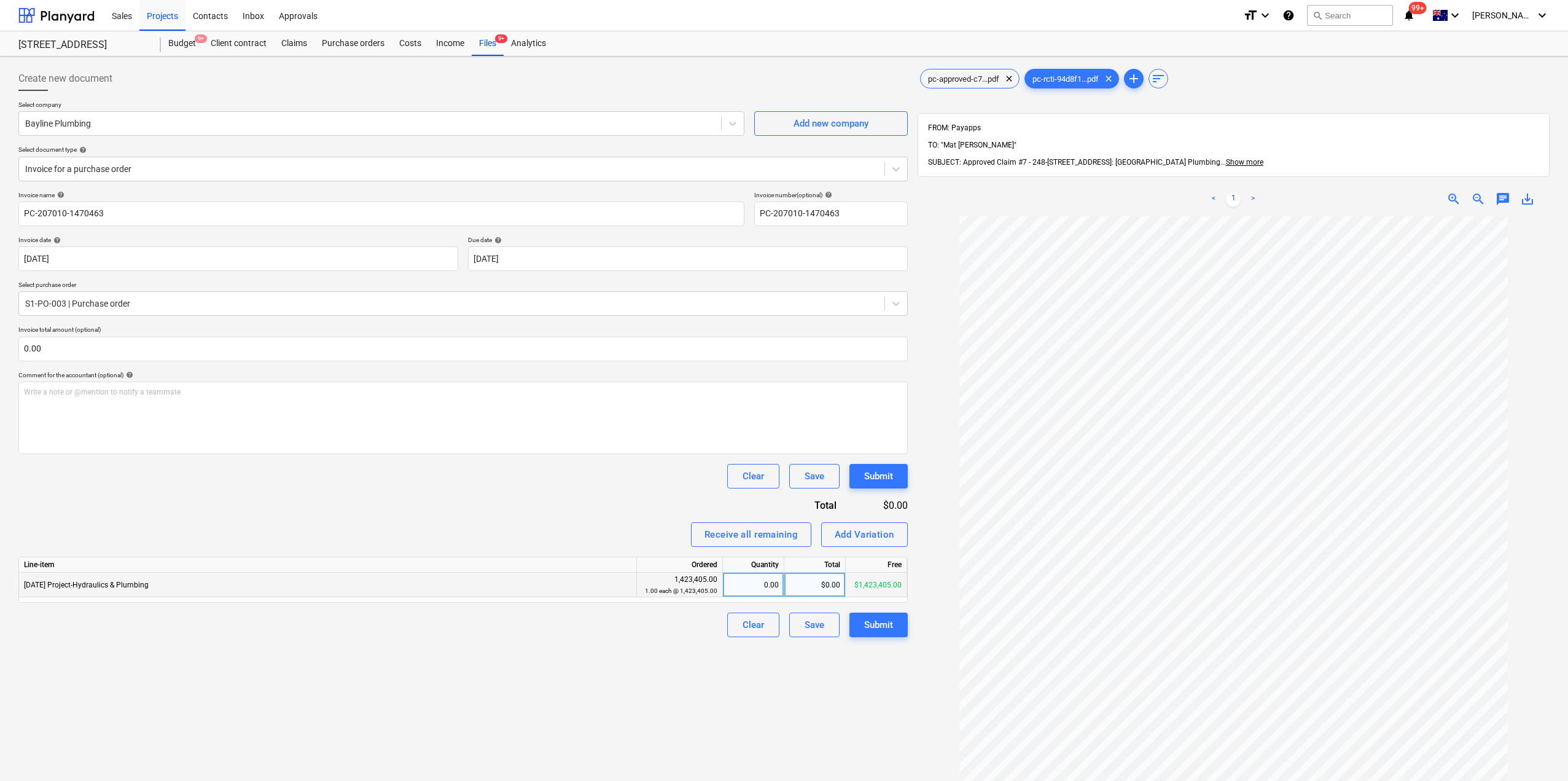
click at [807, 589] on div "$0.00" at bounding box center [815, 585] width 62 height 25
type input "251389.35"
click at [820, 696] on div "Create new document Select company Bayline Plumbing Add new company Select docu…" at bounding box center [463, 514] width 899 height 906
click at [885, 629] on div "Submit" at bounding box center [878, 625] width 29 height 16
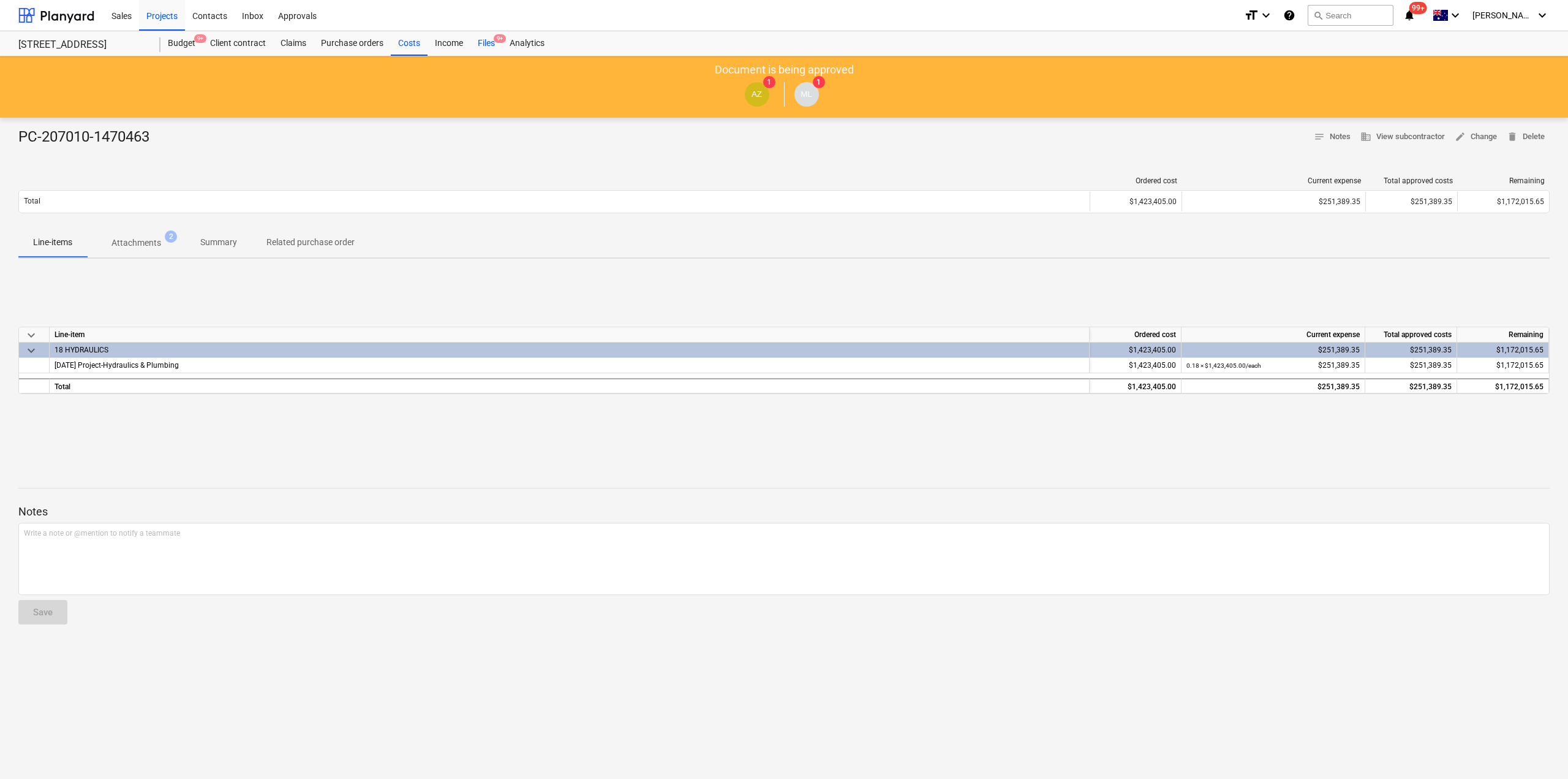
click at [495, 42] on div "Files 9+" at bounding box center [486, 44] width 32 height 25
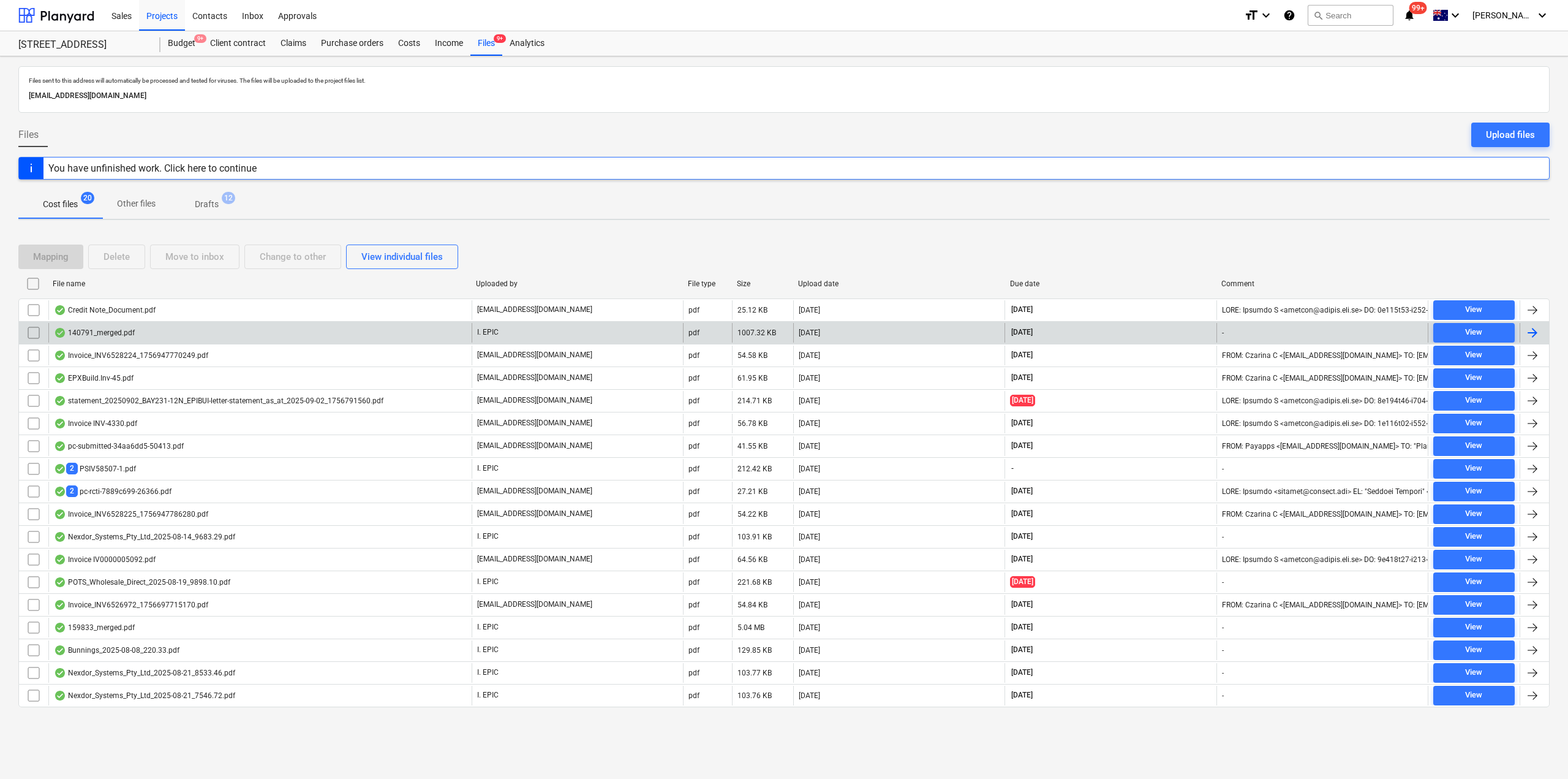
click at [191, 327] on div "140791_merged.pdf" at bounding box center [260, 333] width 423 height 20
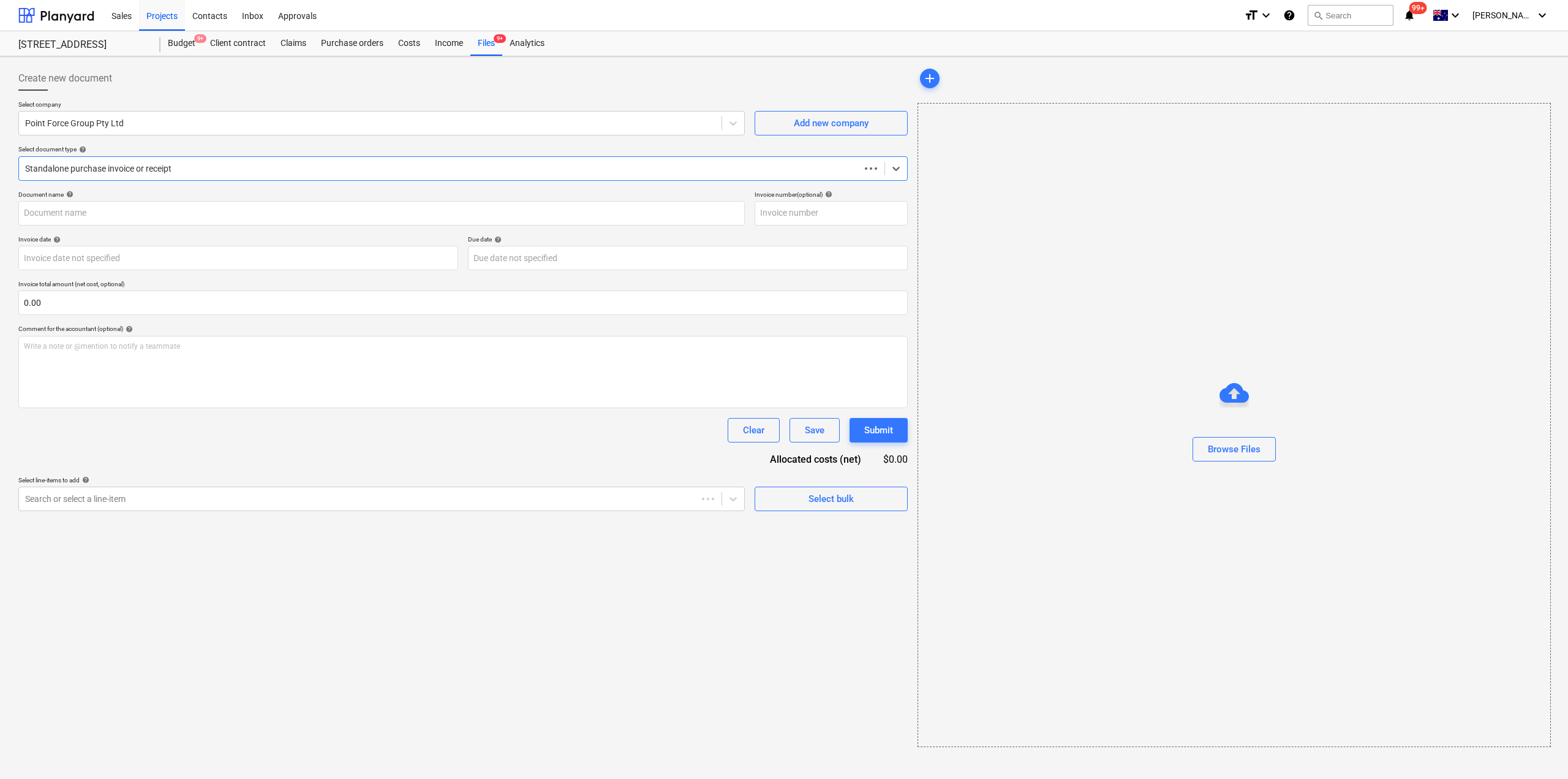
type input "140791"
type input "[DATE]"
click at [484, 40] on div "Files 9+" at bounding box center [486, 44] width 32 height 25
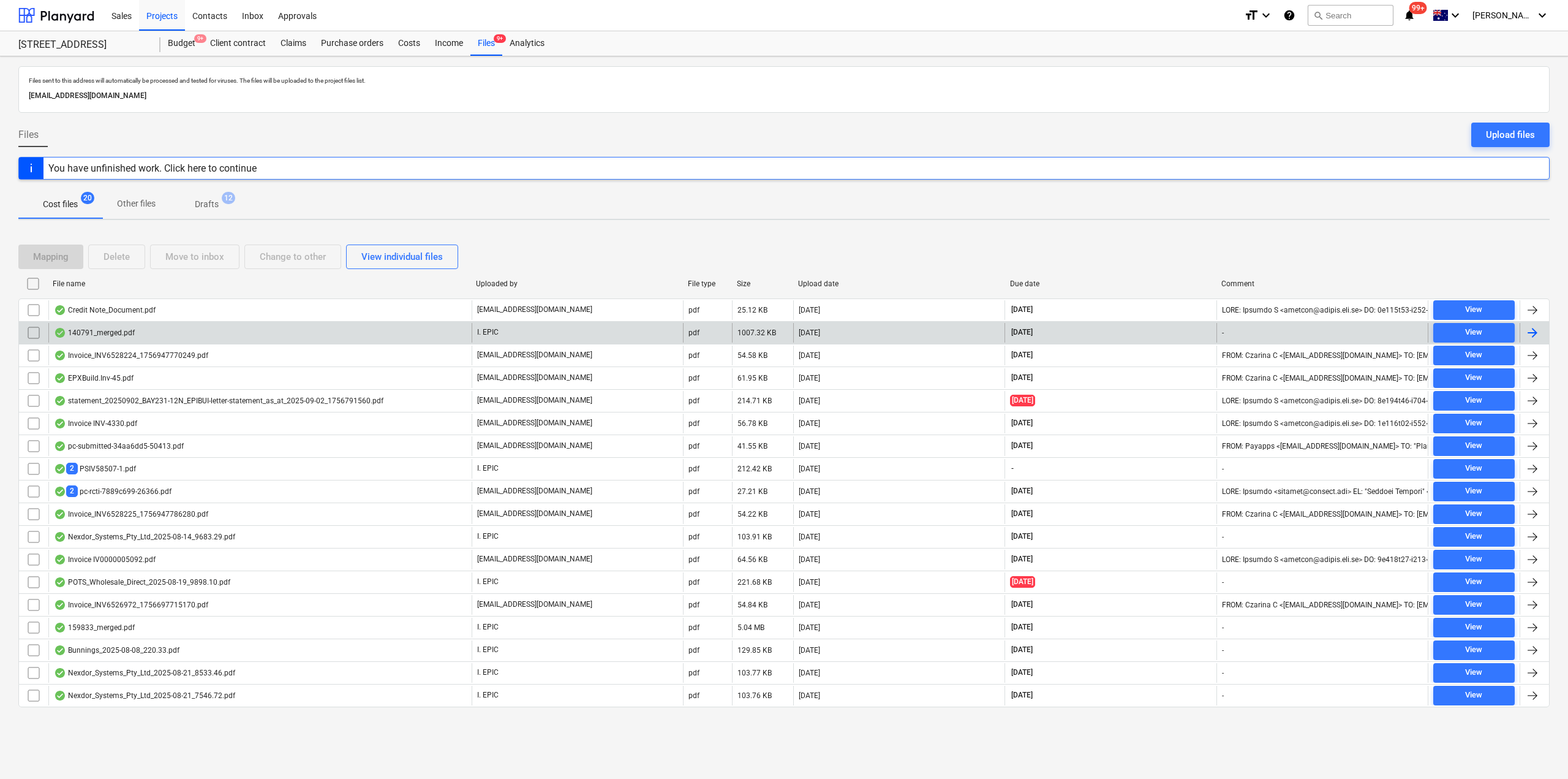
click at [124, 332] on div "140791_merged.pdf" at bounding box center [94, 333] width 81 height 10
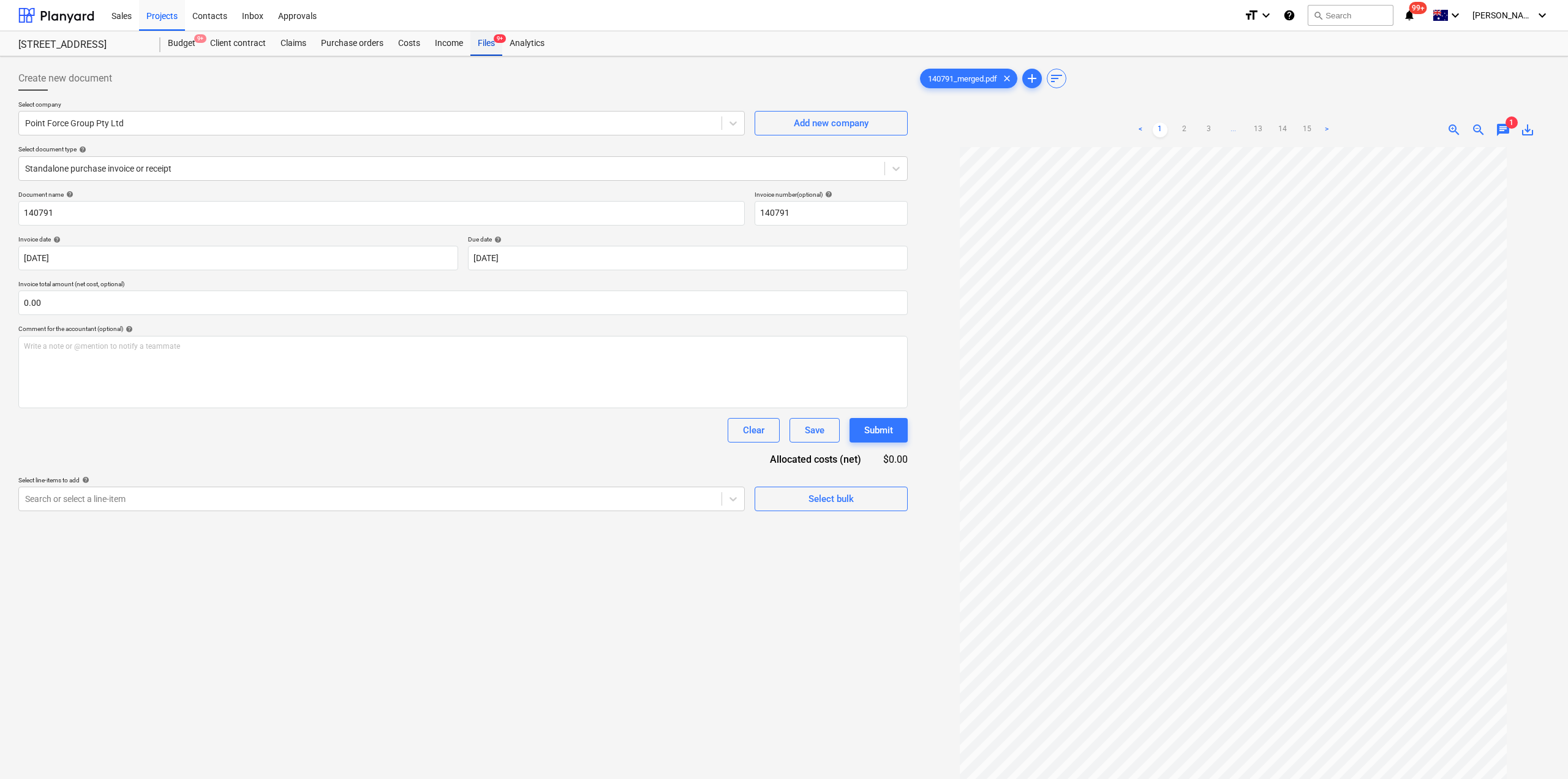
click at [485, 44] on div "Files 9+" at bounding box center [486, 44] width 32 height 25
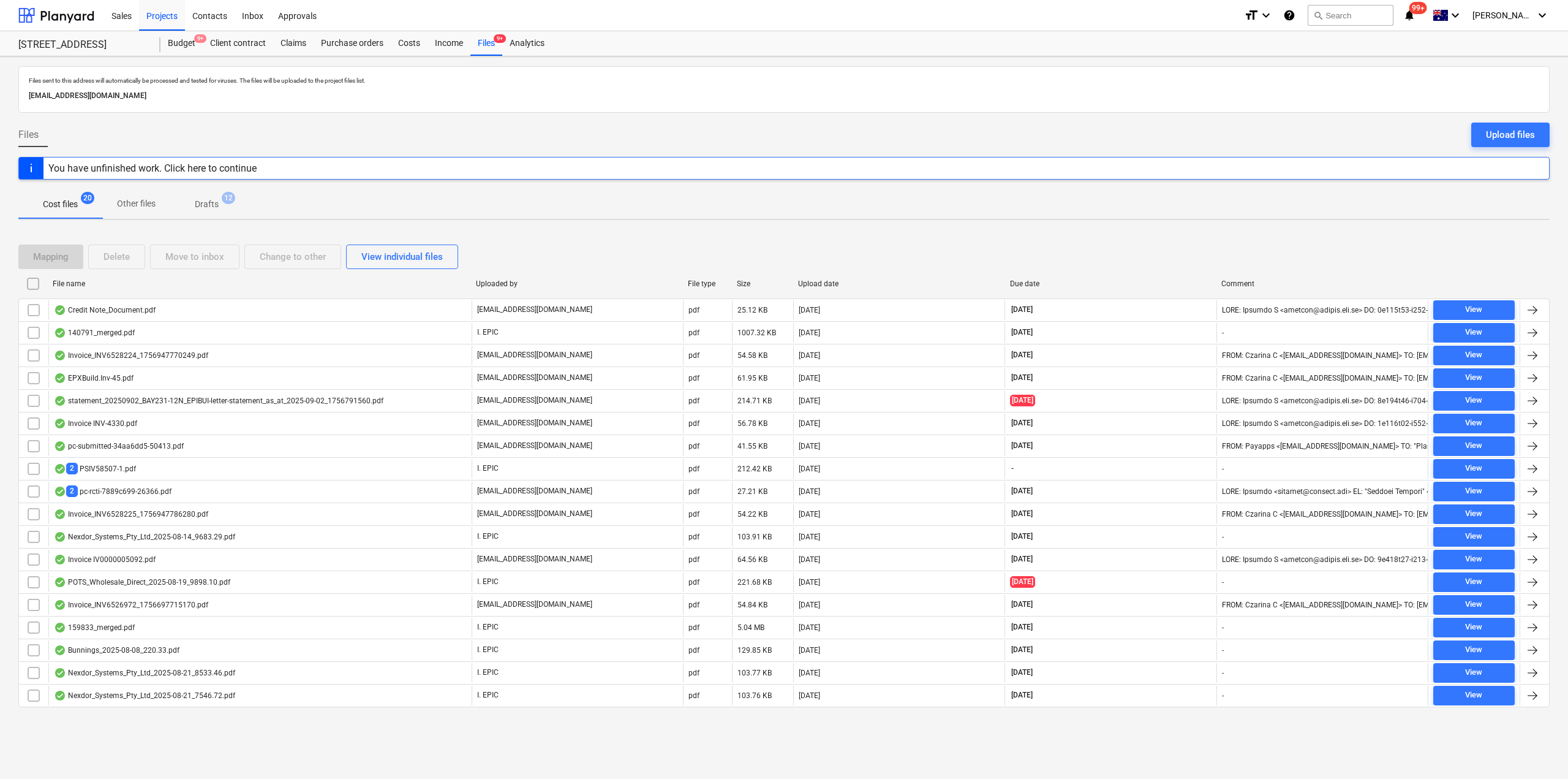
click at [119, 353] on div "Invoice_INV6528224_1756947770249.pdf" at bounding box center [132, 355] width 155 height 10
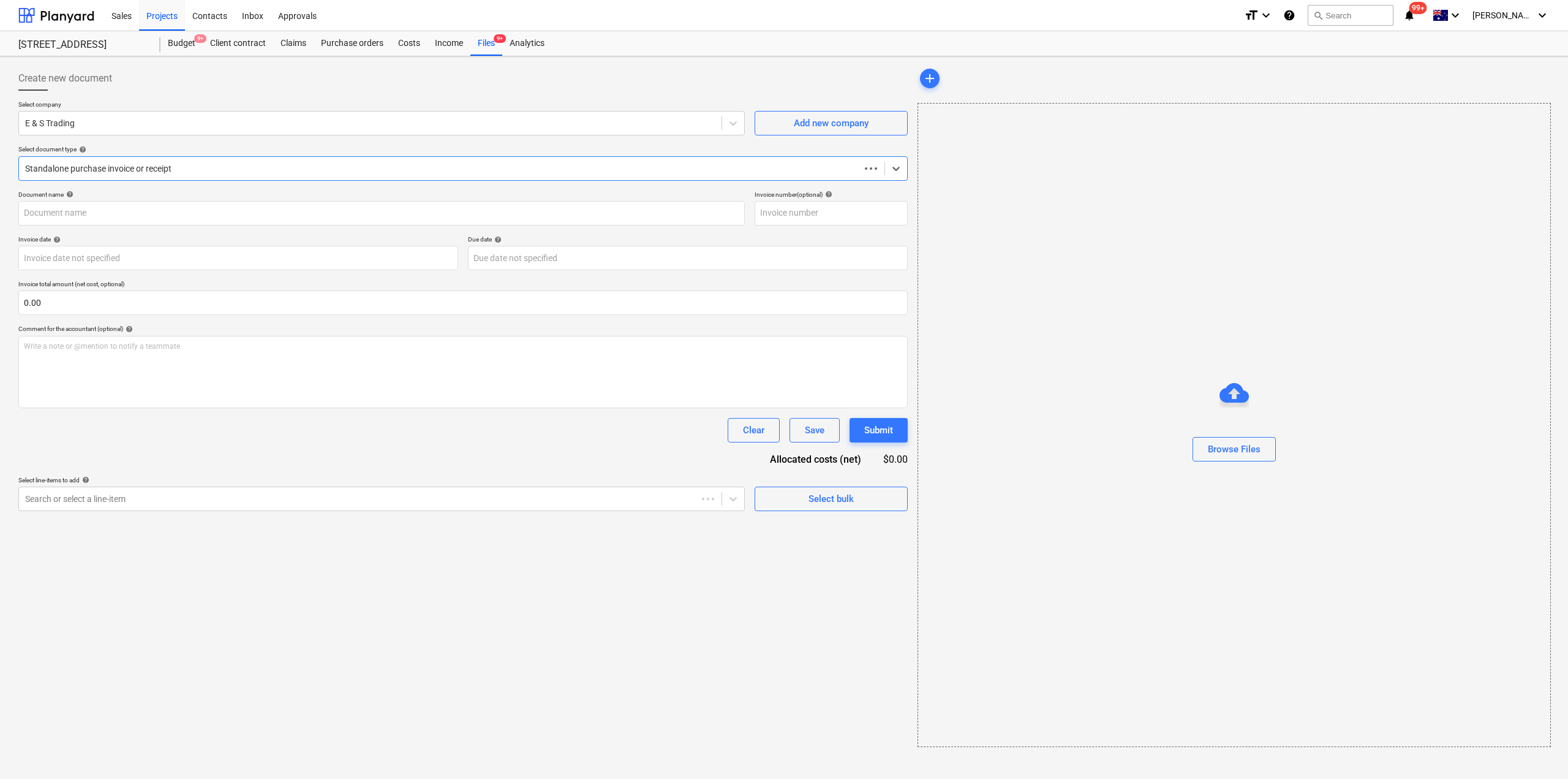
type input "INV6528224"
type input "[DATE]"
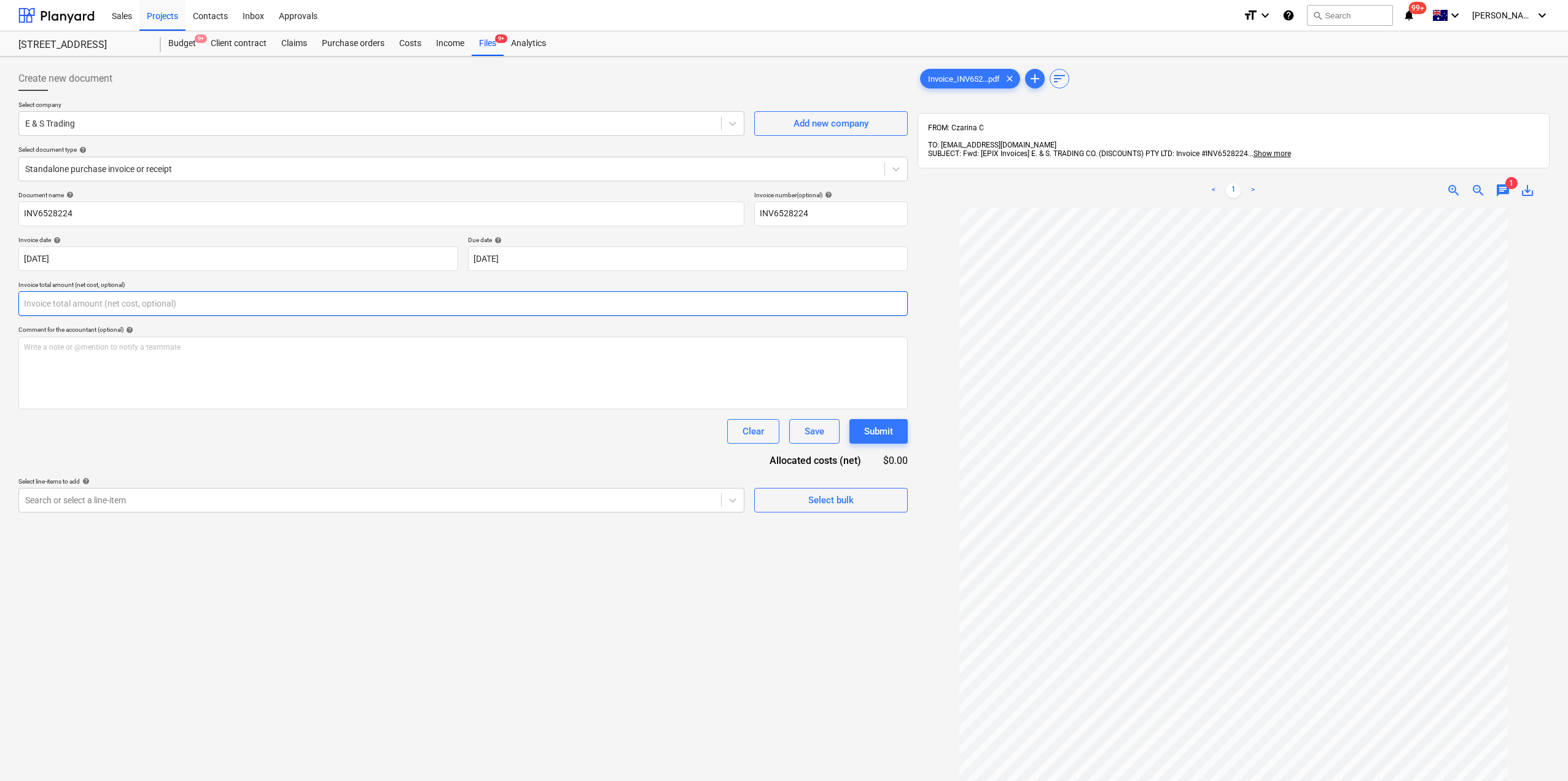
click at [155, 296] on input "text" at bounding box center [464, 304] width 890 height 25
type input "0.00"
click at [139, 167] on div at bounding box center [451, 169] width 853 height 12
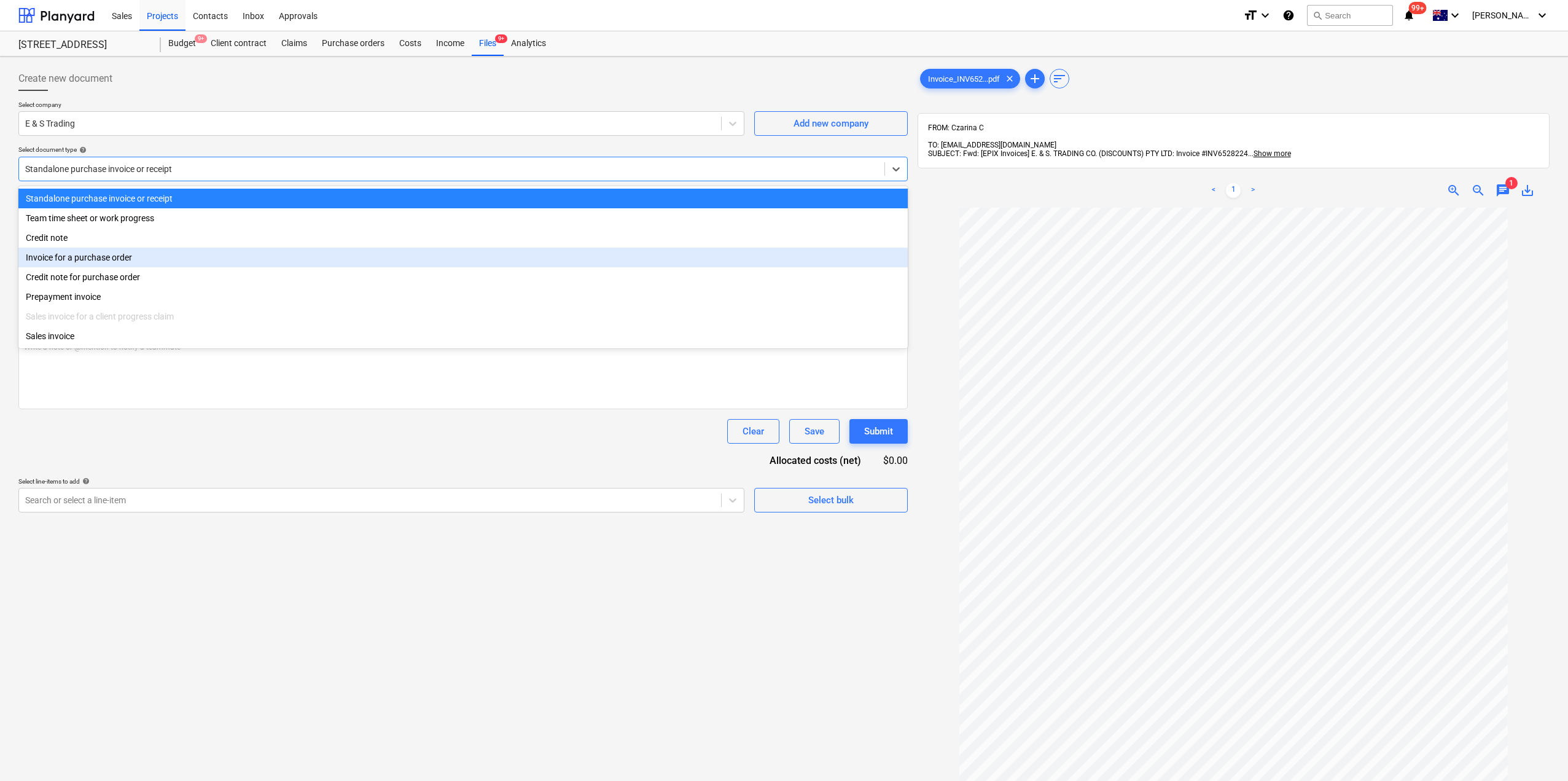
click at [103, 262] on div "Invoice for a purchase order" at bounding box center [464, 258] width 890 height 20
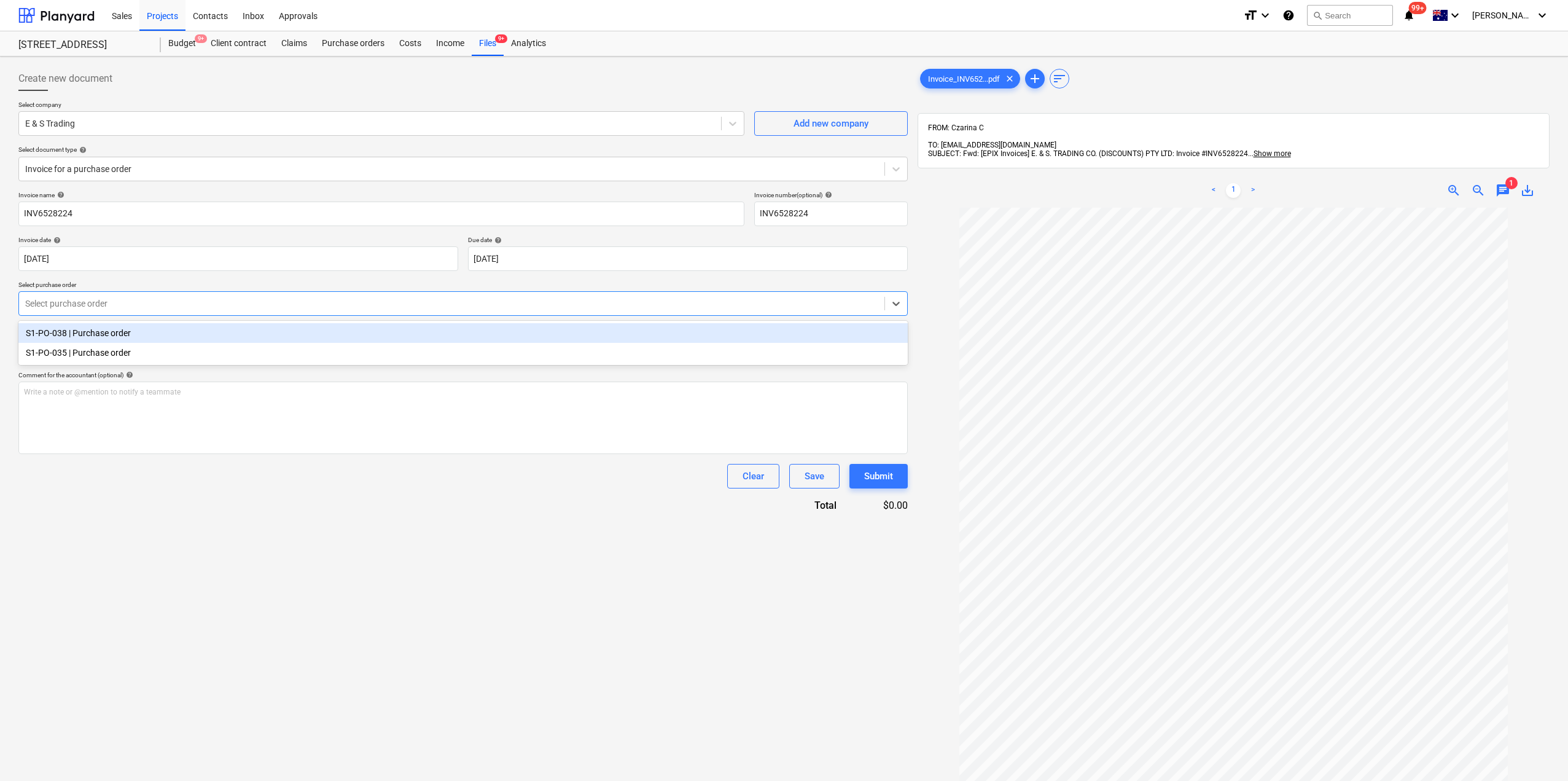
click at [147, 309] on div at bounding box center [451, 303] width 853 height 12
click at [136, 340] on div "S1-PO-038 | Purchase order" at bounding box center [464, 333] width 890 height 20
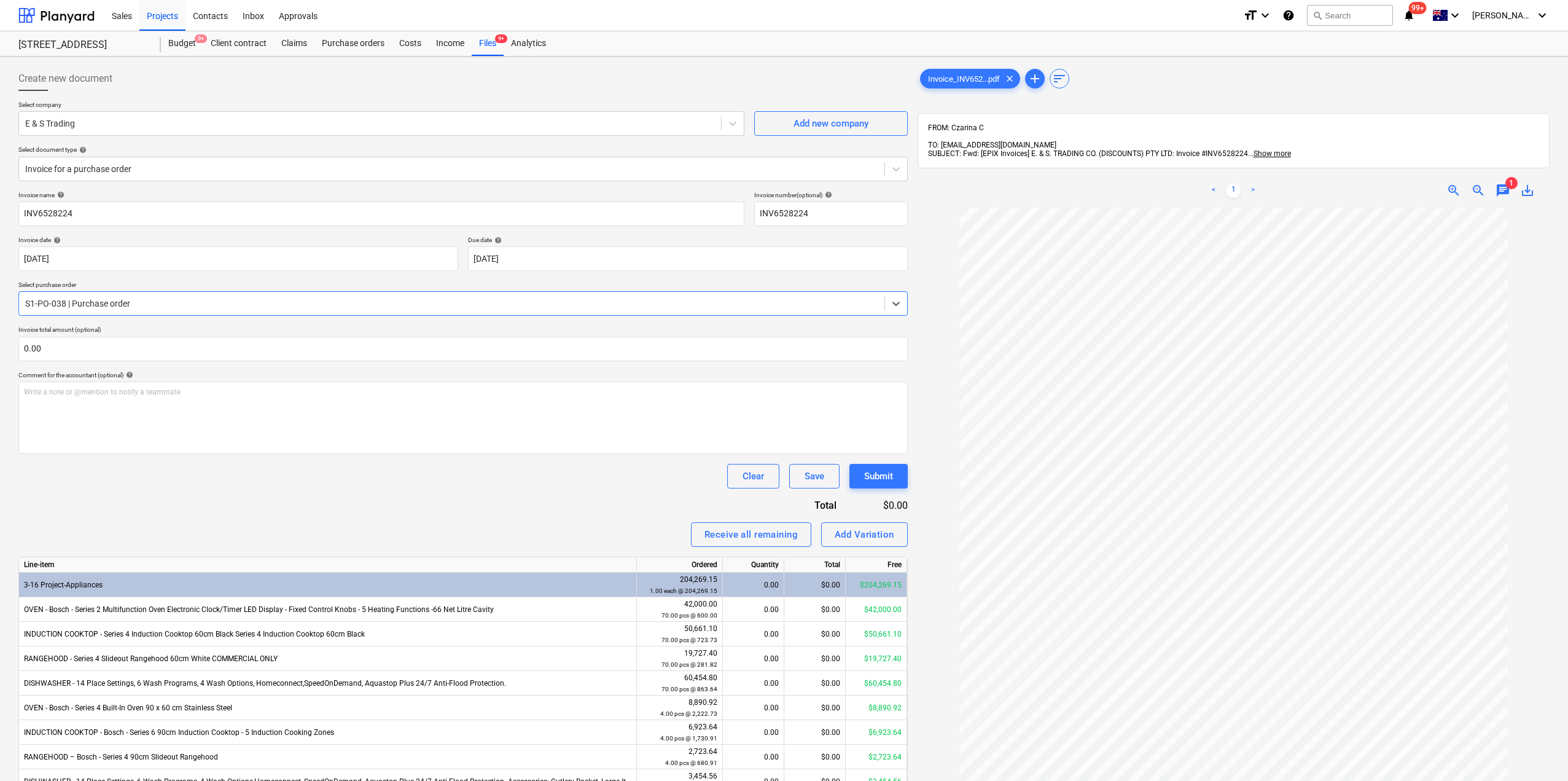
click at [148, 305] on div at bounding box center [451, 303] width 853 height 12
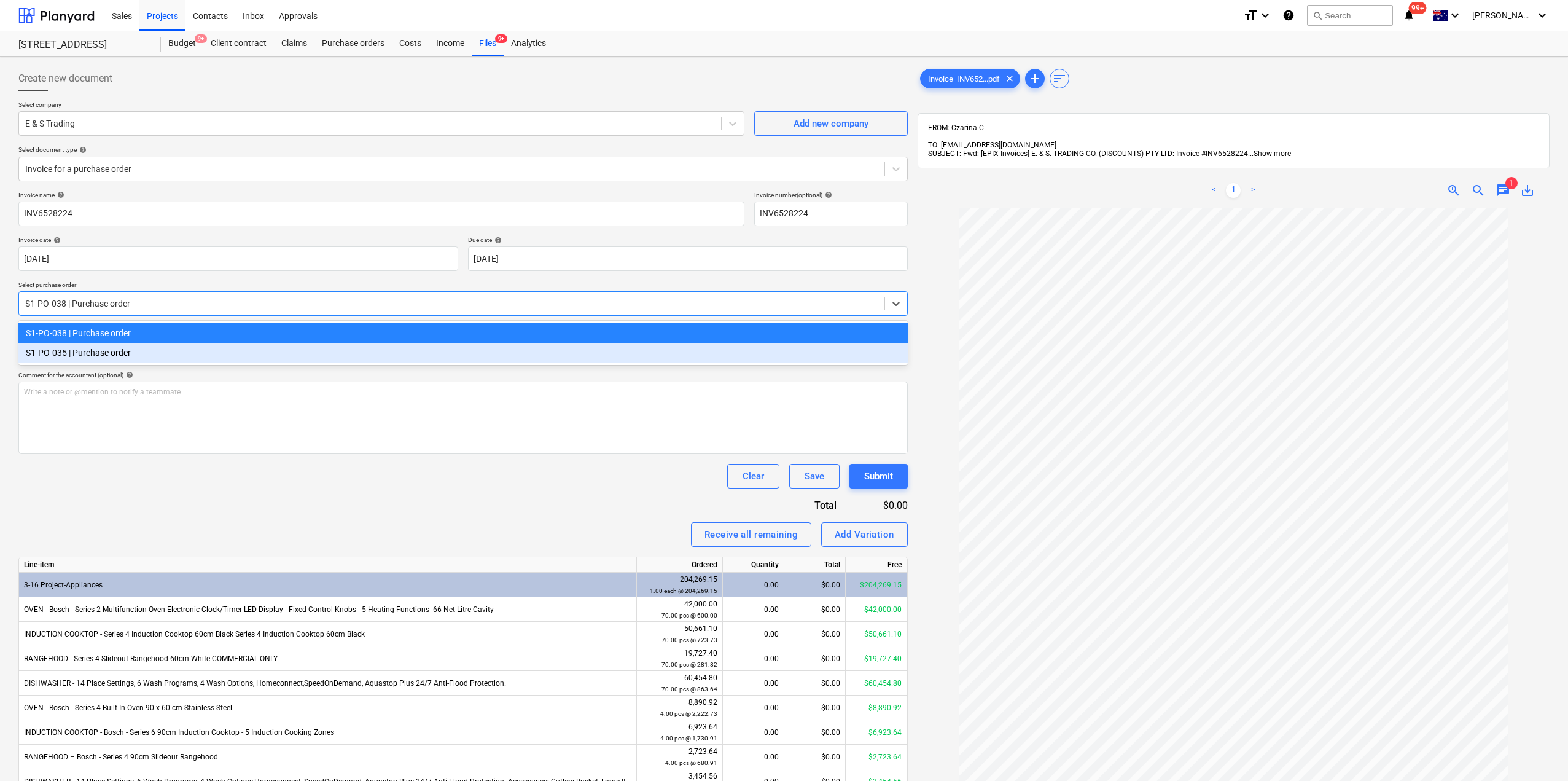
click at [136, 350] on div "S1-PO-035 | Purchase order" at bounding box center [464, 352] width 890 height 20
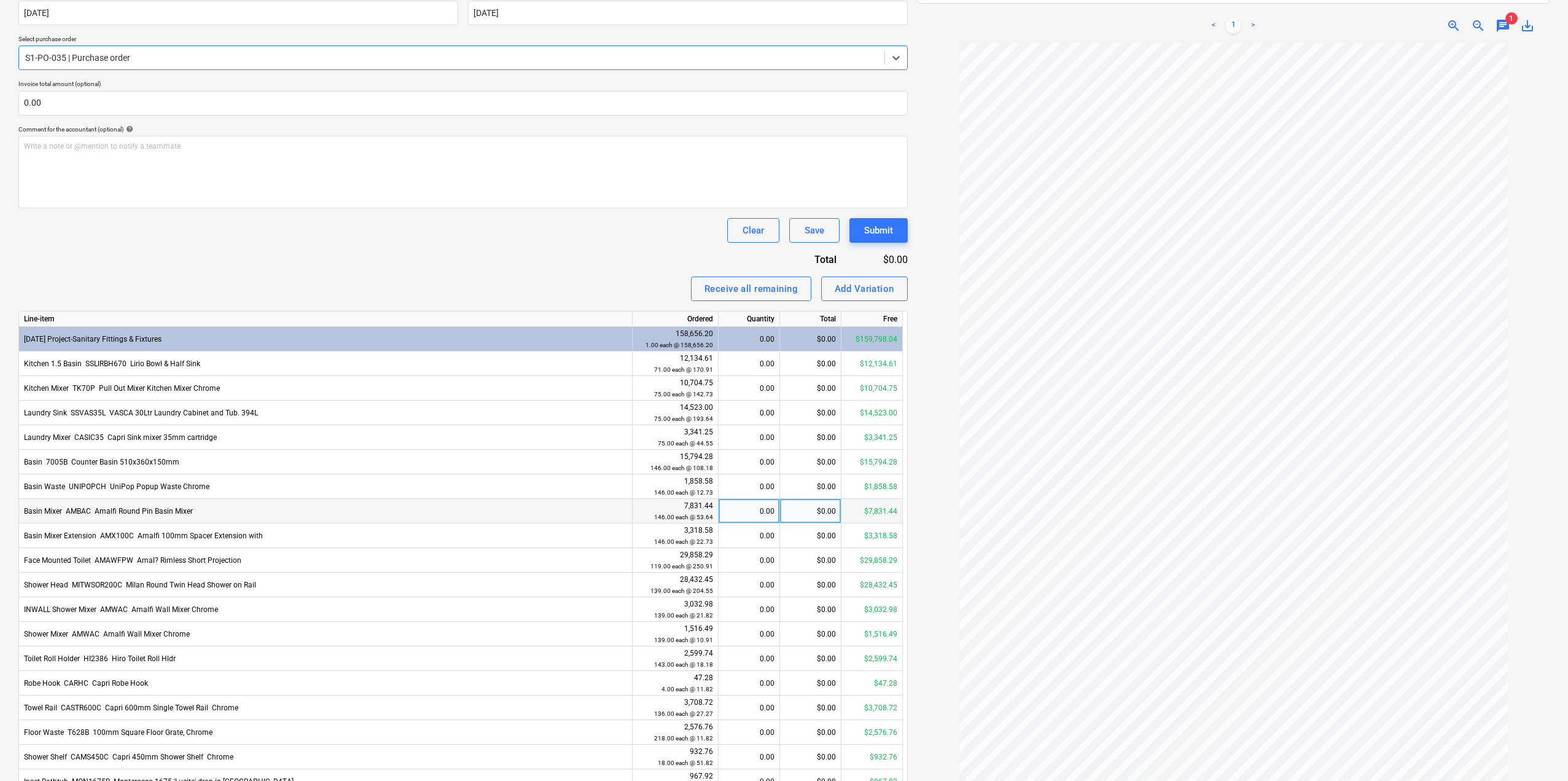
scroll to position [62, 0]
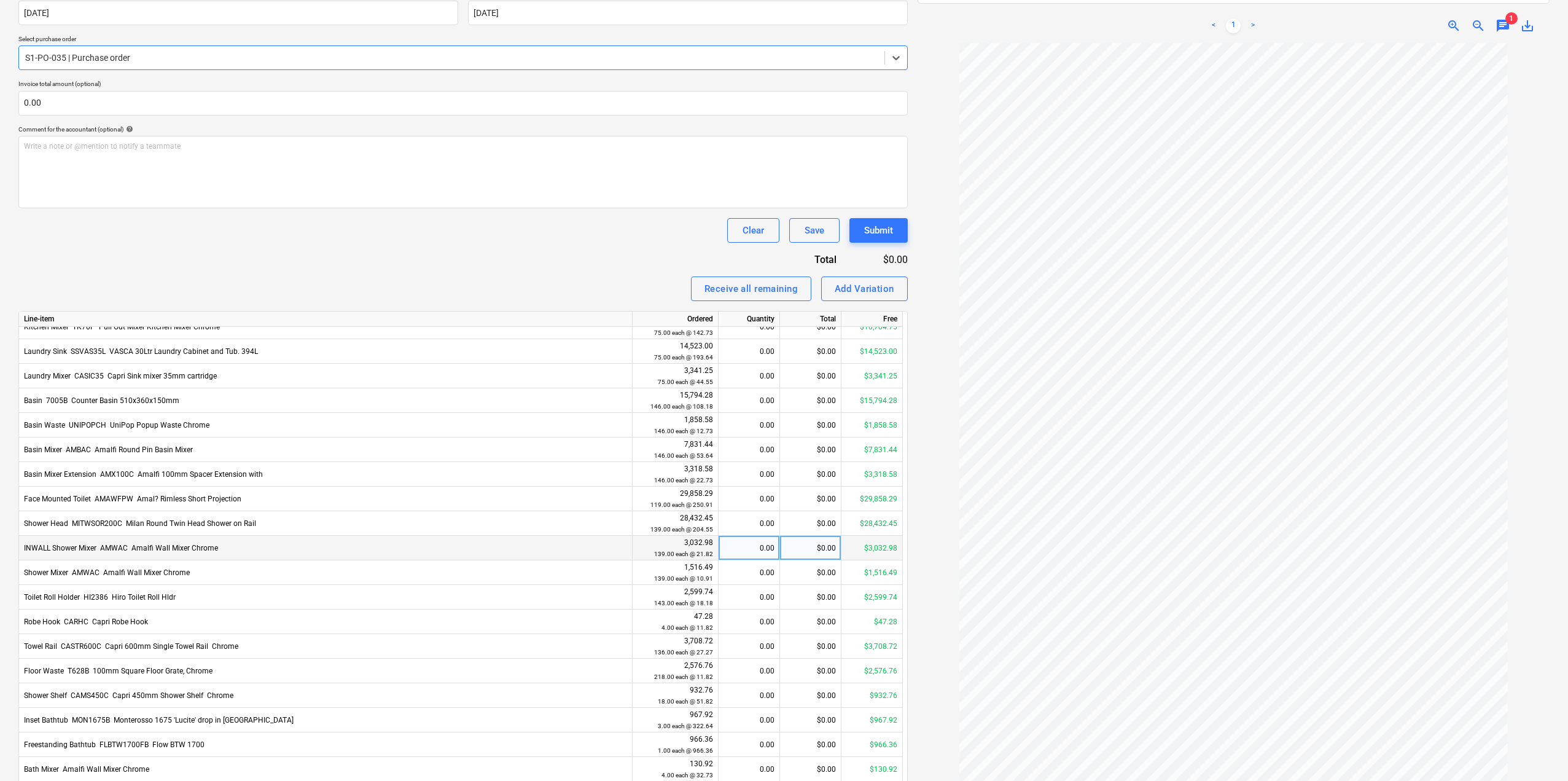
click at [749, 547] on div "0.00" at bounding box center [749, 548] width 51 height 25
type input "75"
click at [589, 262] on div "Invoice name help INV6528224 Invoice number (optional) help INV6528224 Invoice …" at bounding box center [464, 457] width 890 height 1024
click at [810, 552] on div "$1,636.50" at bounding box center [810, 548] width 62 height 25
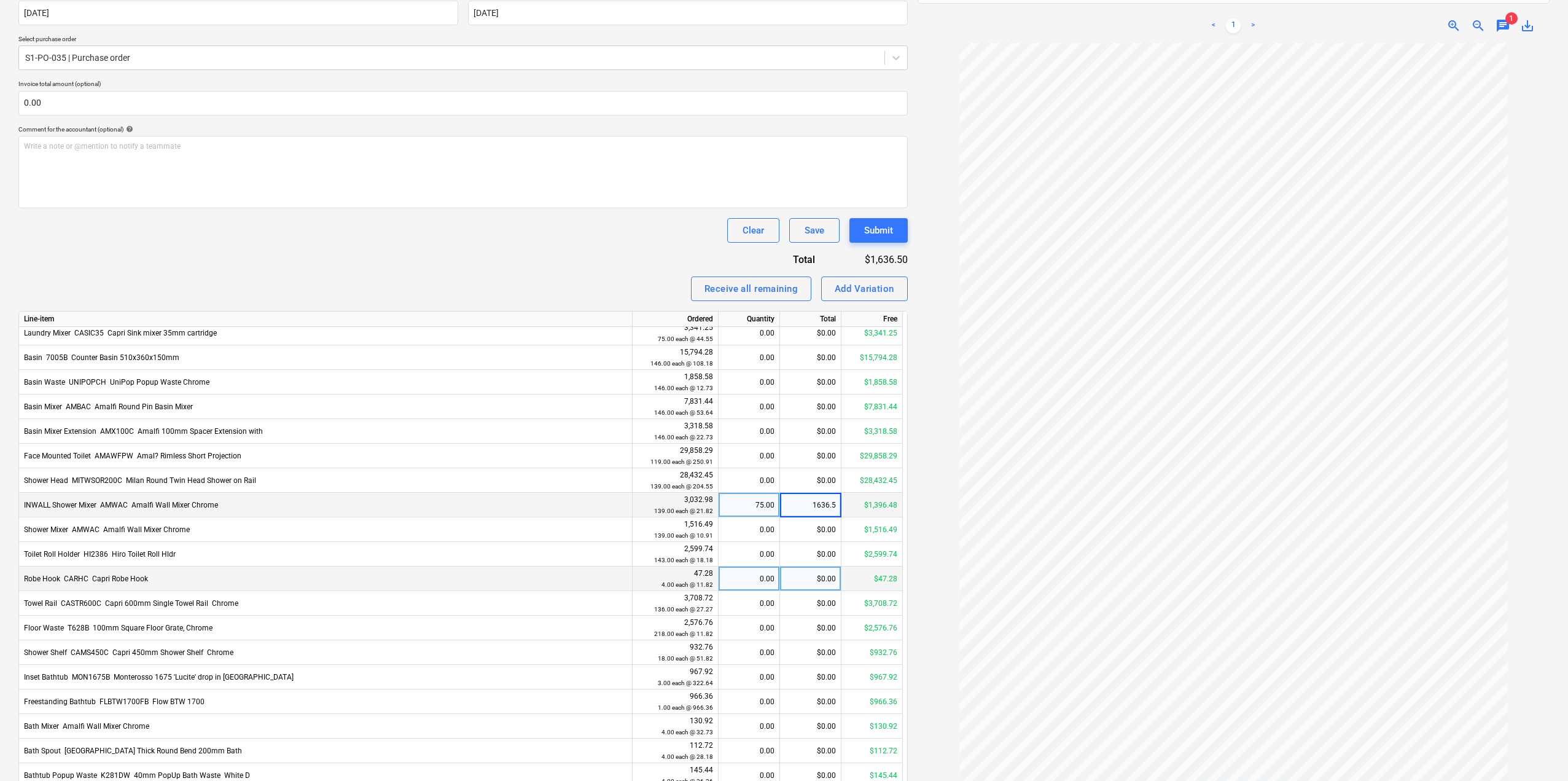
scroll to position [129, 0]
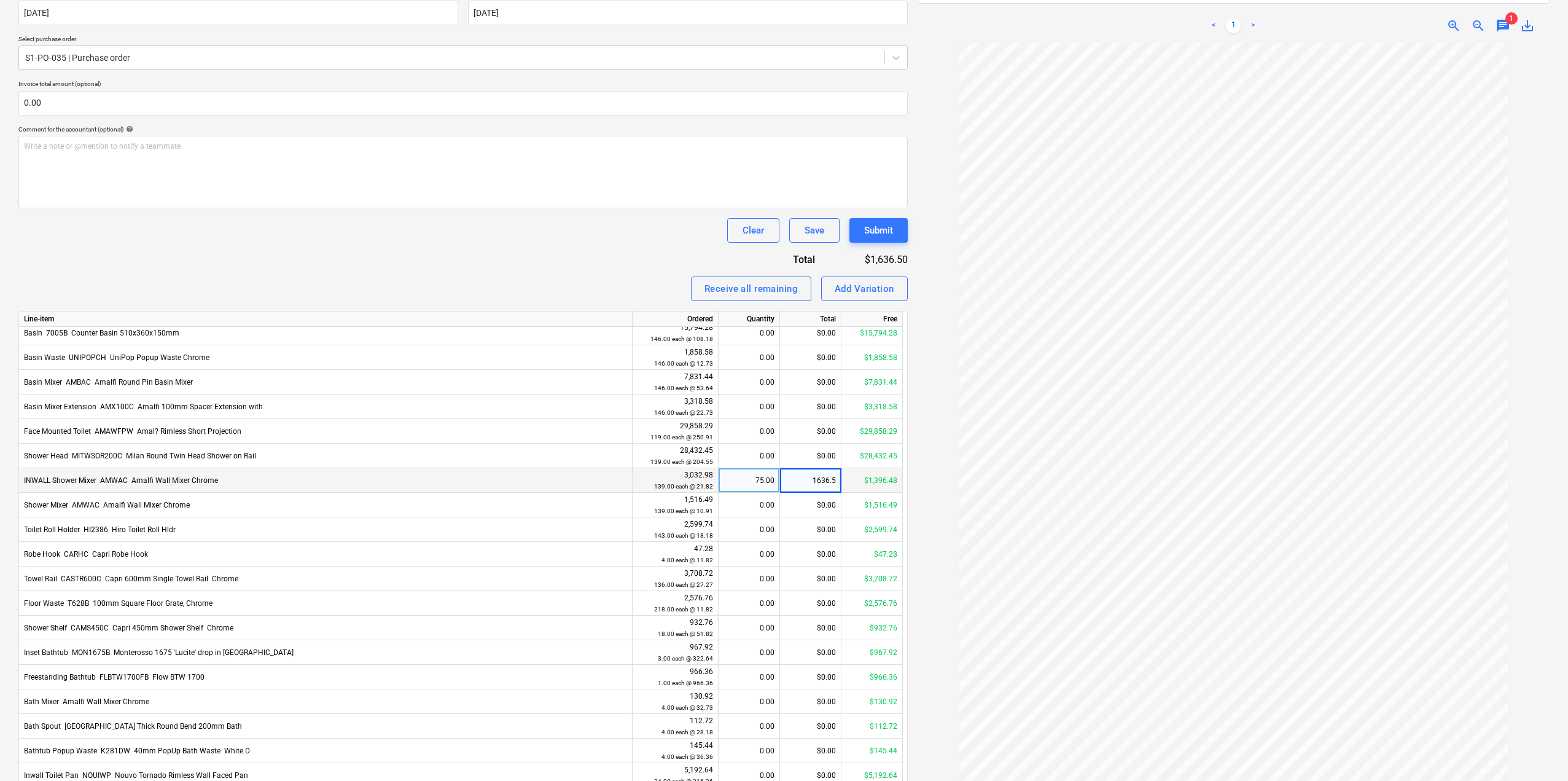
click at [753, 489] on div "75.00" at bounding box center [749, 481] width 51 height 25
type input "79"
click at [620, 244] on div "Invoice name help INV6528224 Invoice number (optional) help INV6528224 Invoice …" at bounding box center [464, 457] width 890 height 1024
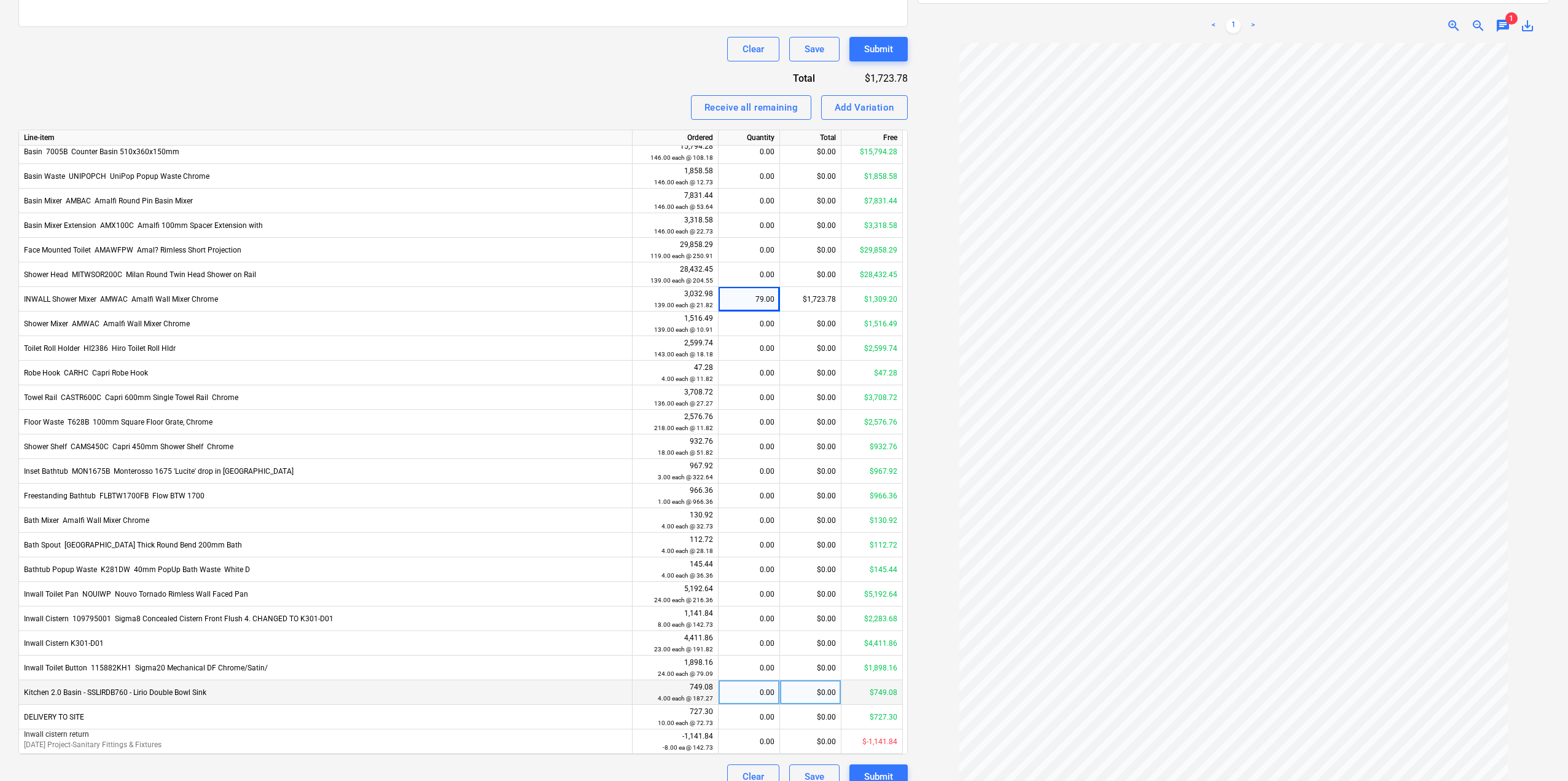
scroll to position [445, 0]
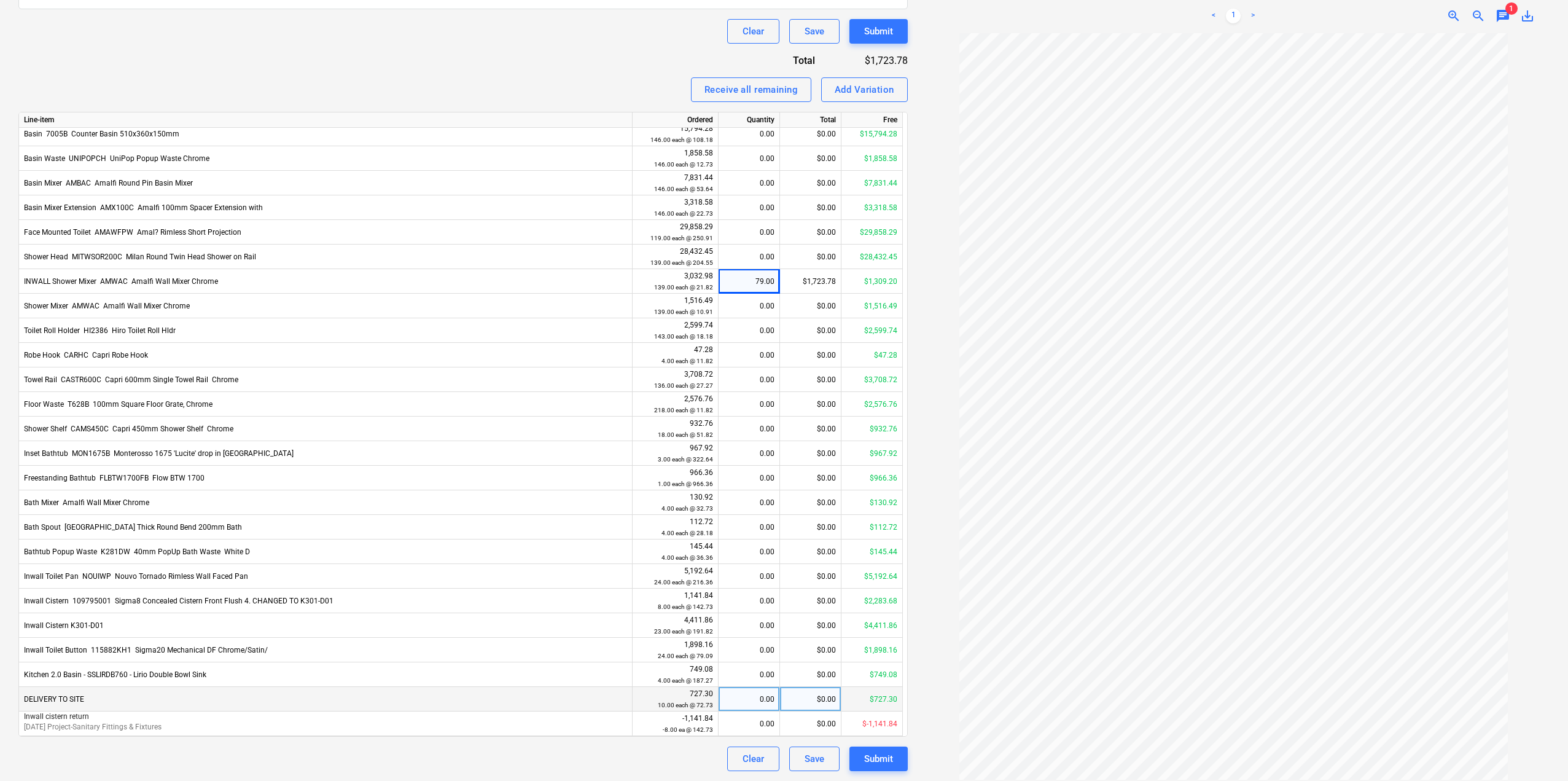
click at [747, 703] on div "0.00" at bounding box center [749, 699] width 51 height 25
type input "1"
click at [554, 78] on div "Receive all remaining Add Variation" at bounding box center [464, 90] width 890 height 25
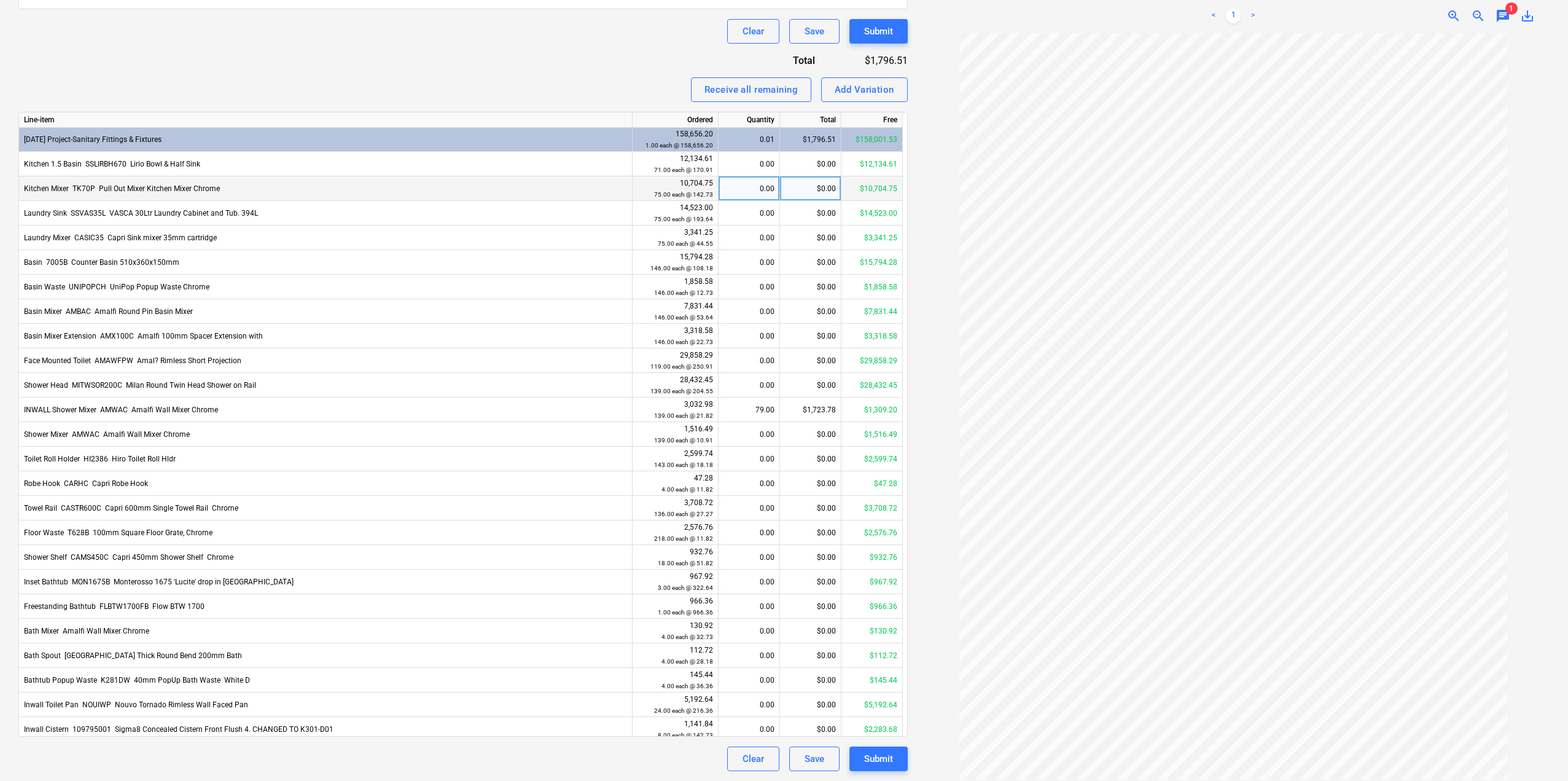
scroll to position [0, 0]
click at [858, 86] on div "Add Variation" at bounding box center [864, 90] width 60 height 16
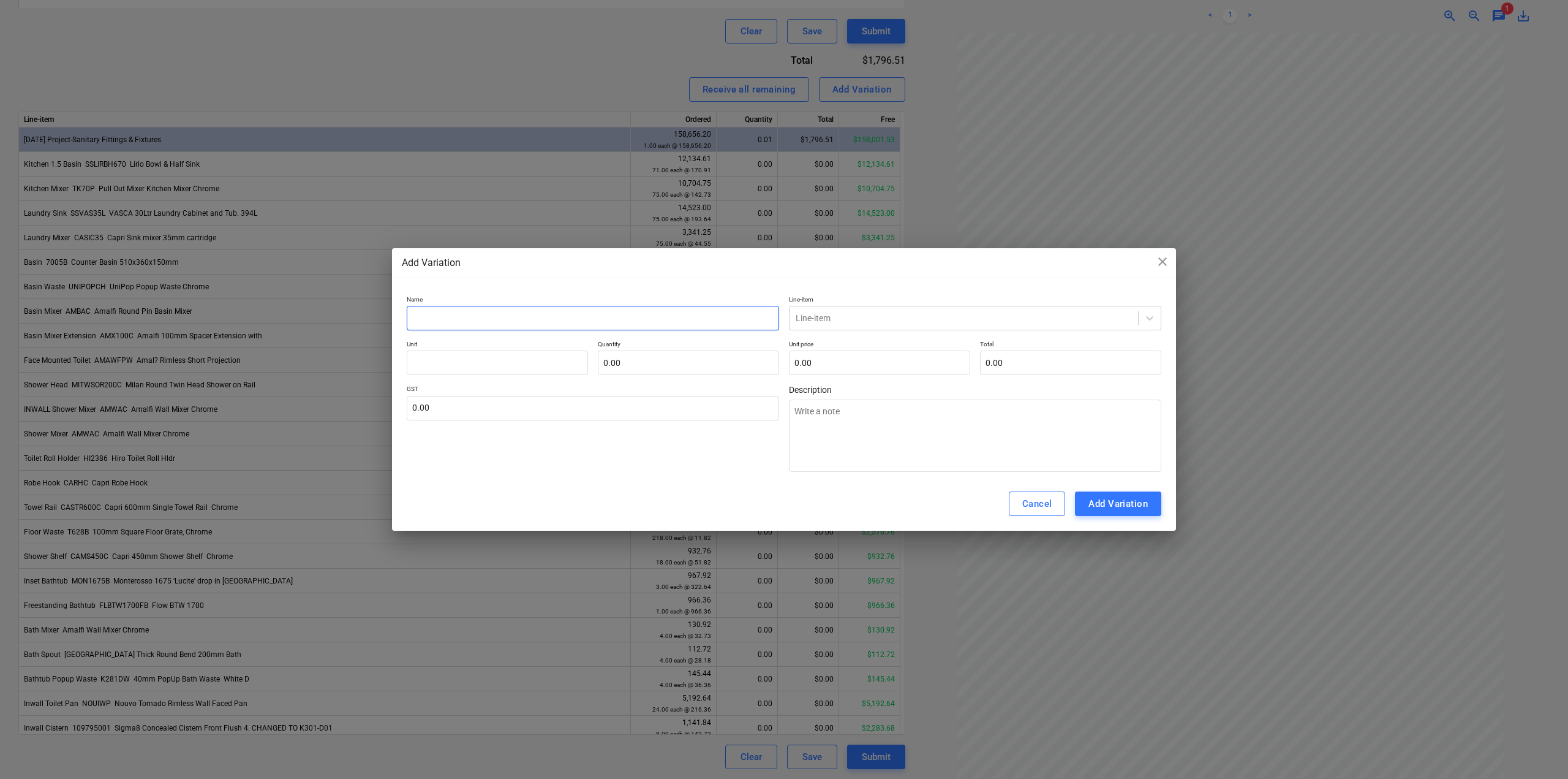
click at [480, 317] on input "text" at bounding box center [593, 318] width 372 height 25
type textarea "x"
type input "A"
type textarea "x"
type input "Ad"
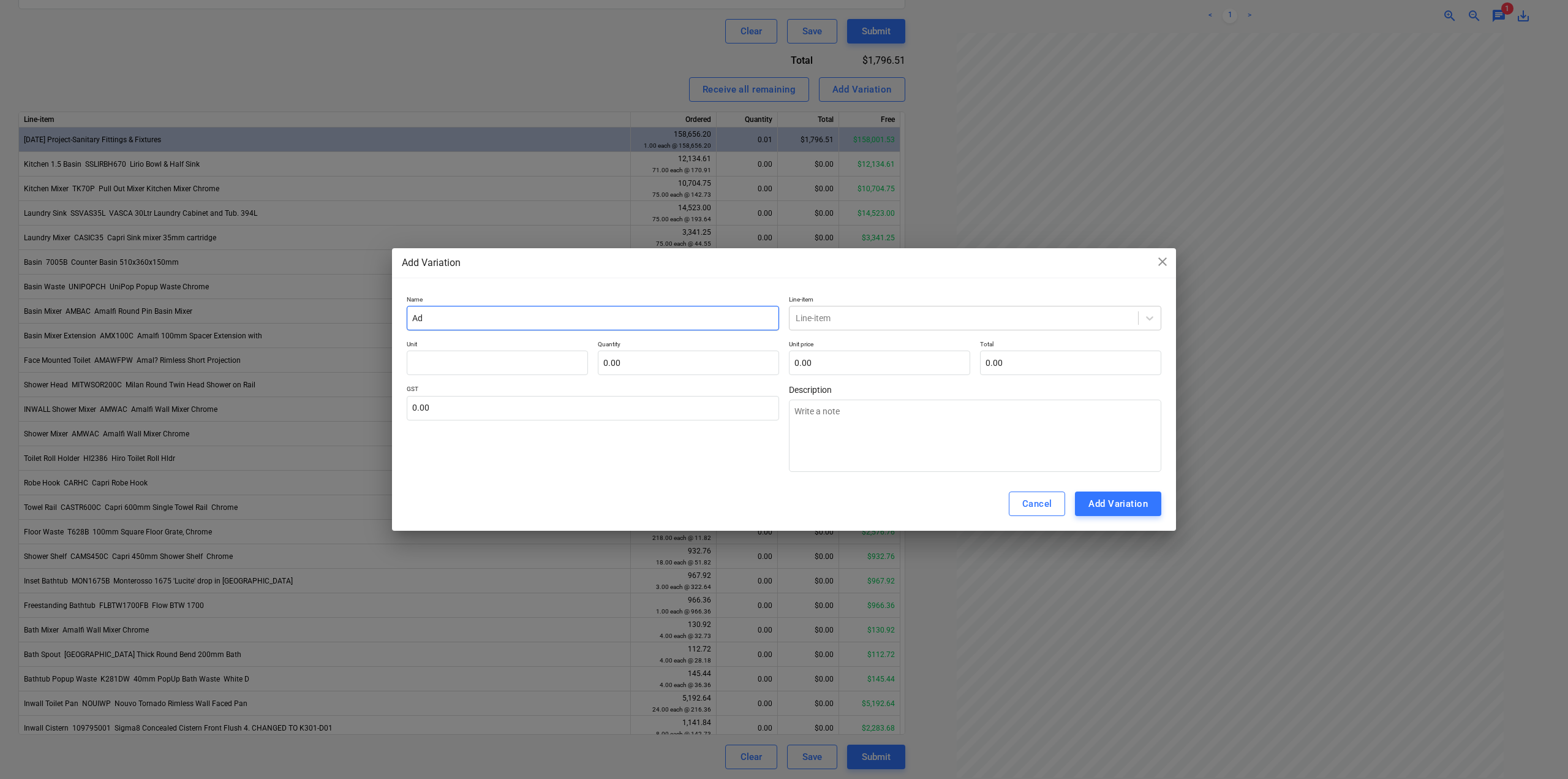
type textarea "x"
type input "Adj"
type textarea "x"
type input "Adju"
type textarea "x"
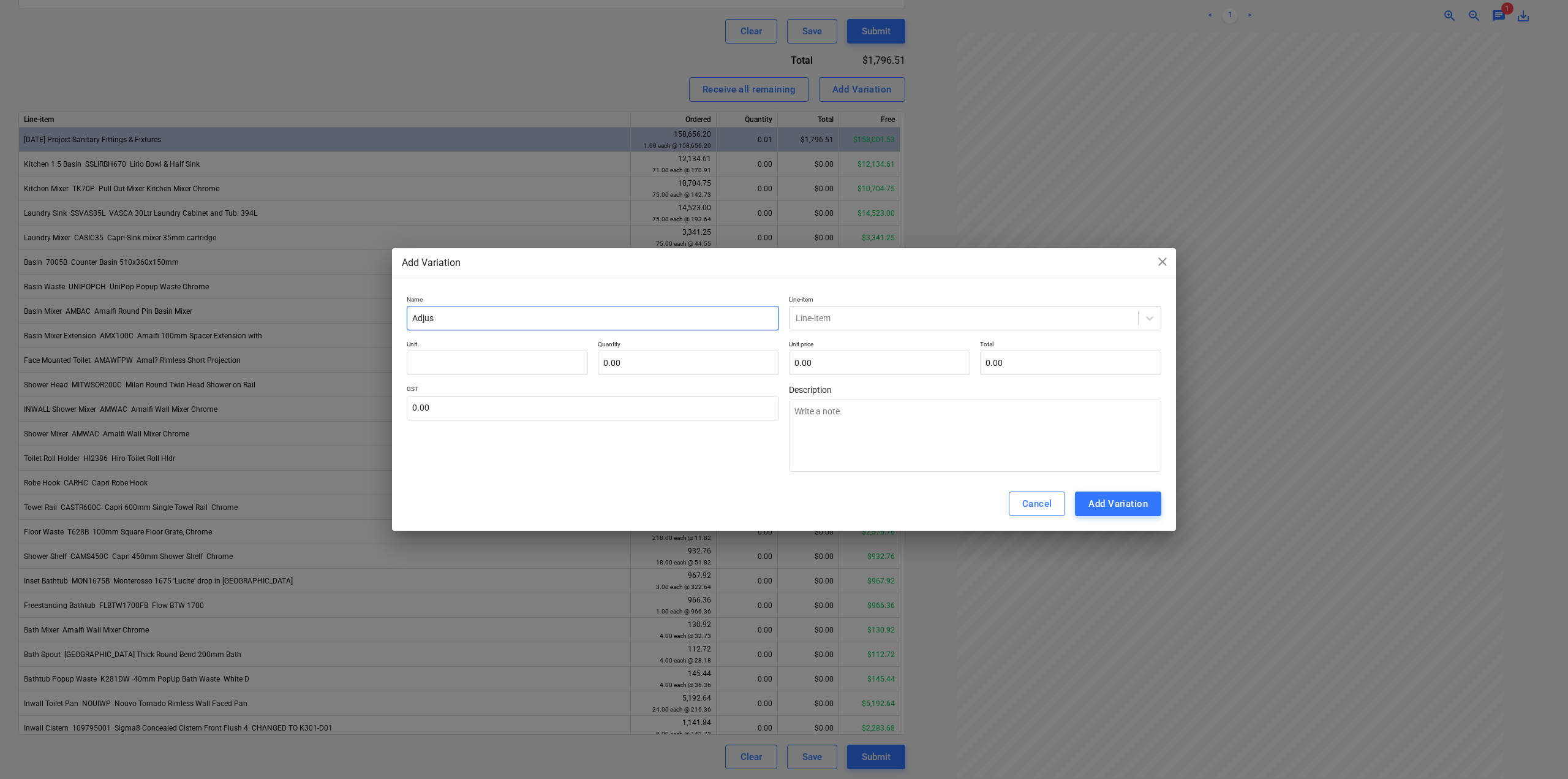
type input "Adjust"
type textarea "x"
type input "Adjust"
type textarea "x"
type input "Adjust fo"
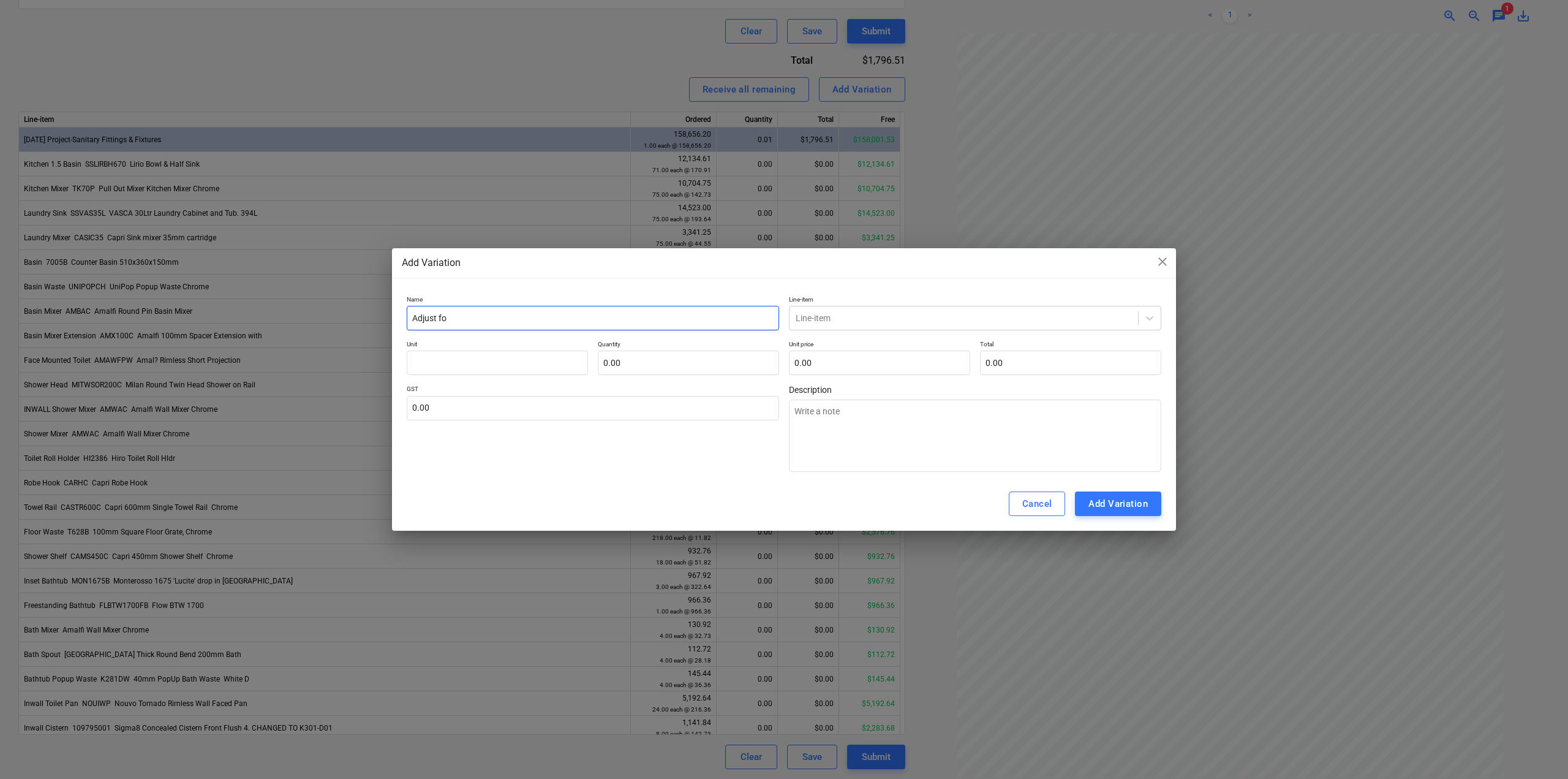
type textarea "x"
type input "Adjust for"
type textarea "x"
type input "Adjust for r"
type textarea "x"
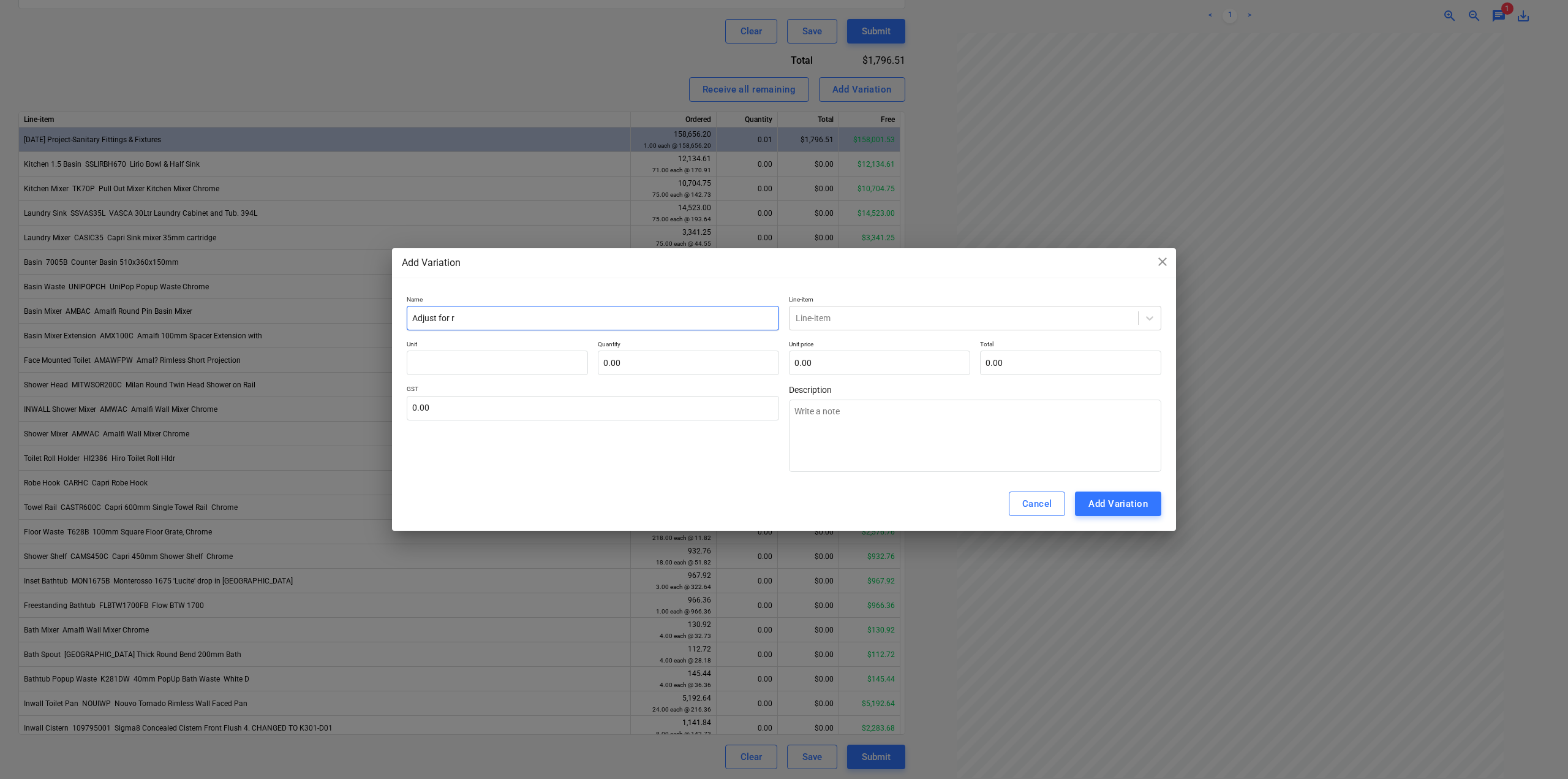
type input "Adjust for ro"
type textarea "x"
type input "Adjust for rou"
type textarea "x"
type input "Adjust for round"
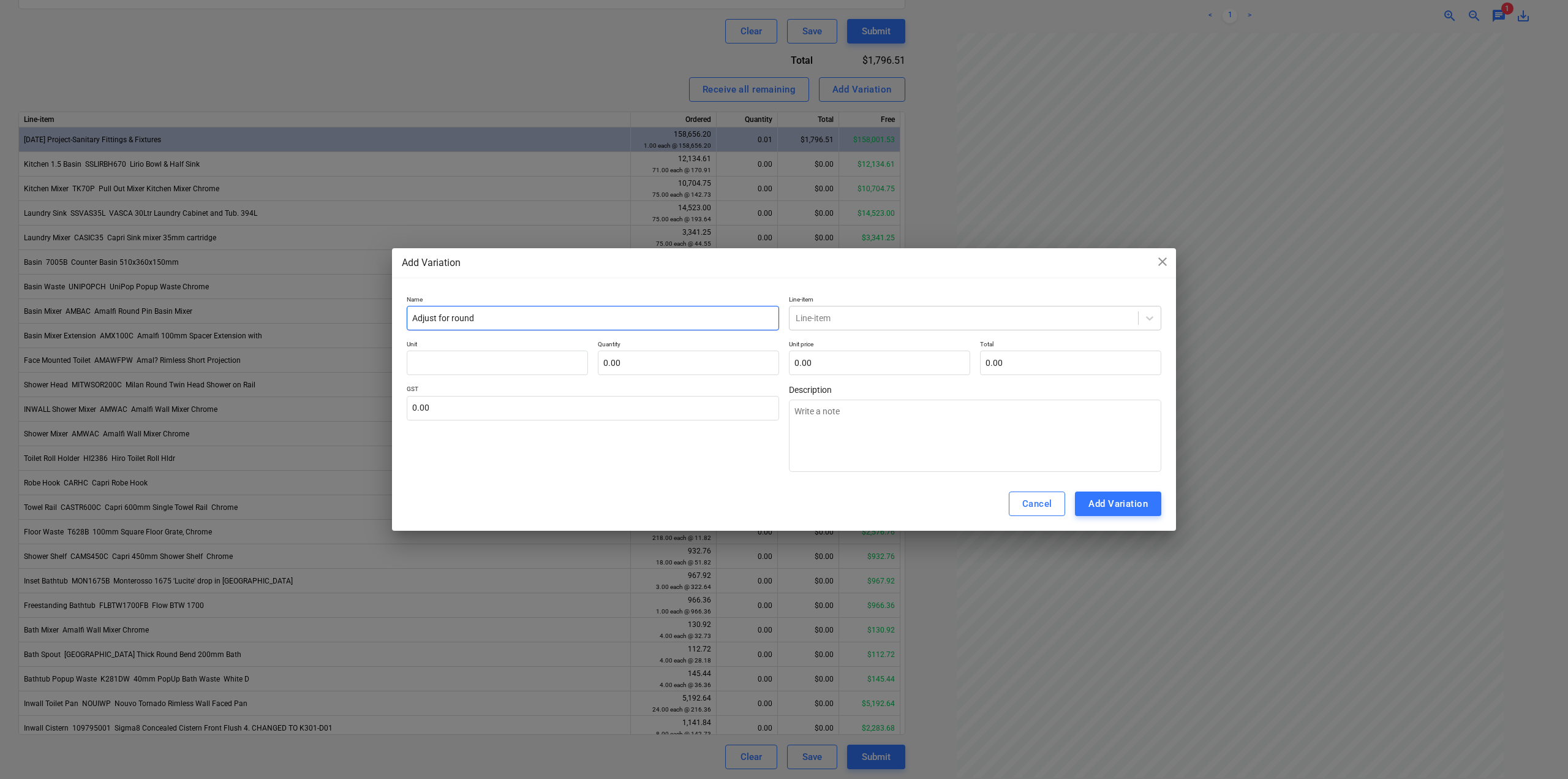
type textarea "x"
type input "Adjust for roundi"
type textarea "x"
type input "Adjust for rounding"
type textarea "x"
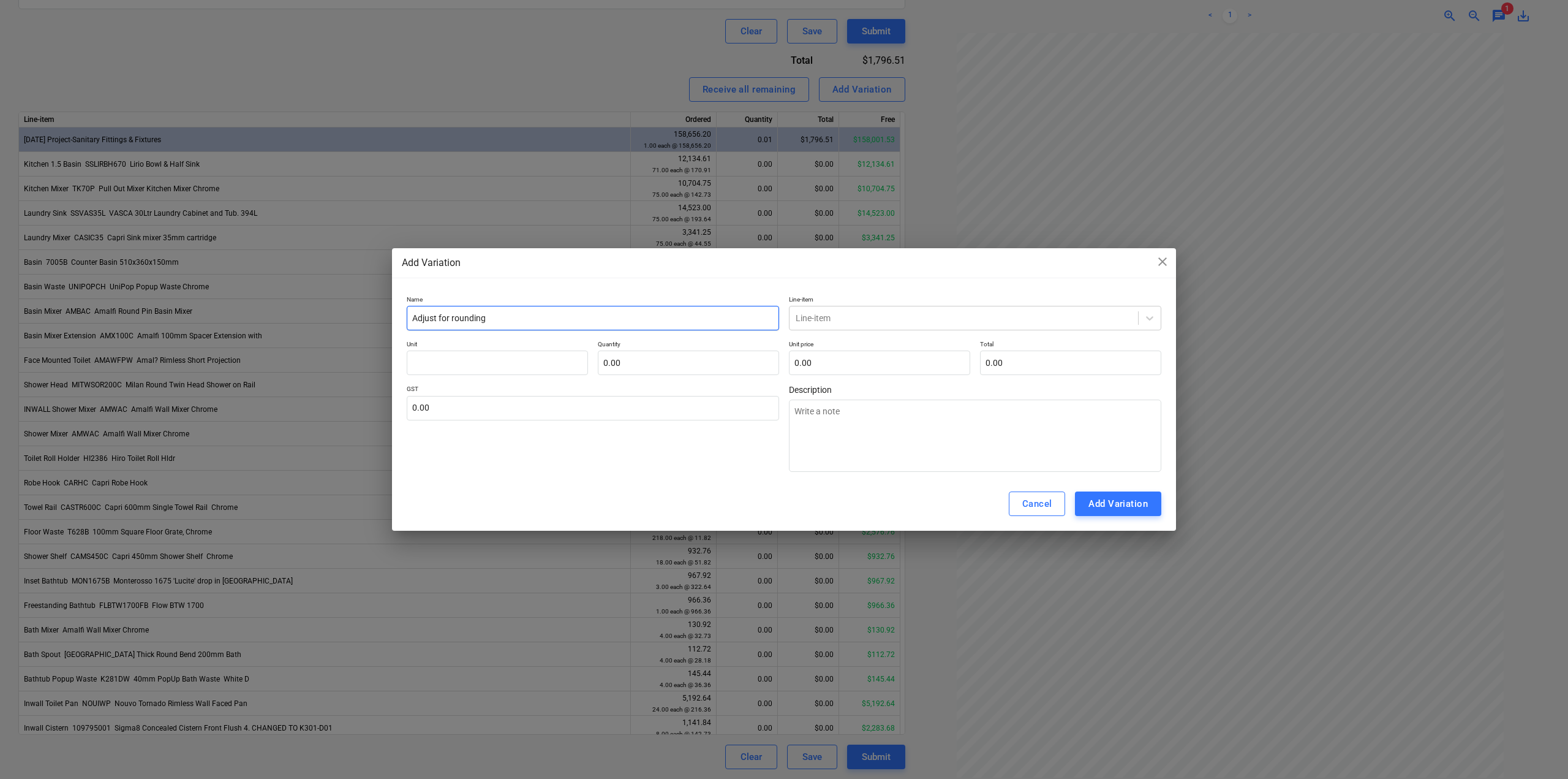
type input "Adjust for rounding"
type textarea "x"
type input "Adjust for rounding d"
type textarea "x"
type input "Adjust for rounding di"
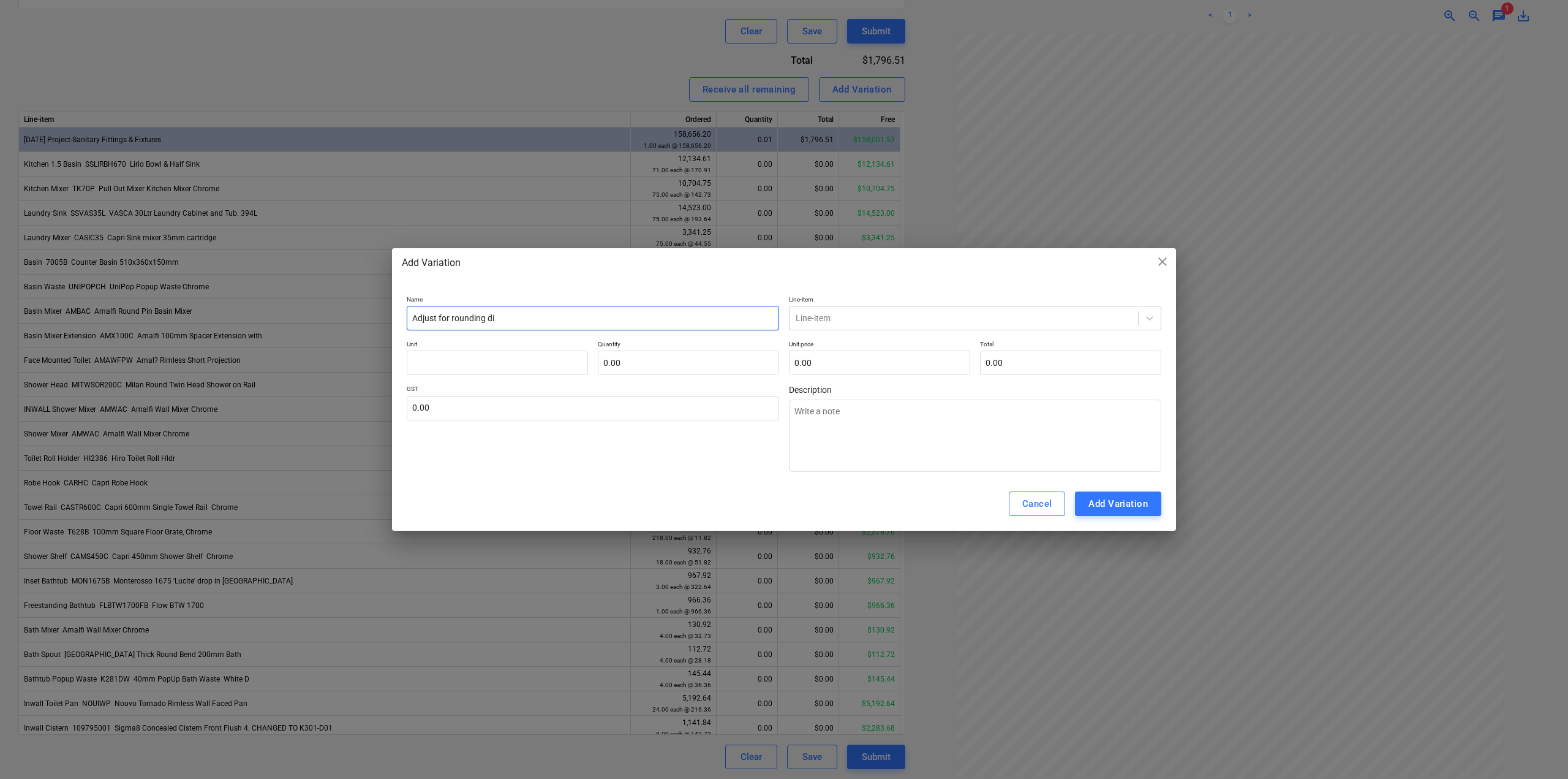
type textarea "x"
type input "Adjust for rounding dis"
type textarea "x"
type input "Adjust for rounding disc"
type textarea "x"
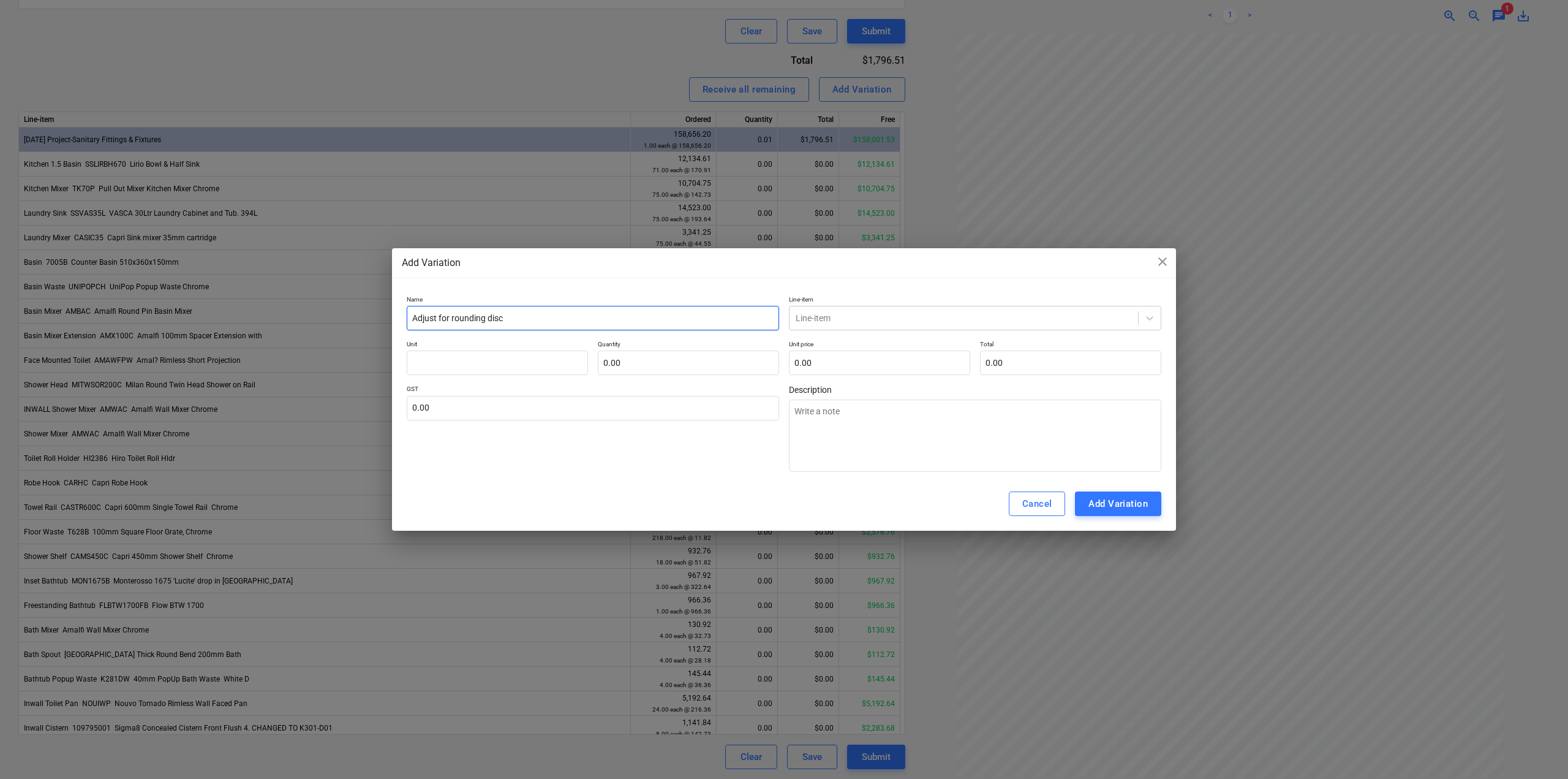
type input "Adjust for rounding discr"
type textarea "x"
type input "Adjust for rounding discre"
type textarea "x"
type input "Adjust for rounding discrep"
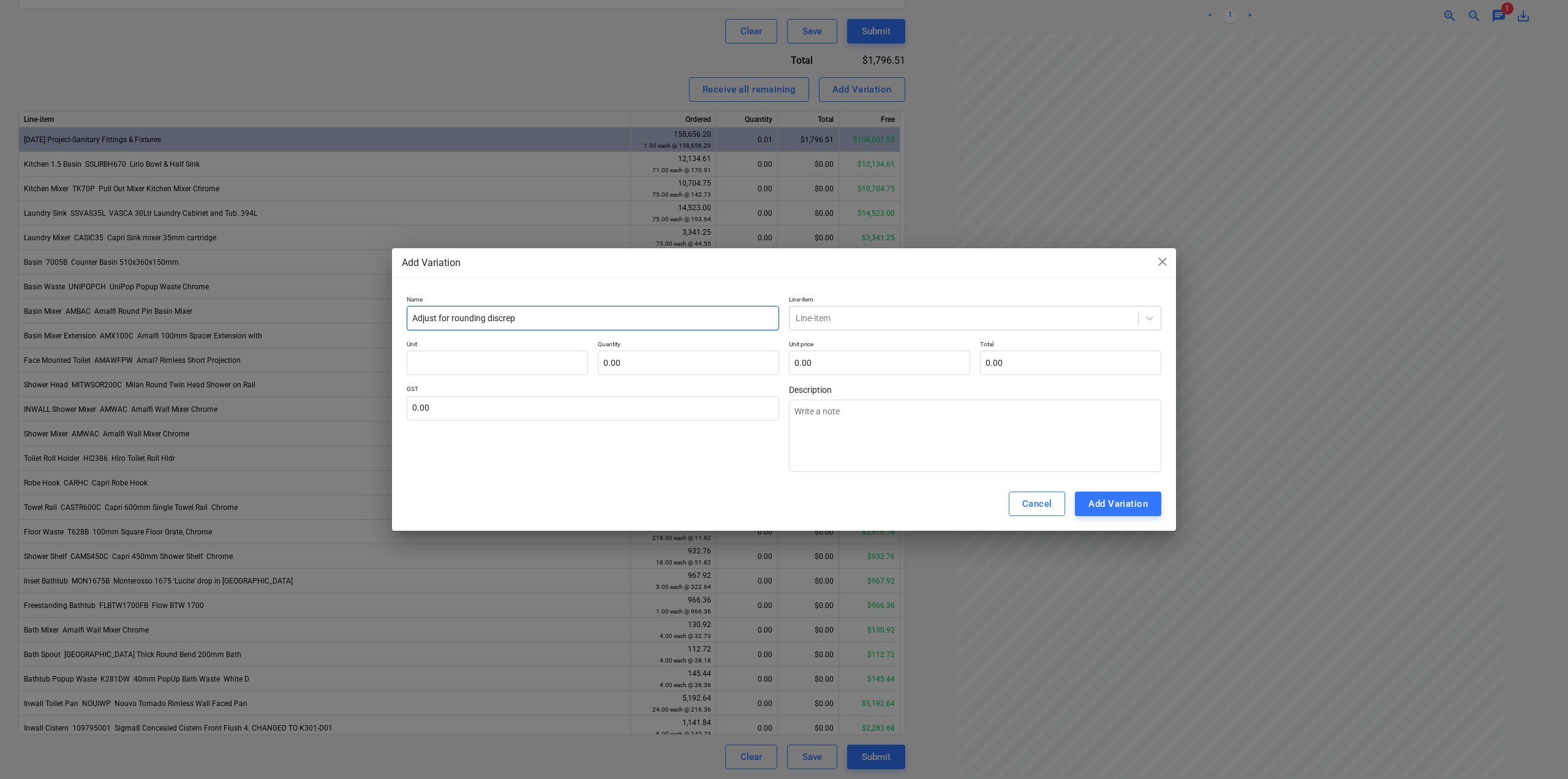
type textarea "x"
type input "Adjust for rounding discrepa"
type textarea "x"
type input "Adjust for rounding discrepan"
type textarea "x"
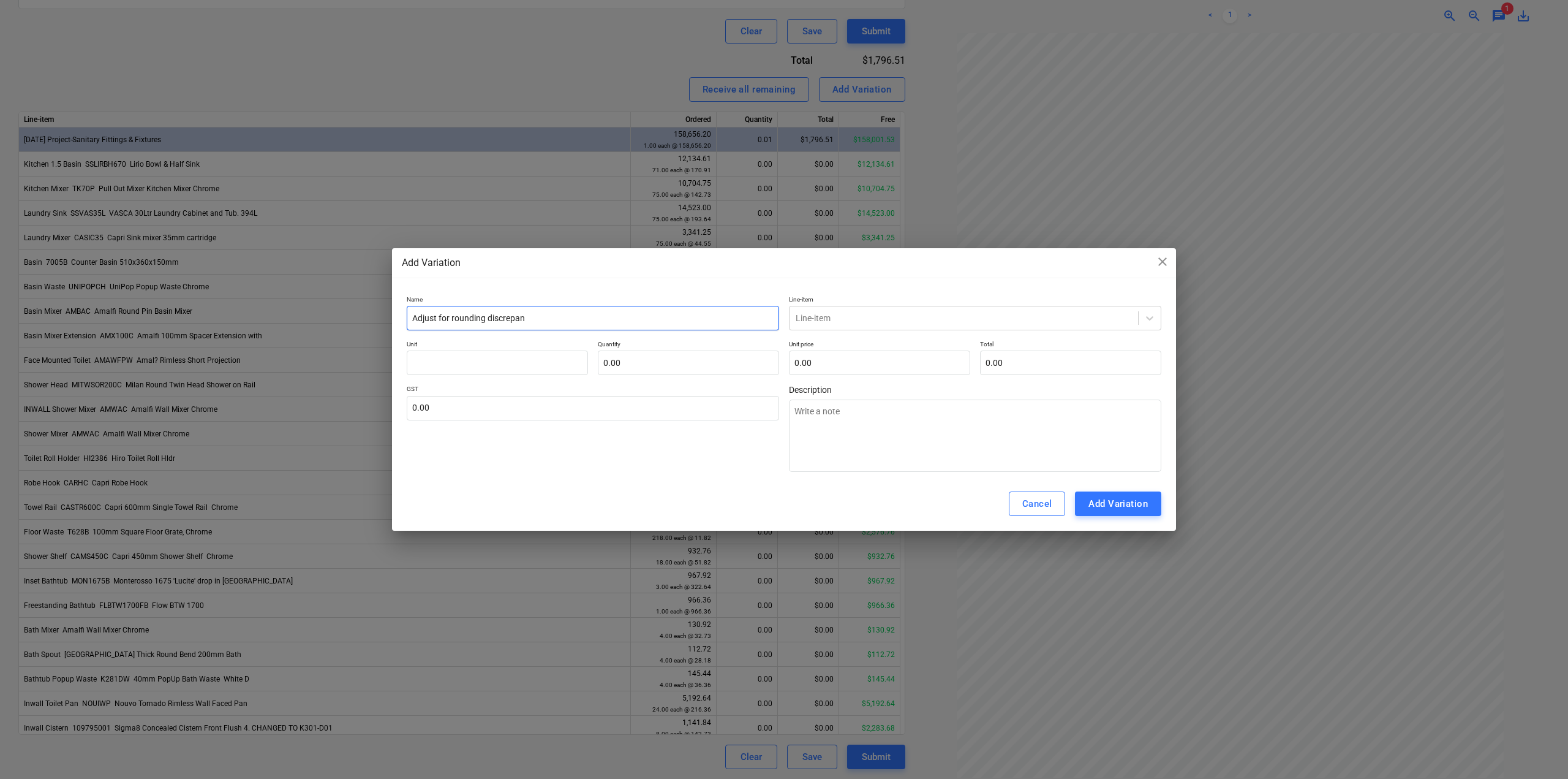
type input "Adjust for rounding discrepanc"
type textarea "x"
type input "Adjust for rounding discrepancy"
click at [545, 364] on input "text" at bounding box center [498, 363] width 181 height 25
click at [649, 370] on input "text" at bounding box center [688, 363] width 181 height 25
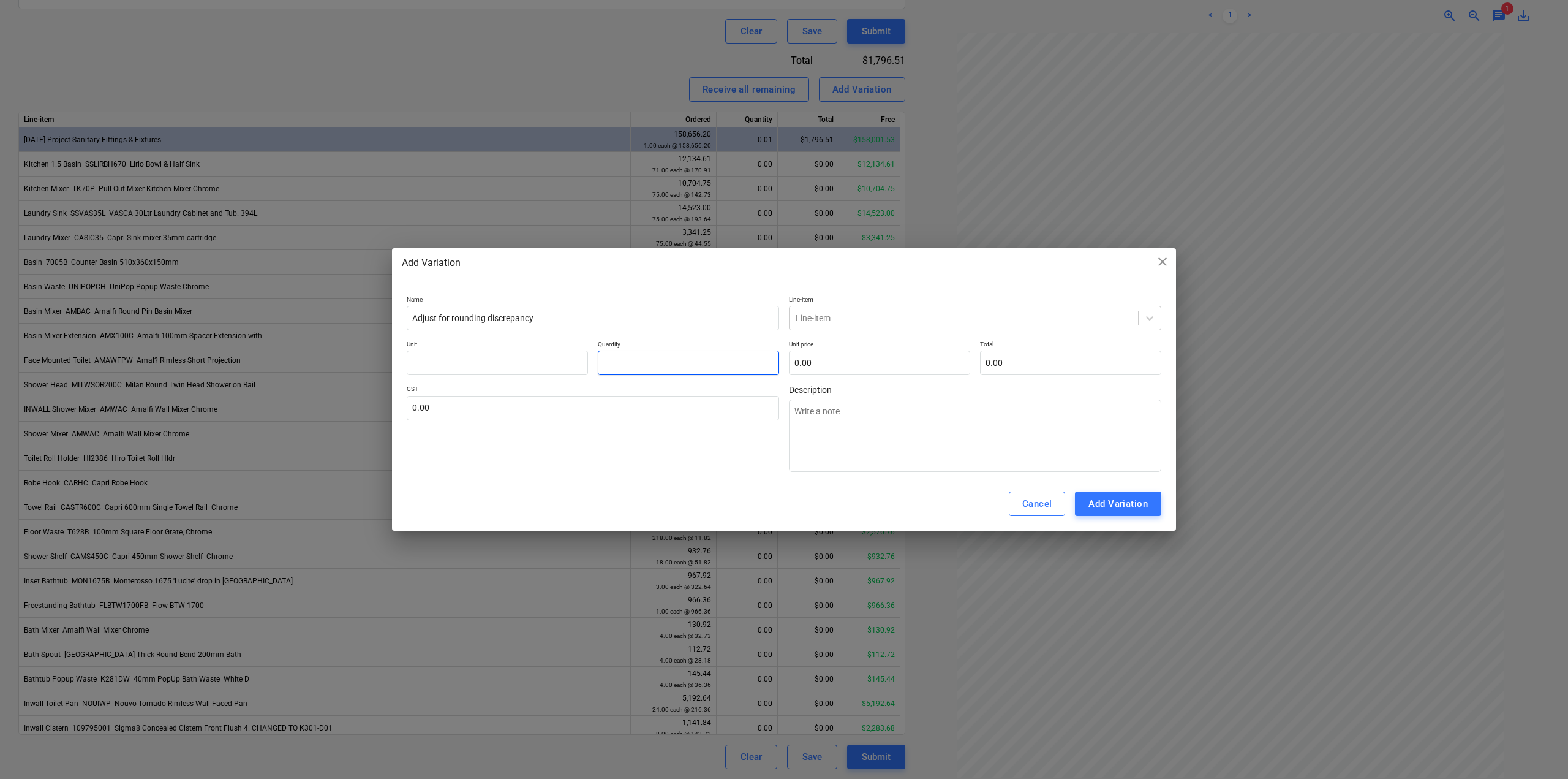
type textarea "x"
type input "1.00"
type textarea "x"
type input "-"
type textarea "x"
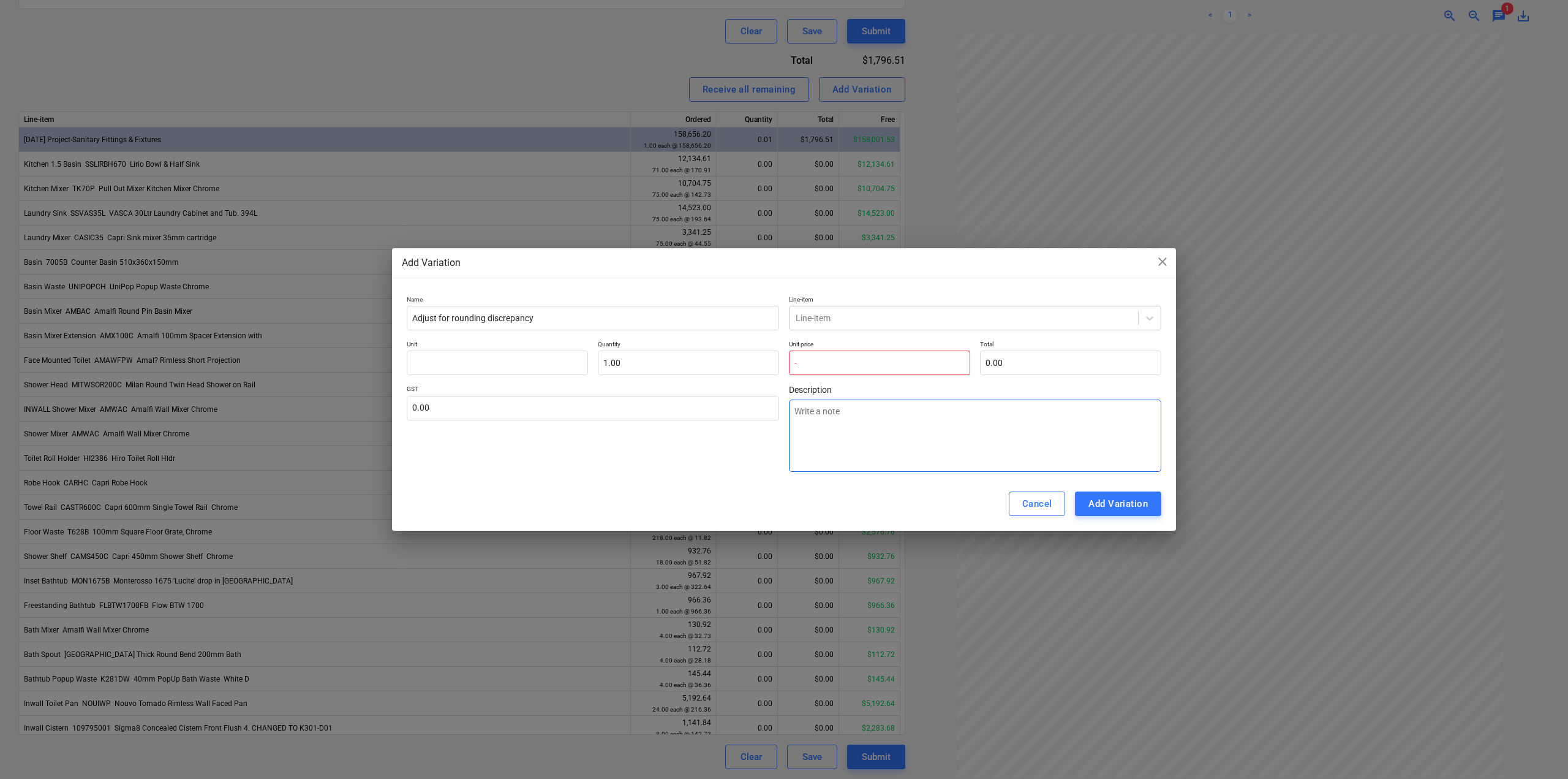
type input "-."
type textarea "x"
type input "-.1"
type textarea "x"
type input "0.00"
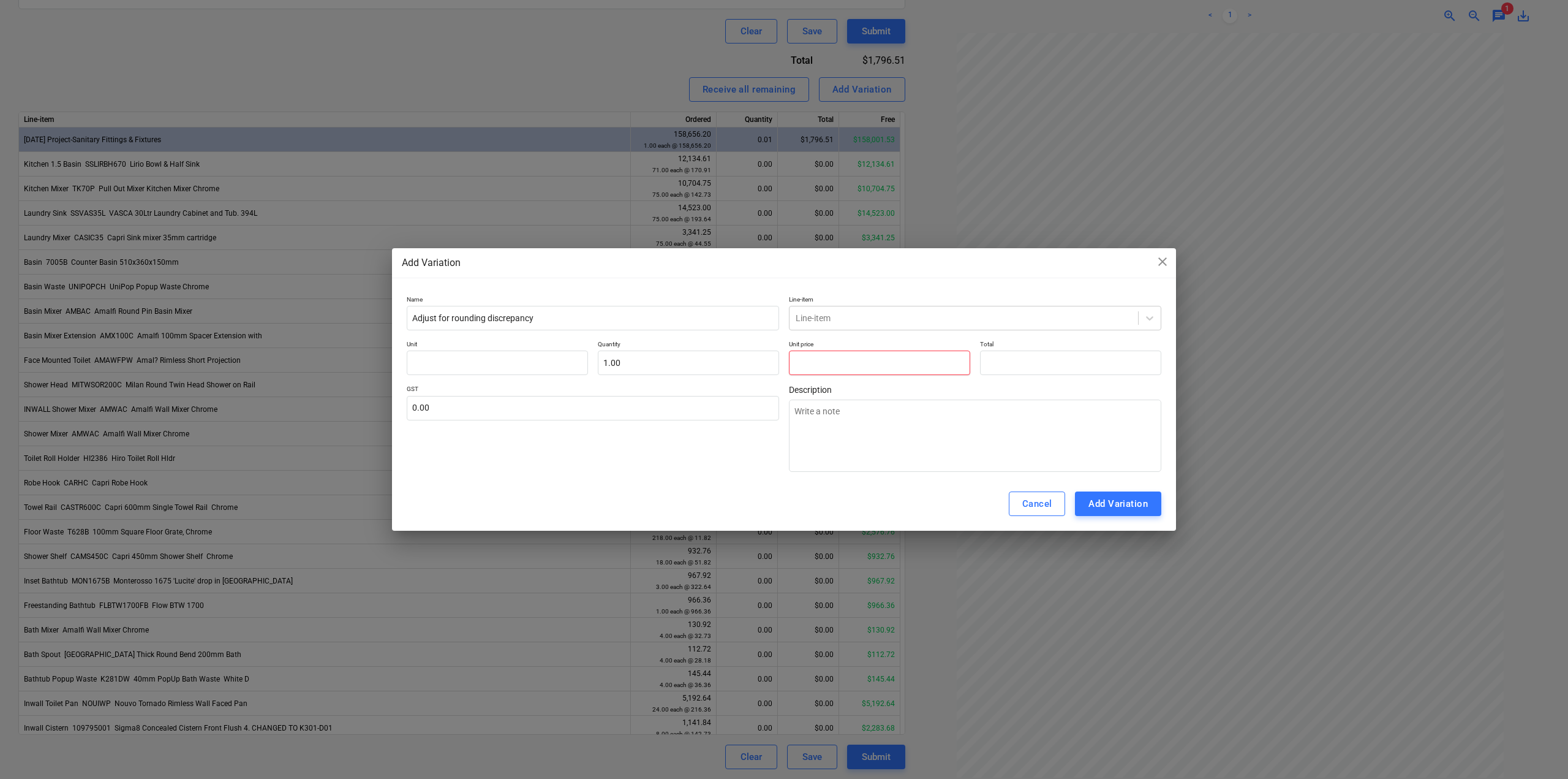
type input "0.00"
click at [844, 371] on input "text" at bounding box center [879, 363] width 181 height 25
type input "1"
type input "0.00"
click at [604, 357] on input "1" at bounding box center [688, 363] width 181 height 25
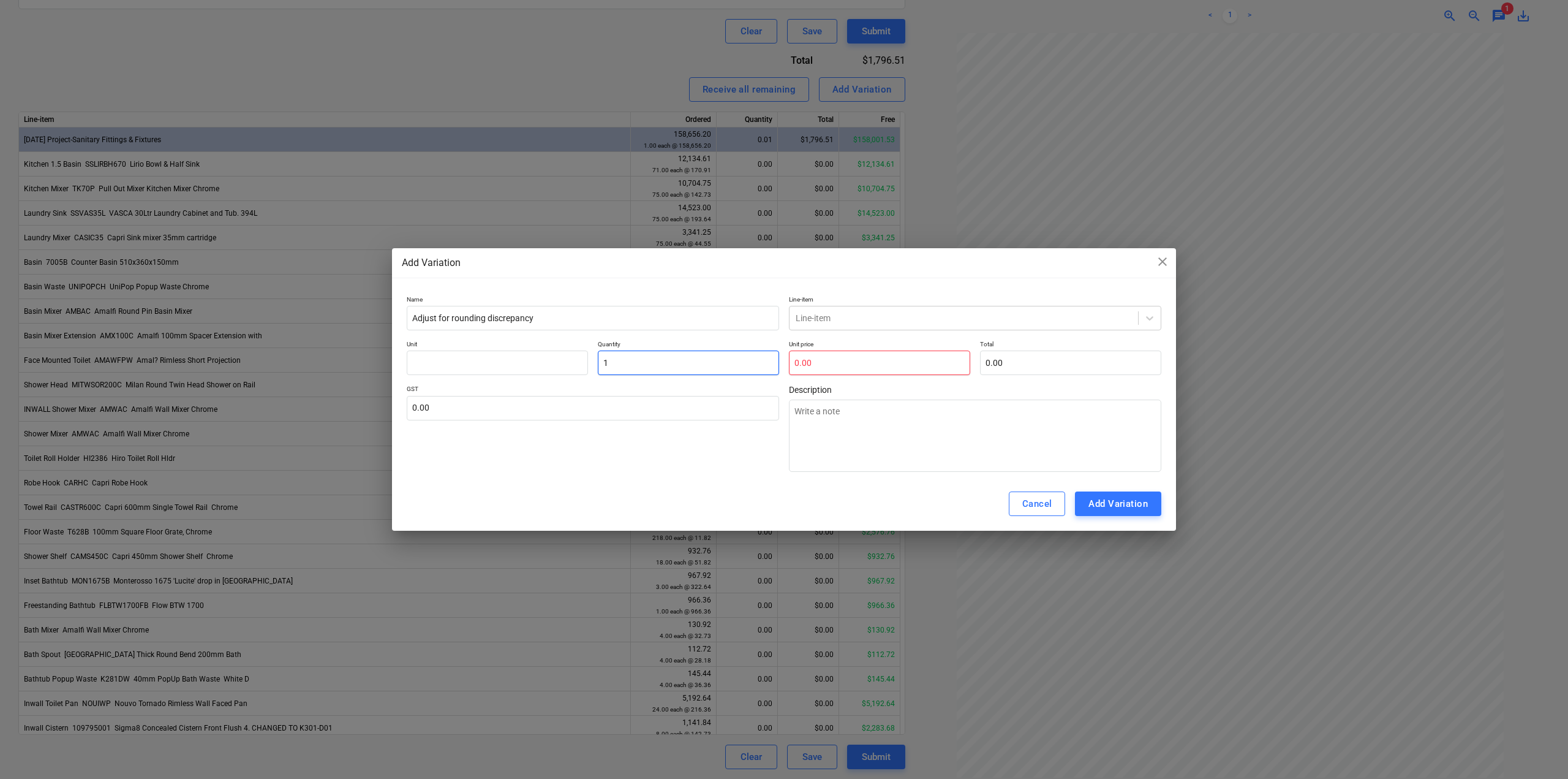
type textarea "x"
type input "-1.00"
type textarea "x"
type input "."
click at [1140, 506] on div "Add Variation" at bounding box center [1117, 503] width 60 height 16
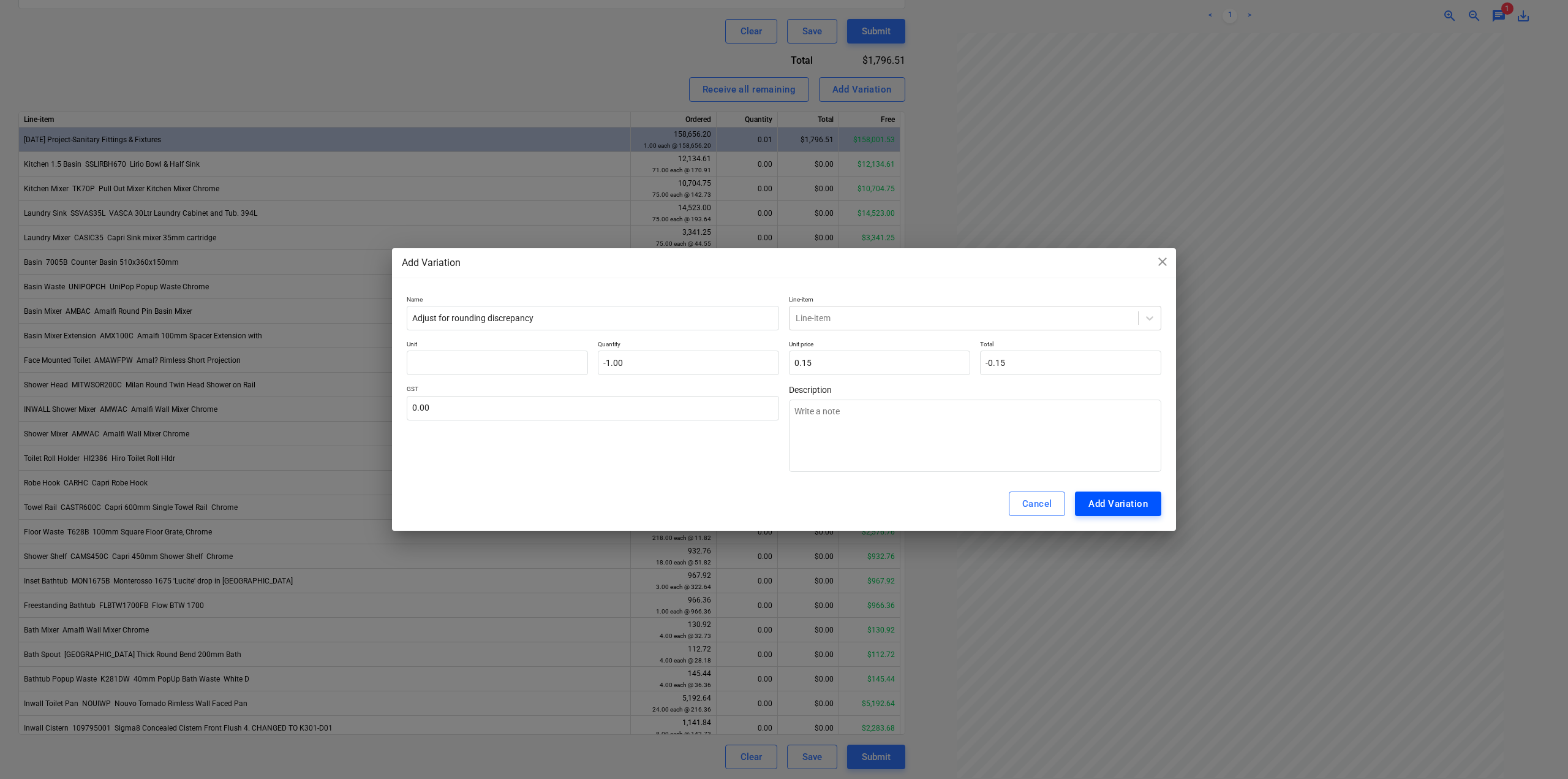
click at [1131, 510] on div "Add Variation" at bounding box center [1117, 503] width 60 height 16
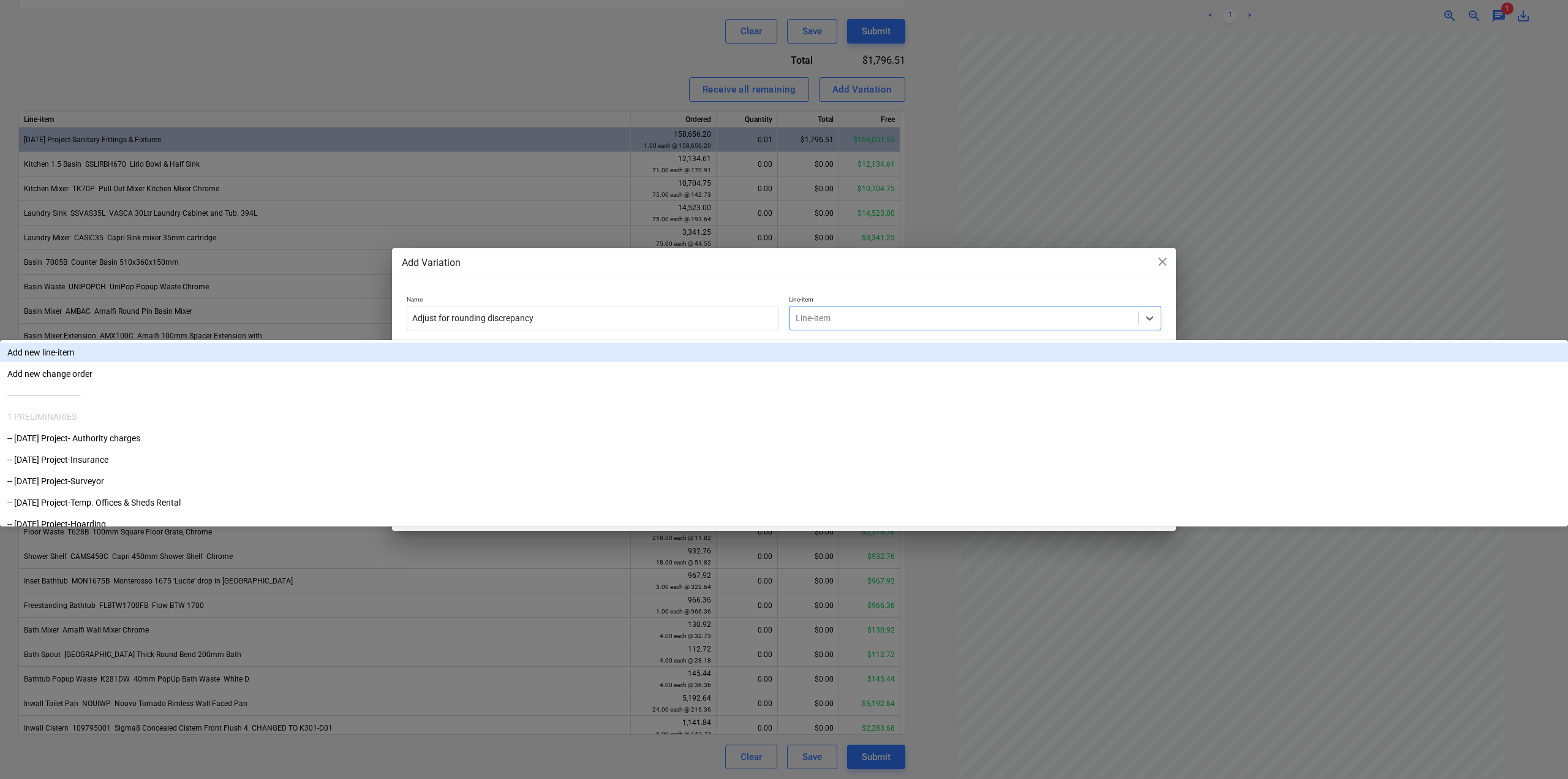
click at [942, 318] on div at bounding box center [964, 318] width 336 height 12
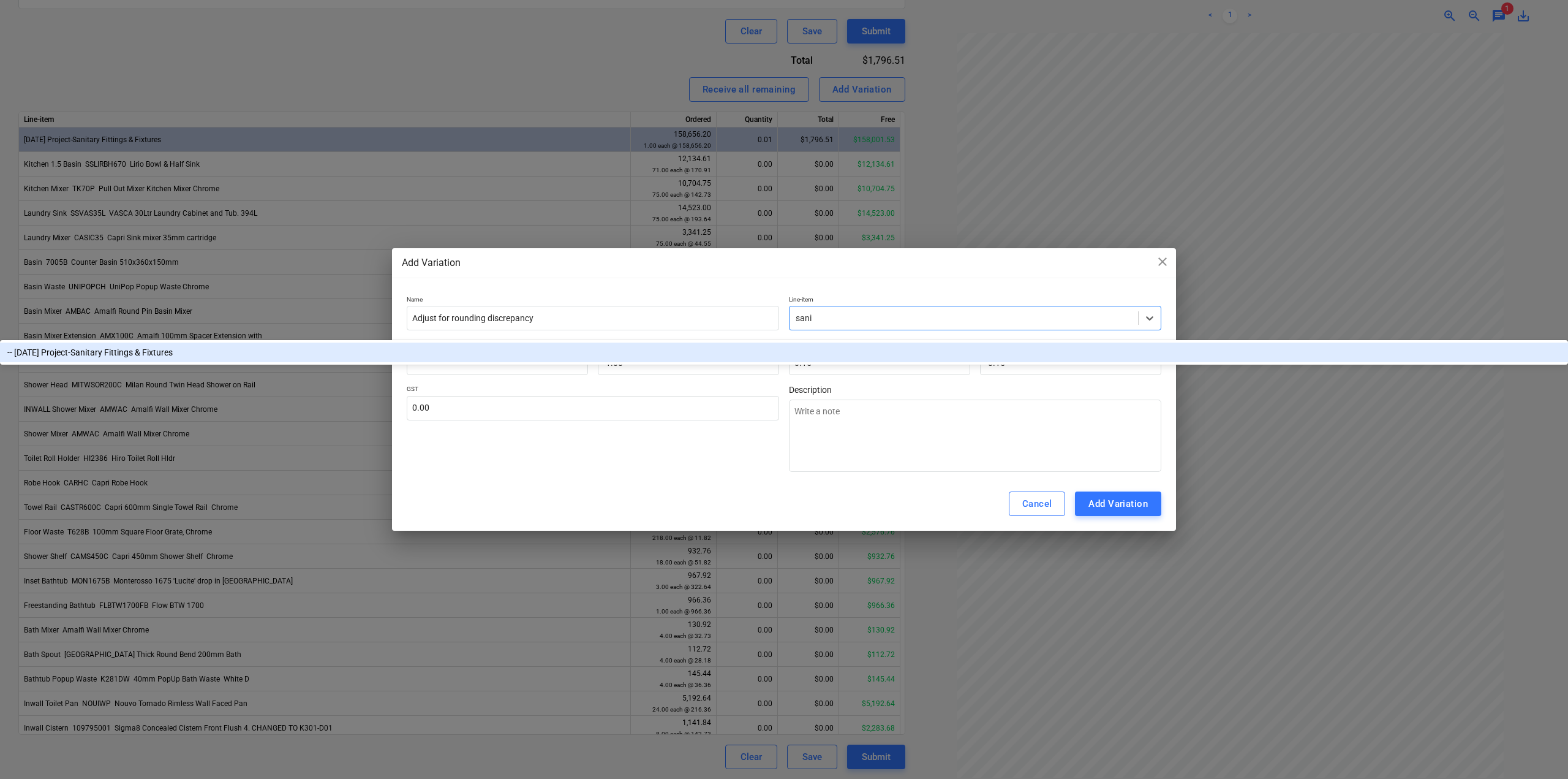
click at [948, 348] on div "-- [DATE] Project-Sanitary Fittings & Fixtures" at bounding box center [784, 352] width 1568 height 20
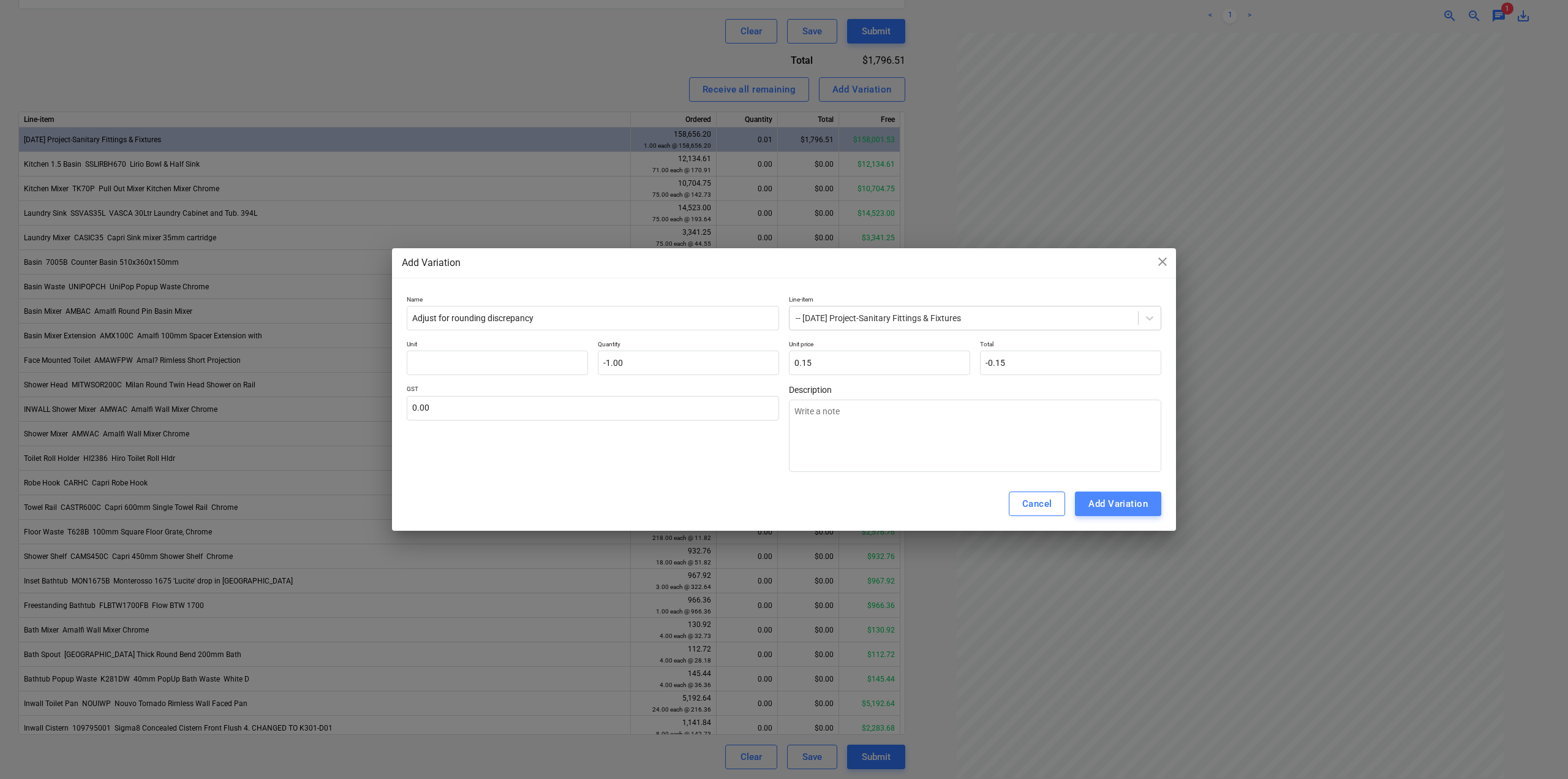
click at [1120, 503] on div "Add Variation" at bounding box center [1117, 503] width 60 height 16
click at [1114, 499] on div "Add Variation" at bounding box center [1117, 503] width 60 height 16
click at [908, 427] on textarea at bounding box center [974, 435] width 372 height 72
click at [1119, 502] on div "Add Variation" at bounding box center [1117, 503] width 60 height 16
click at [588, 312] on input "Adjust for rounding discrepancy" at bounding box center [593, 318] width 372 height 25
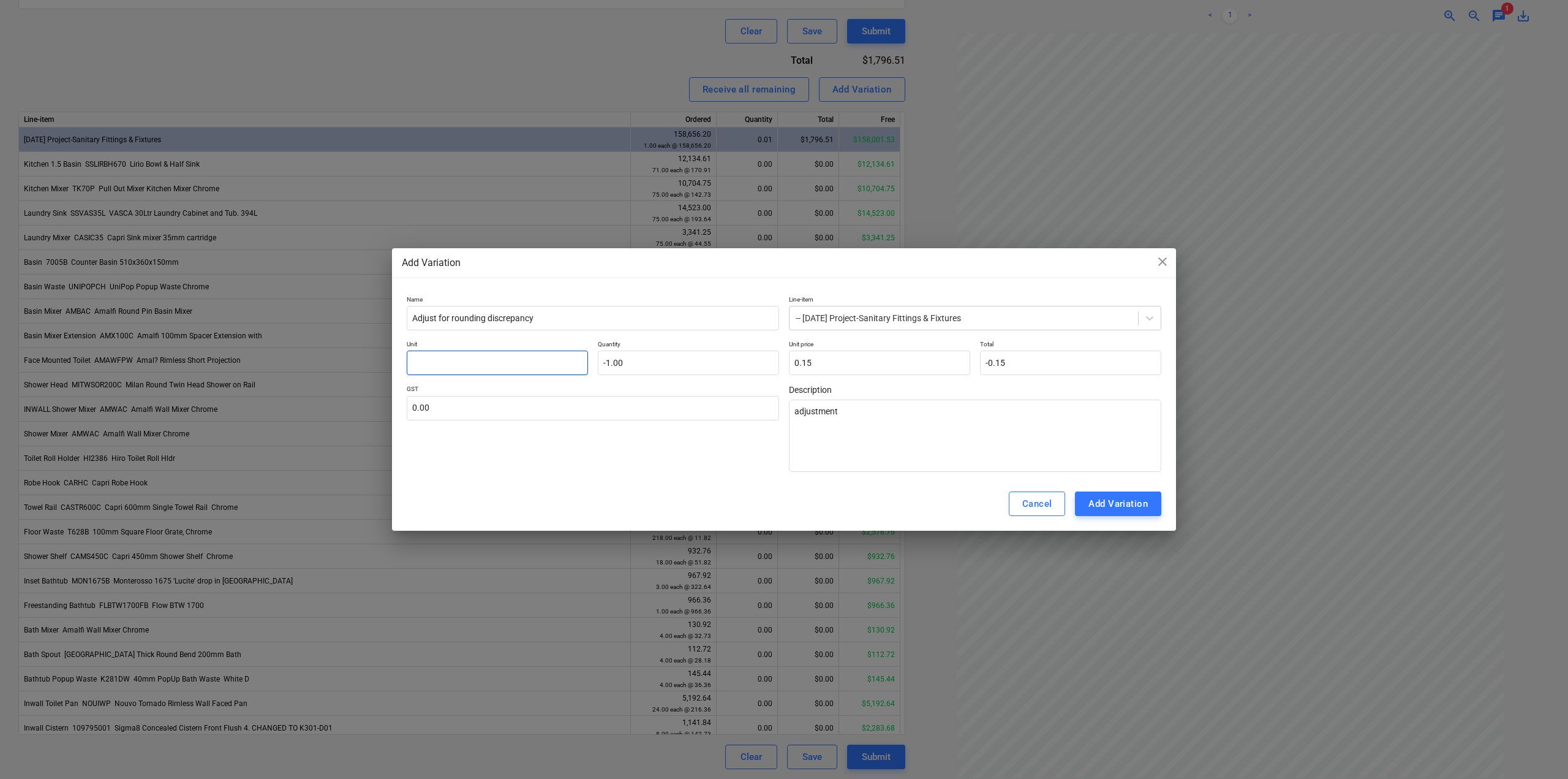
click at [486, 359] on input "text" at bounding box center [498, 363] width 181 height 25
click at [1098, 509] on div "Add Variation" at bounding box center [1117, 503] width 60 height 16
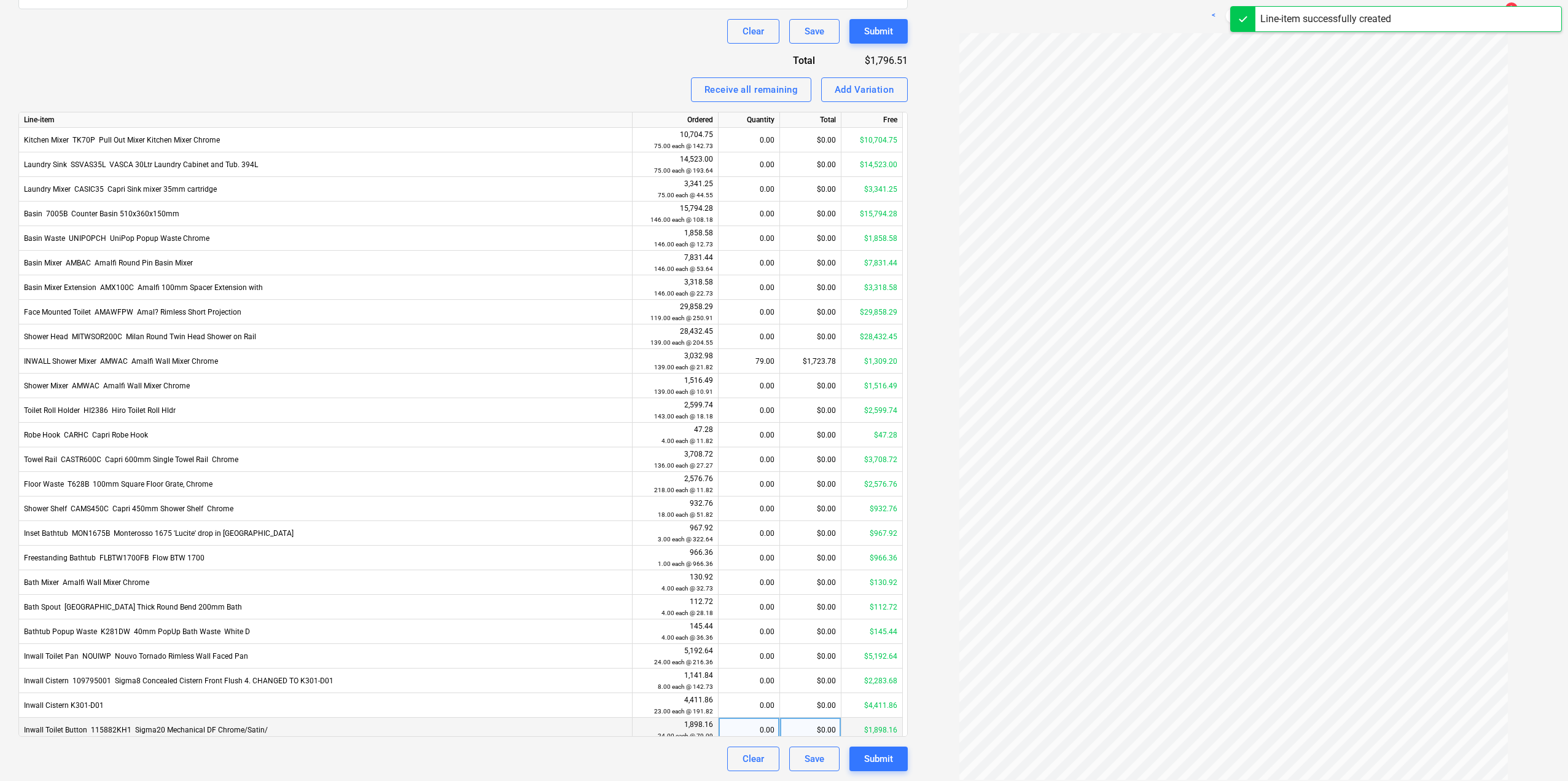
scroll to position [153, 0]
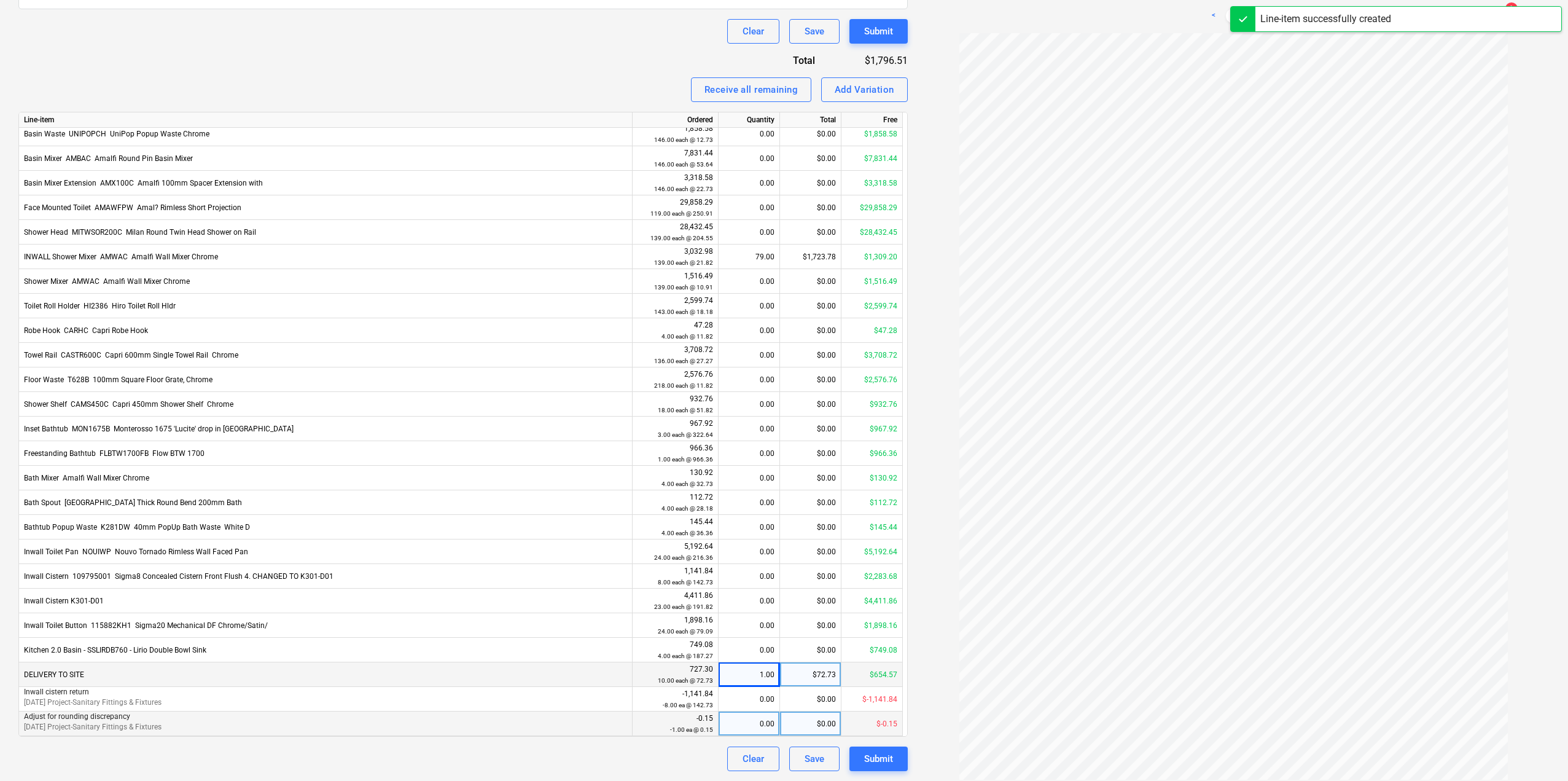
click at [763, 732] on div "0.00" at bounding box center [749, 724] width 51 height 25
click at [495, 635] on div "Inwall Toilet Button ­ 115882KH1 ­ Sigma20 Mechanical DF Chrome/Satin/" at bounding box center [325, 626] width 613 height 25
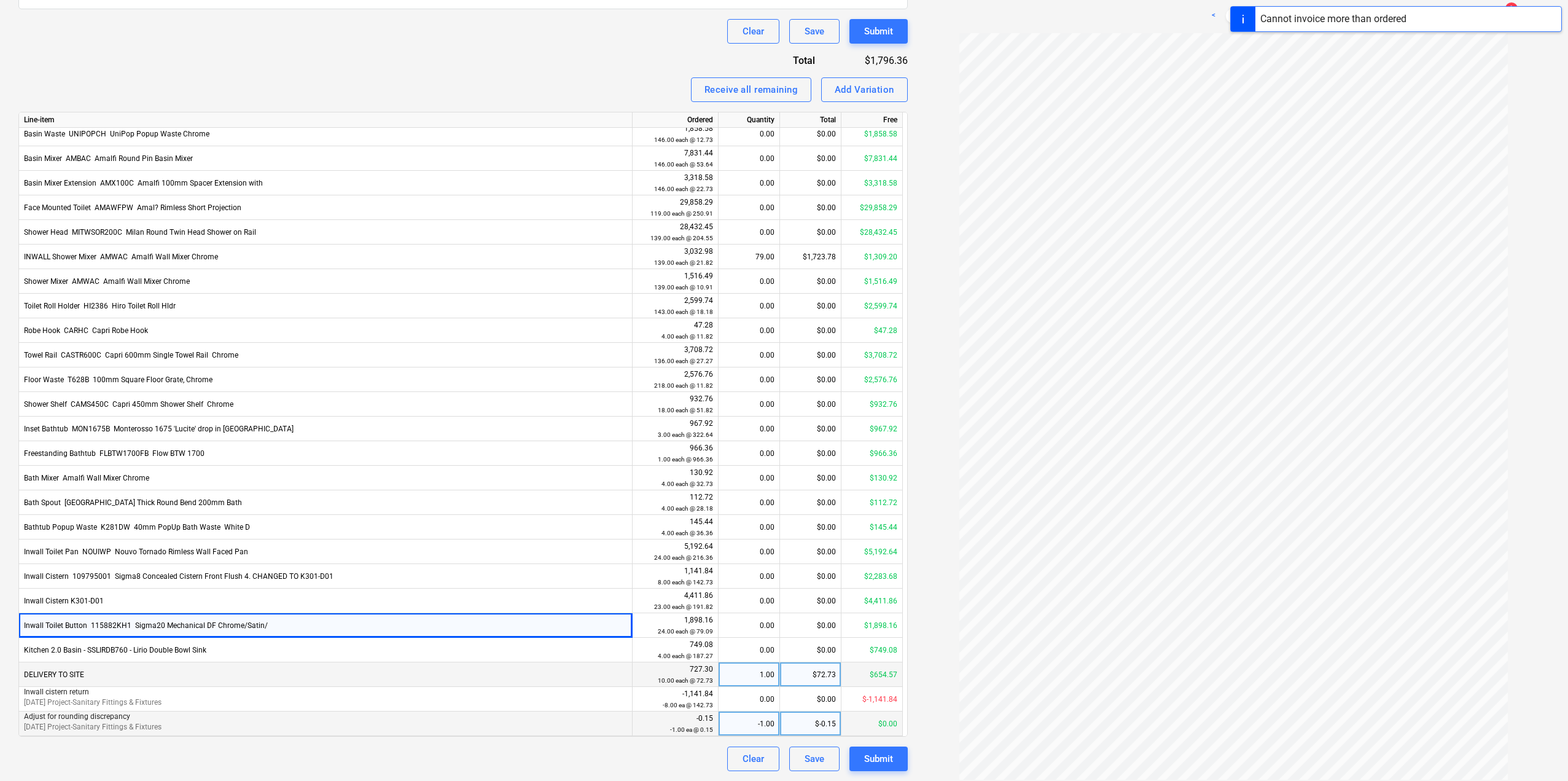
click at [752, 728] on div "-1.00" at bounding box center [749, 724] width 51 height 25
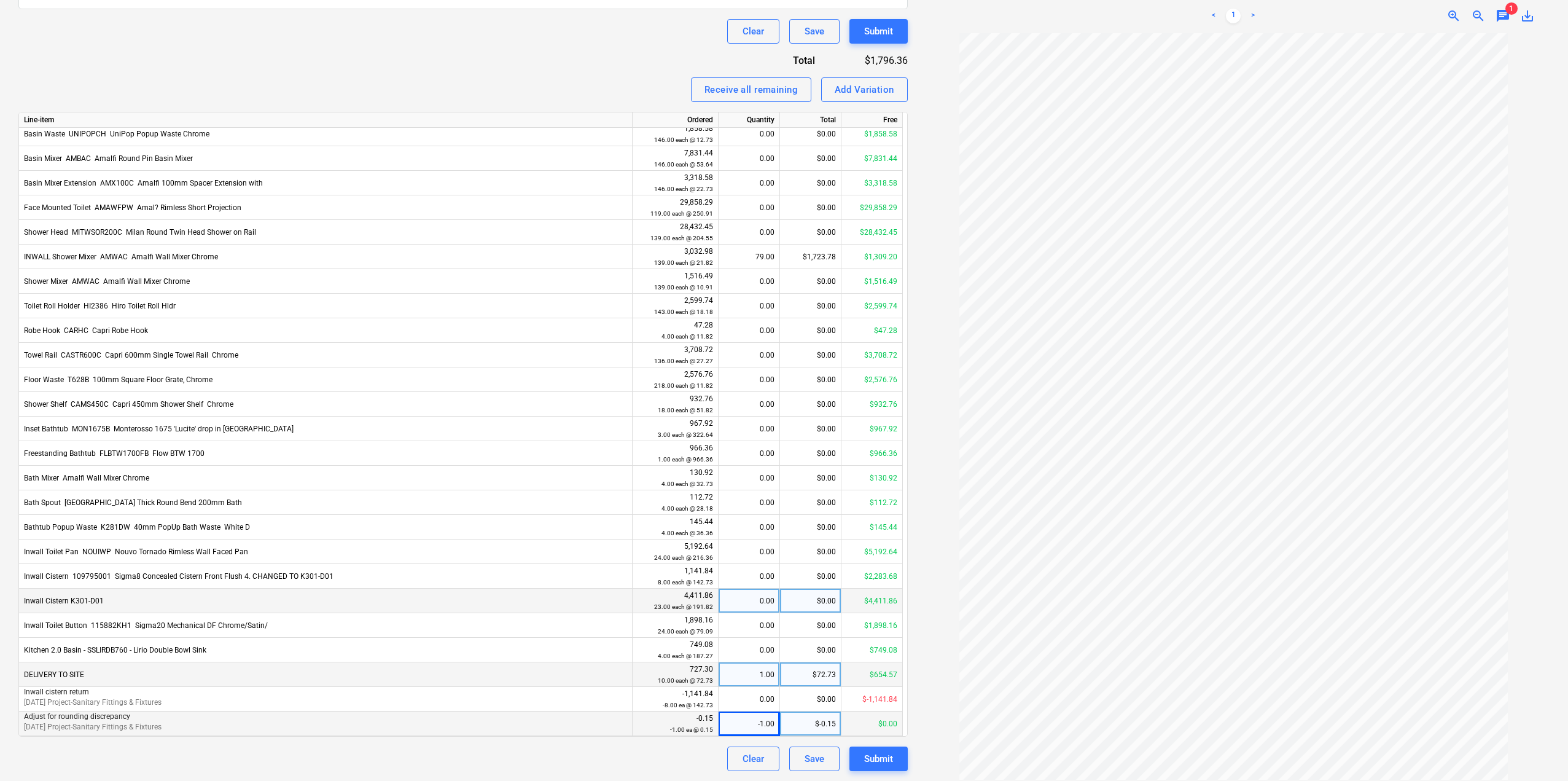
click at [580, 604] on div "Inwall Cistern K301-D01" at bounding box center [325, 601] width 613 height 25
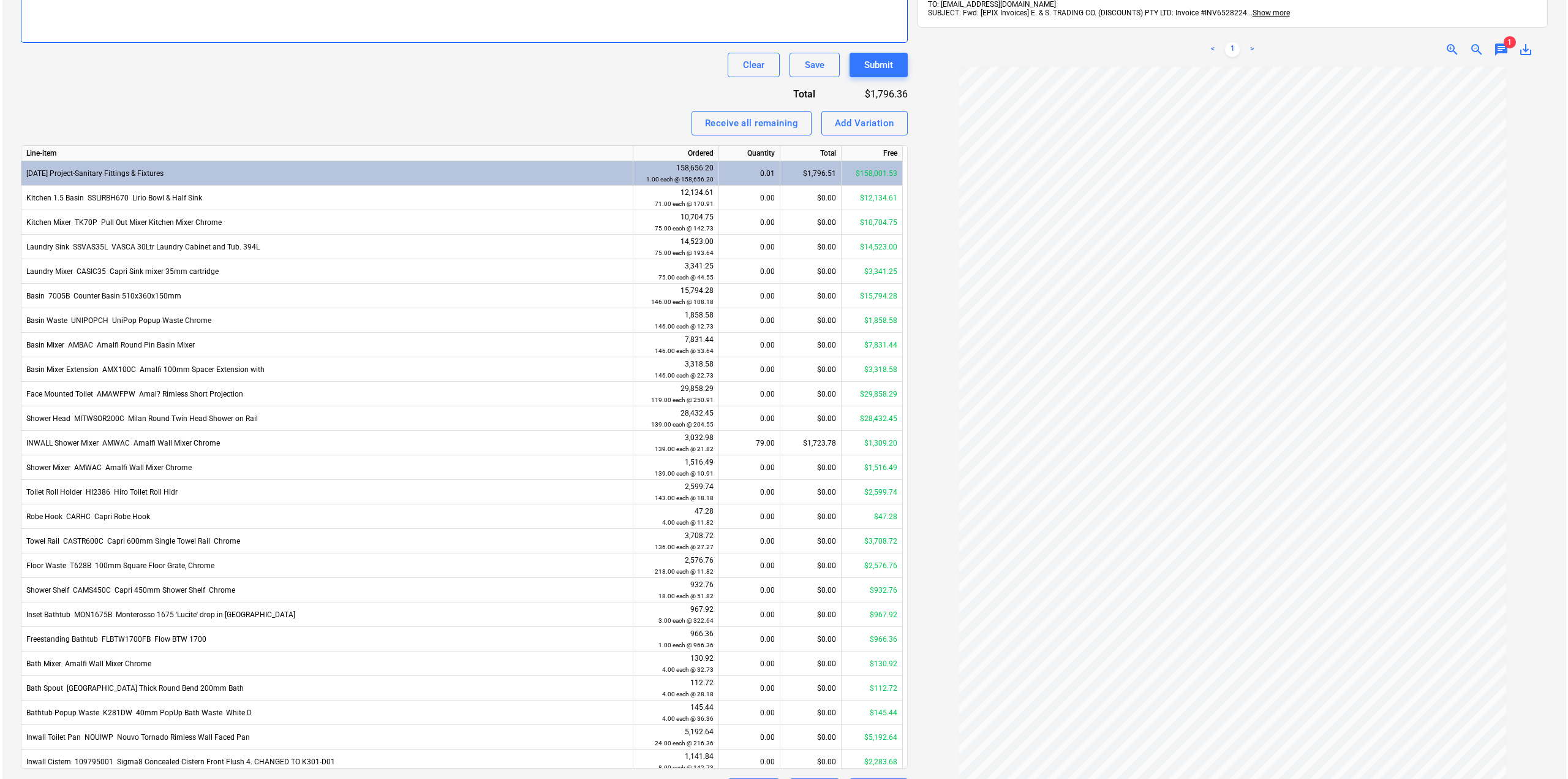
scroll to position [382, 0]
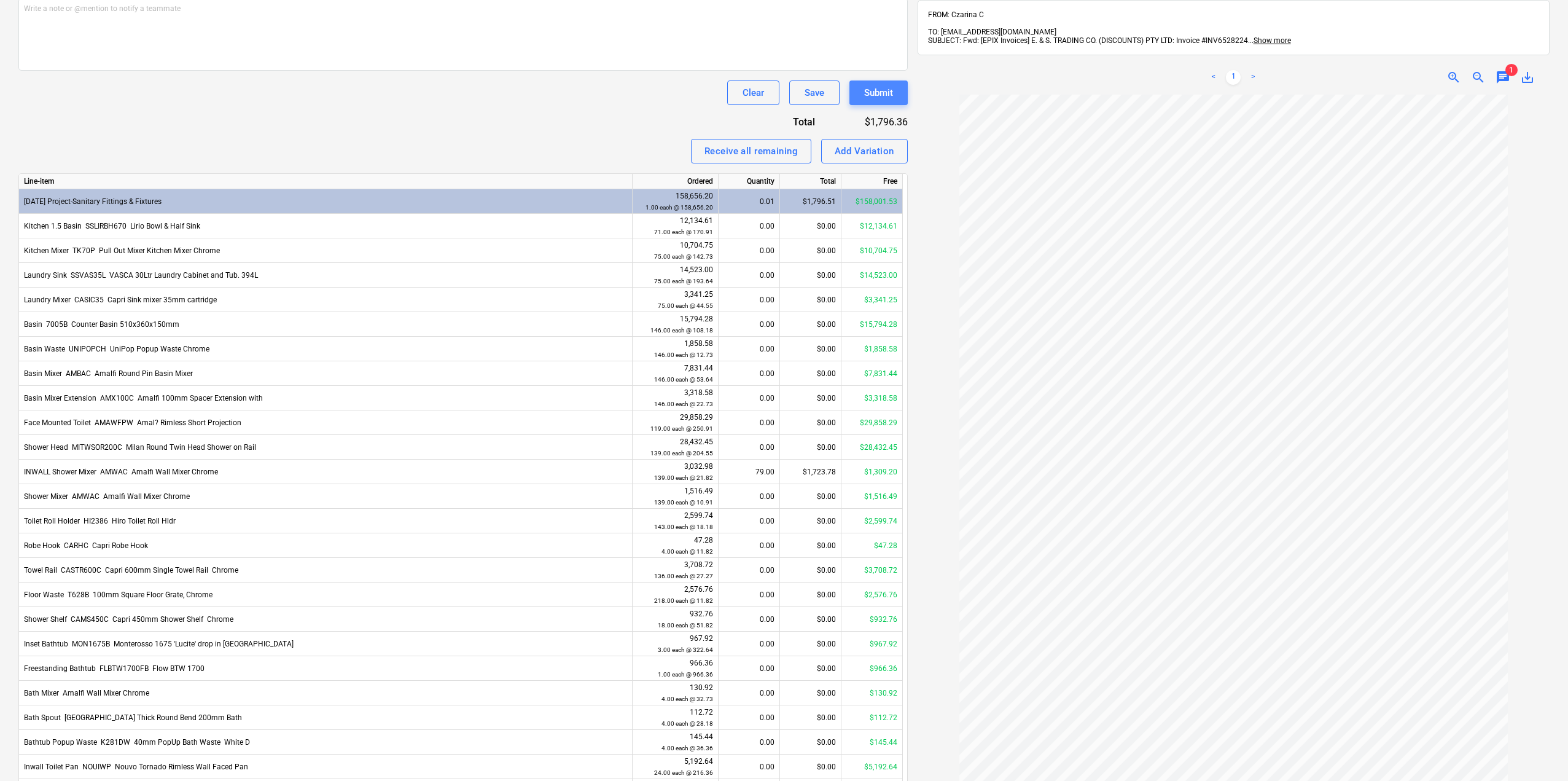
click at [879, 96] on div "Submit" at bounding box center [878, 93] width 29 height 16
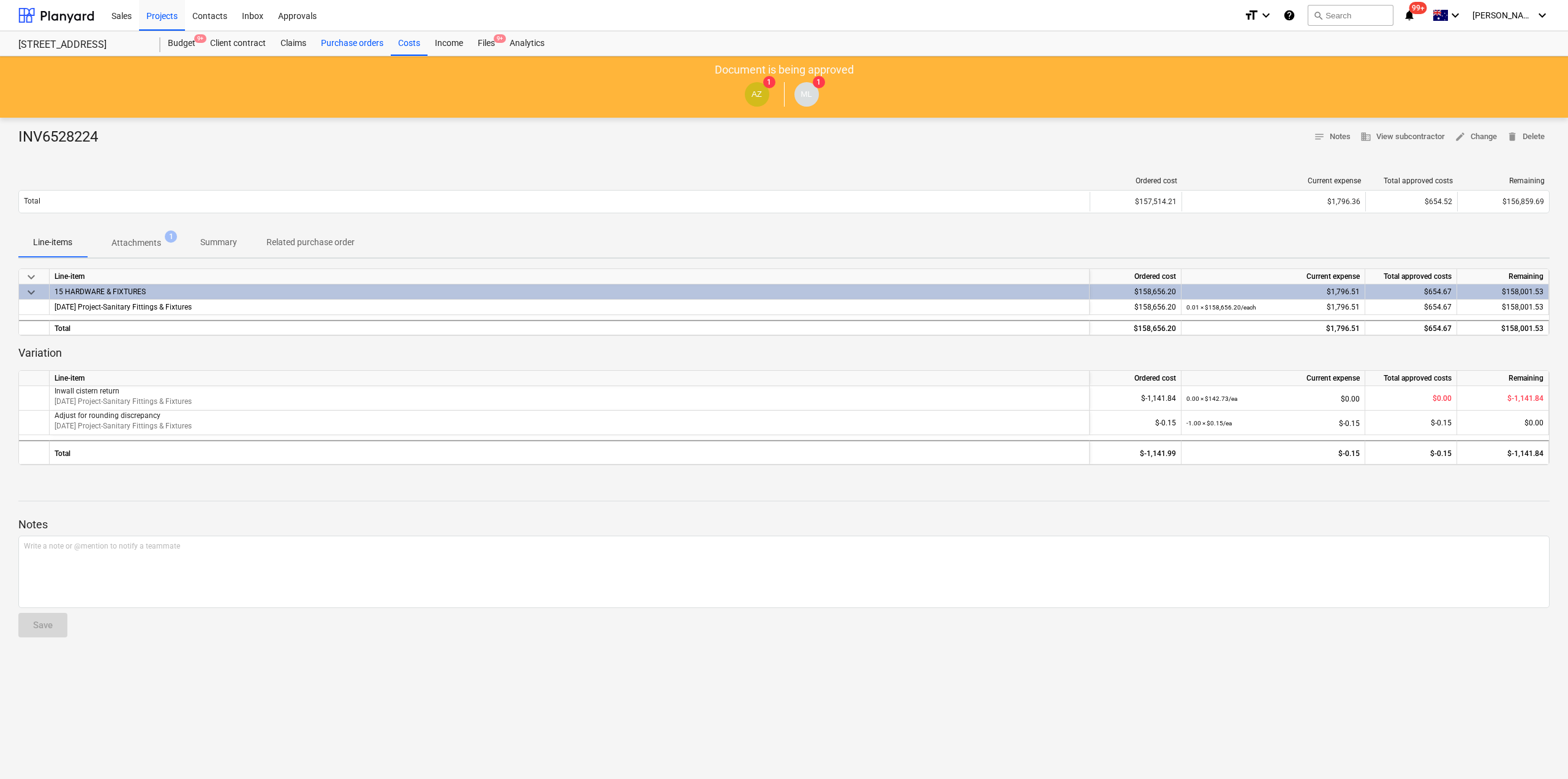
click at [372, 40] on div "Purchase orders" at bounding box center [352, 44] width 77 height 25
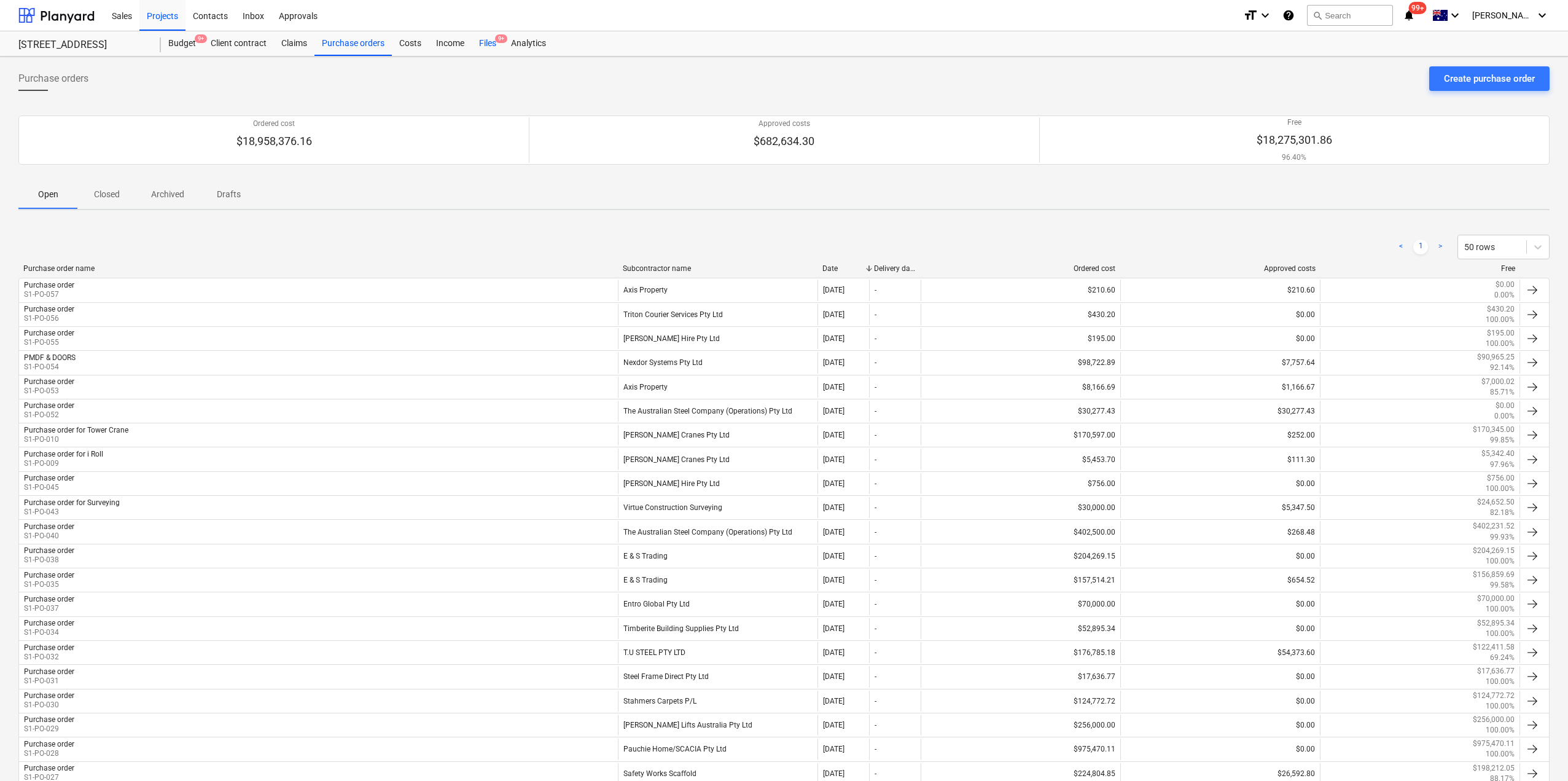
click at [488, 47] on div "Files 9+" at bounding box center [488, 44] width 32 height 25
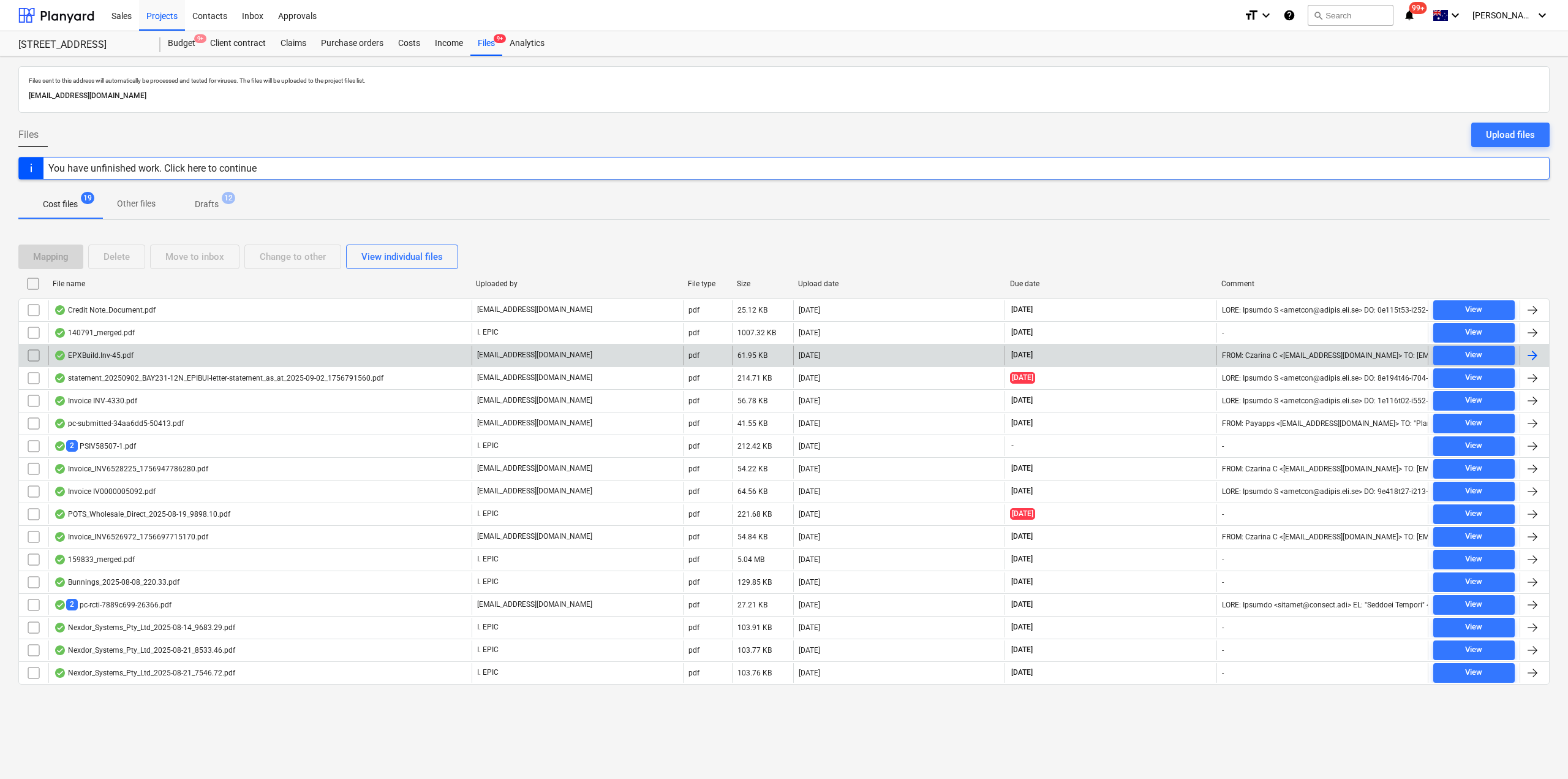
click at [268, 361] on div "EPXBuild.Inv-45.pdf" at bounding box center [260, 356] width 423 height 20
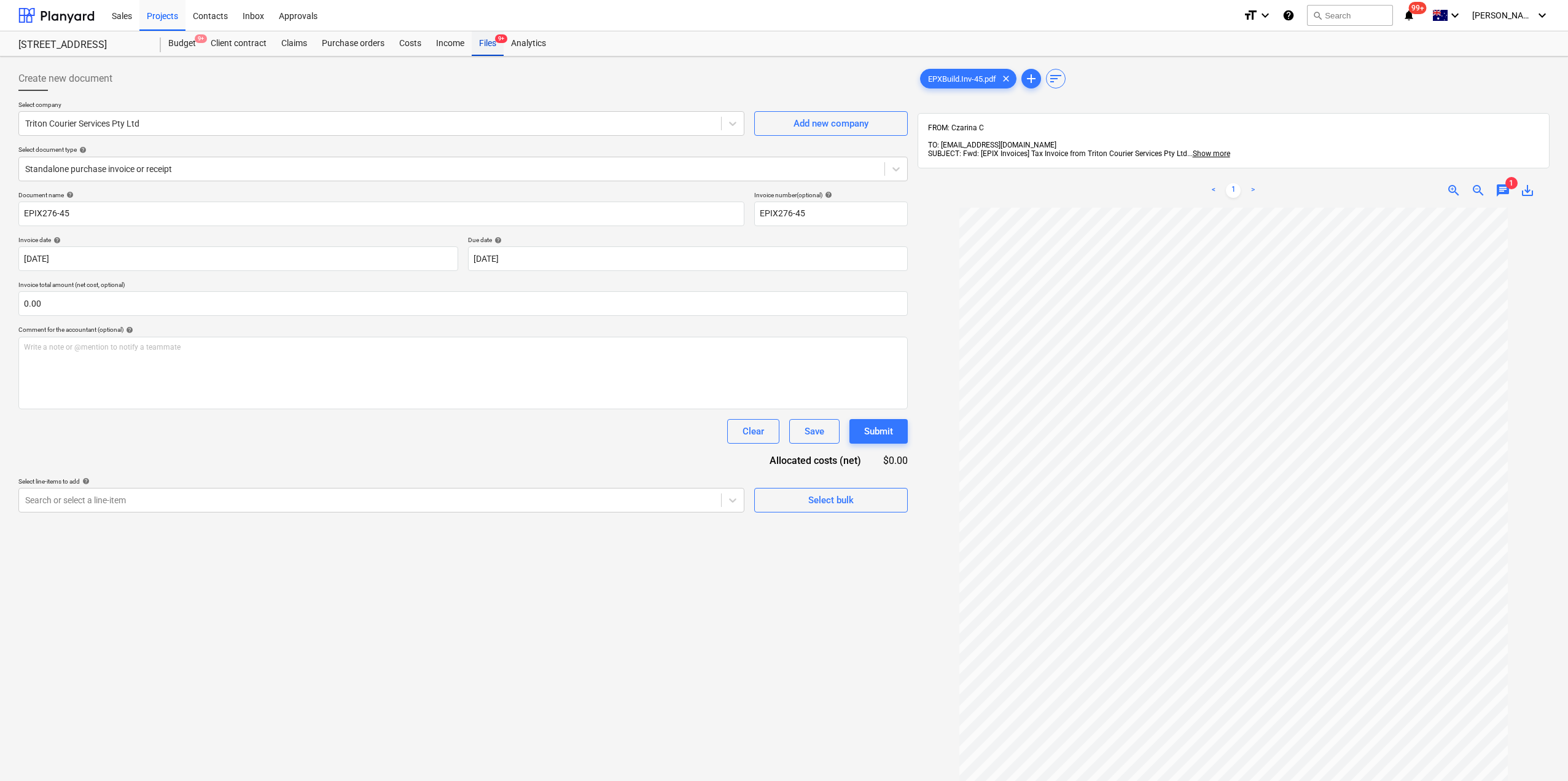
click at [483, 44] on div "Files 9+" at bounding box center [488, 44] width 32 height 25
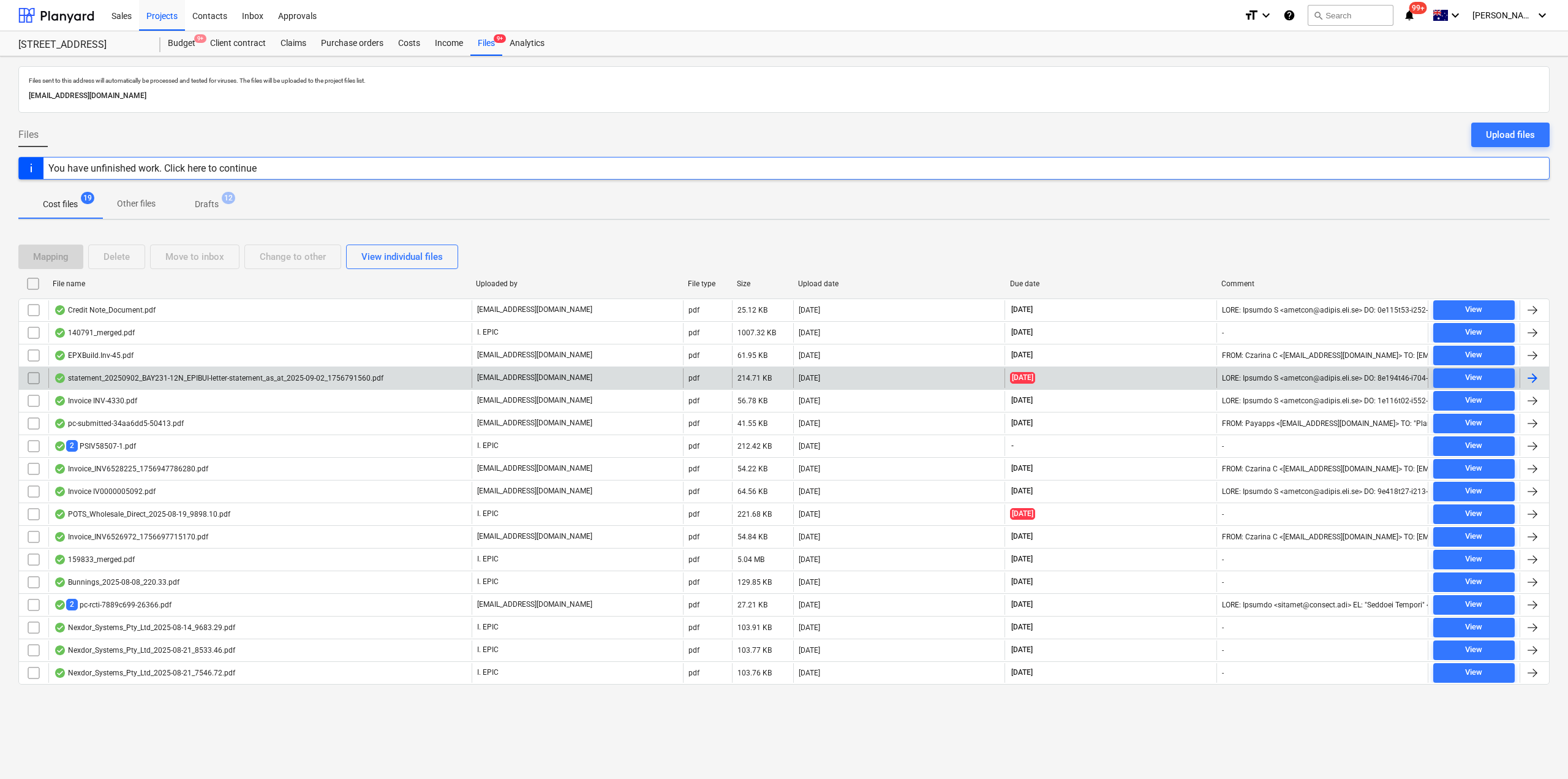
click at [153, 383] on div "statement_20250902_BAY231-12N_EPIBUI-letter-statement_as_at_2025-09-02_17567915…" at bounding box center [260, 378] width 423 height 20
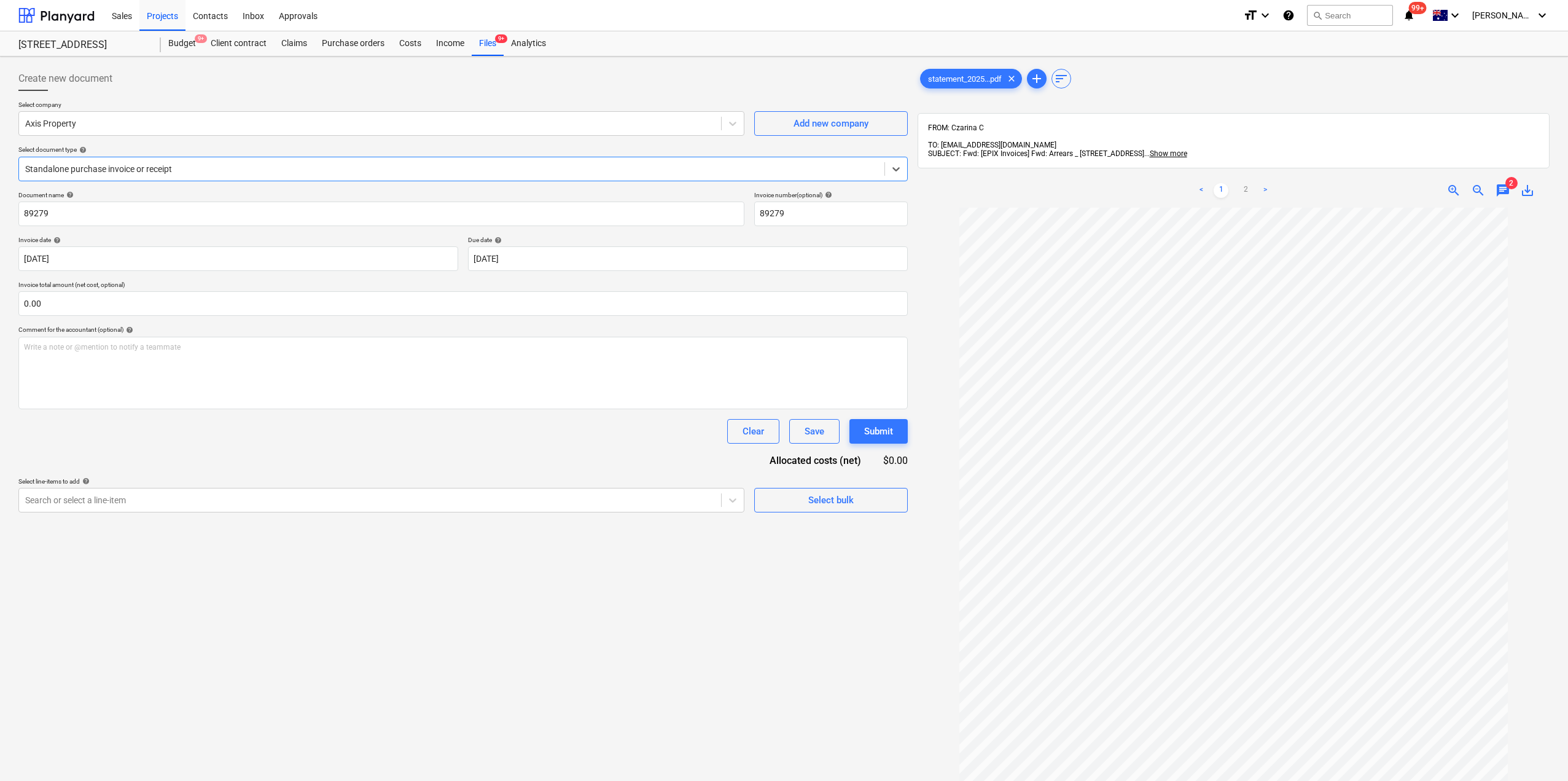
scroll to position [32, 0]
click at [1244, 183] on link "2" at bounding box center [1245, 190] width 15 height 15
click at [1507, 178] on span "2" at bounding box center [1512, 183] width 12 height 12
click at [1504, 183] on span "chat" at bounding box center [1503, 190] width 15 height 15
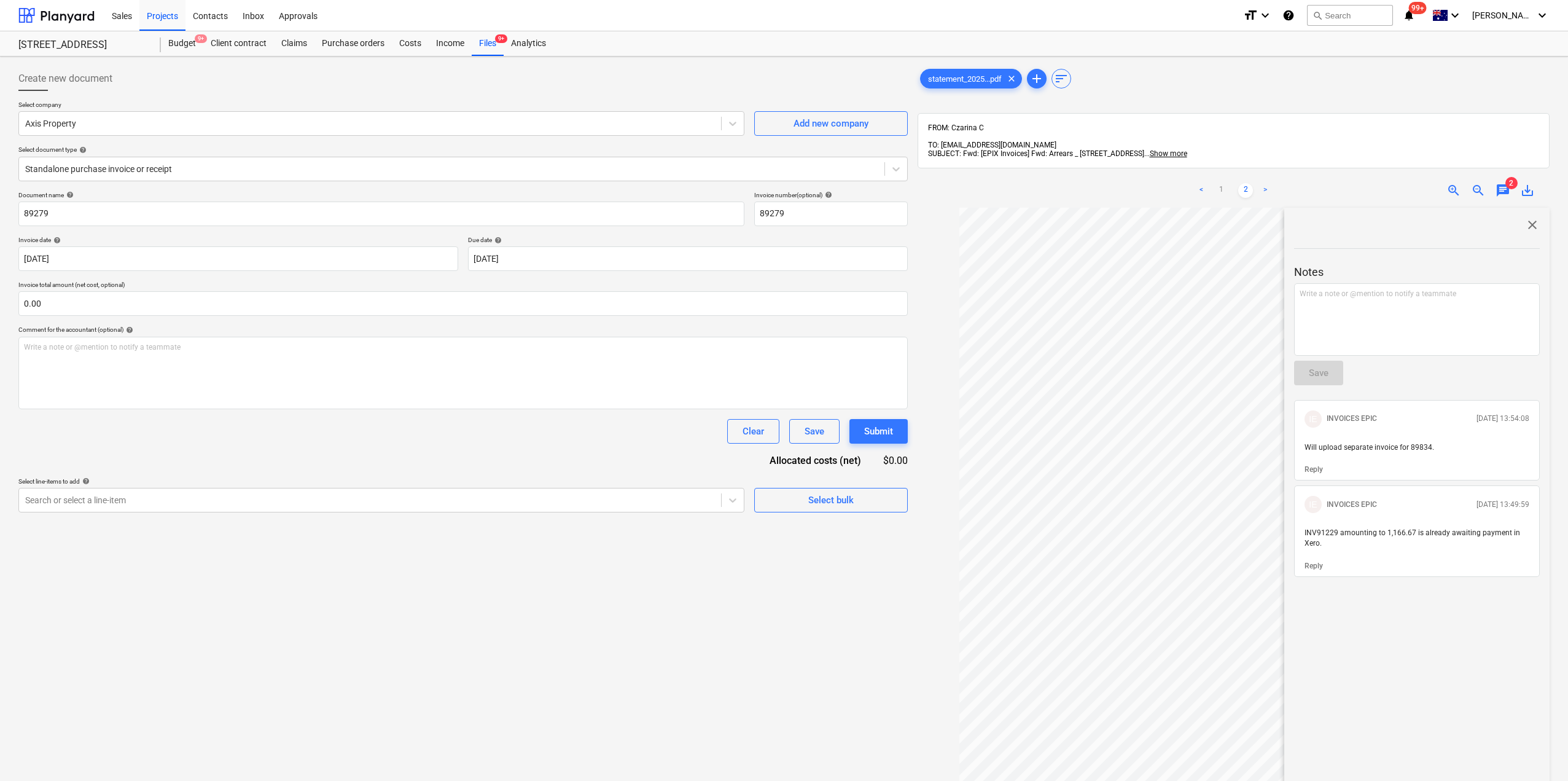
click at [1504, 183] on span "chat" at bounding box center [1503, 190] width 15 height 15
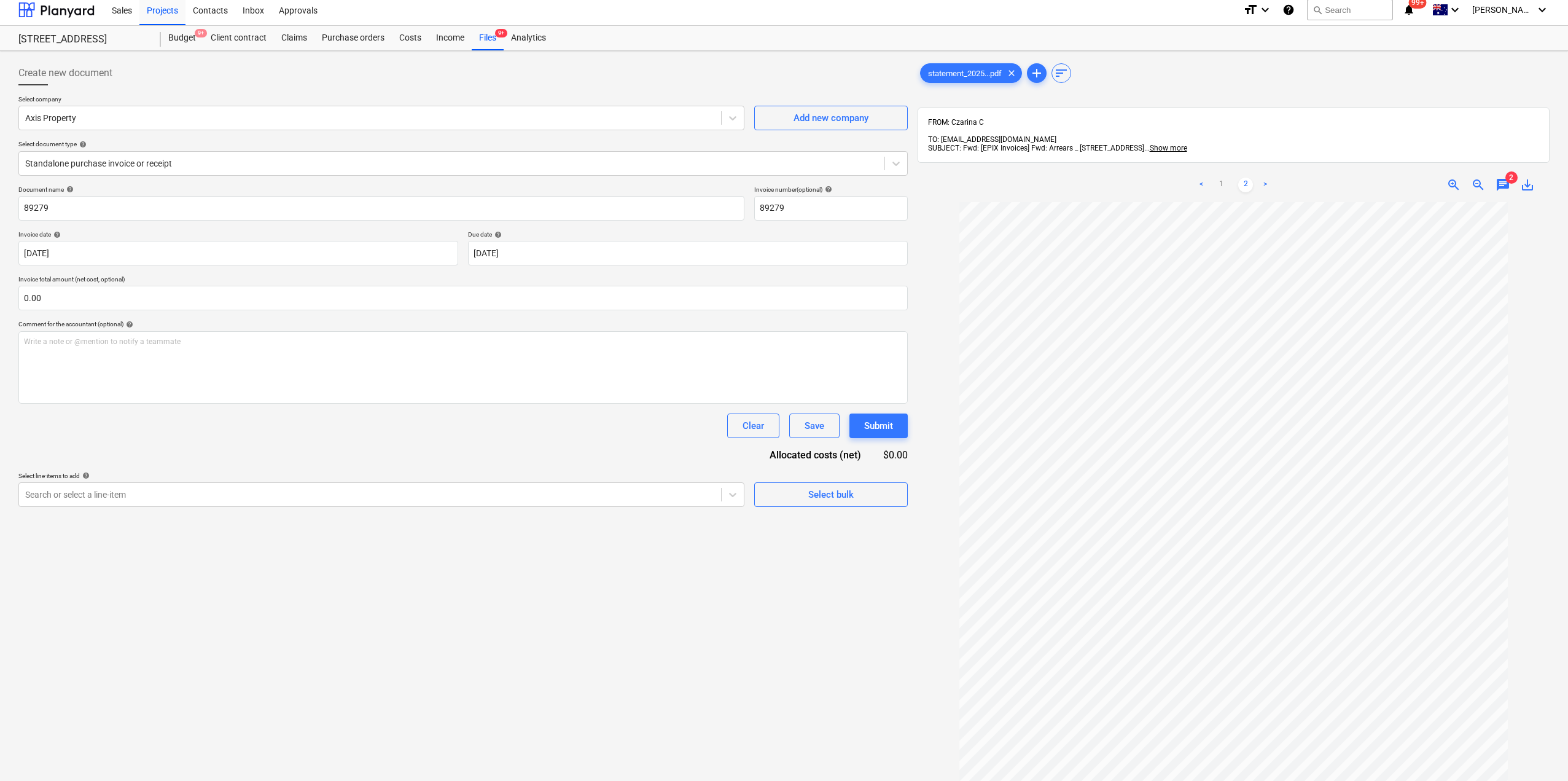
scroll to position [0, 0]
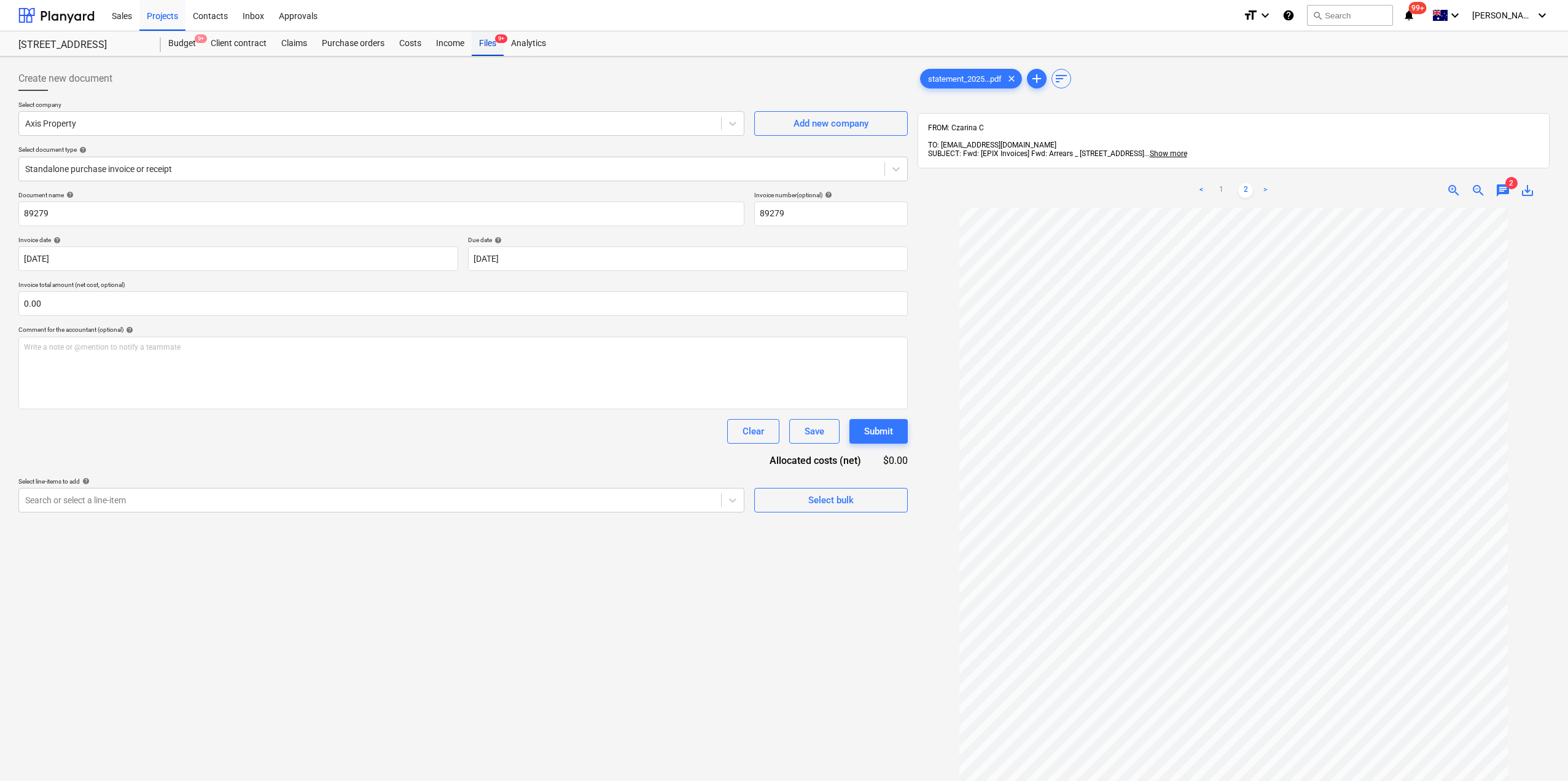
click at [488, 37] on div "Files 9+" at bounding box center [488, 44] width 32 height 25
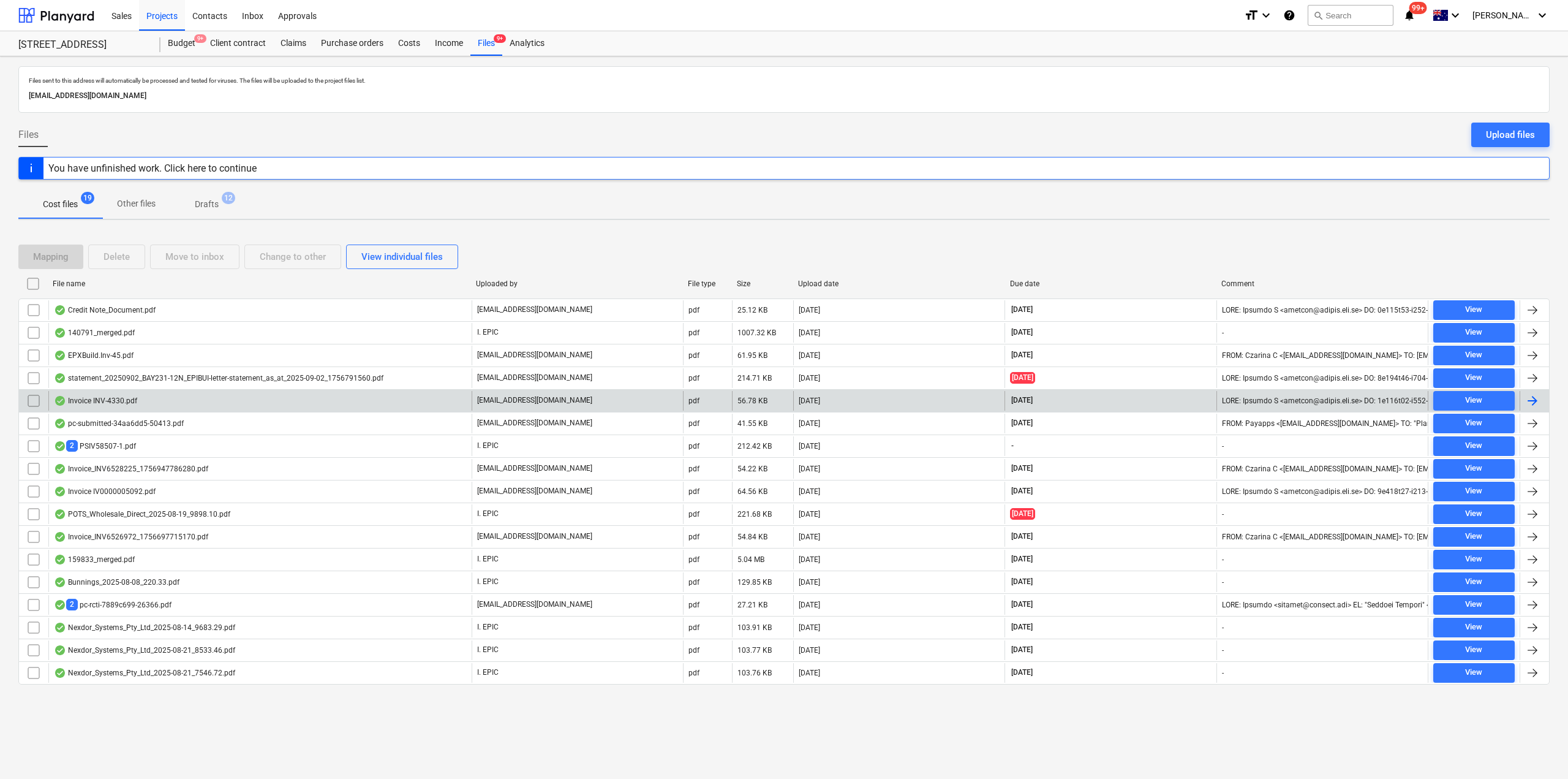
click at [161, 397] on div "Invoice INV-4330.pdf" at bounding box center [260, 401] width 423 height 20
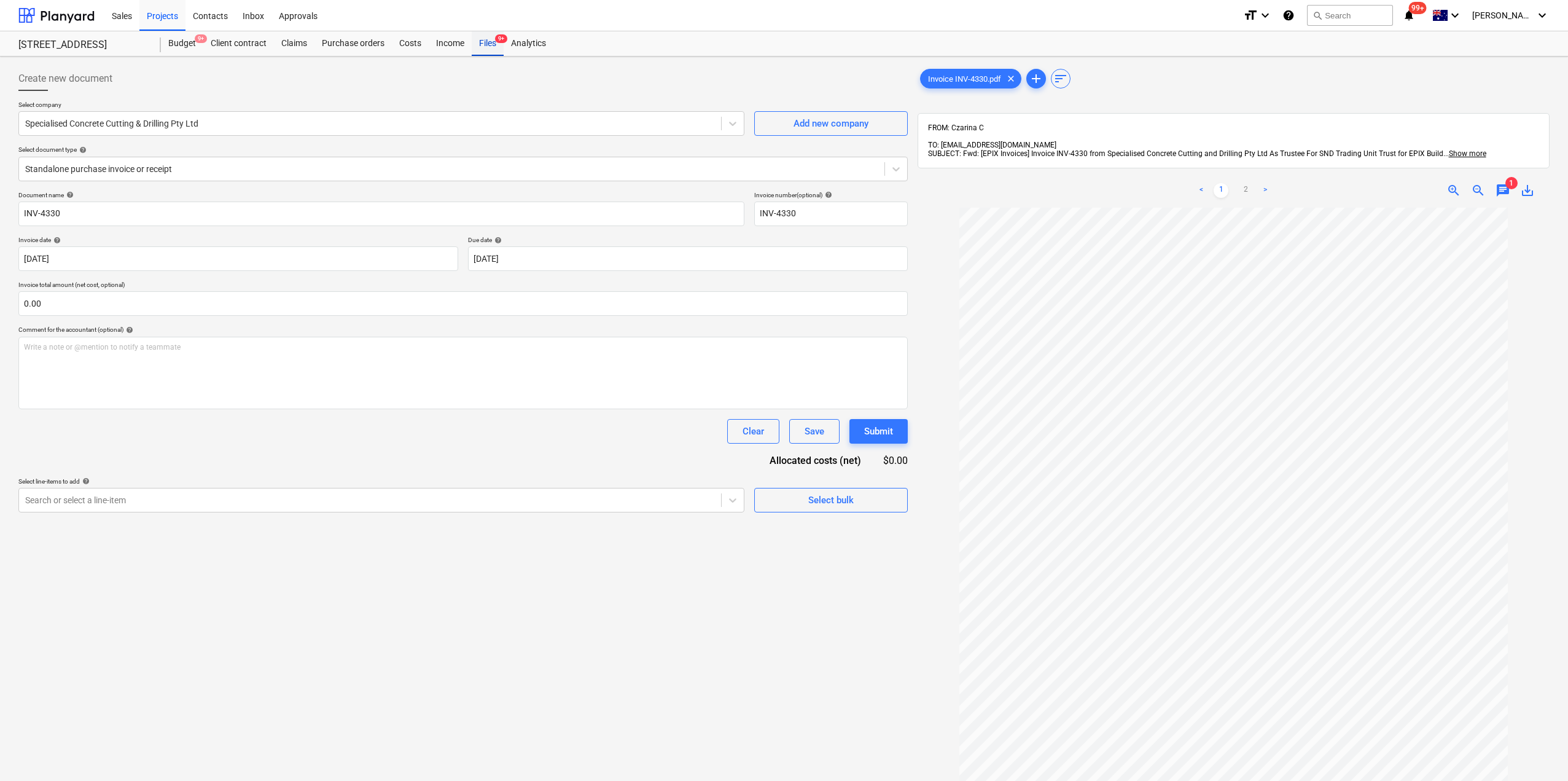
click at [491, 40] on div "Files 9+" at bounding box center [488, 44] width 32 height 25
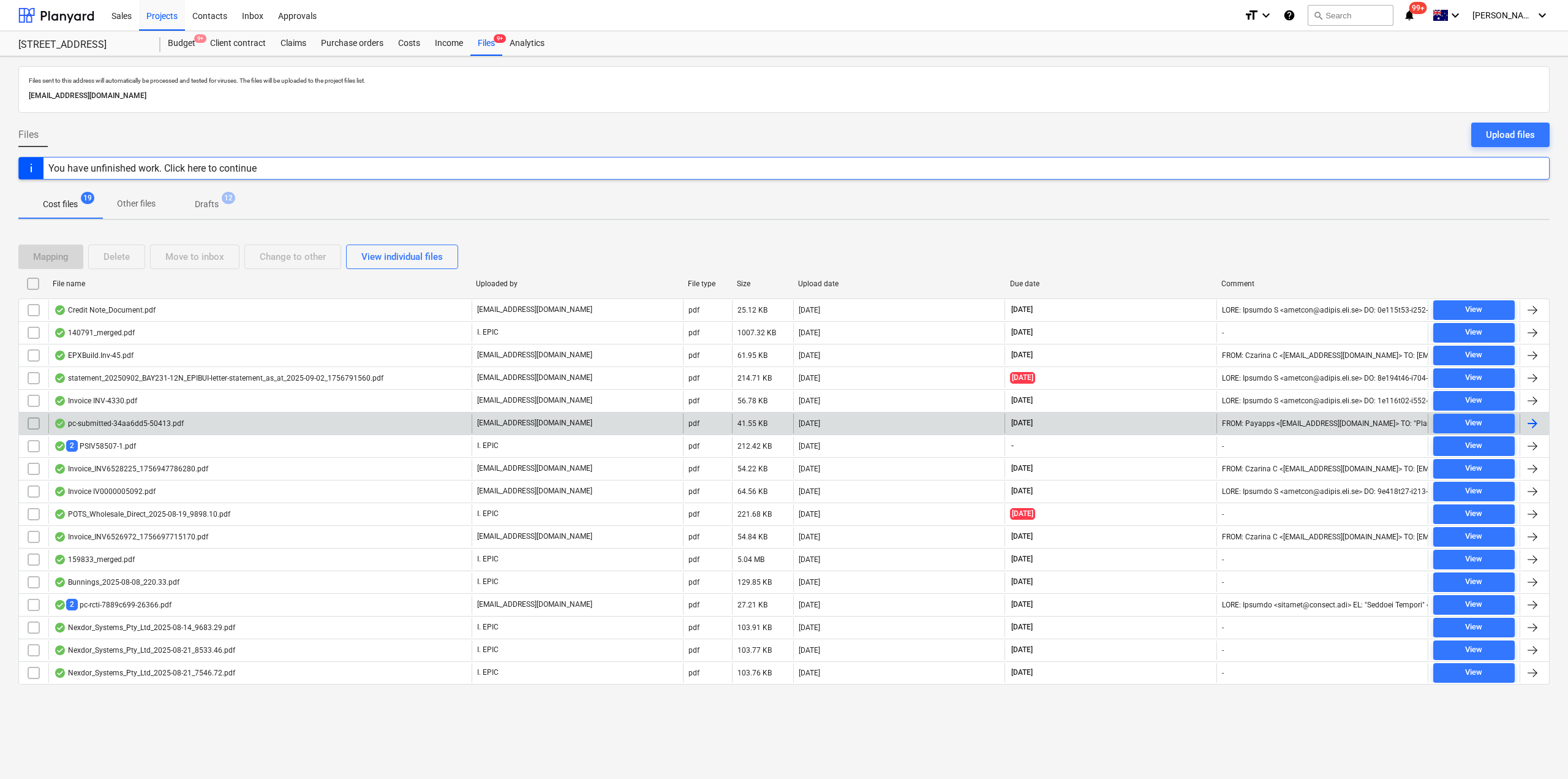
click at [169, 426] on div "pc-submitted-34aa6dd5-50413.pdf" at bounding box center [119, 423] width 130 height 10
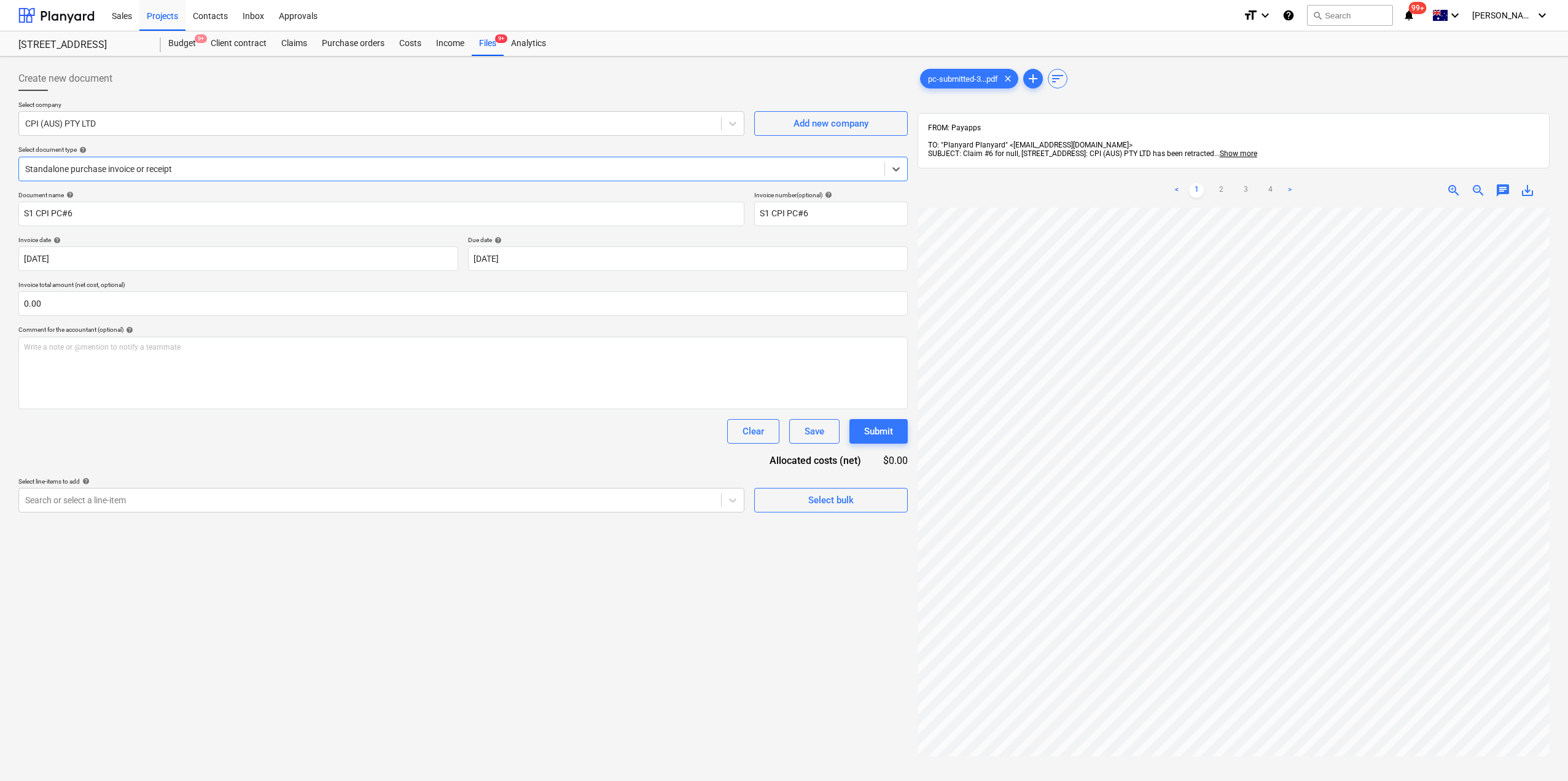
click at [88, 169] on div at bounding box center [451, 169] width 853 height 12
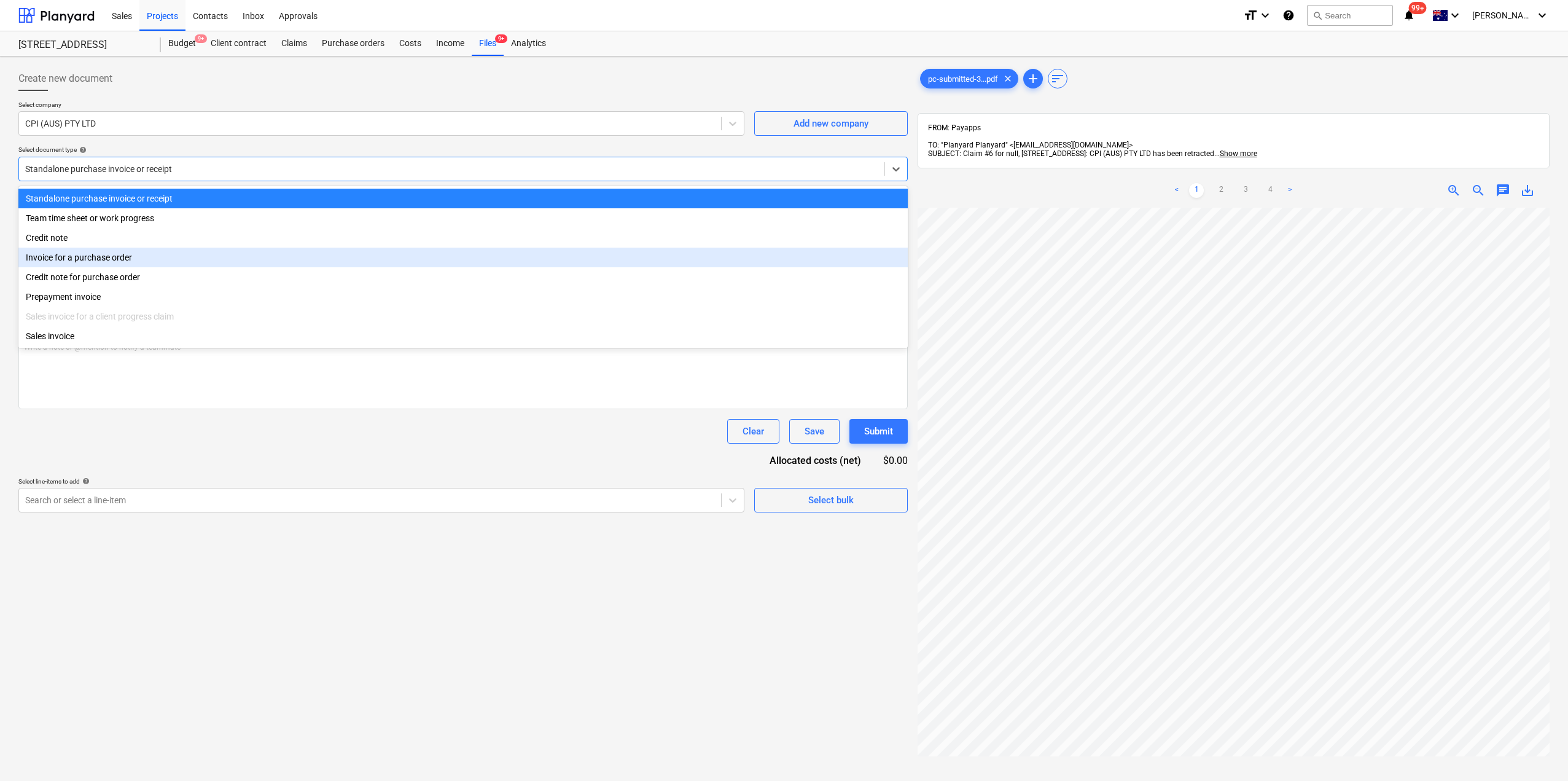
click at [94, 264] on div "Invoice for a purchase order" at bounding box center [464, 258] width 890 height 20
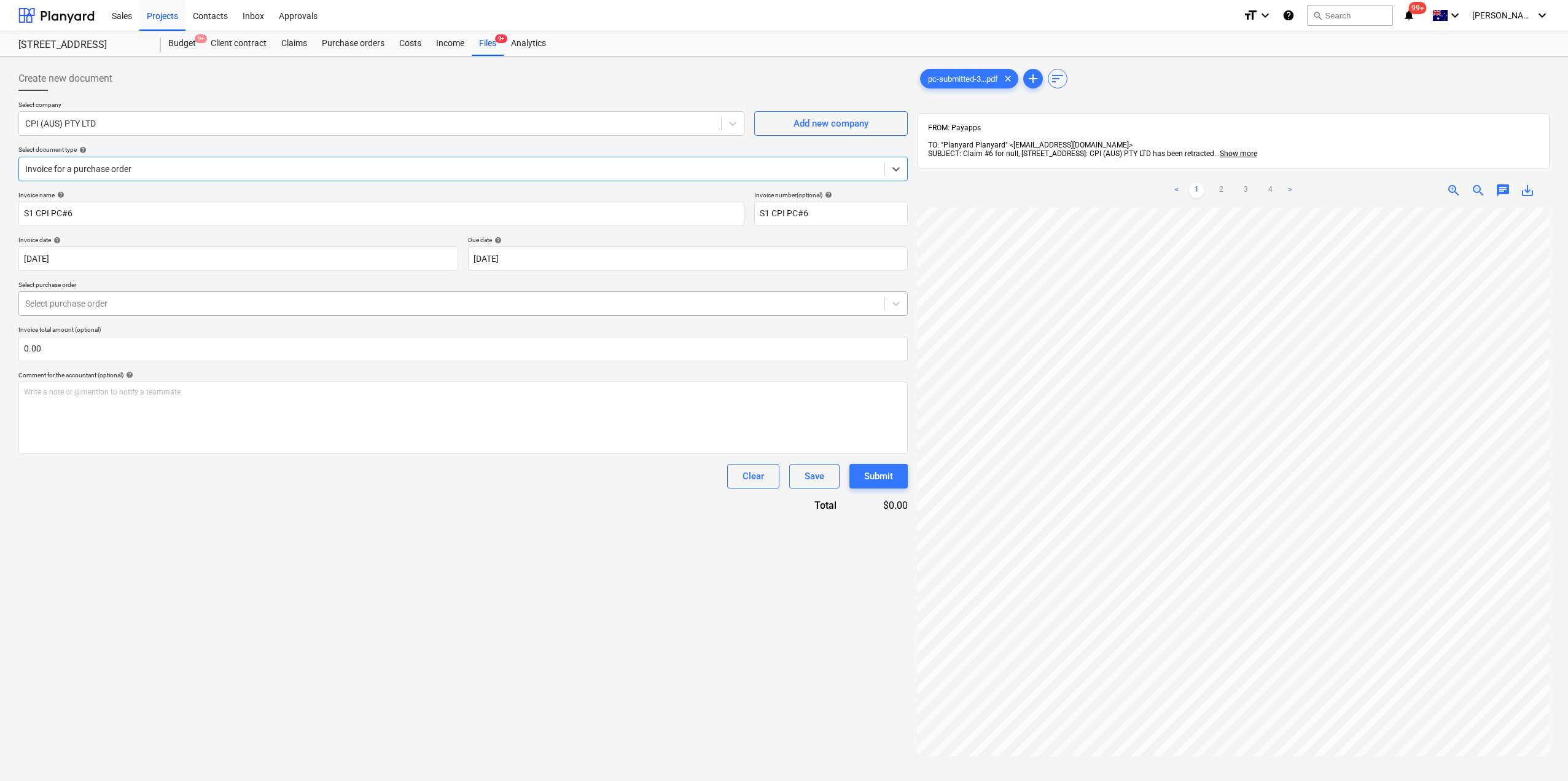
click at [90, 292] on div "Select purchase order" at bounding box center [464, 304] width 890 height 25
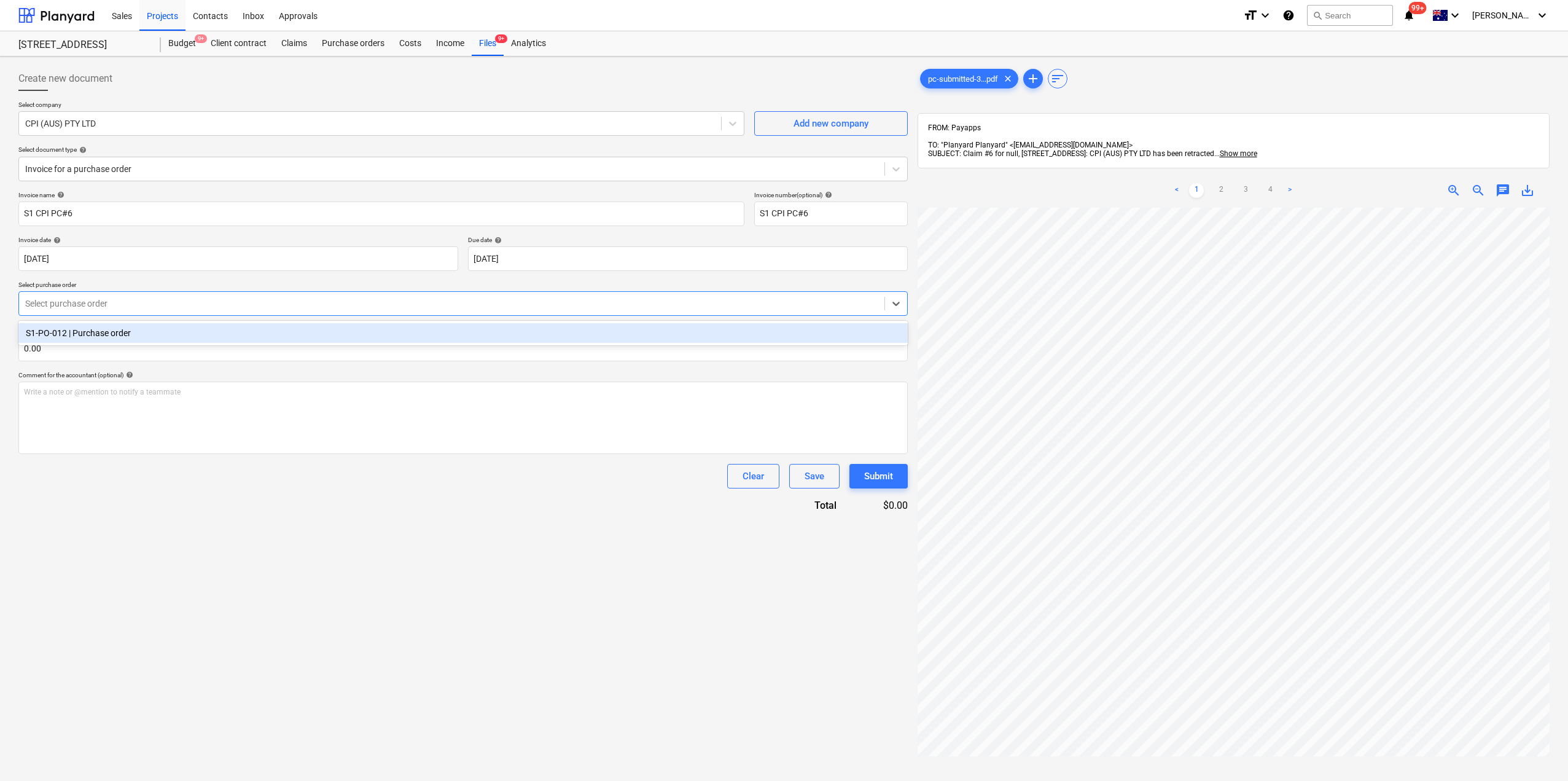
click at [90, 333] on div "S1-PO-012 | Purchase order" at bounding box center [464, 333] width 890 height 20
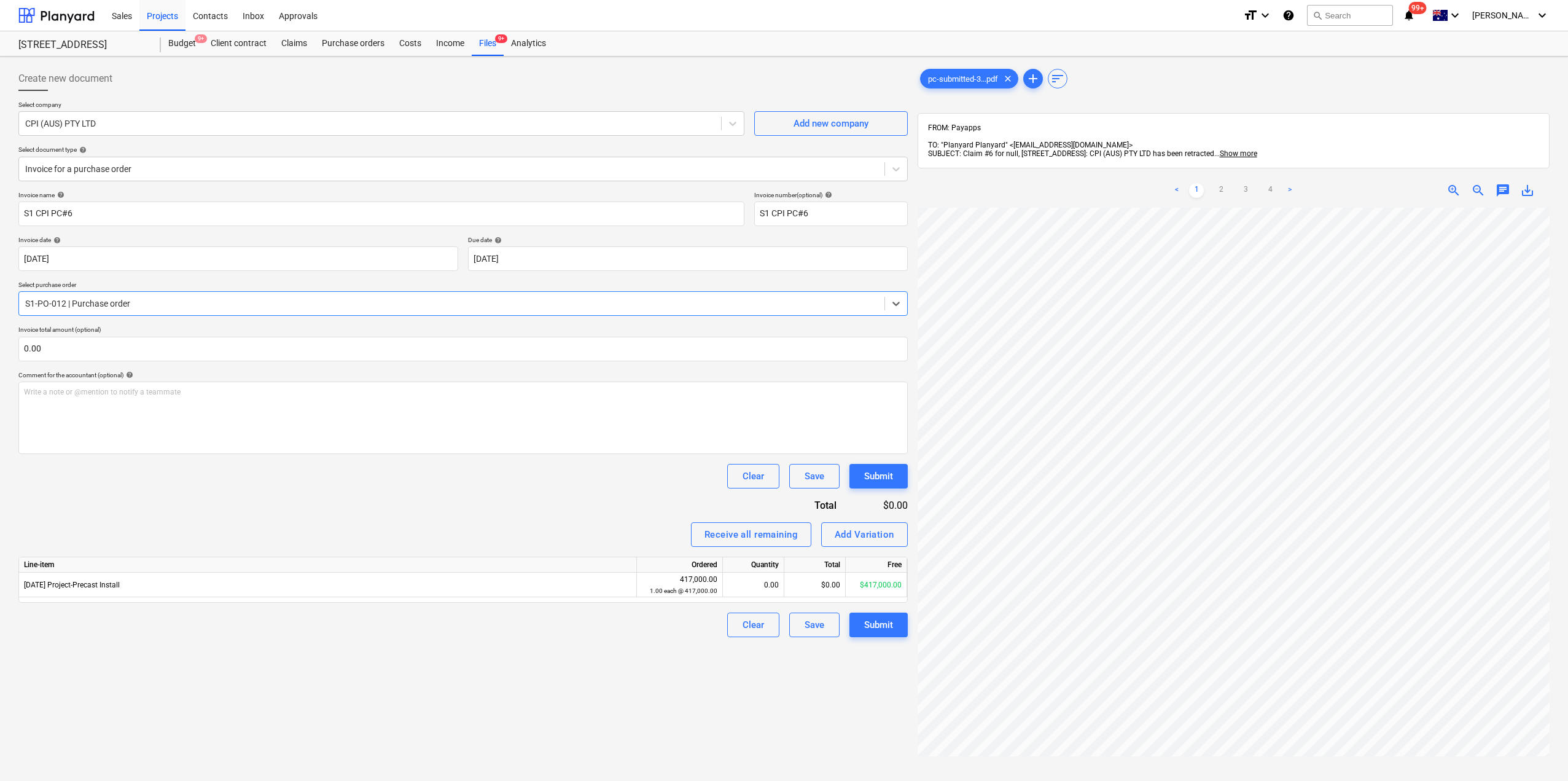
scroll to position [0, 151]
click at [1221, 183] on link "2" at bounding box center [1220, 190] width 15 height 15
click at [1244, 185] on link "3" at bounding box center [1245, 190] width 15 height 15
click at [1270, 185] on link "4" at bounding box center [1270, 190] width 15 height 15
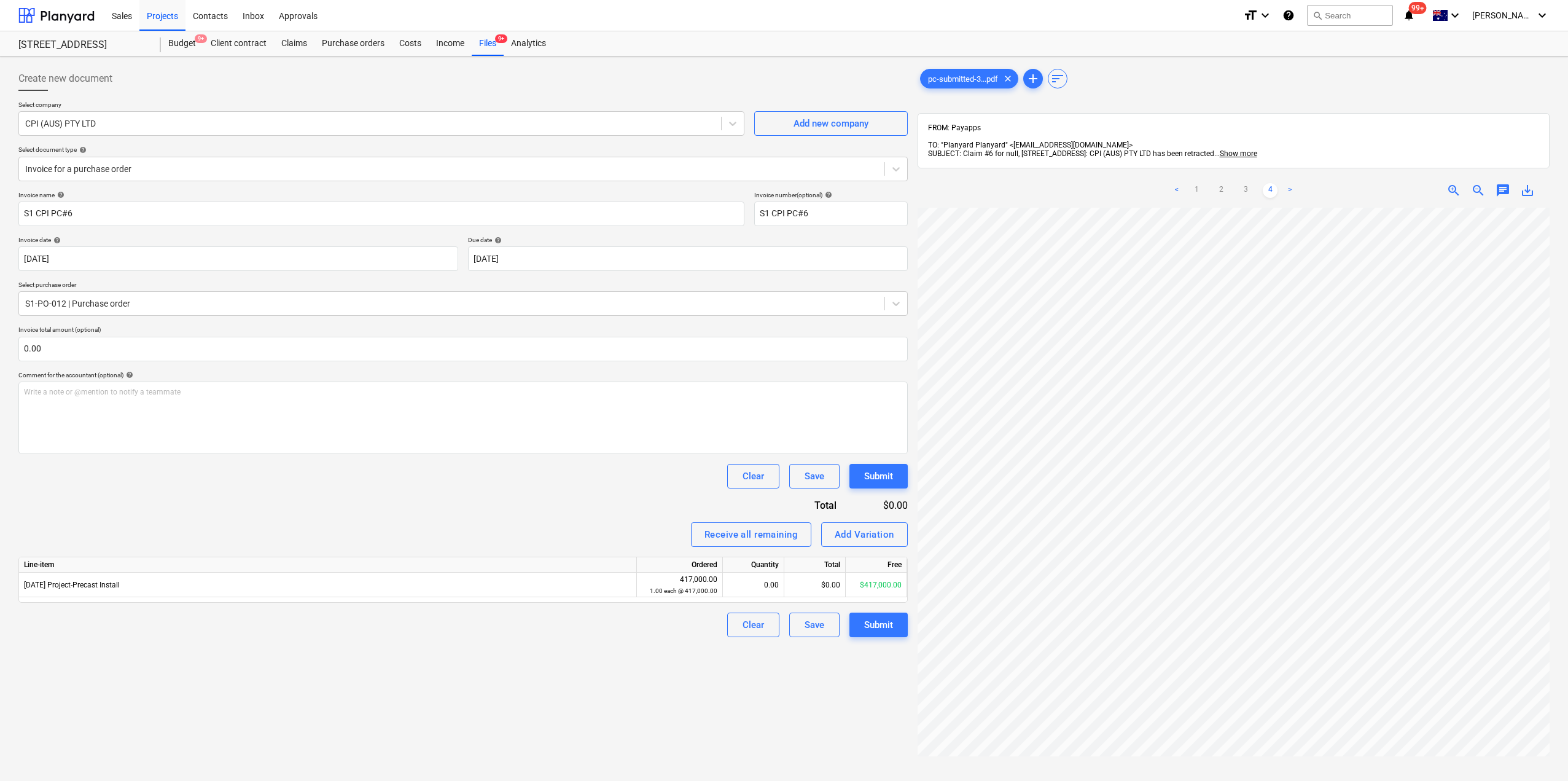
click at [1567, 393] on div "Create new document Select company CPI (AUS) PTY LTD Add new company Select doc…" at bounding box center [784, 510] width 1568 height 908
click at [1194, 183] on link "1" at bounding box center [1196, 190] width 15 height 15
click at [1221, 183] on link "2" at bounding box center [1220, 190] width 15 height 15
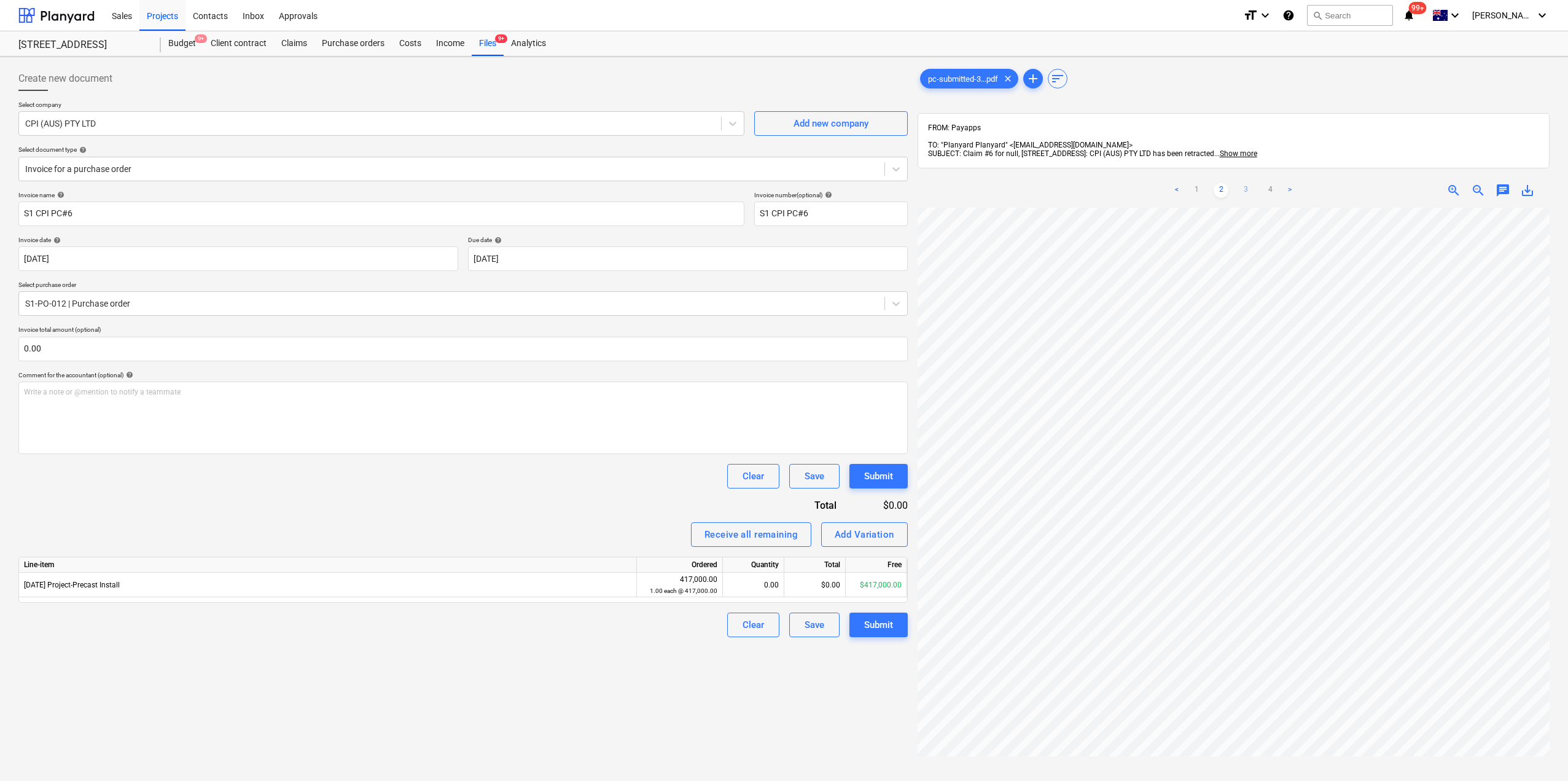
click at [1245, 183] on link "3" at bounding box center [1245, 190] width 15 height 15
click at [797, 589] on div "$0.00" at bounding box center [815, 585] width 62 height 25
click at [797, 686] on div "Create new document Select company CPI (AUS) PTY LTD Add new company Select doc…" at bounding box center [463, 510] width 899 height 898
click at [1265, 184] on link "4" at bounding box center [1270, 190] width 15 height 15
drag, startPoint x: 1265, startPoint y: 184, endPoint x: 1195, endPoint y: 178, distance: 70.3
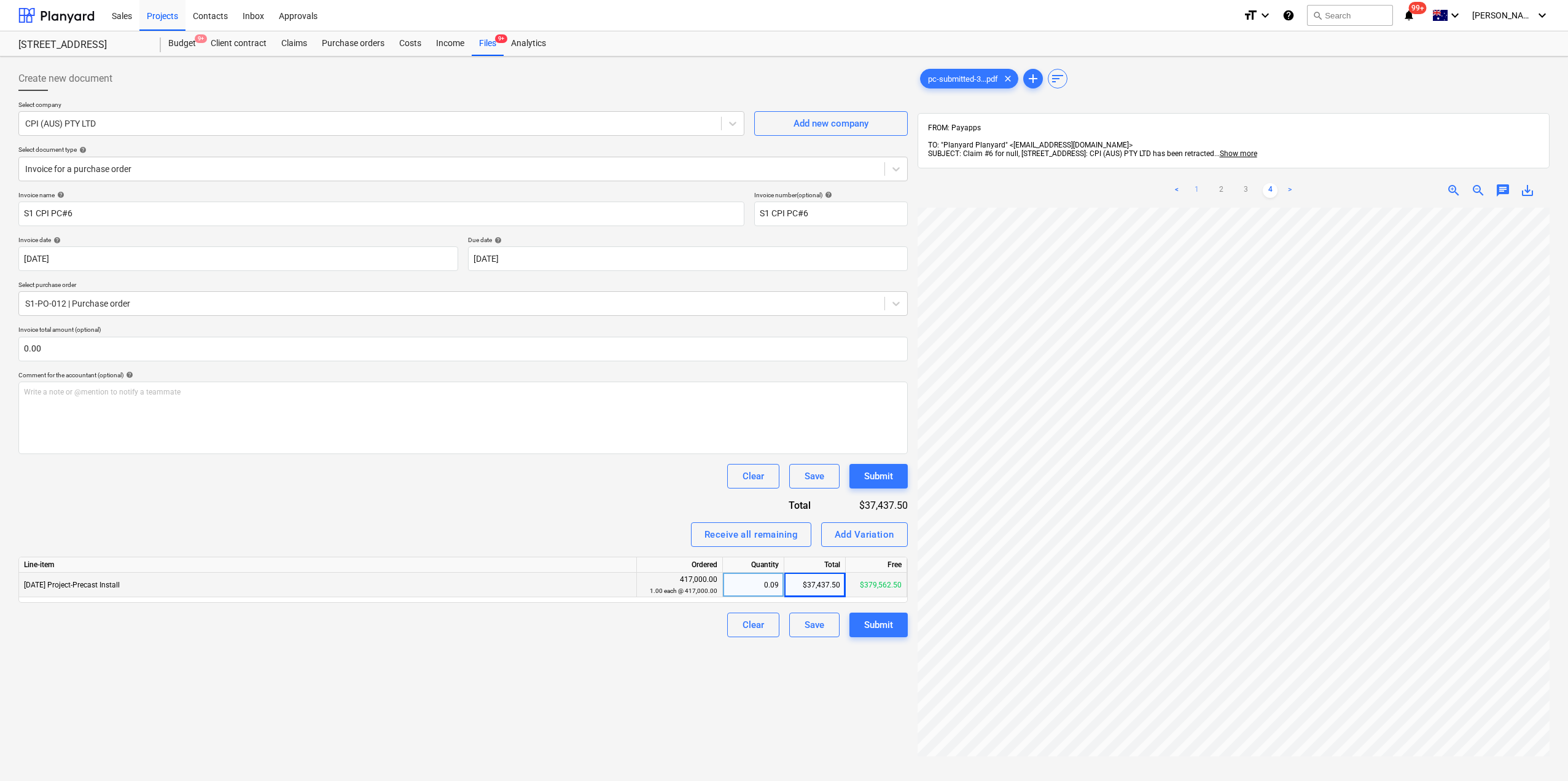
click at [1195, 183] on link "1" at bounding box center [1196, 190] width 15 height 15
click at [879, 632] on div "Submit" at bounding box center [878, 625] width 29 height 16
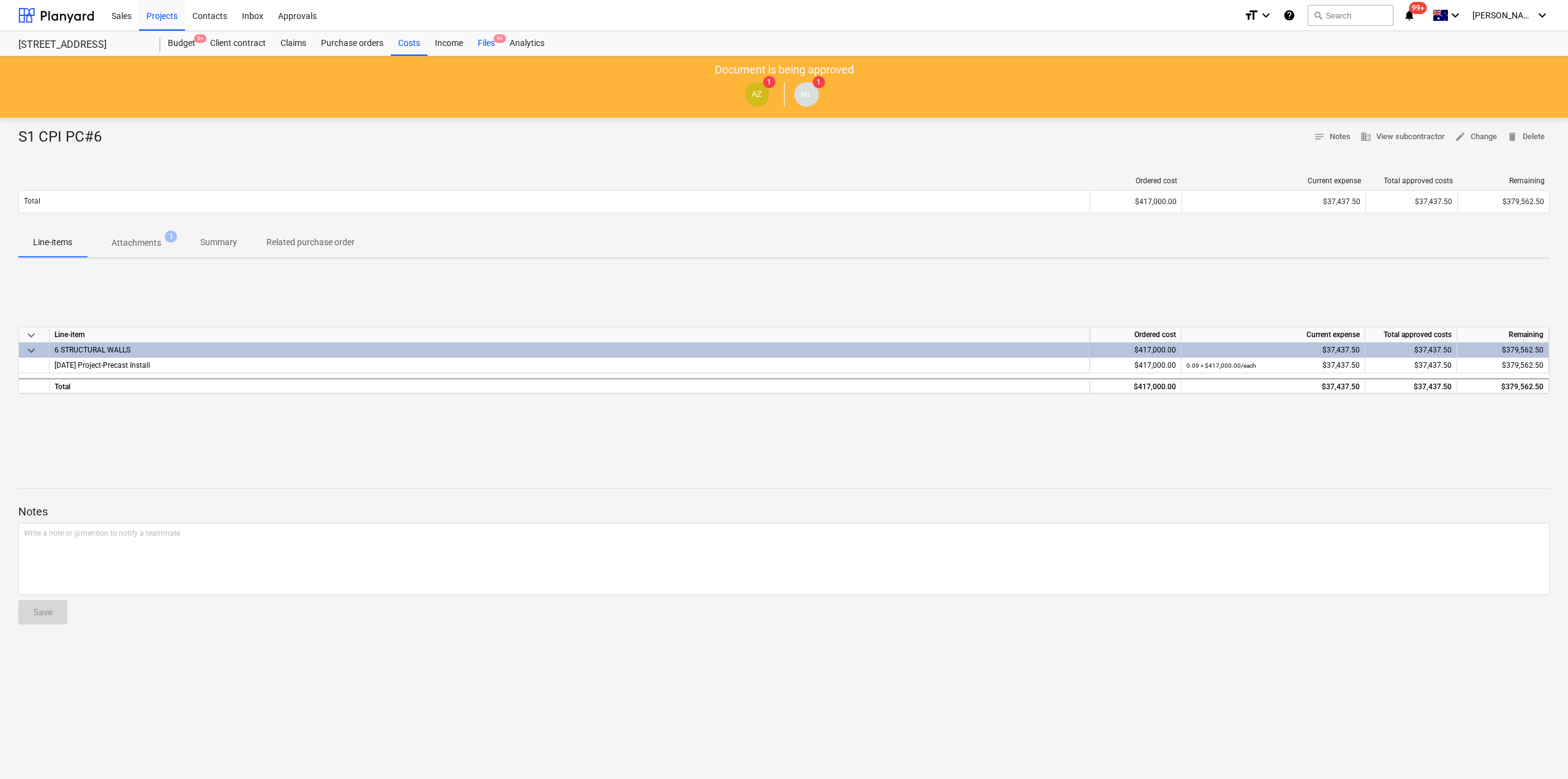
click at [487, 41] on div "Files 9+" at bounding box center [486, 44] width 32 height 25
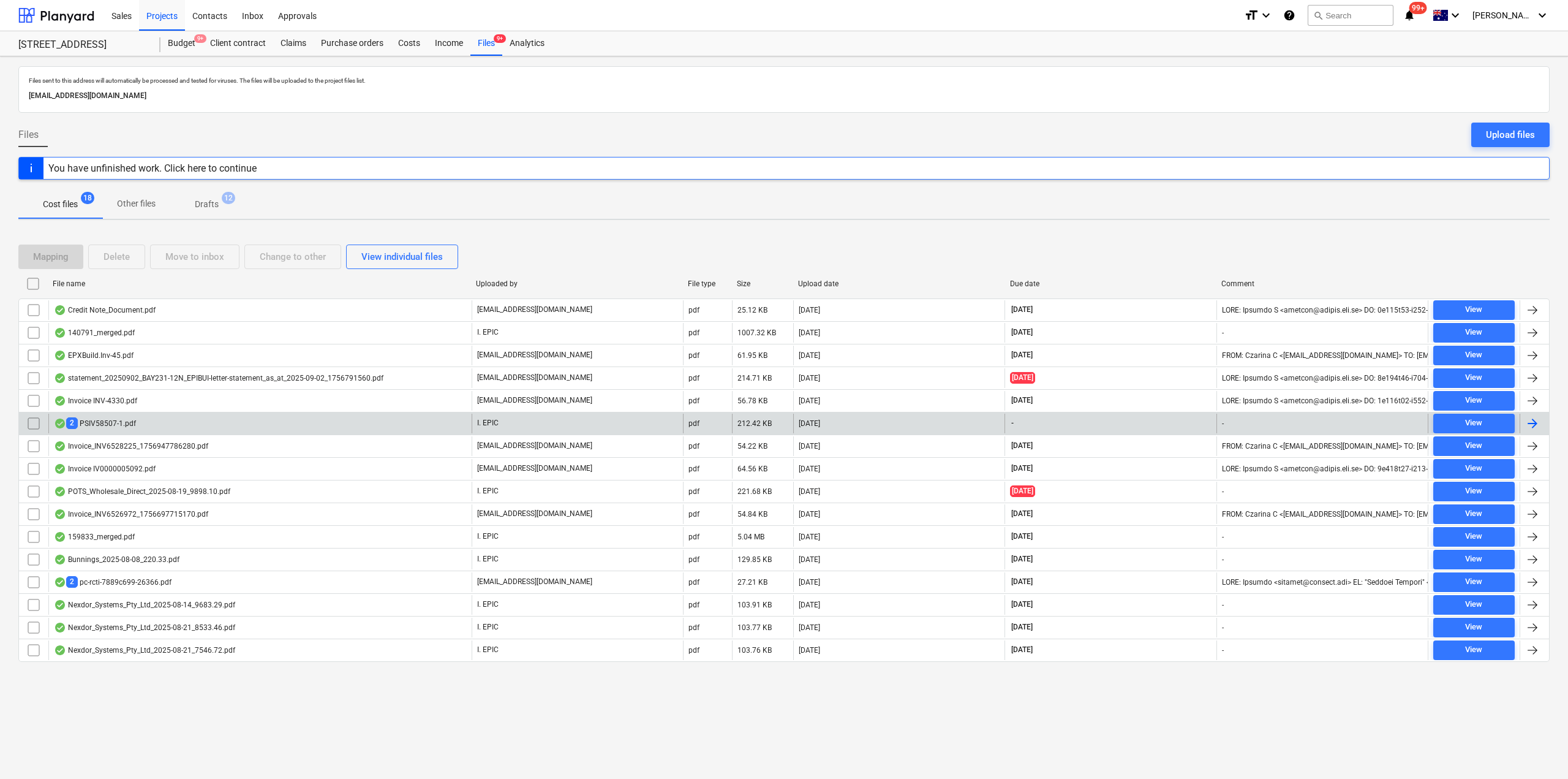
click at [183, 423] on div "2 PSIV58507-1.pdf" at bounding box center [260, 423] width 423 height 20
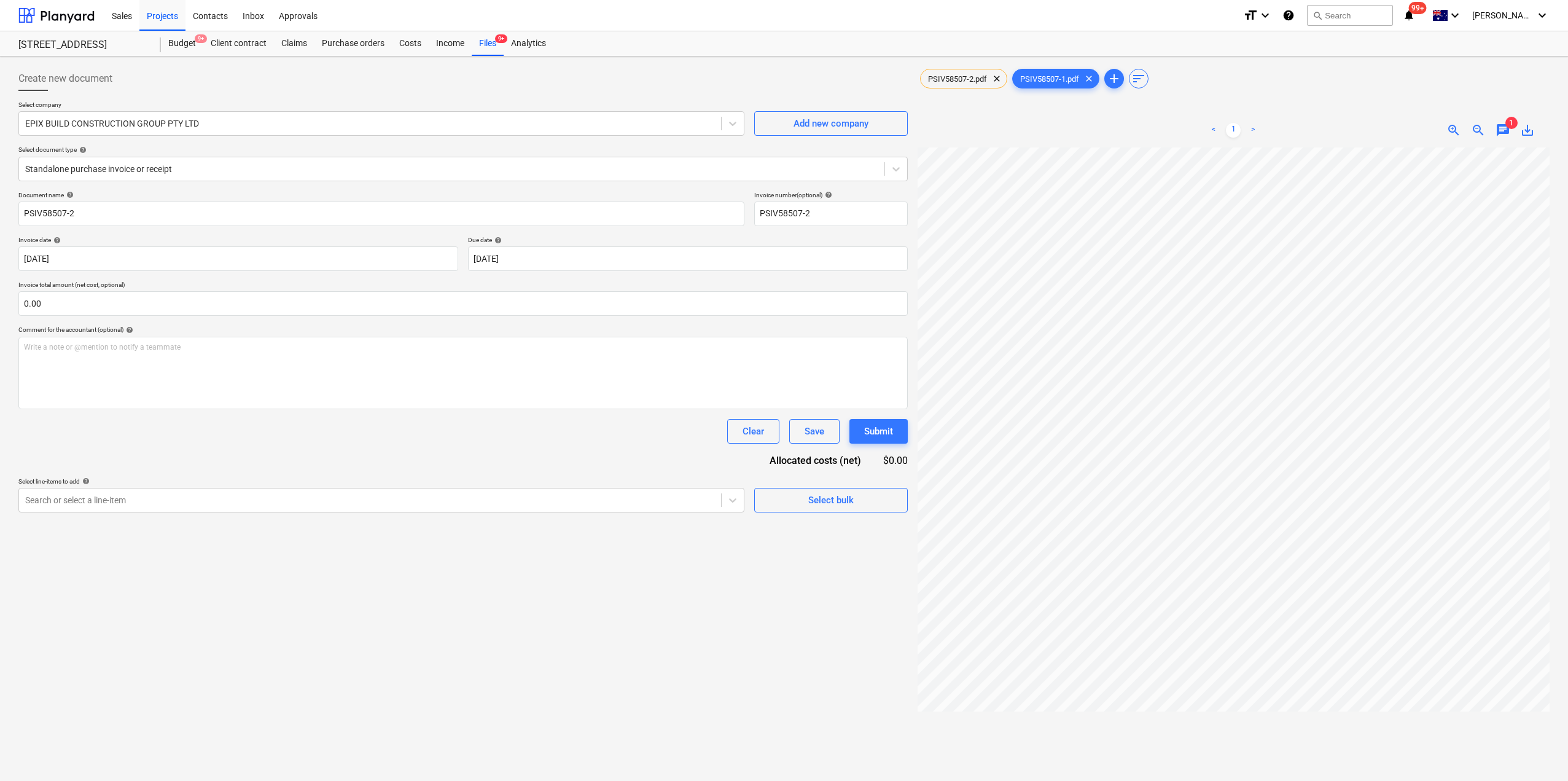
scroll to position [0, 104]
click at [479, 52] on div "Files 9+" at bounding box center [488, 44] width 32 height 25
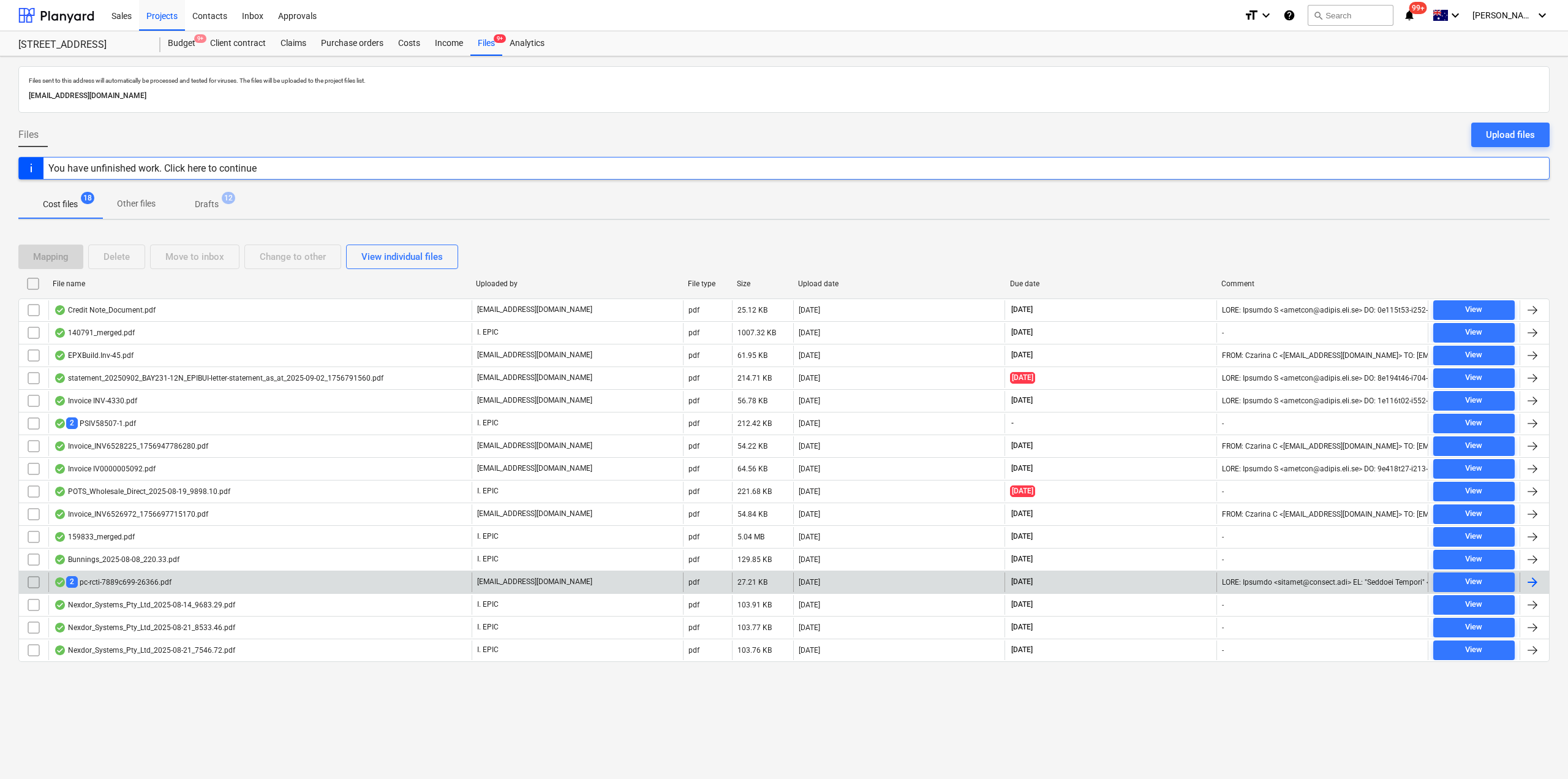
click at [127, 580] on div "2 pc-rcti-7889c699-26366.pdf" at bounding box center [113, 582] width 117 height 12
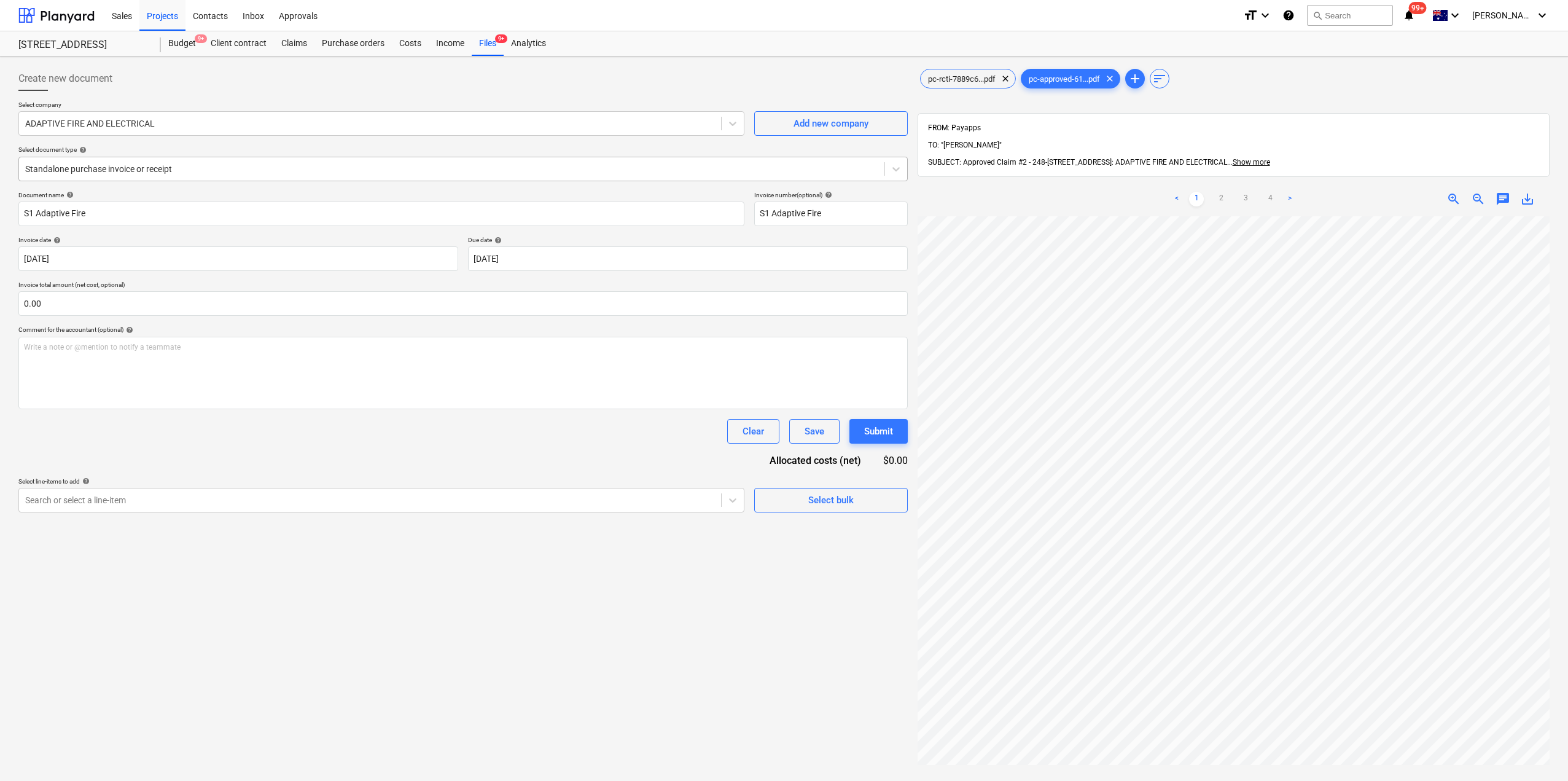
click at [155, 173] on div at bounding box center [451, 169] width 853 height 12
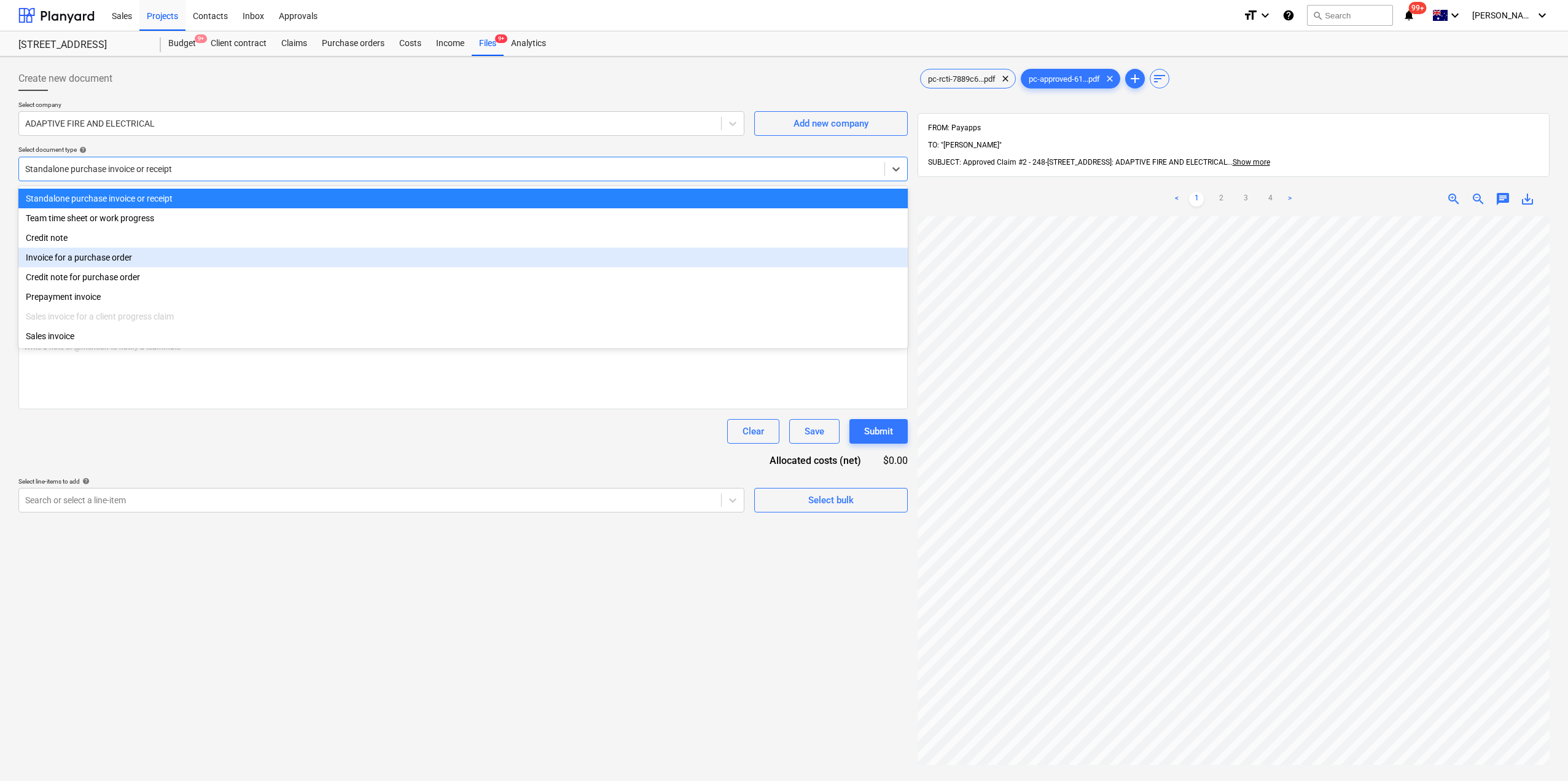
click at [99, 262] on div "Invoice for a purchase order" at bounding box center [464, 258] width 890 height 20
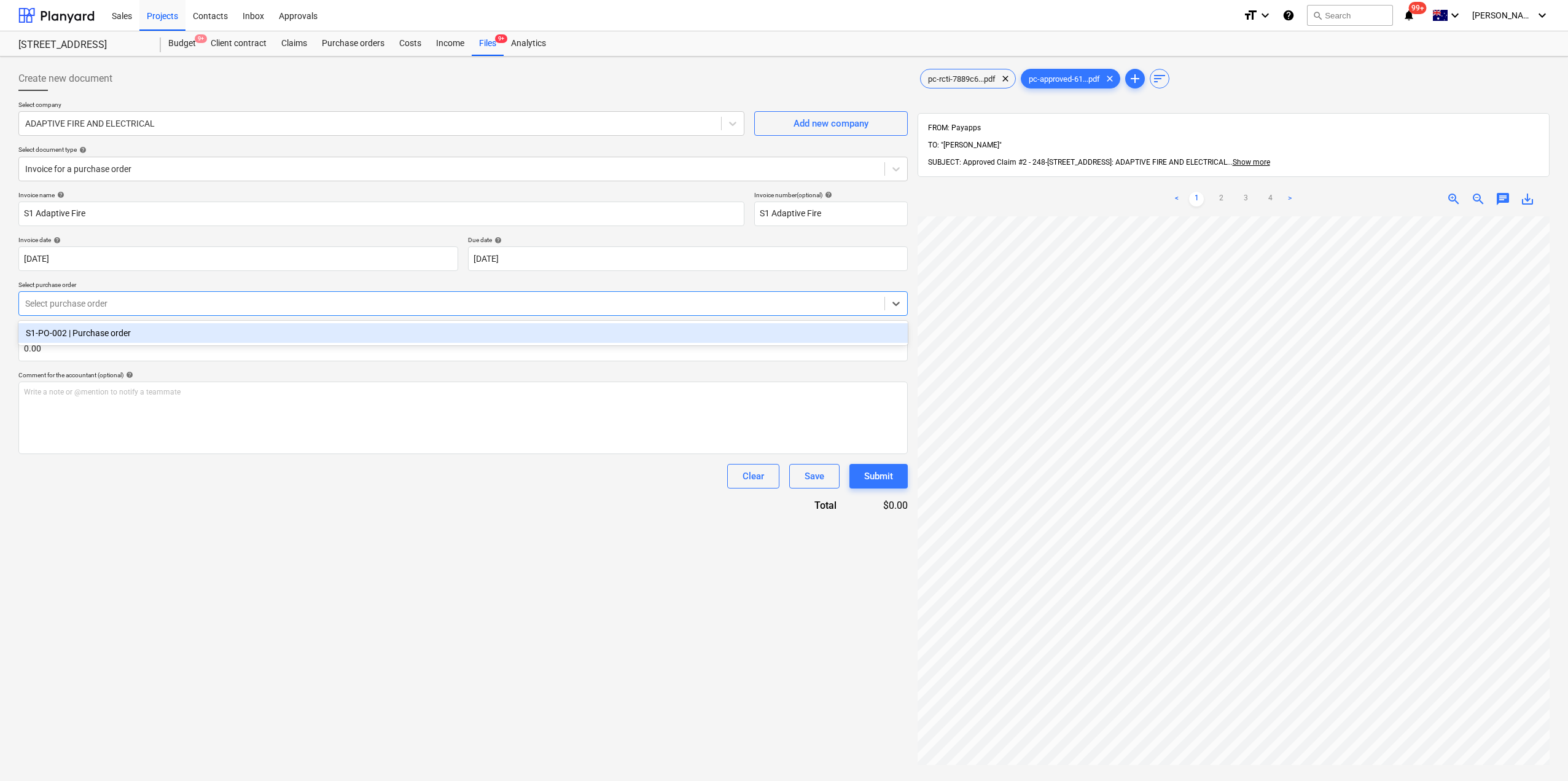
click at [96, 305] on div at bounding box center [451, 303] width 853 height 12
click at [86, 331] on div "S1-PO-002 | Purchase order" at bounding box center [464, 333] width 890 height 20
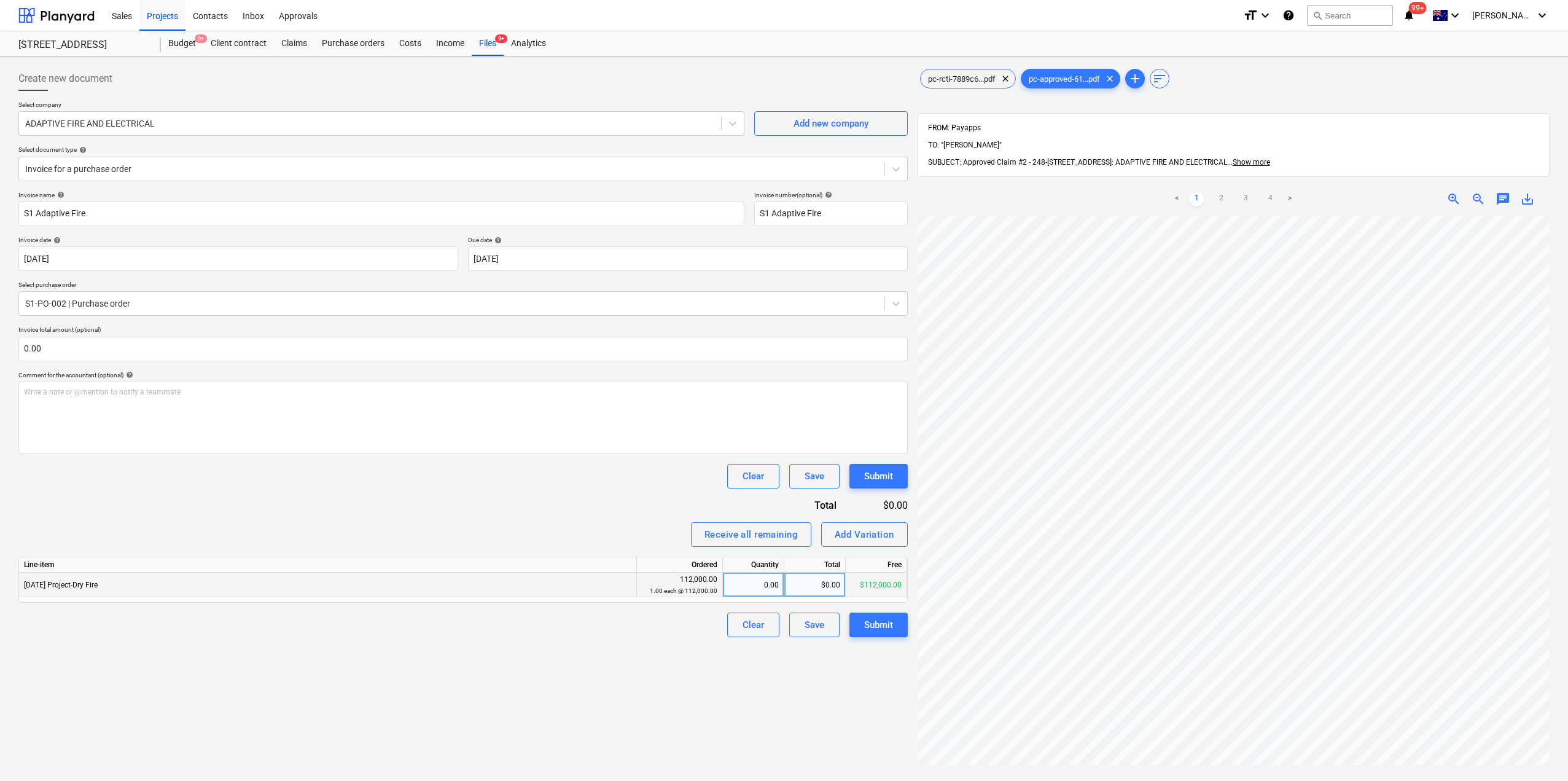
click at [730, 586] on div "0.00" at bounding box center [752, 585] width 51 height 25
click at [816, 596] on div "$0.00" at bounding box center [815, 585] width 62 height 25
click at [797, 708] on div "Create new document Select company ADAPTIVE FIRE AND ELECTRICAL Add new company…" at bounding box center [463, 514] width 899 height 906
click at [890, 626] on div "Submit" at bounding box center [878, 625] width 29 height 16
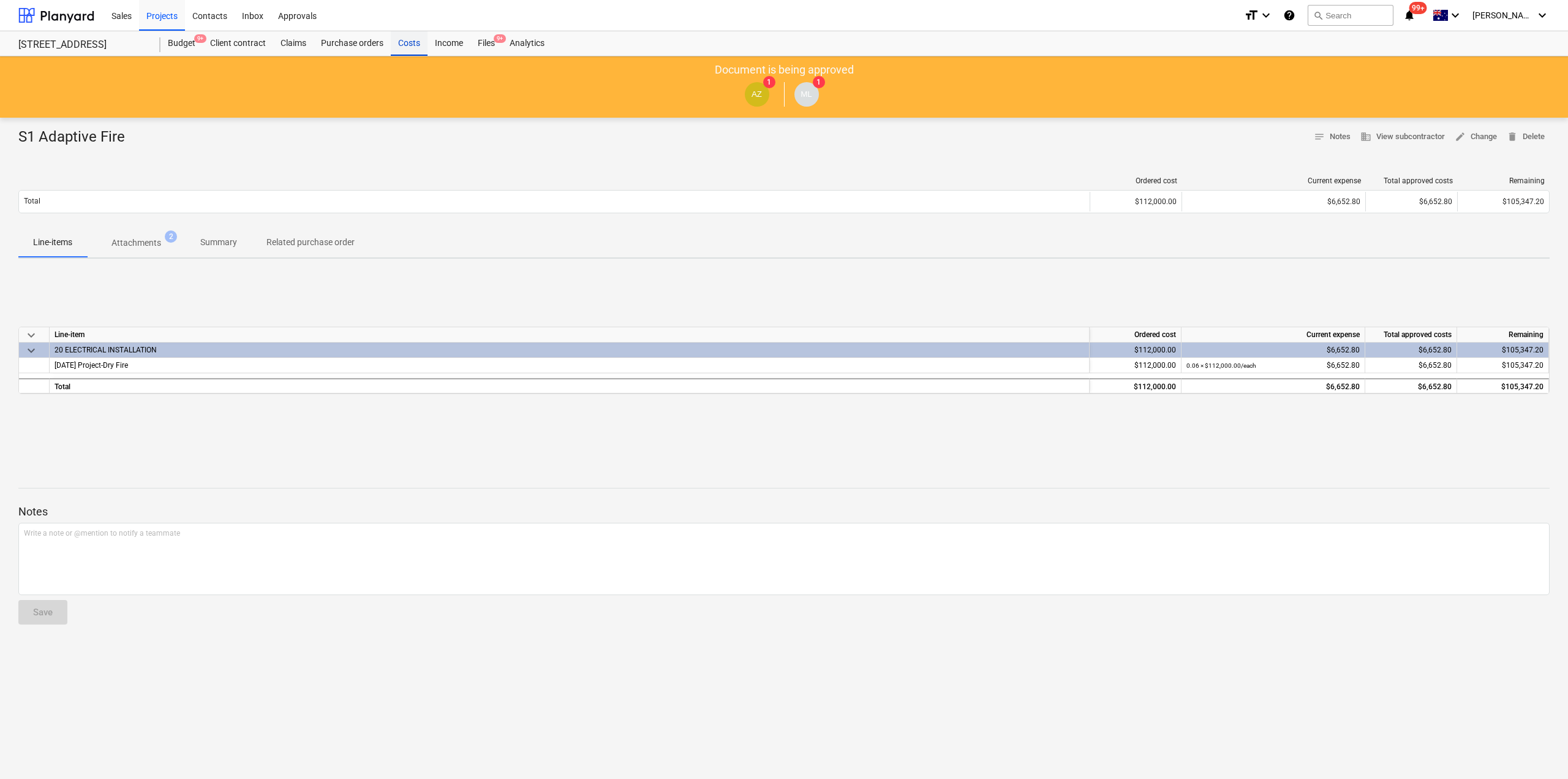
click at [409, 44] on div "Costs" at bounding box center [409, 44] width 36 height 25
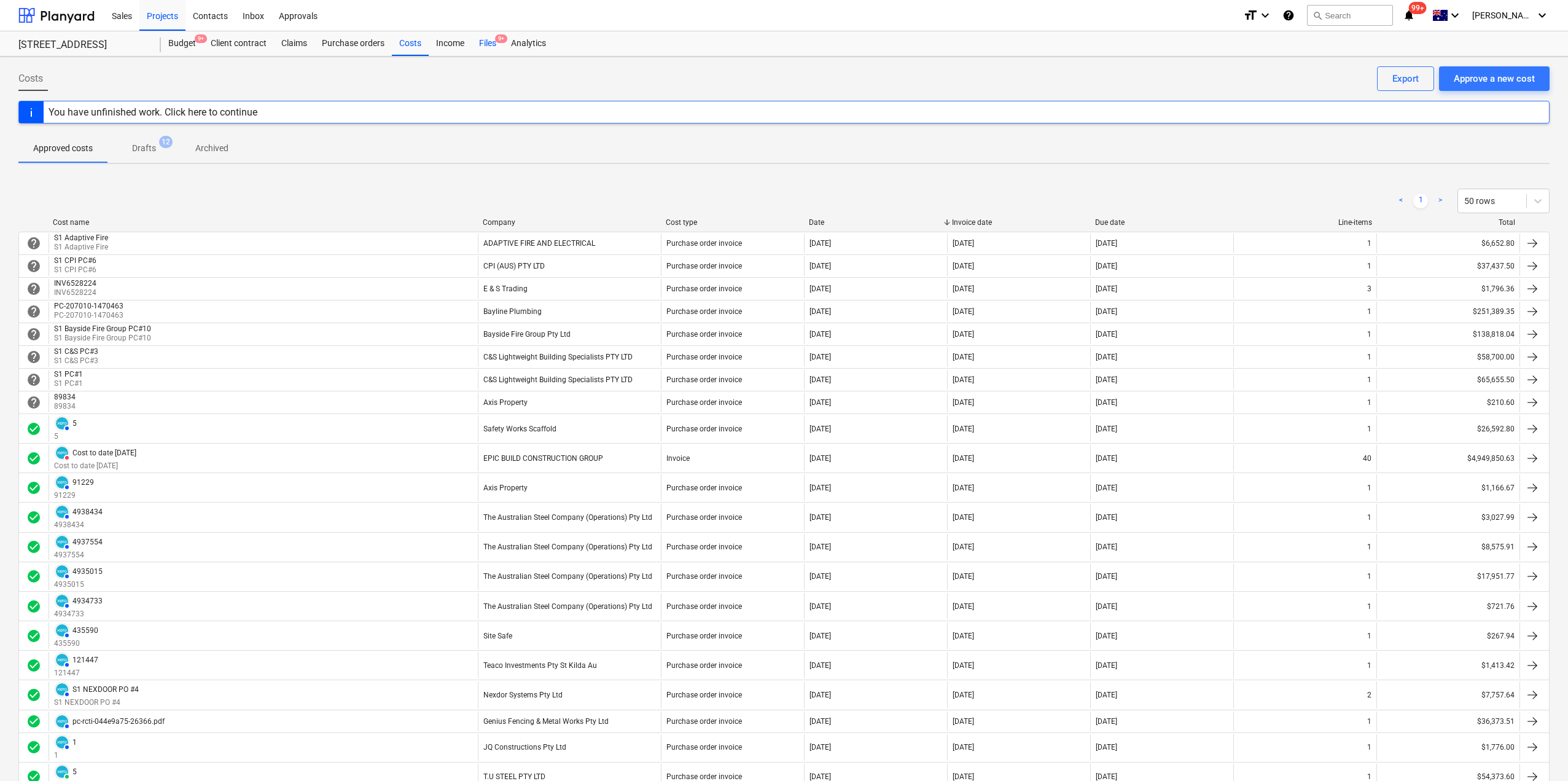
click at [501, 45] on div "Files 9+" at bounding box center [488, 44] width 32 height 25
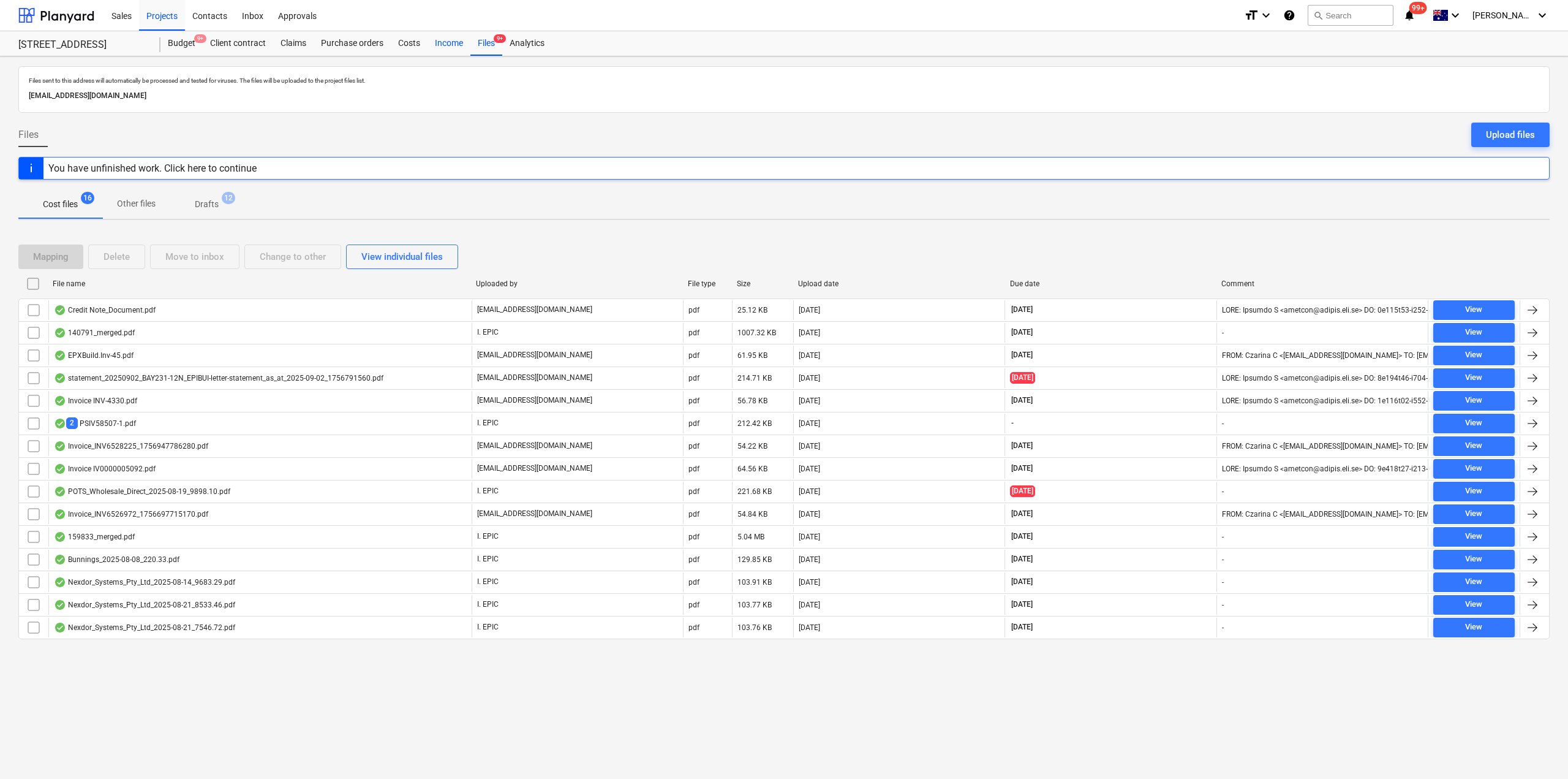
click at [443, 50] on div "Income" at bounding box center [449, 44] width 43 height 25
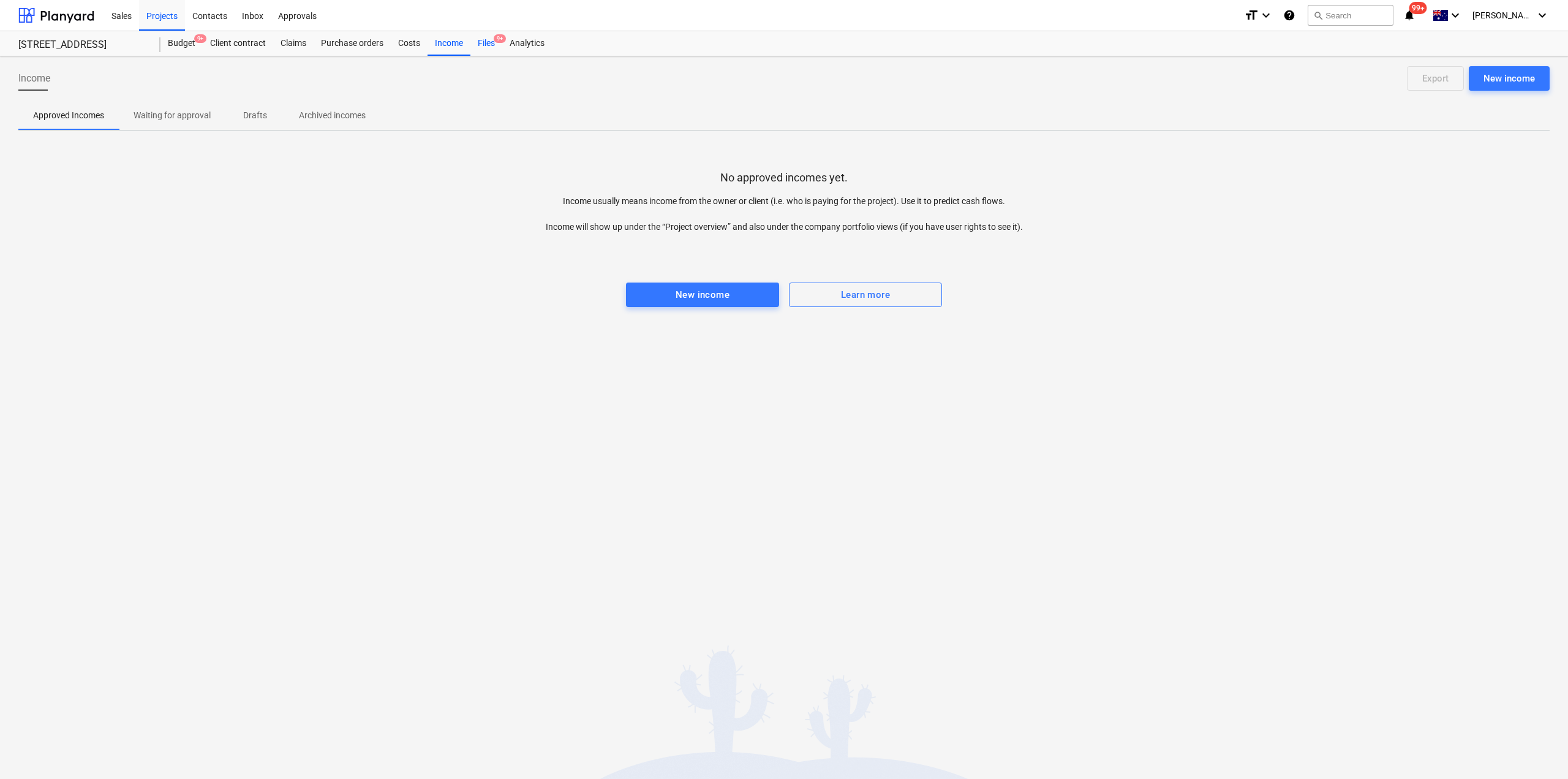
click at [487, 36] on div "Files 9+" at bounding box center [486, 44] width 32 height 25
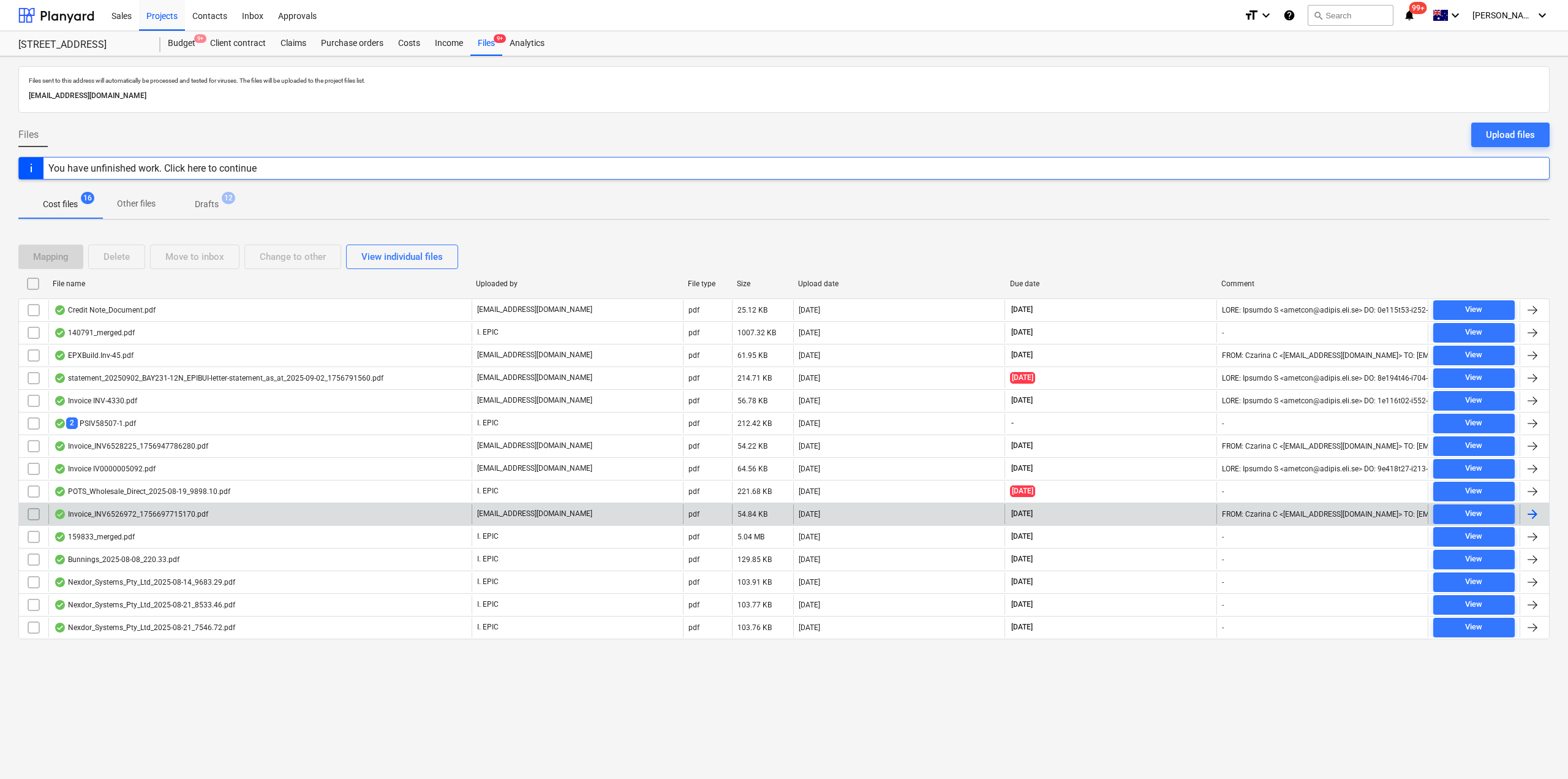
click at [182, 518] on div "Invoice_INV6526972_1756697715170.pdf" at bounding box center [132, 514] width 155 height 10
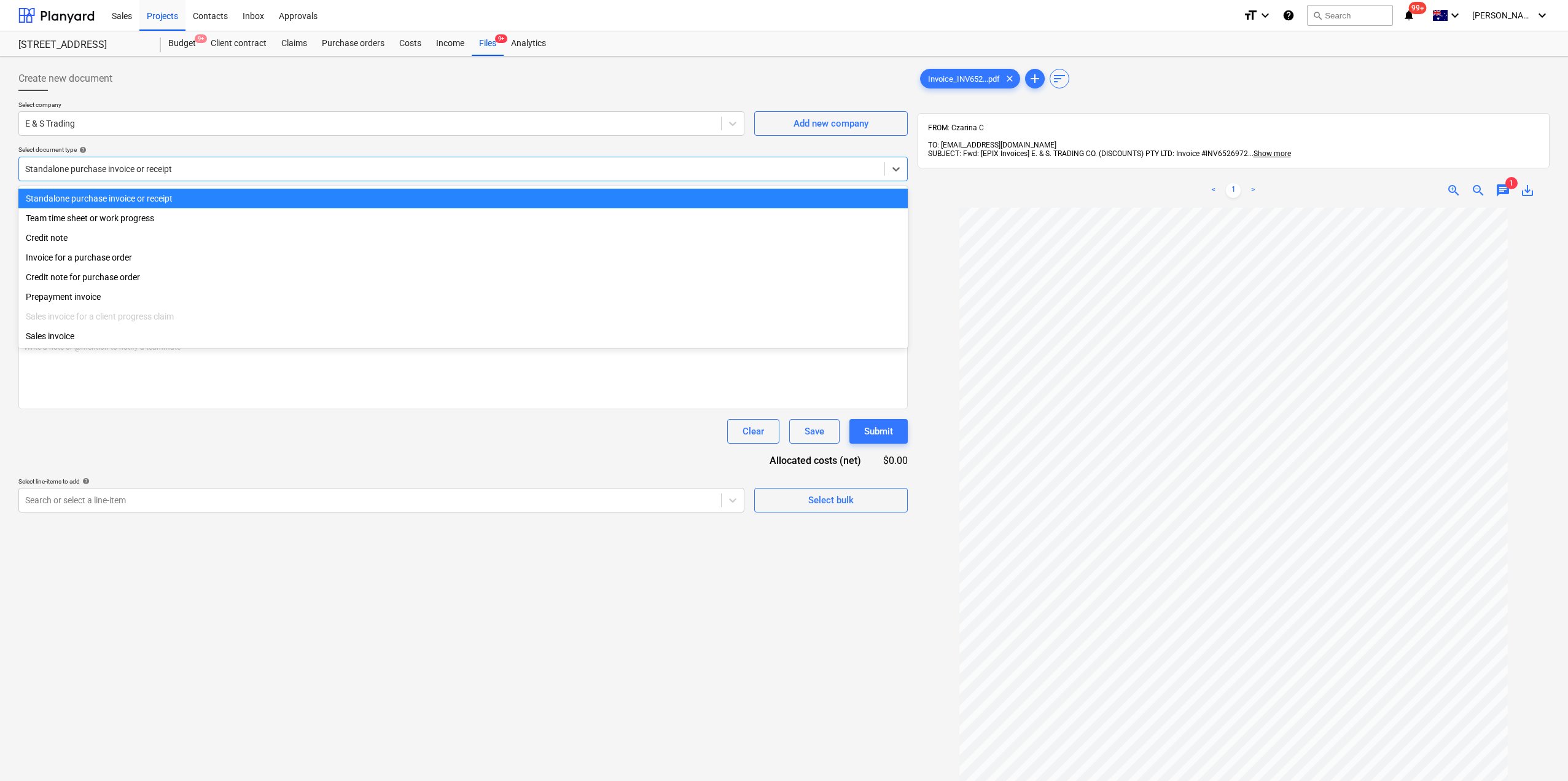
click at [209, 173] on div at bounding box center [451, 169] width 853 height 12
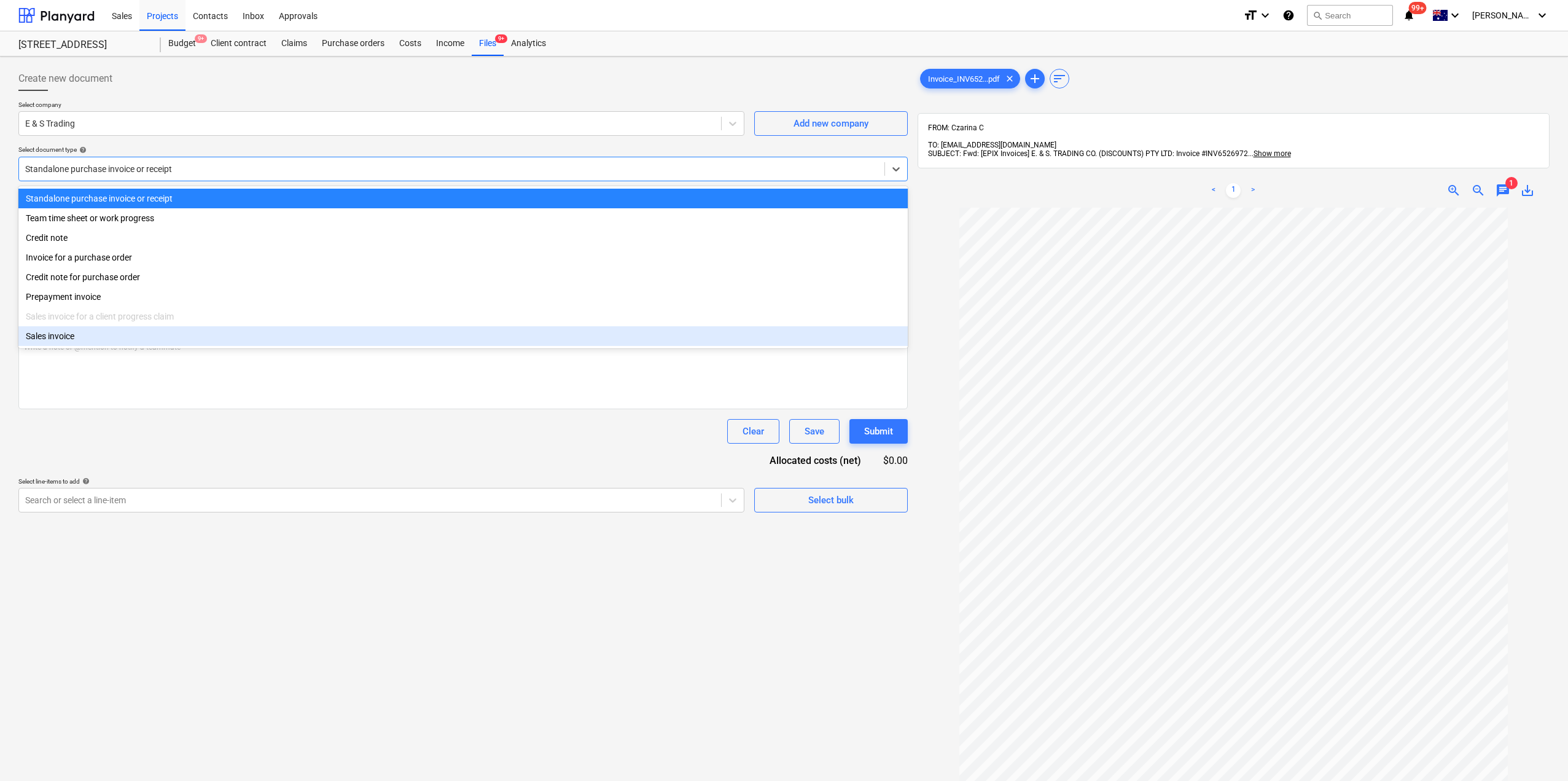
click at [119, 445] on div "Document name help INV6526972 Invoice number (optional) help INV6526972 Invoice…" at bounding box center [464, 351] width 890 height 321
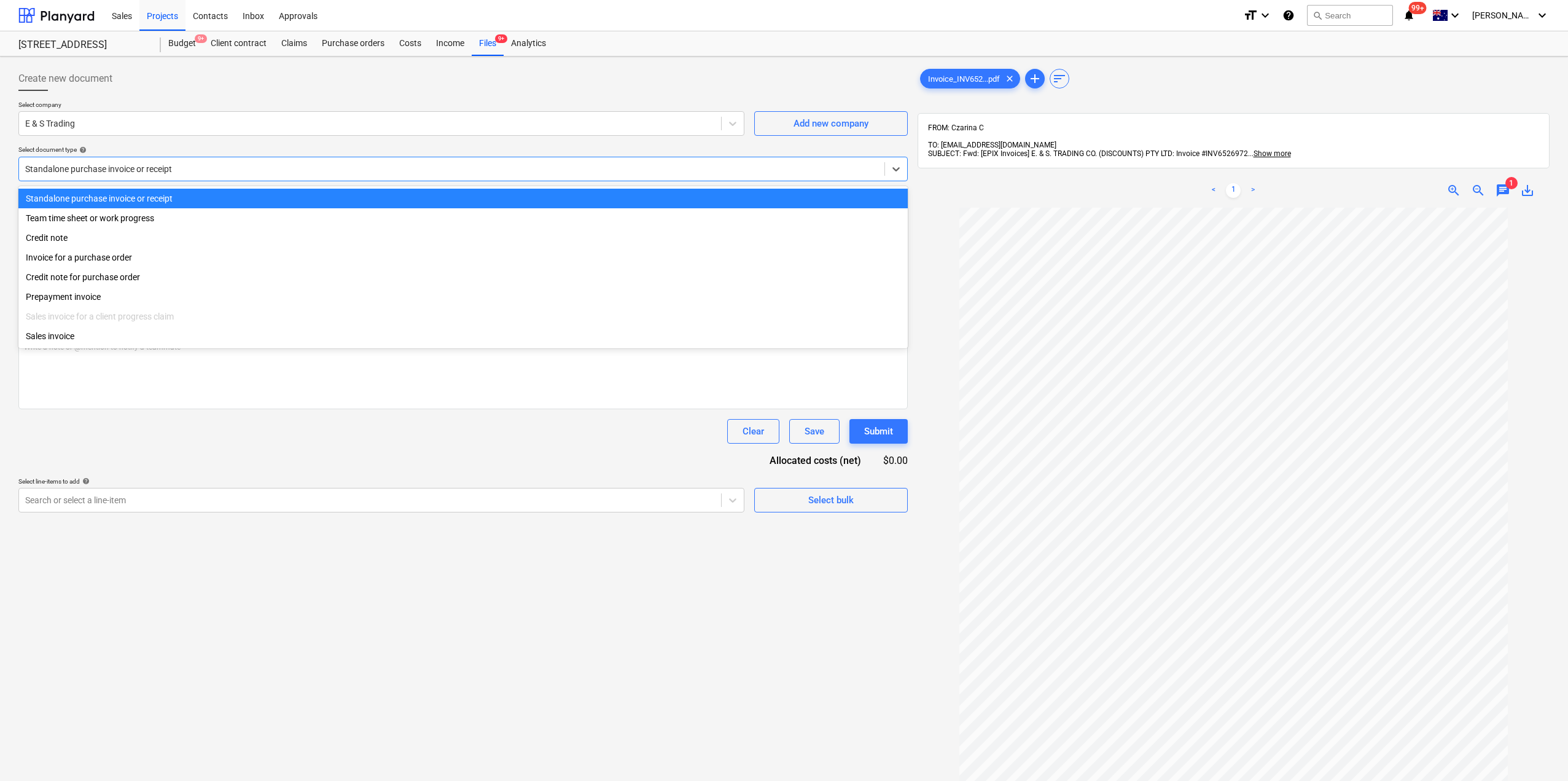
click at [88, 177] on div "Standalone purchase invoice or receipt" at bounding box center [451, 169] width 866 height 17
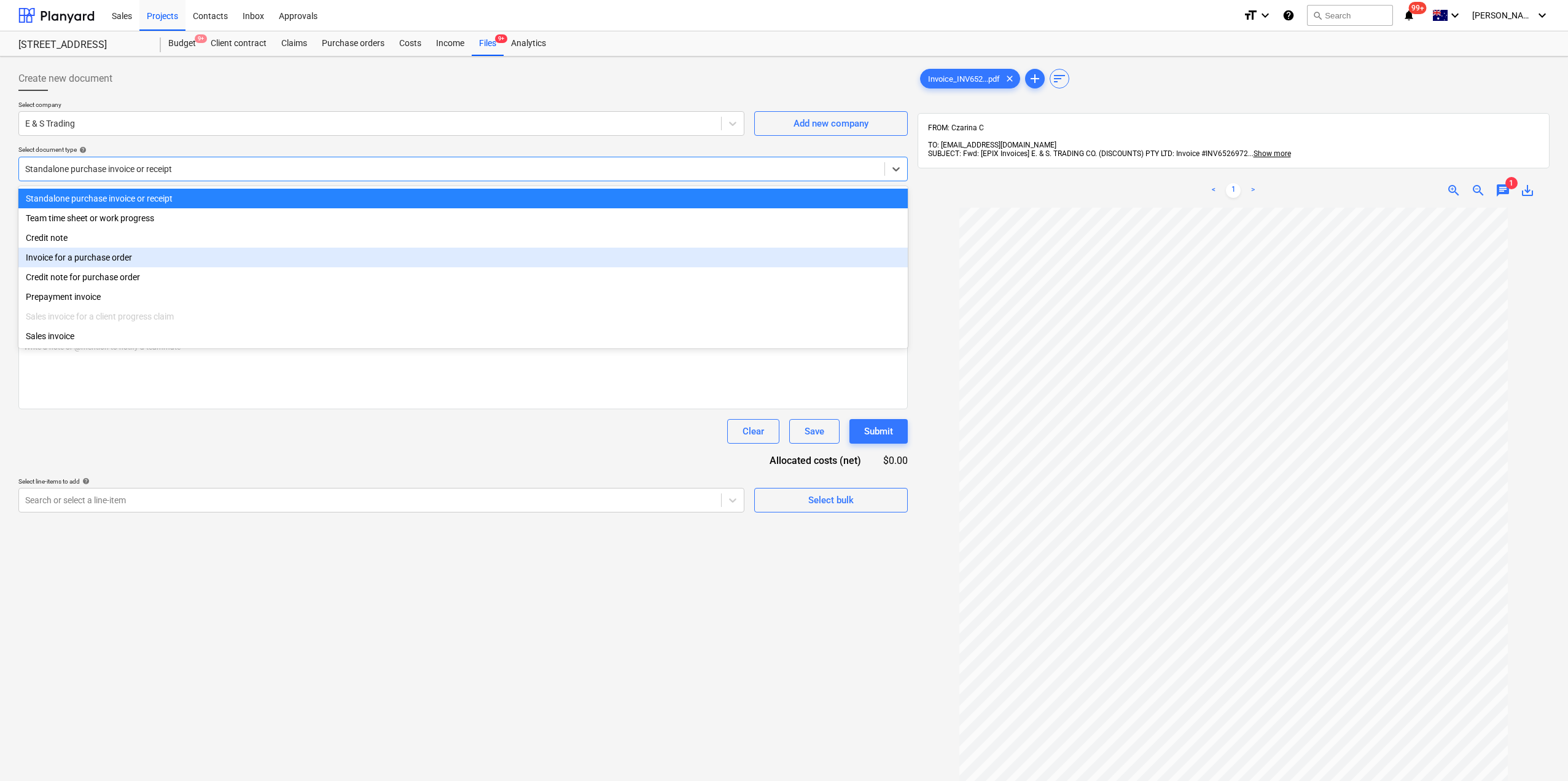
click at [112, 259] on div "Invoice for a purchase order" at bounding box center [464, 258] width 890 height 20
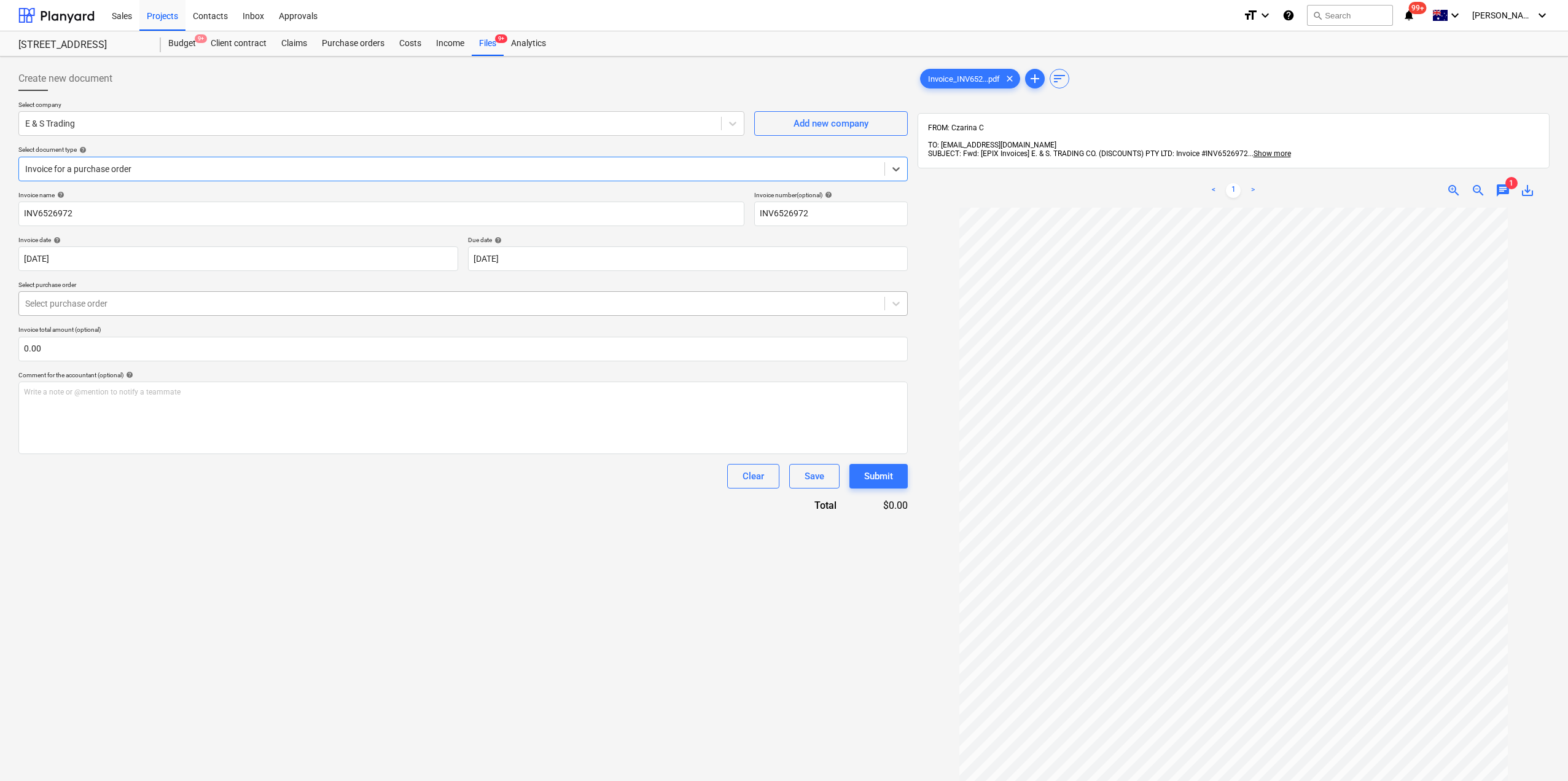
click at [128, 305] on div at bounding box center [451, 303] width 853 height 12
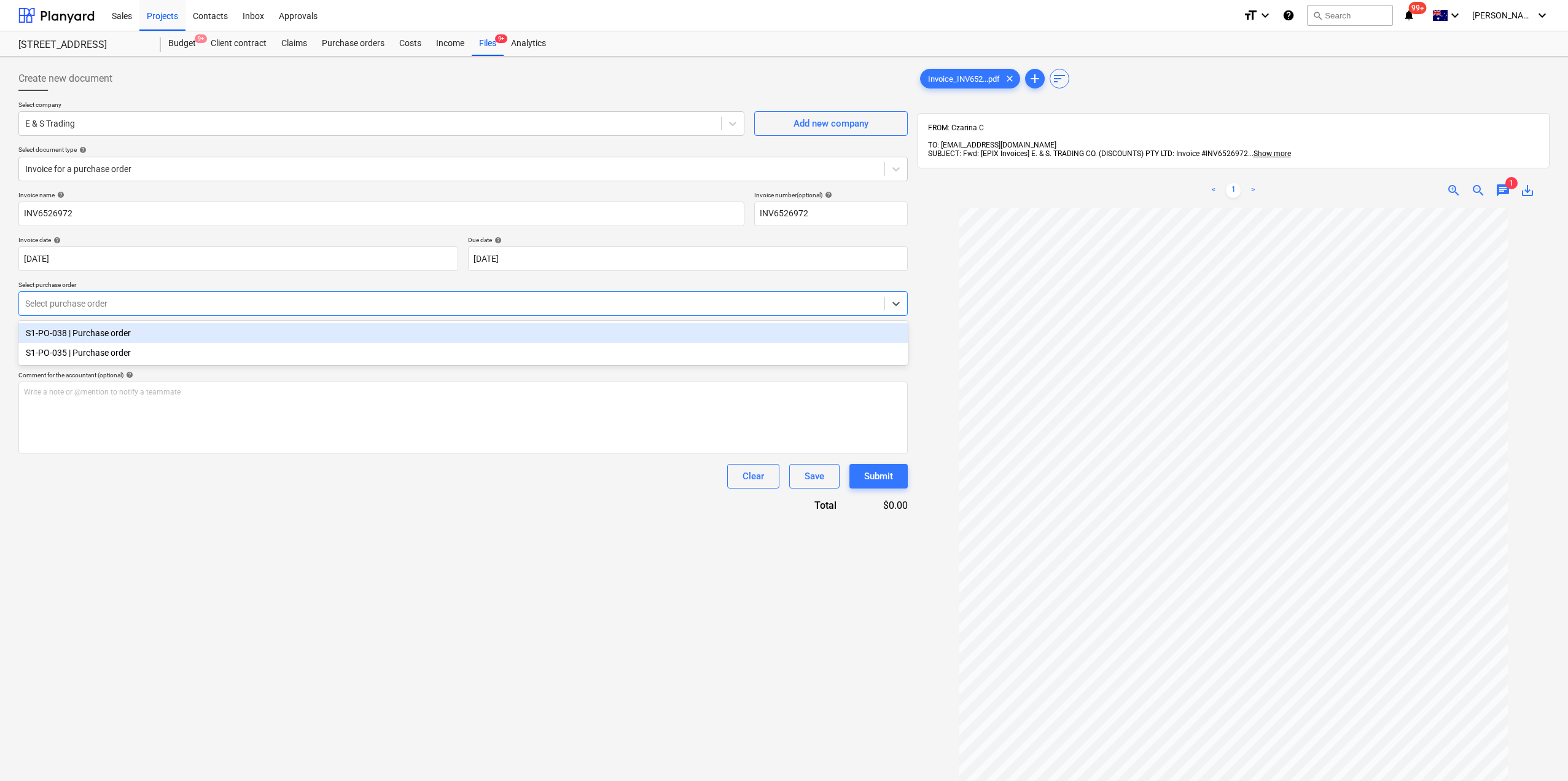
click at [110, 333] on div "S1-PO-038 | Purchase order" at bounding box center [464, 333] width 890 height 20
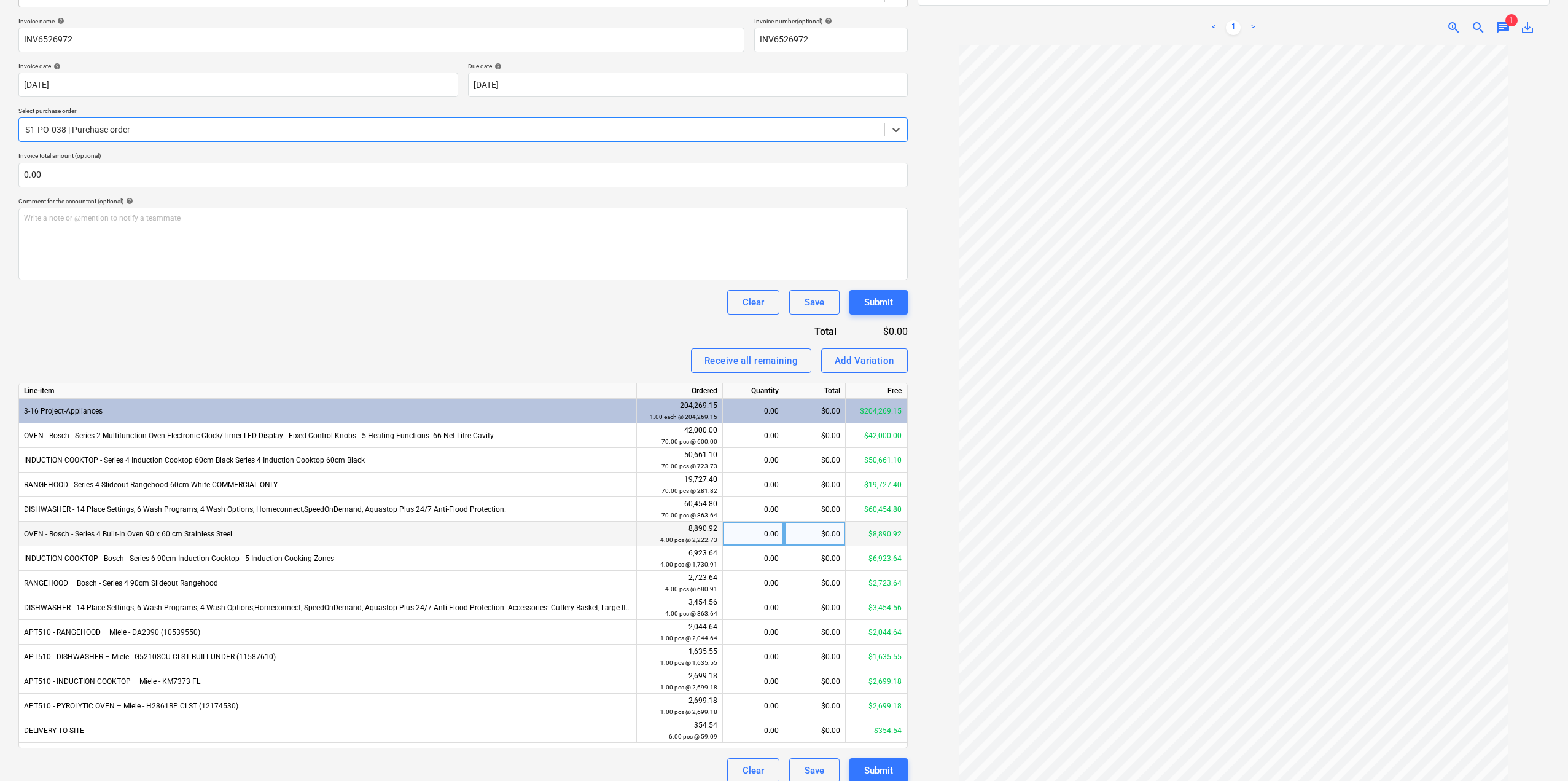
scroll to position [185, 0]
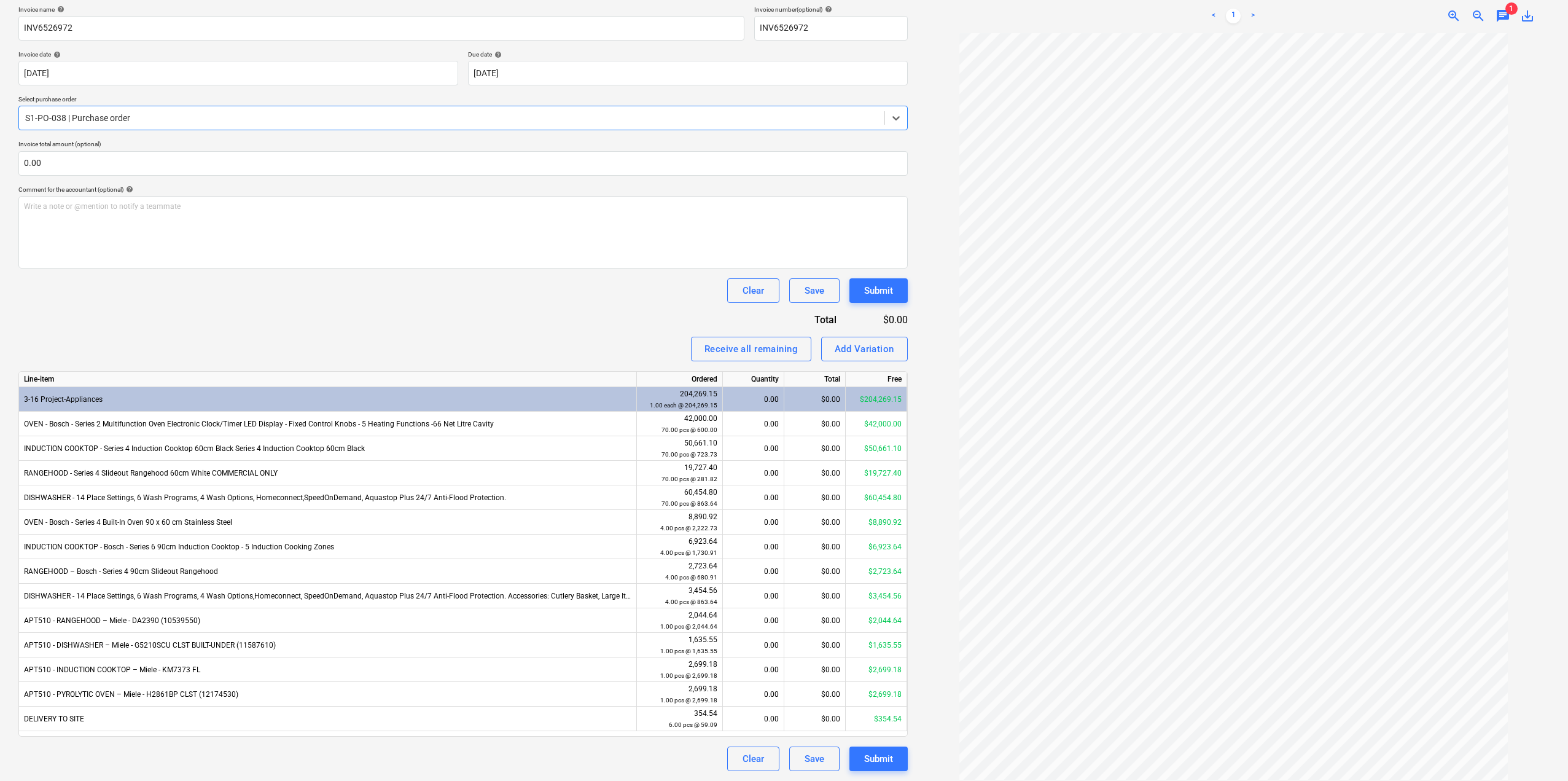
click at [94, 122] on div at bounding box center [451, 118] width 853 height 12
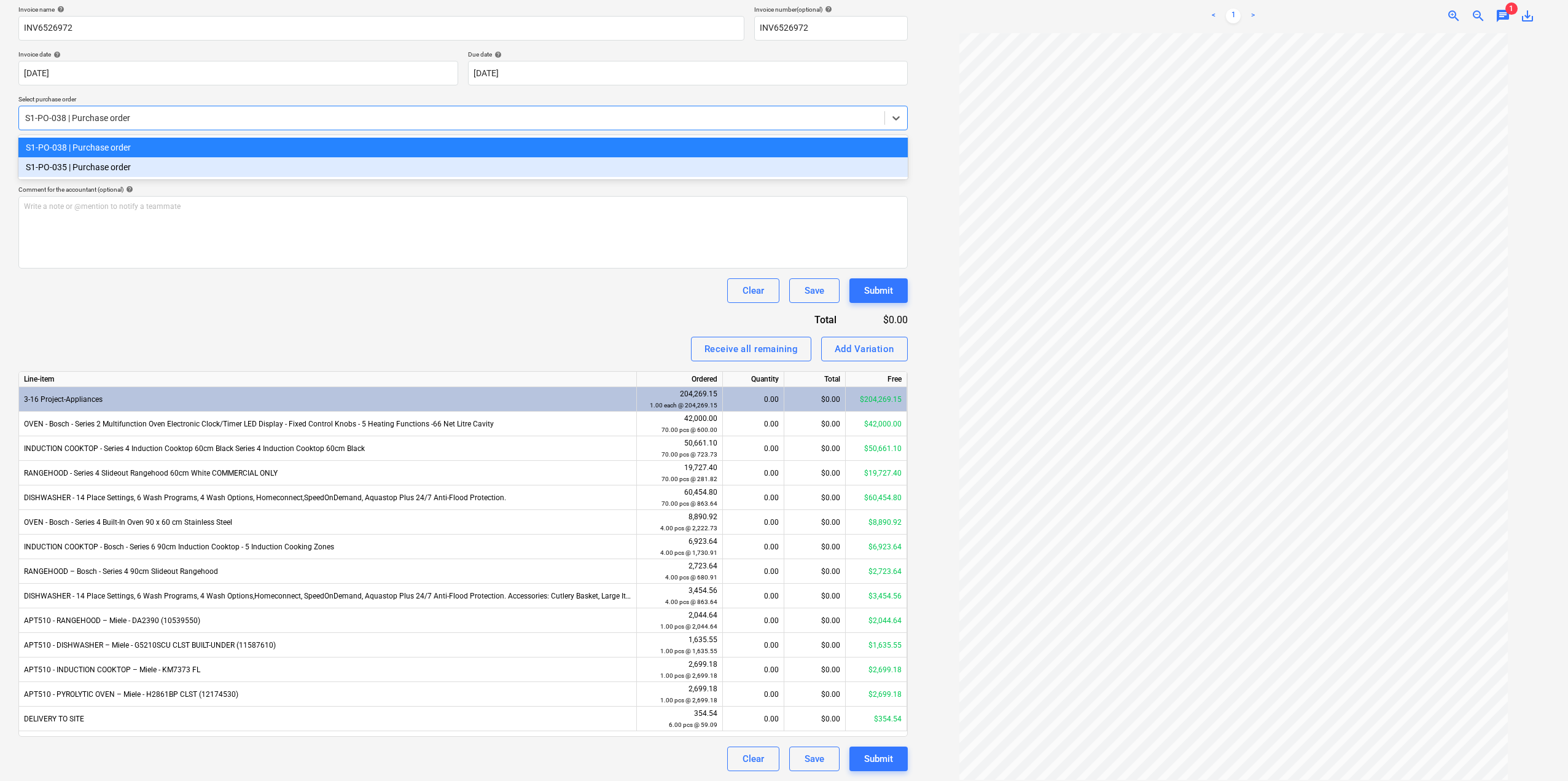
click at [80, 169] on div "S1-PO-035 | Purchase order" at bounding box center [464, 167] width 890 height 20
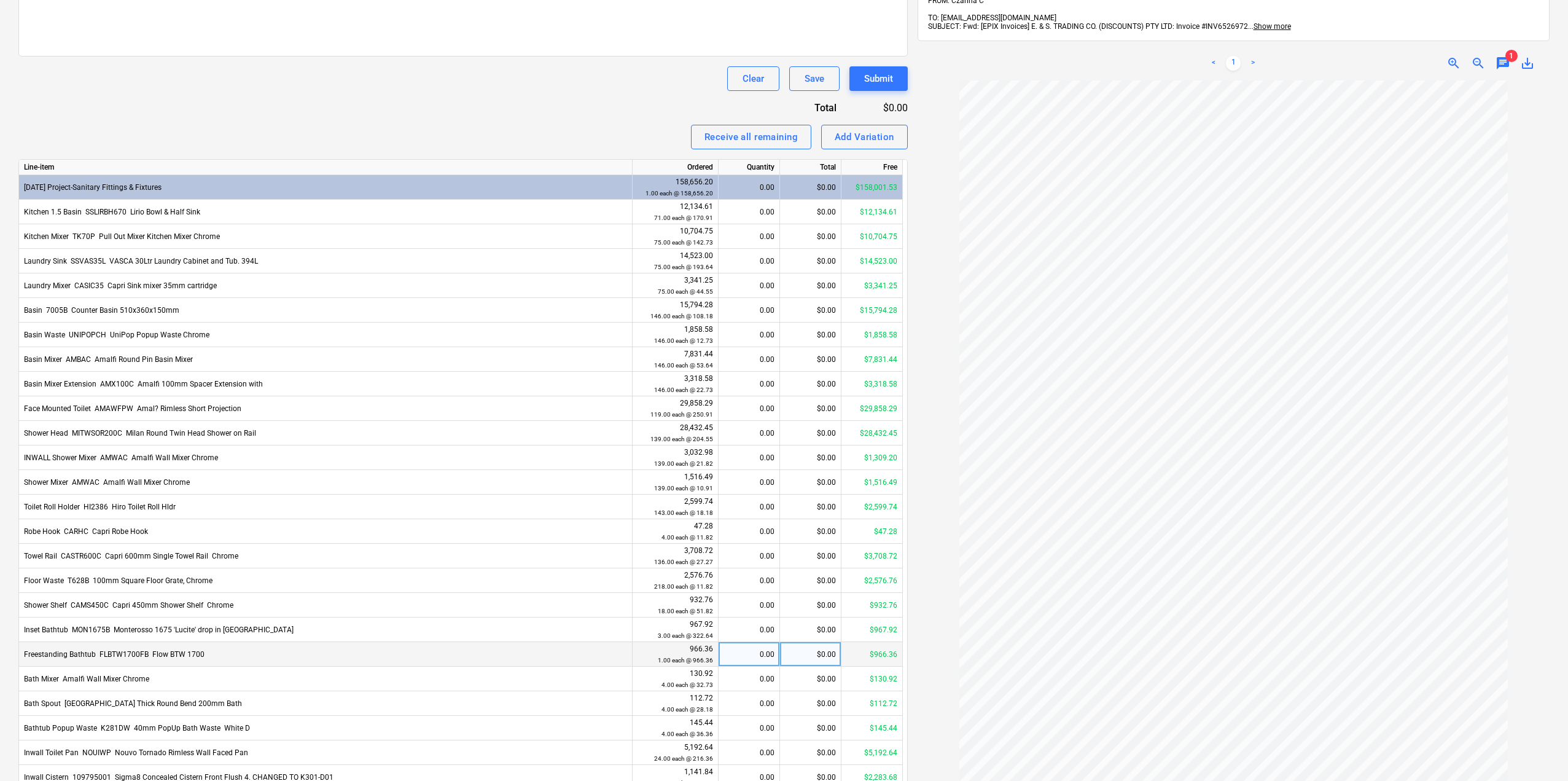
scroll to position [260, 0]
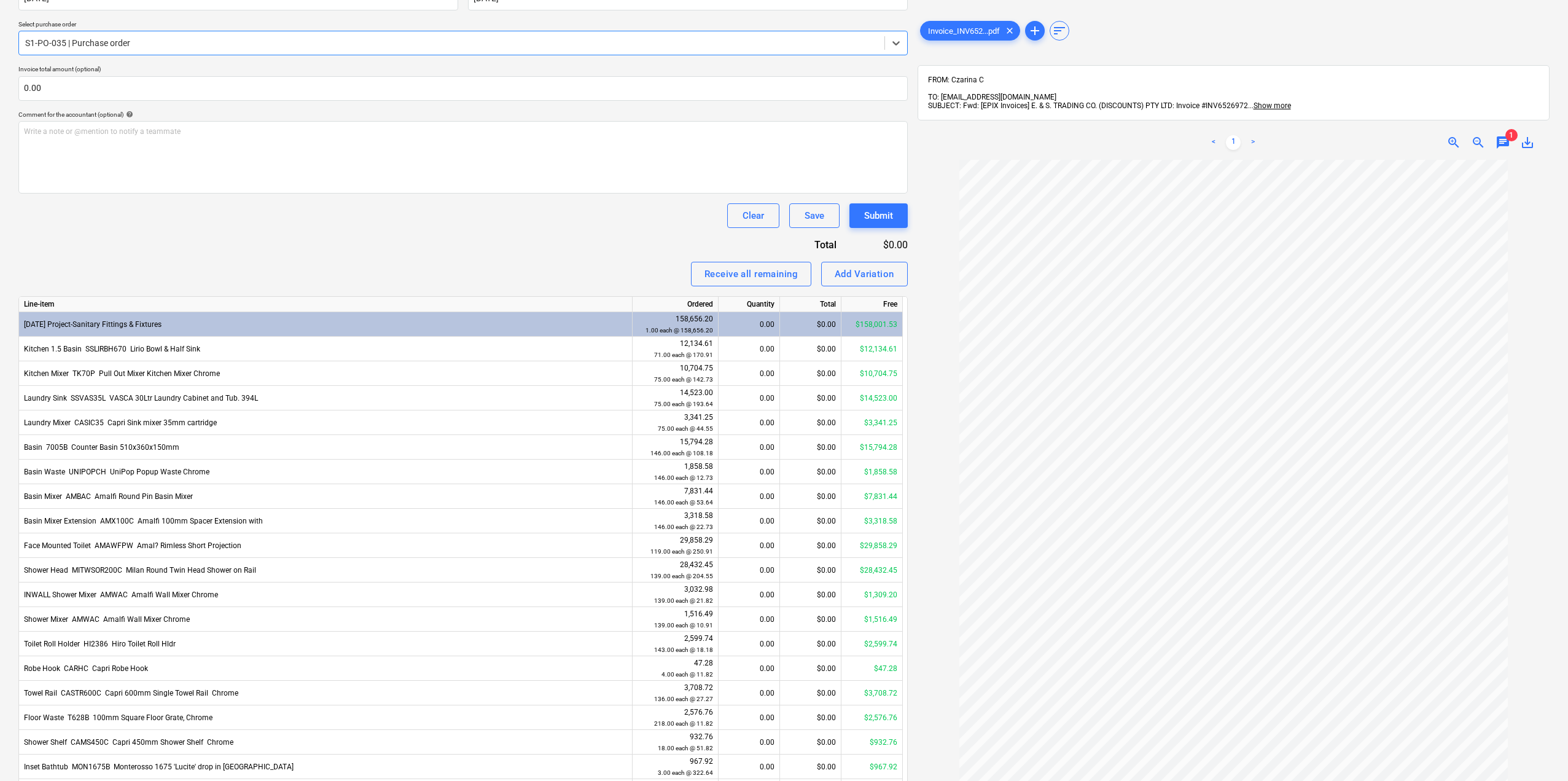
click at [1506, 129] on span "1" at bounding box center [1512, 136] width 12 height 12
click at [1502, 137] on span "chat" at bounding box center [1503, 143] width 15 height 15
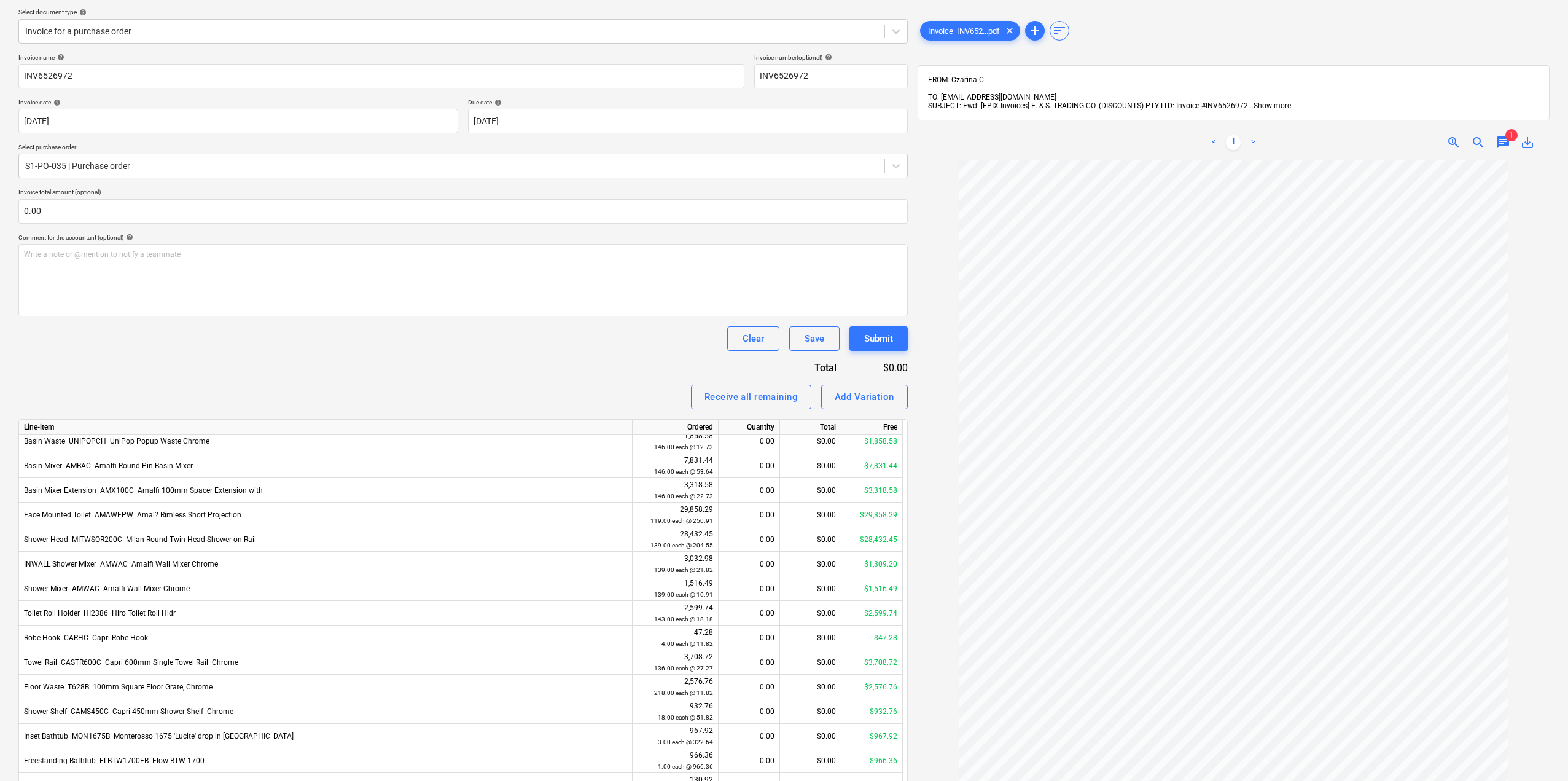
scroll to position [0, 0]
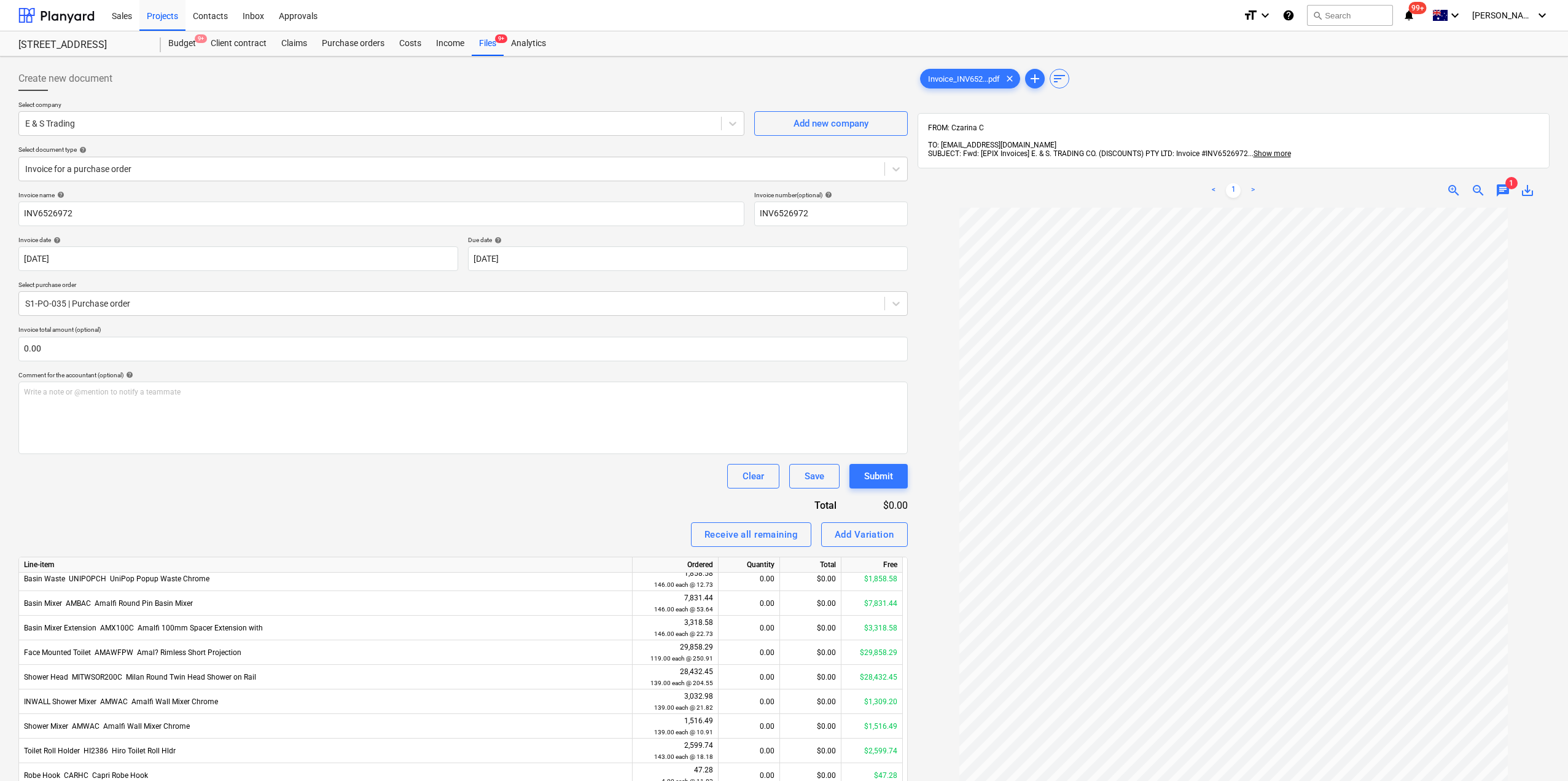
click at [294, 492] on div "Invoice name help INV6526972 Invoice number (optional) help INV6526972 Invoice …" at bounding box center [464, 703] width 890 height 1024
